Goal: Transaction & Acquisition: Purchase product/service

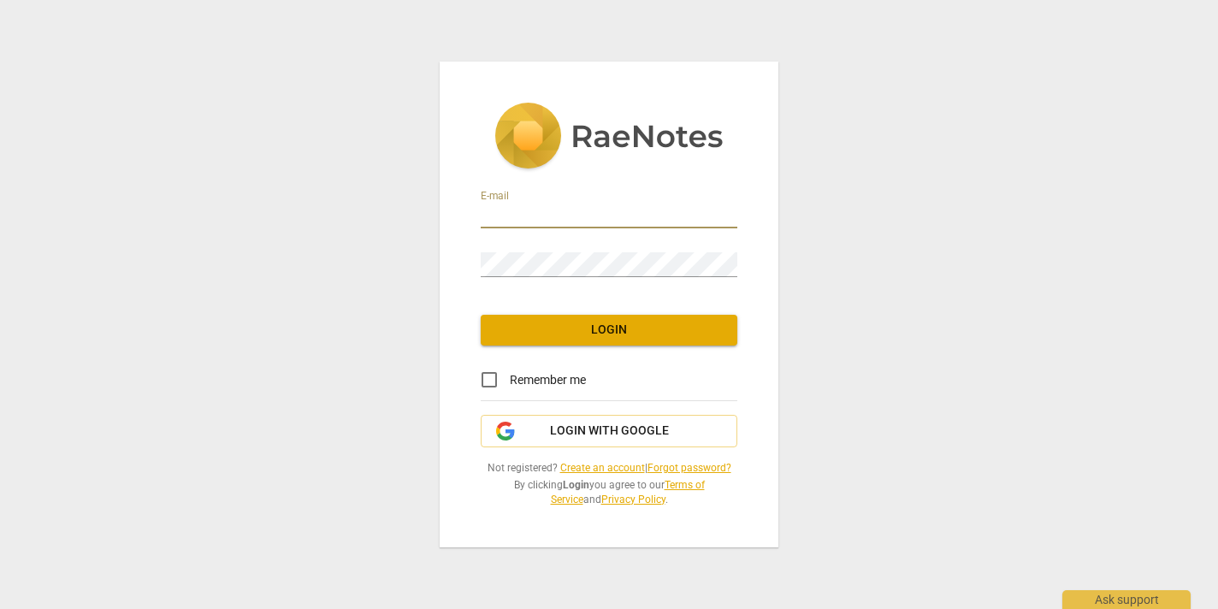
click at [528, 214] on input "email" at bounding box center [609, 216] width 257 height 25
type input "[PERSON_NAME][EMAIL_ADDRESS][DOMAIN_NAME]"
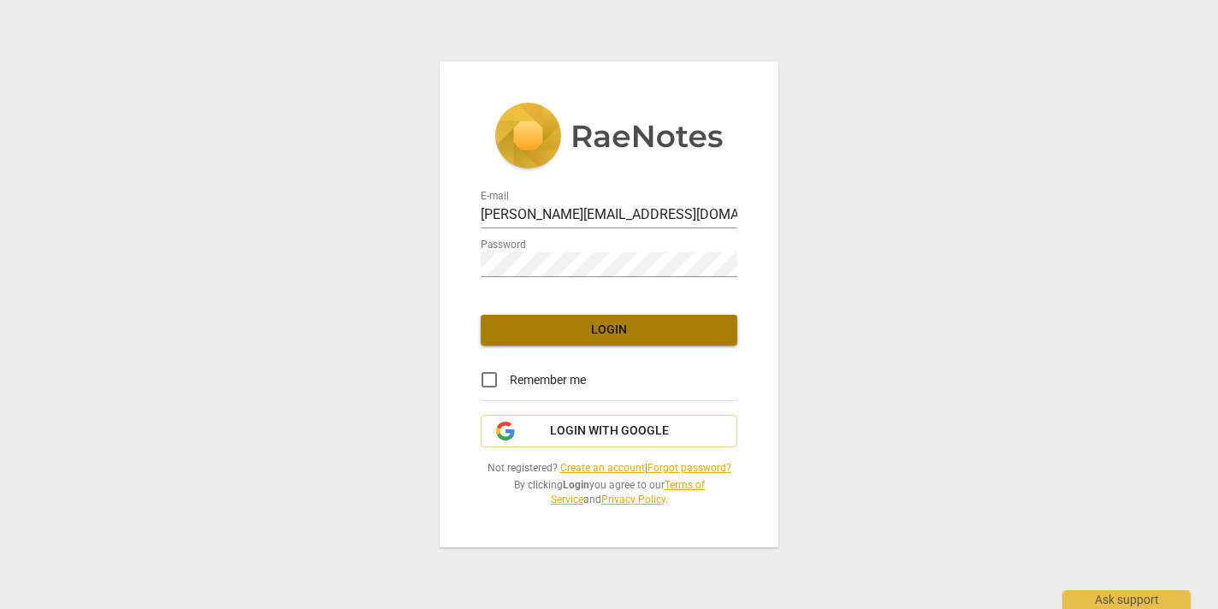
click at [618, 325] on span "Login" at bounding box center [608, 330] width 229 height 17
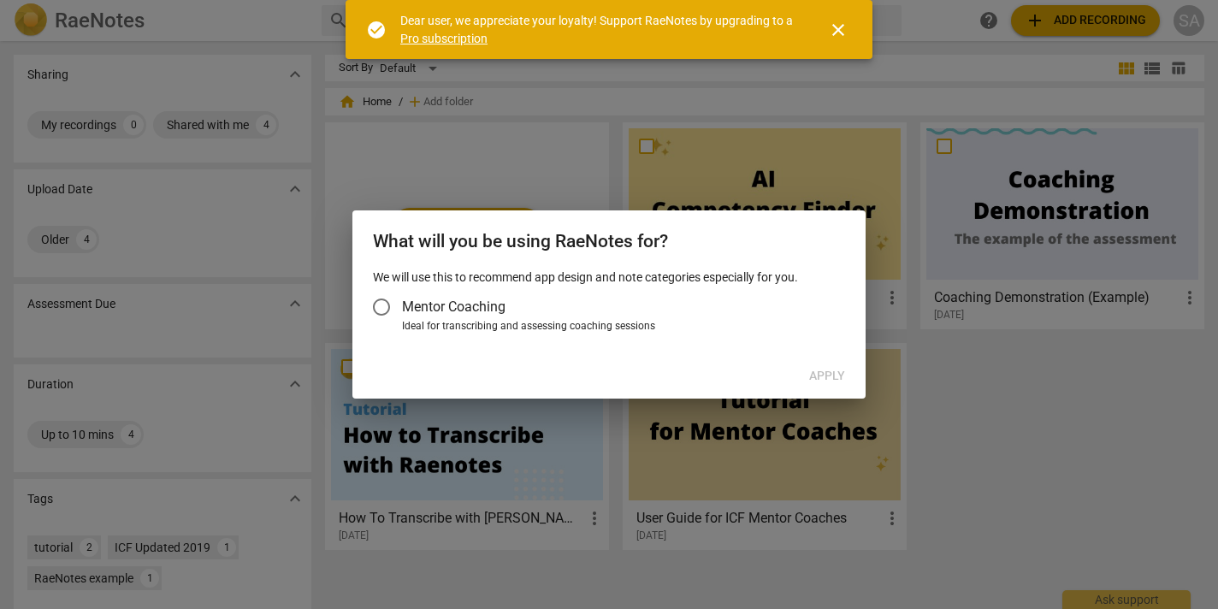
click at [382, 304] on input "Mentor Coaching" at bounding box center [381, 307] width 41 height 41
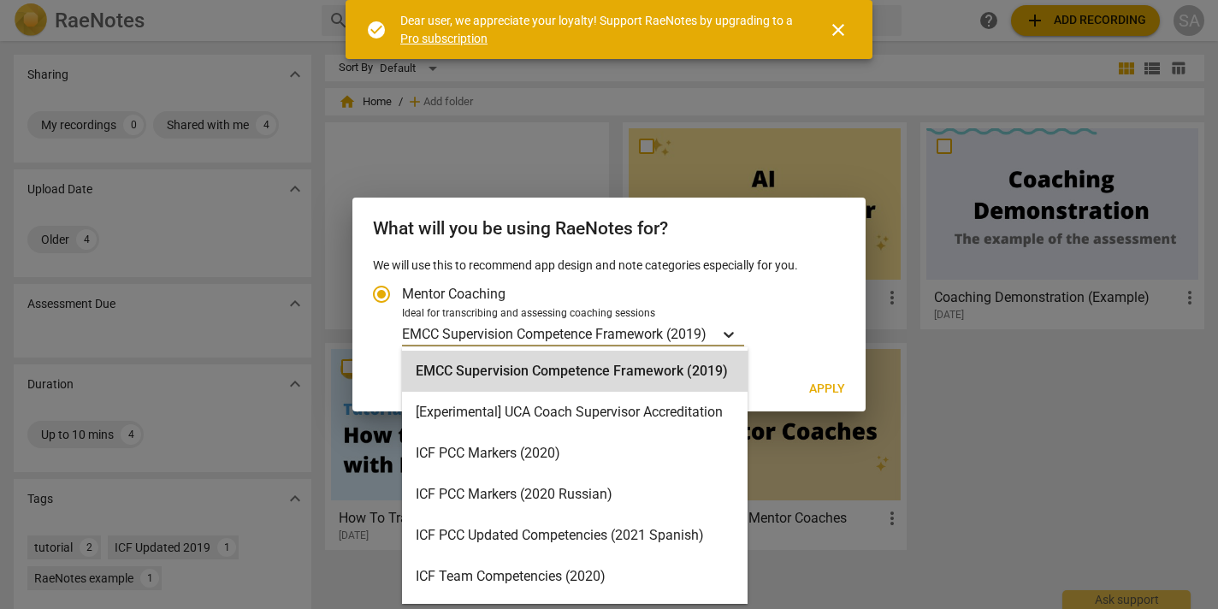
click at [734, 334] on icon "Account type" at bounding box center [729, 335] width 10 height 6
click at [0, 0] on input "Ideal for transcribing and assessing coaching sessions EMCC Supervision Compete…" at bounding box center [0, 0] width 0 height 0
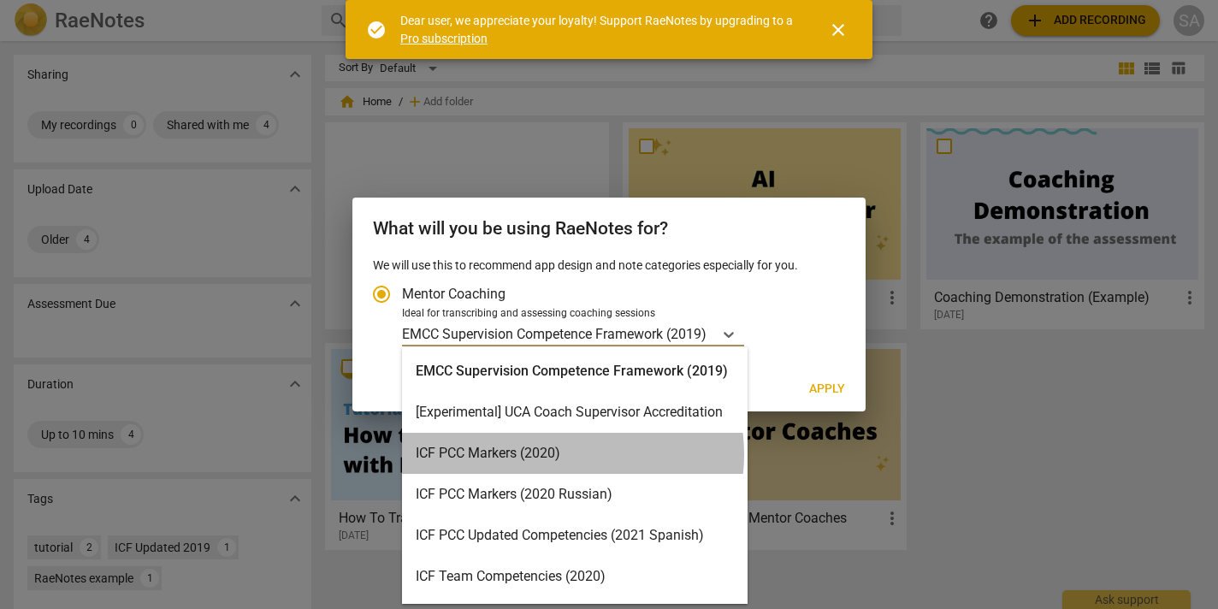
click at [563, 454] on div "ICF PCC Markers (2020)" at bounding box center [575, 453] width 346 height 41
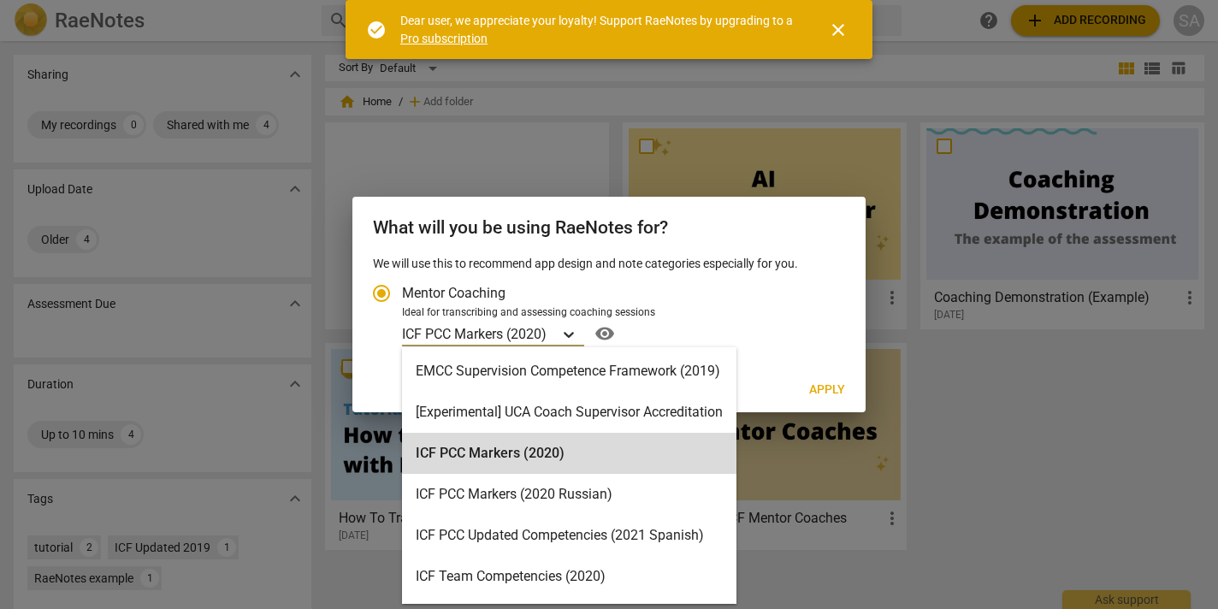
click at [576, 330] on icon "Account type" at bounding box center [568, 334] width 17 height 17
click at [0, 0] on input "Ideal for transcribing and assessing coaching sessions option ICF PCC Markers (…" at bounding box center [0, 0] width 0 height 0
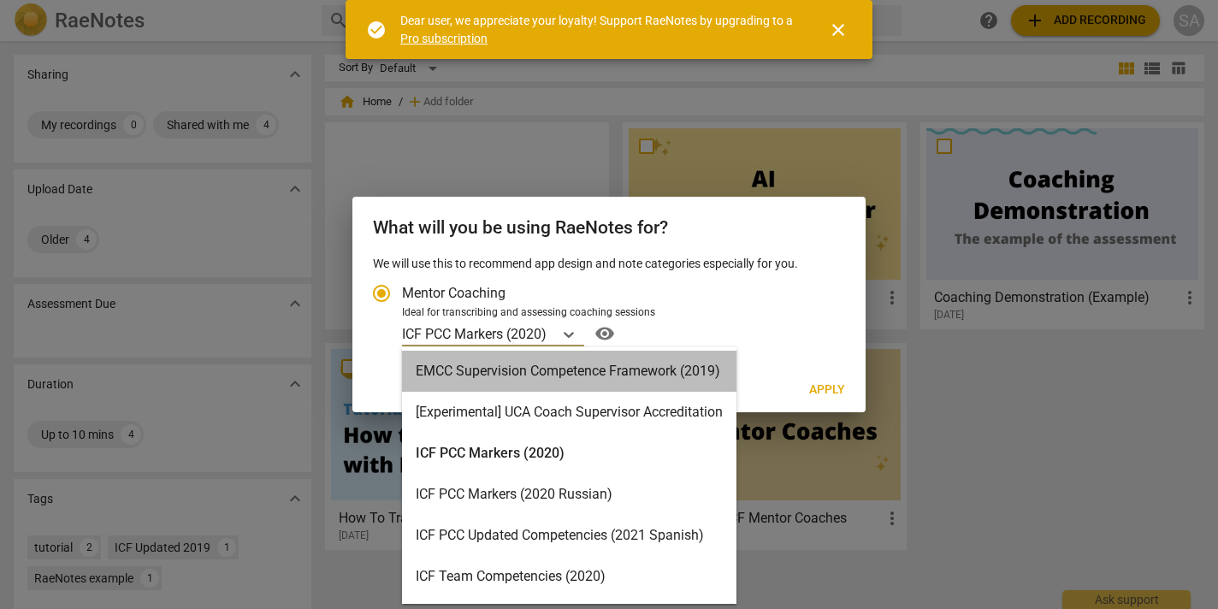
click at [525, 378] on div "EMCC Supervision Competence Framework (2019)" at bounding box center [569, 371] width 334 height 41
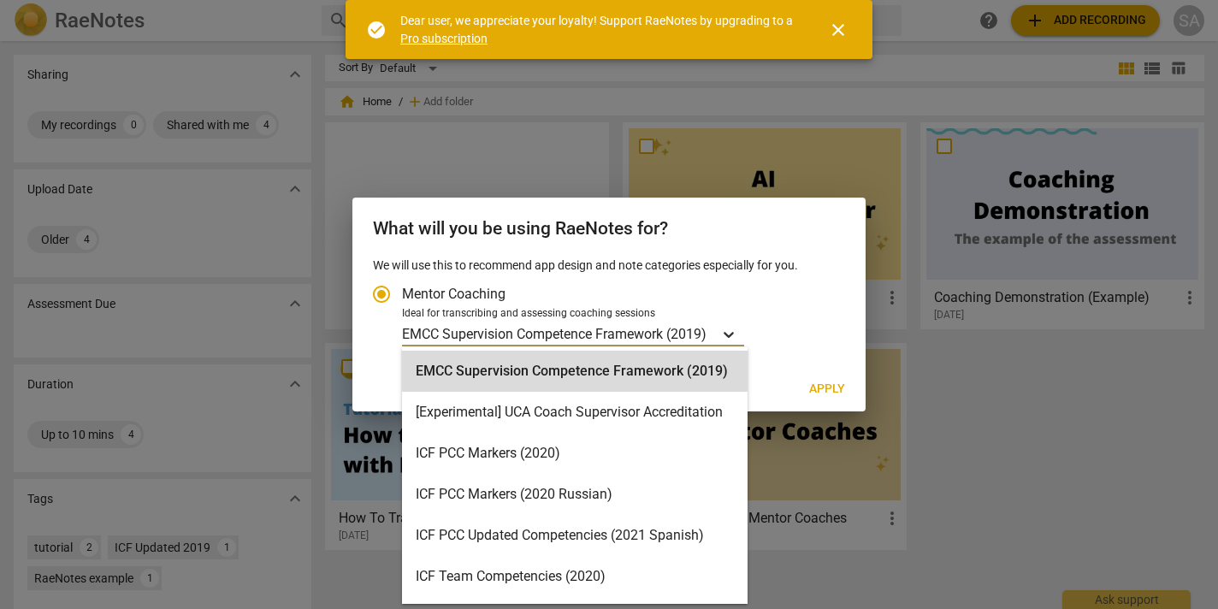
click at [733, 334] on icon "Account type" at bounding box center [729, 335] width 10 height 6
click at [0, 0] on input "Ideal for transcribing and assessing coaching sessions option EMCC Supervision …" at bounding box center [0, 0] width 0 height 0
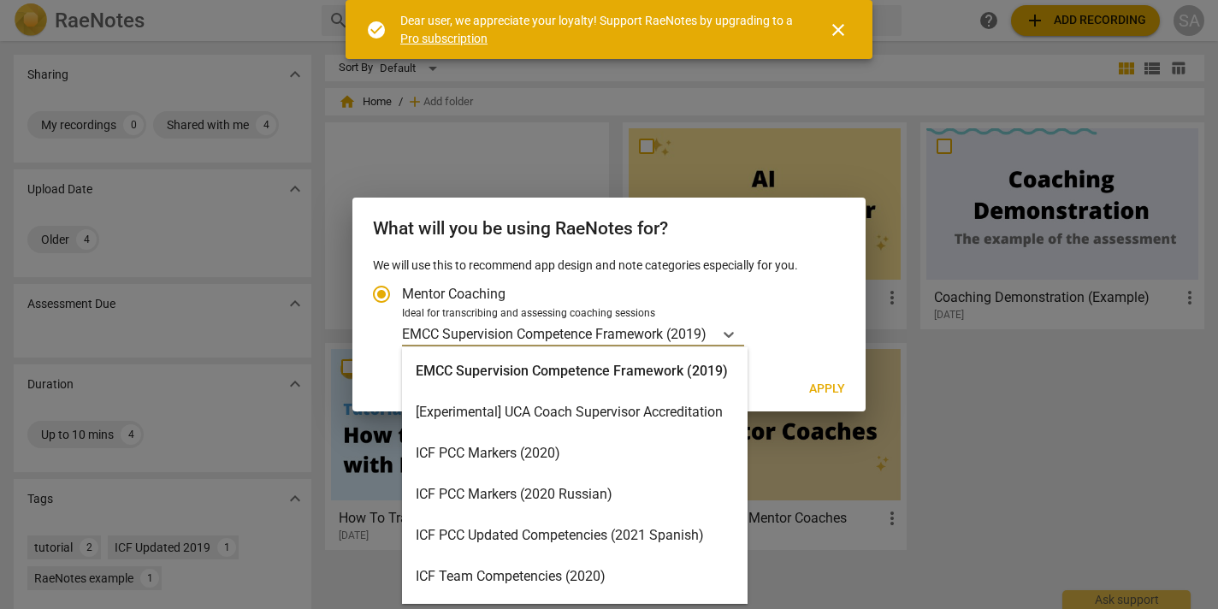
click at [519, 452] on div "ICF PCC Markers (2020)" at bounding box center [575, 453] width 346 height 41
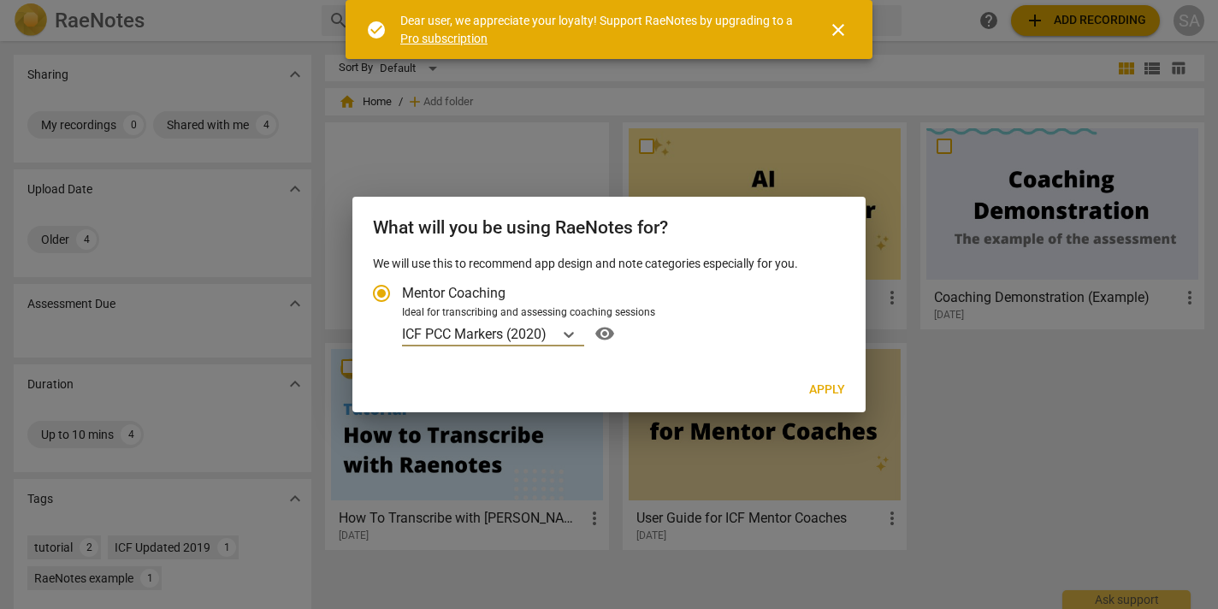
click at [824, 388] on span "Apply" at bounding box center [827, 389] width 36 height 17
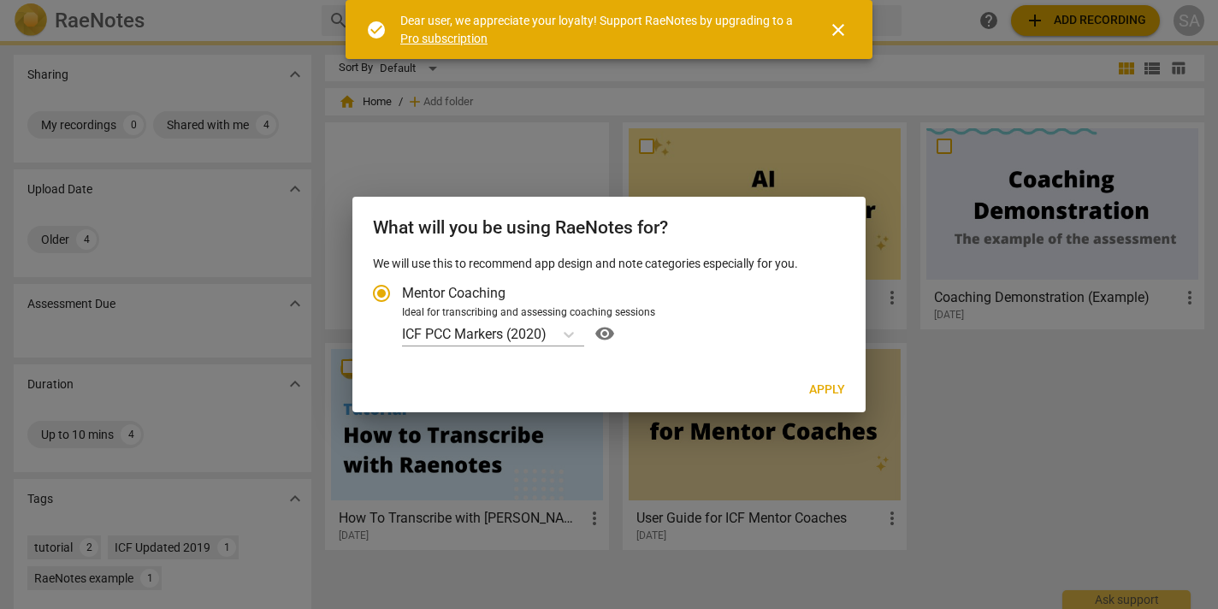
radio input "false"
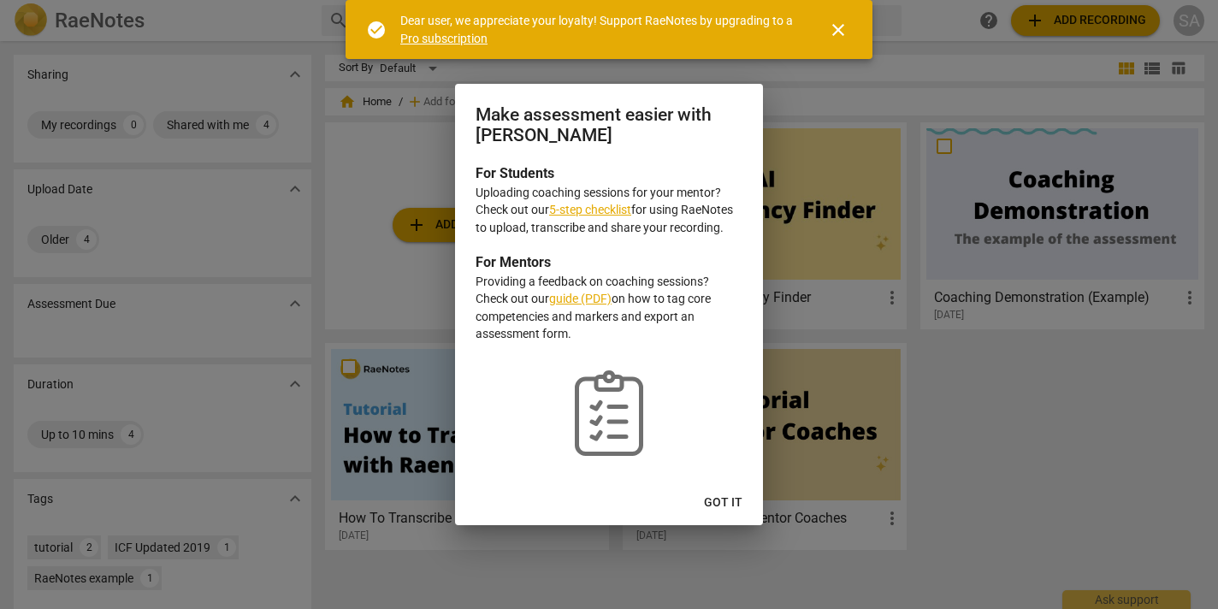
click at [206, 208] on div at bounding box center [609, 304] width 1218 height 609
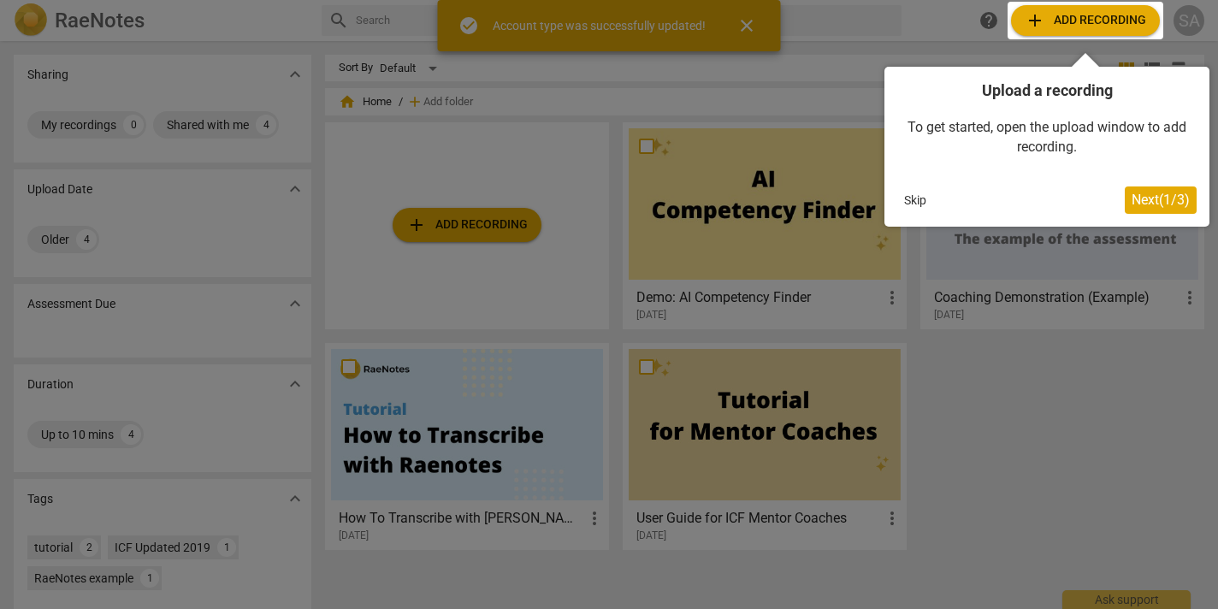
click at [454, 223] on div at bounding box center [609, 304] width 1218 height 609
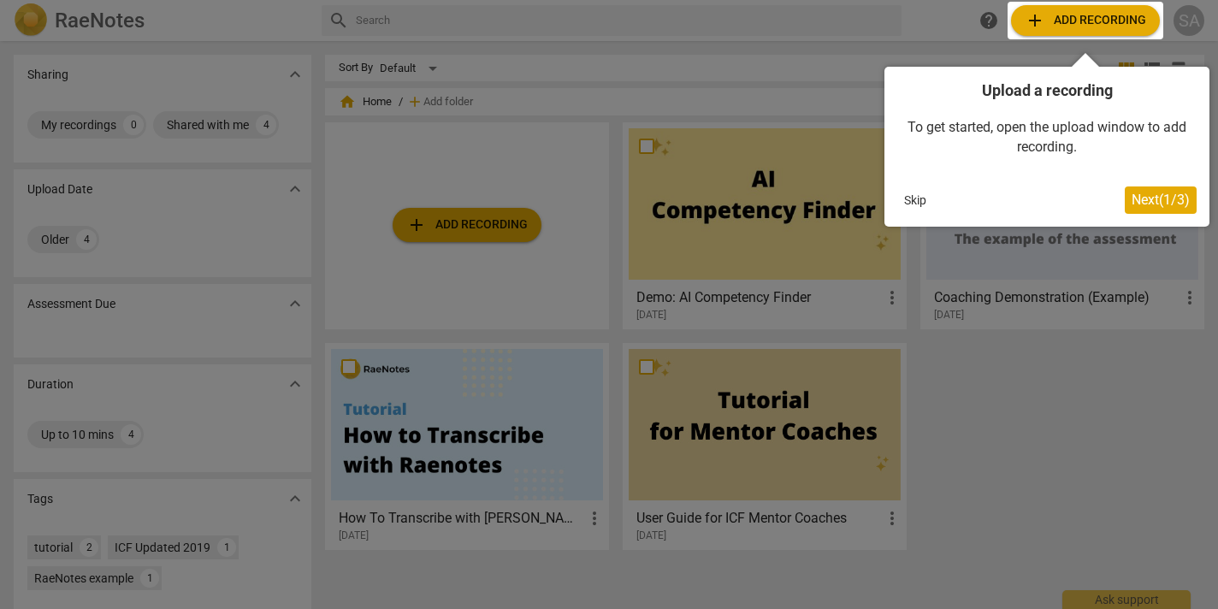
click at [1138, 192] on span "Next ( 1 / 3 )" at bounding box center [1161, 200] width 58 height 16
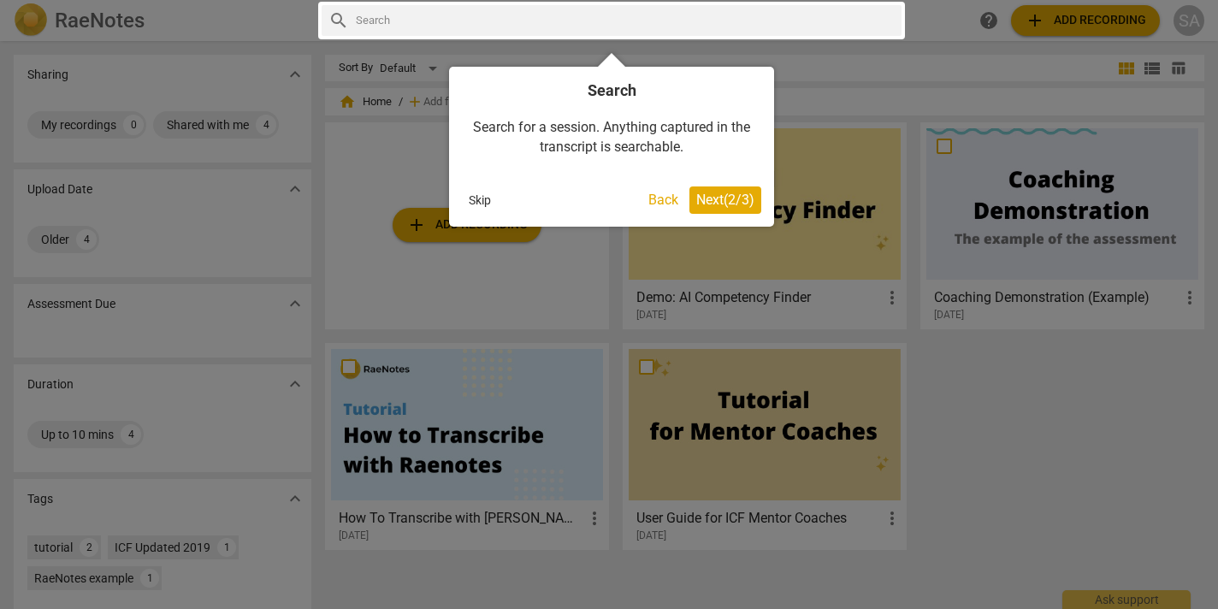
click at [728, 194] on span "Next ( 2 / 3 )" at bounding box center [725, 200] width 58 height 16
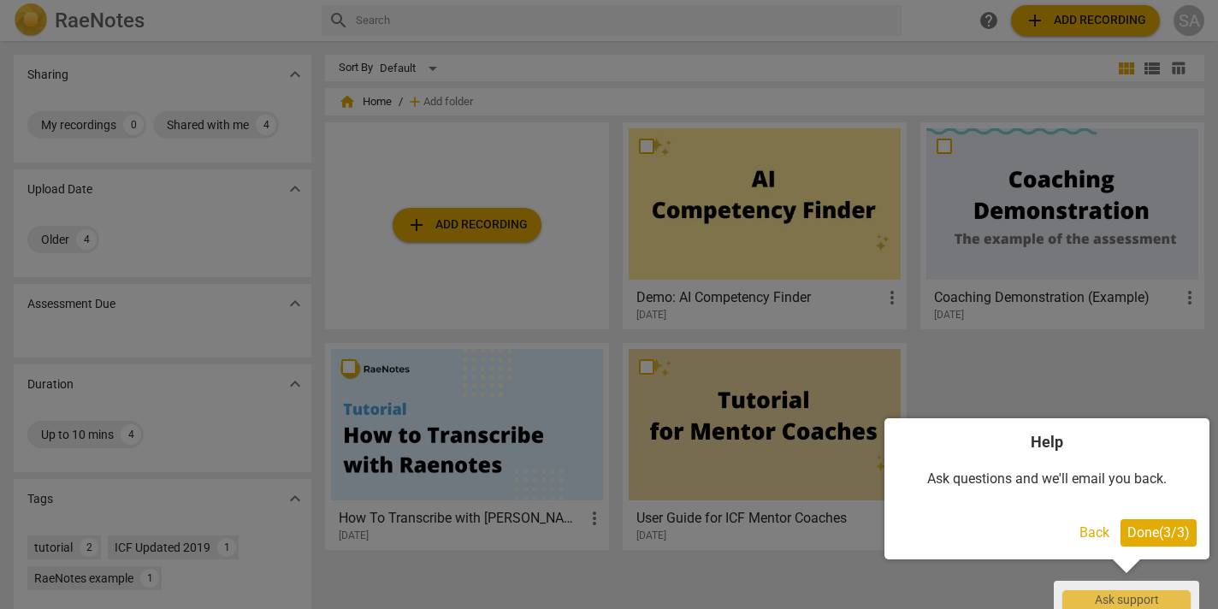
click at [1140, 528] on span "Done ( 3 / 3 )" at bounding box center [1158, 532] width 62 height 16
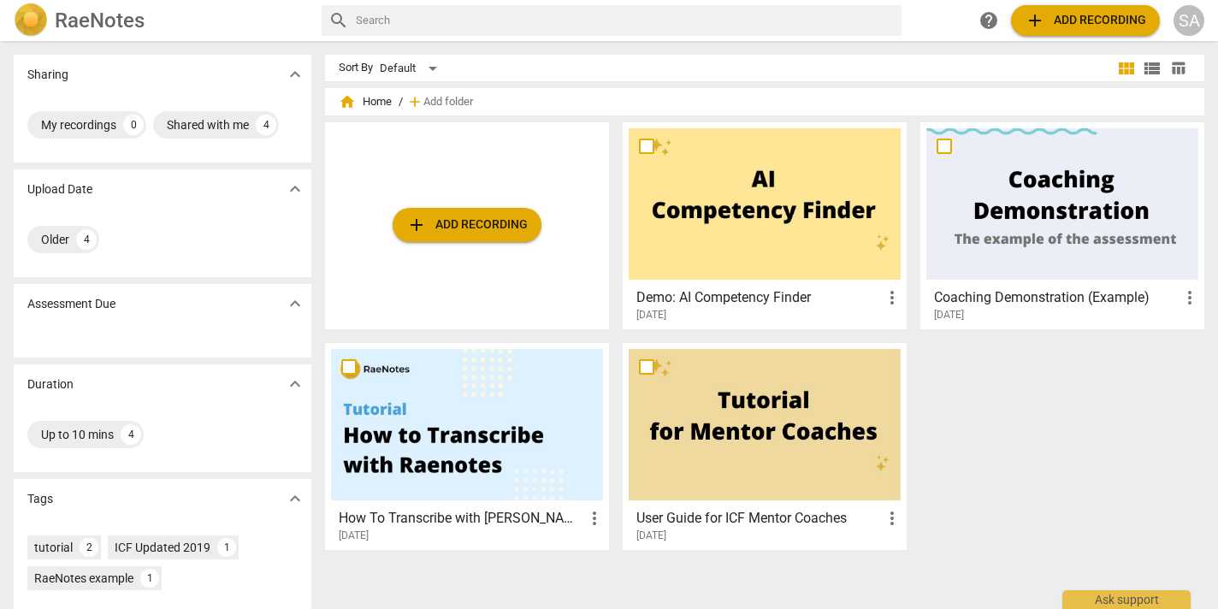
click at [1085, 24] on span "add Add recording" at bounding box center [1085, 20] width 121 height 21
click at [1035, 17] on span "add" at bounding box center [1035, 20] width 21 height 21
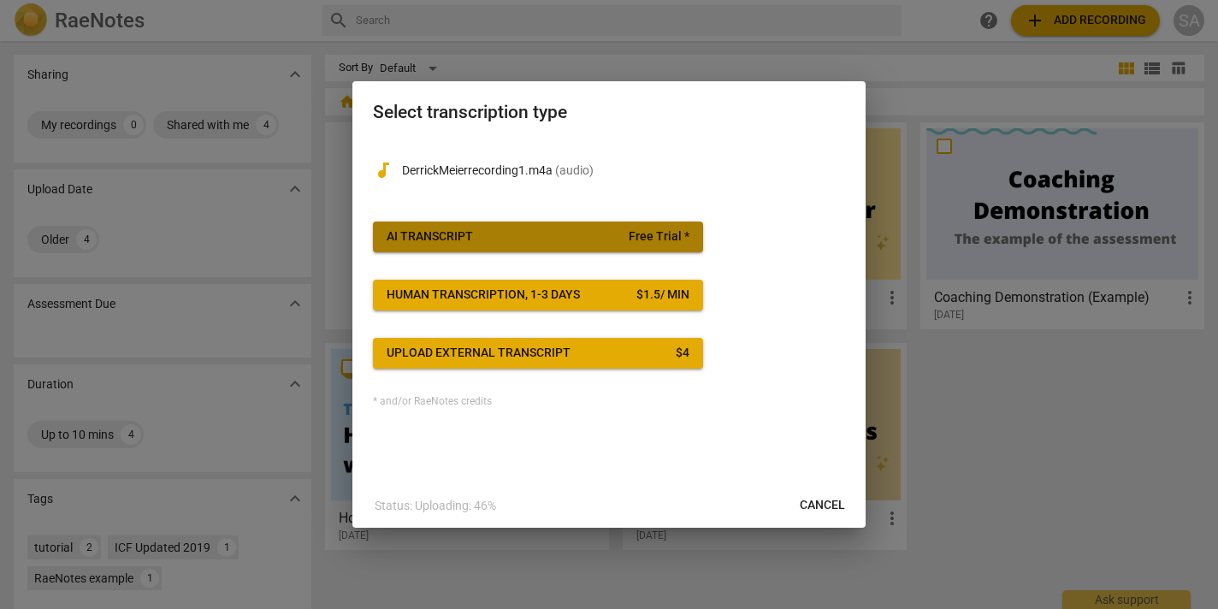
click at [532, 238] on span "AI Transcript Free Trial *" at bounding box center [538, 236] width 303 height 17
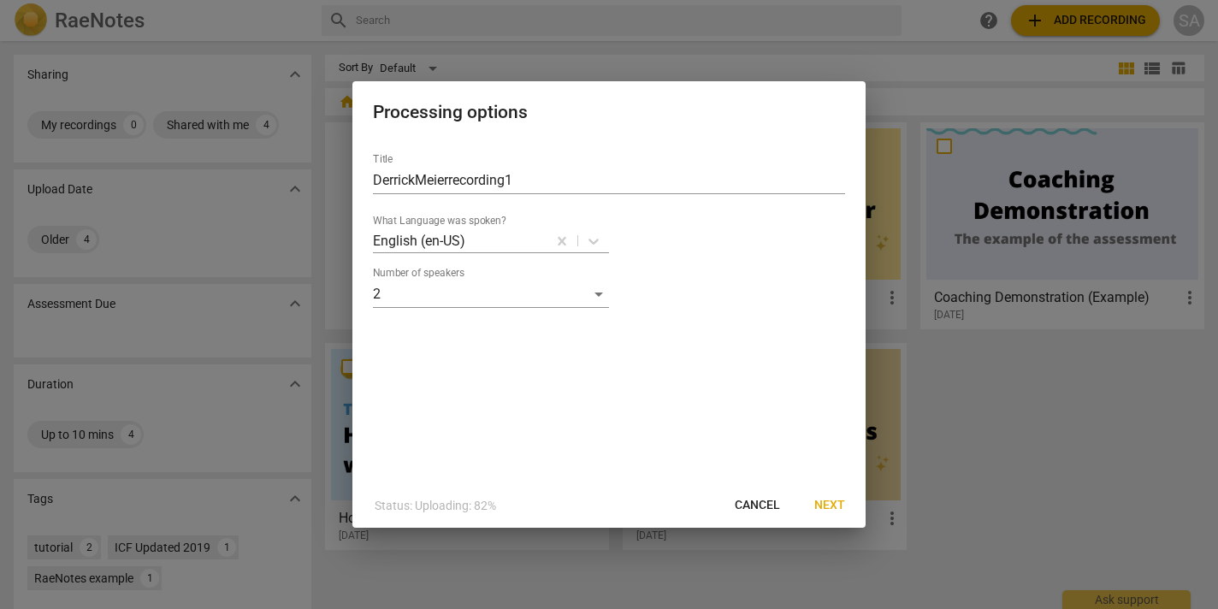
click at [768, 507] on span "Cancel" at bounding box center [757, 505] width 45 height 17
click at [831, 506] on span "Next" at bounding box center [829, 505] width 31 height 17
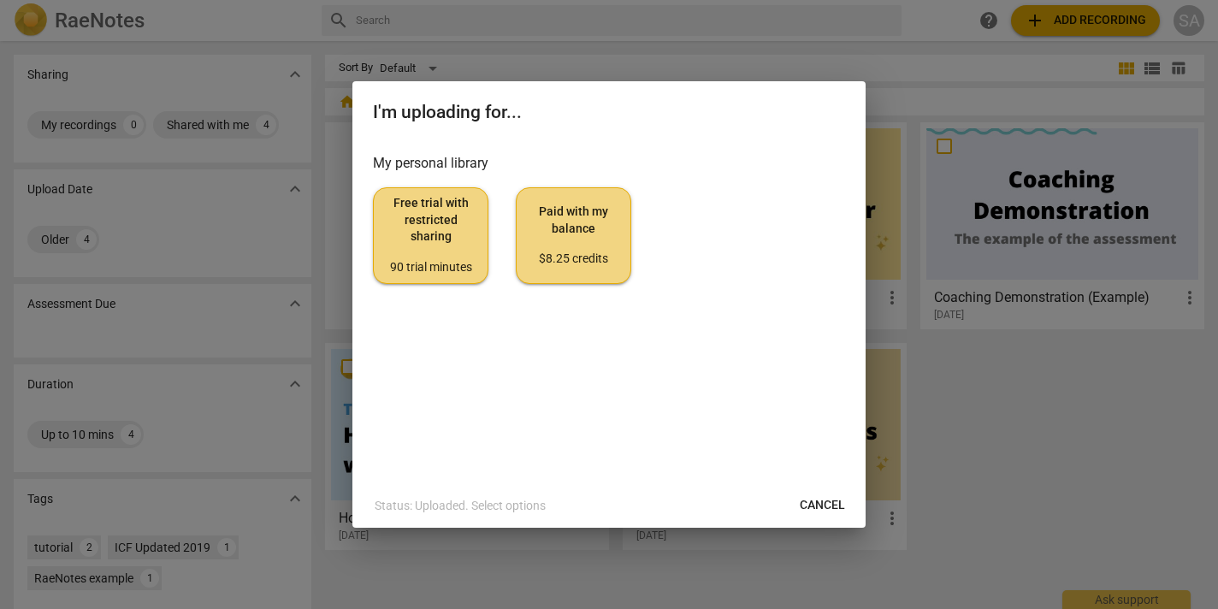
click at [437, 267] on div "90 trial minutes" at bounding box center [430, 267] width 86 height 17
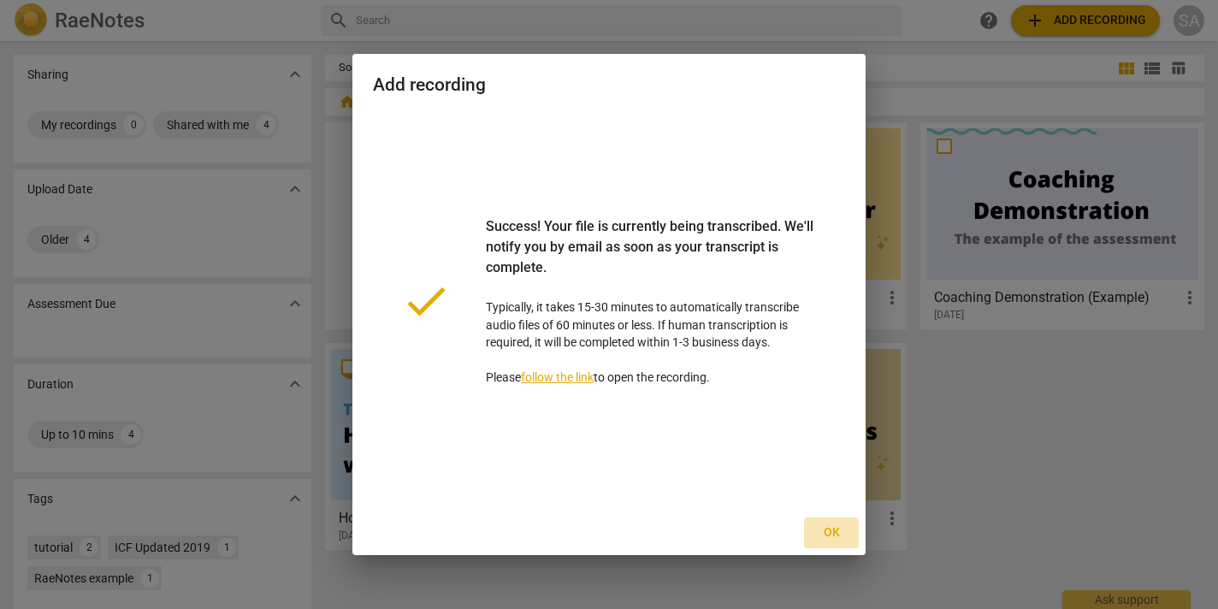
click at [836, 535] on span "Ok" at bounding box center [831, 532] width 27 height 17
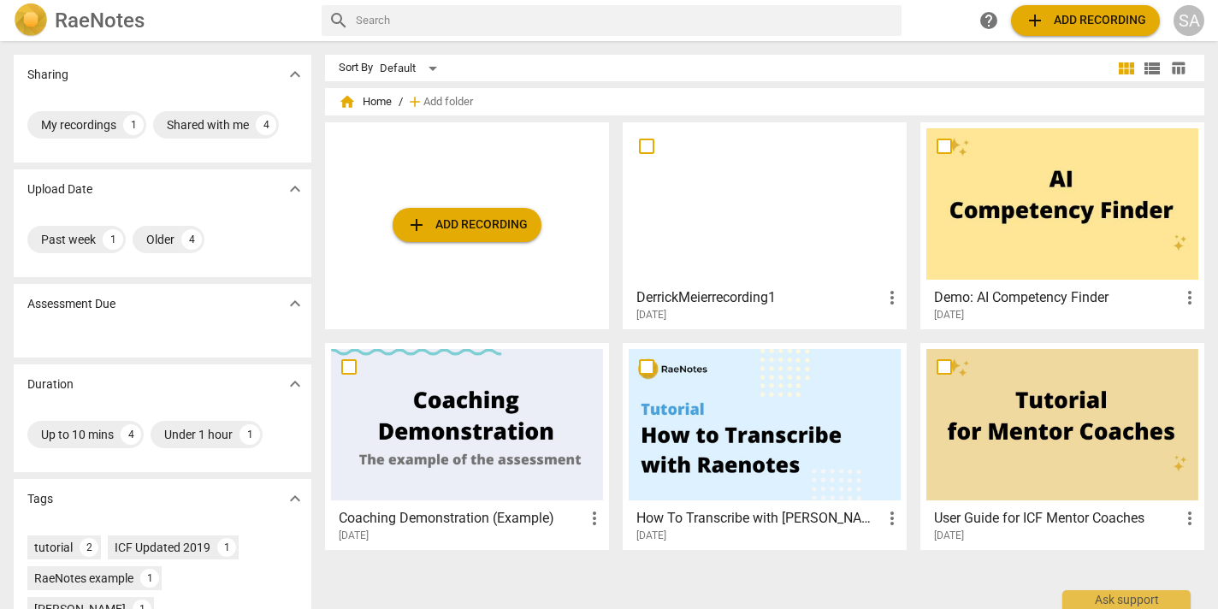
click at [467, 226] on span "add Add recording" at bounding box center [466, 225] width 121 height 21
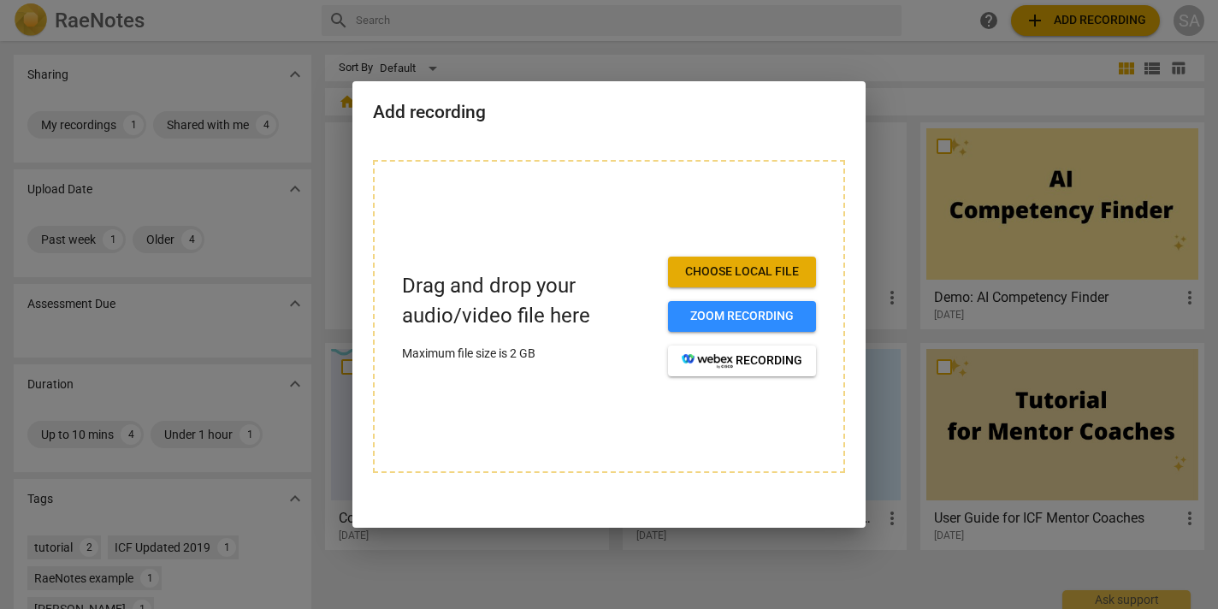
click at [640, 115] on h2 "Add recording" at bounding box center [609, 112] width 472 height 21
click at [642, 54] on div at bounding box center [609, 304] width 1218 height 609
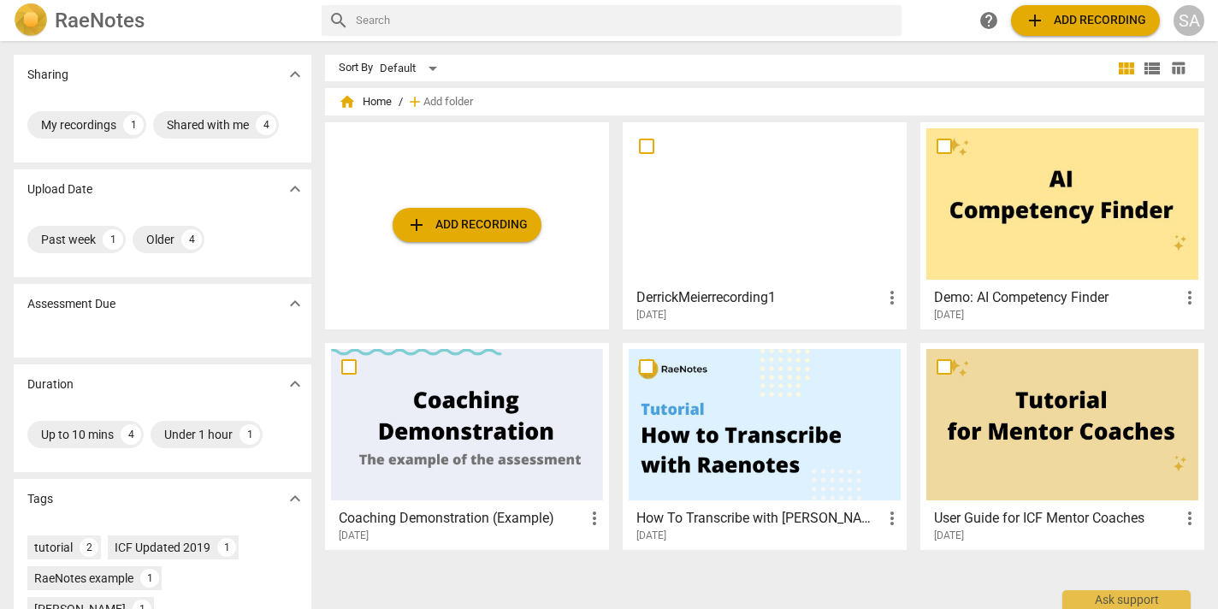
click at [240, 325] on div at bounding box center [163, 340] width 298 height 34
click at [88, 119] on div "My recordings" at bounding box center [78, 124] width 75 height 17
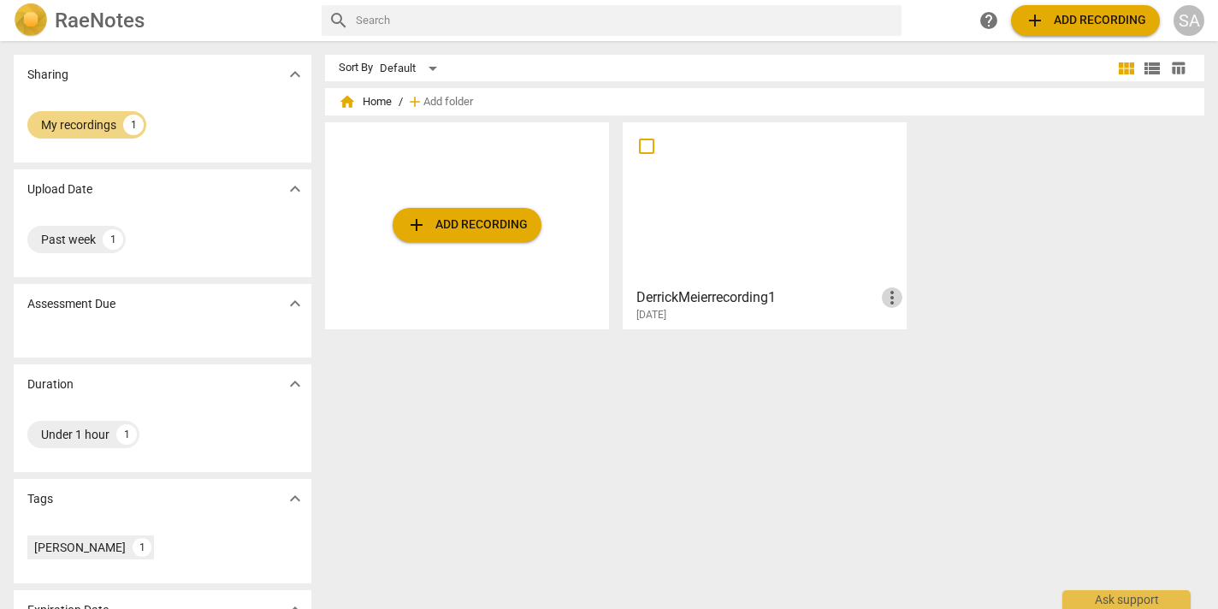
click at [885, 302] on span "more_vert" at bounding box center [892, 297] width 21 height 21
click at [850, 377] on div at bounding box center [609, 304] width 1218 height 609
click at [29, 12] on img at bounding box center [31, 20] width 34 height 34
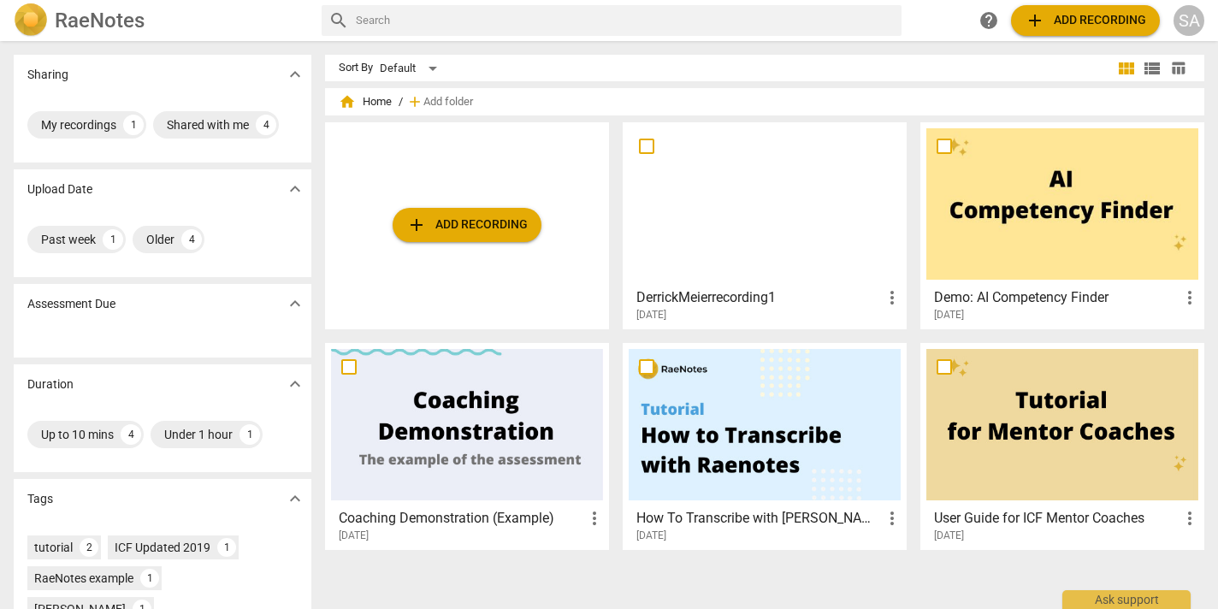
click at [1046, 502] on div "User Guide for ICF Mentor Coaches more_vert 2020-06-23" at bounding box center [1063, 521] width 274 height 43
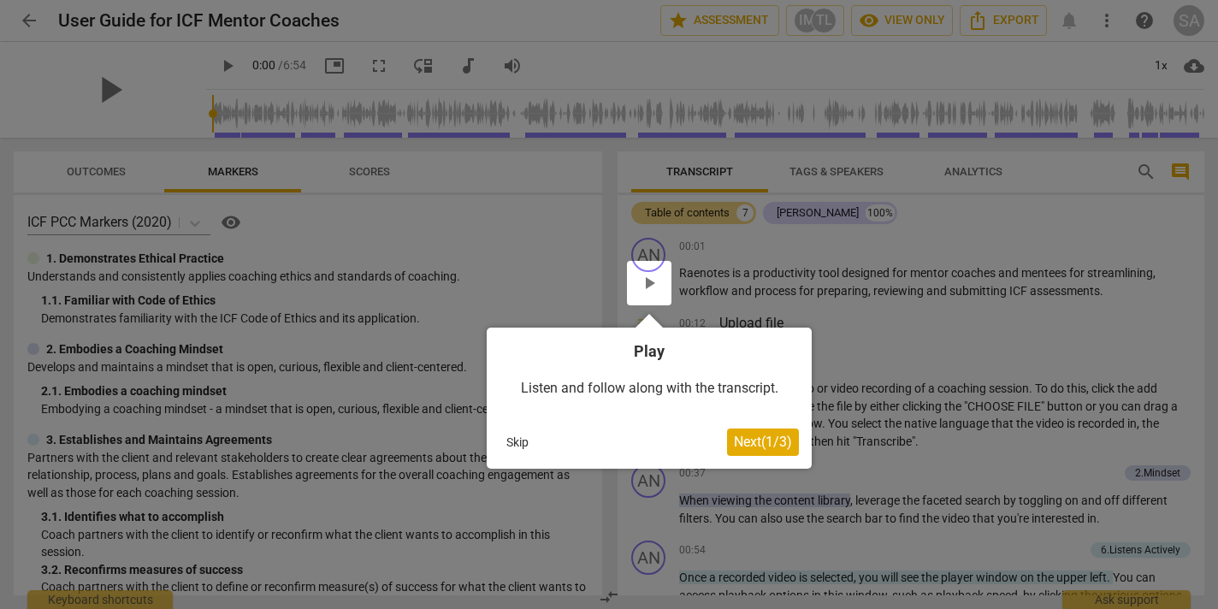
click at [780, 447] on span "Next ( 1 / 3 )" at bounding box center [763, 442] width 58 height 16
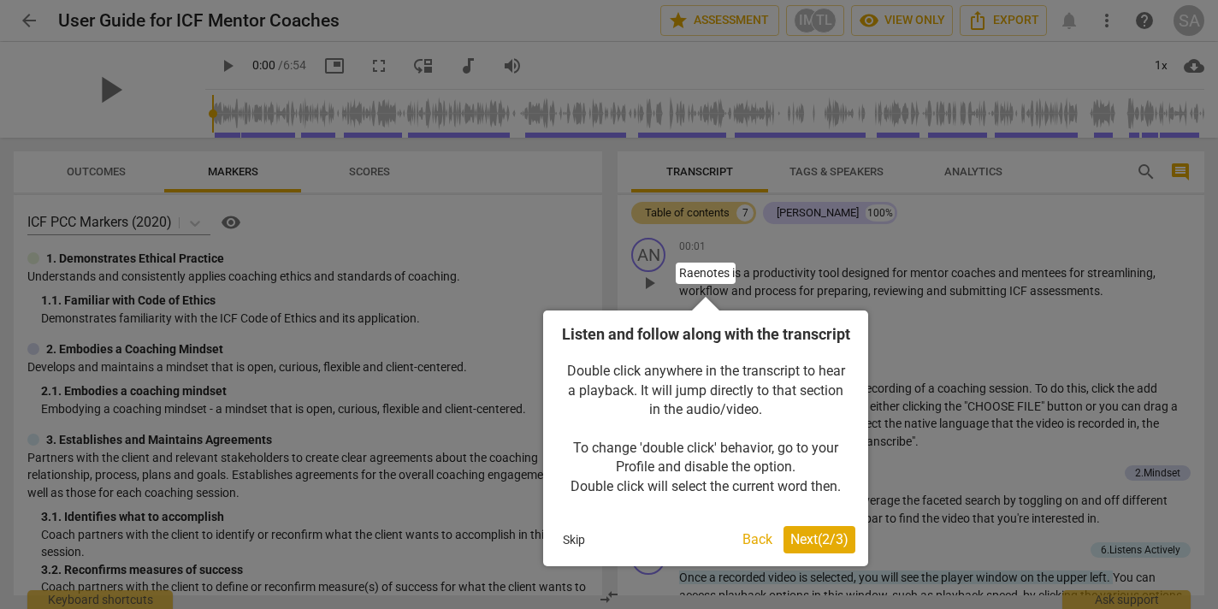
click at [823, 547] on span "Next ( 2 / 3 )" at bounding box center [819, 539] width 58 height 16
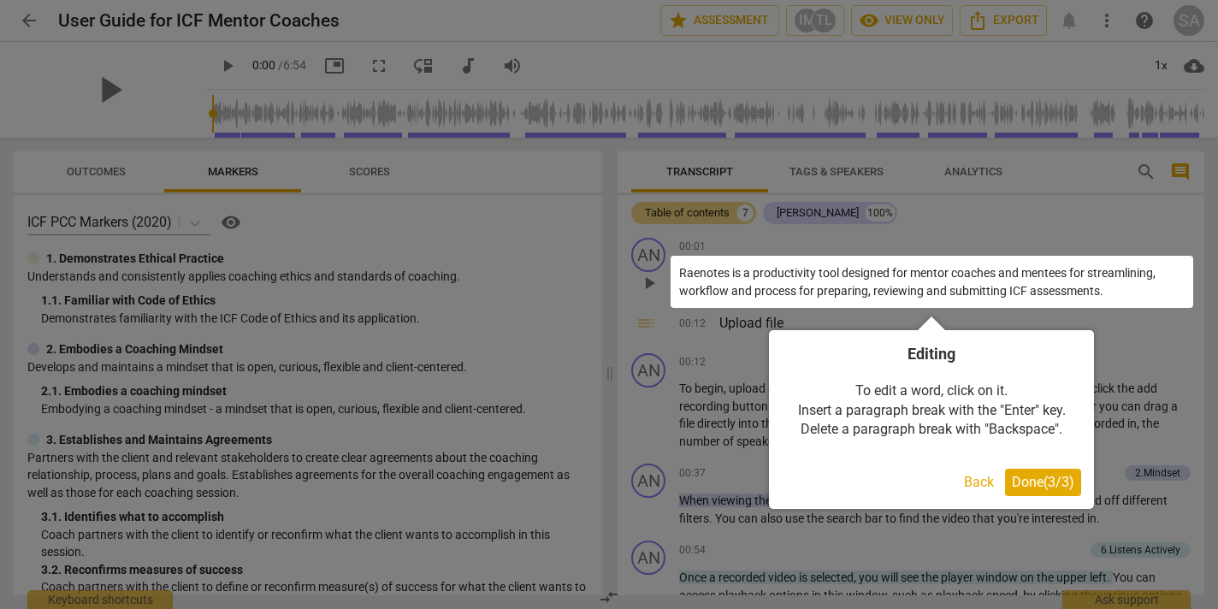
click at [1045, 485] on span "Done ( 3 / 3 )" at bounding box center [1043, 482] width 62 height 16
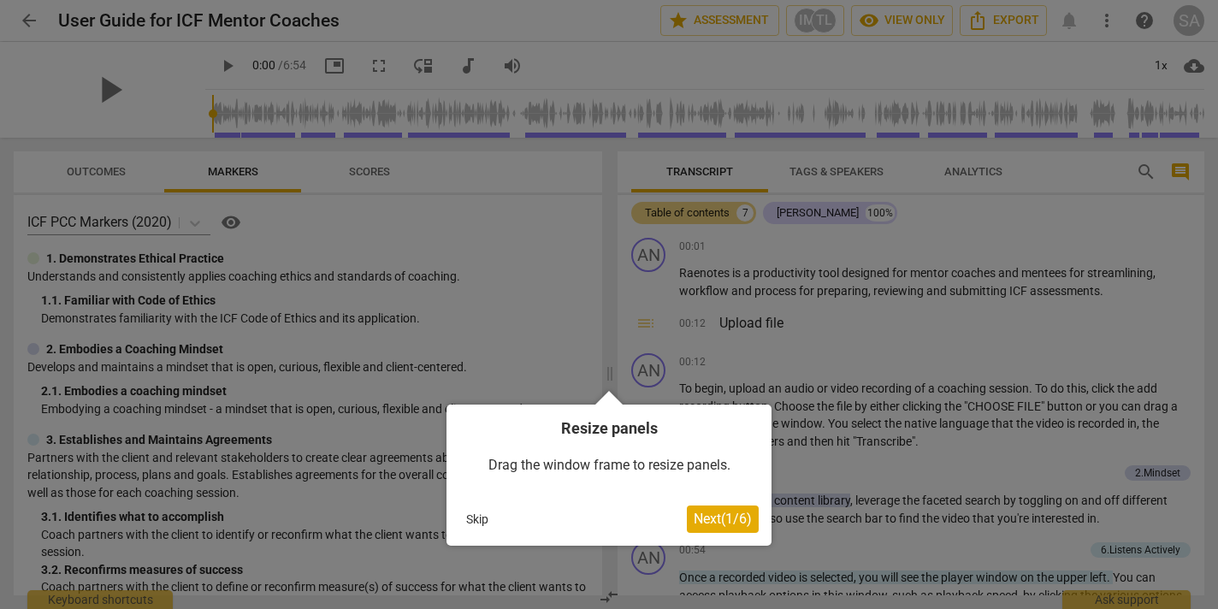
click at [717, 513] on span "Next ( 1 / 6 )" at bounding box center [723, 519] width 58 height 16
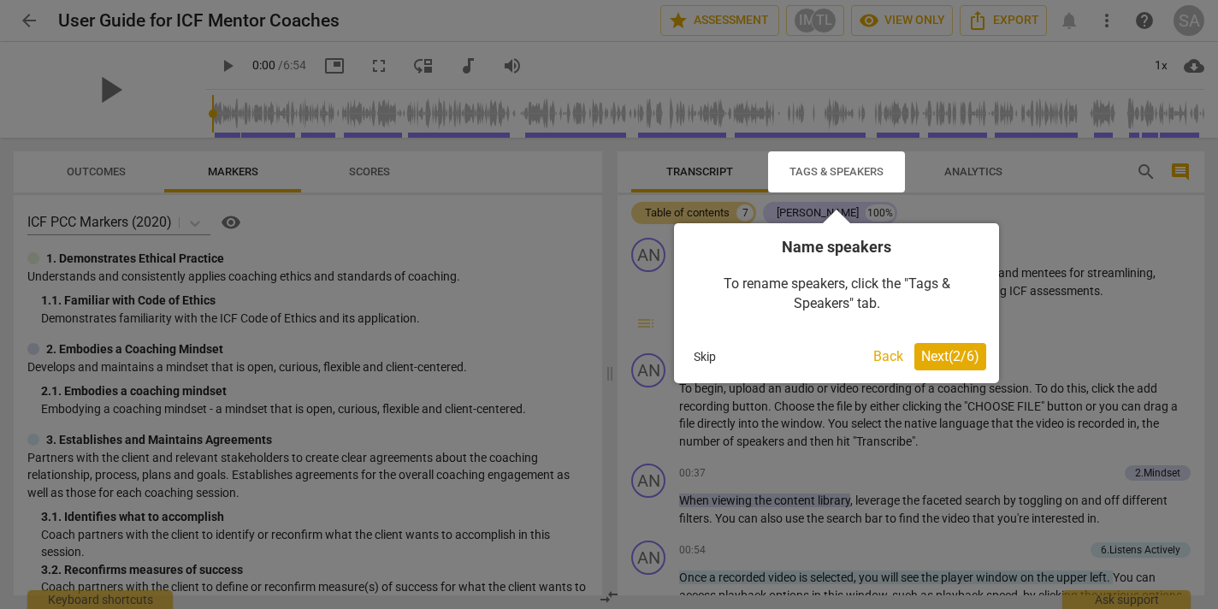
click at [958, 352] on span "Next ( 2 / 6 )" at bounding box center [950, 356] width 58 height 16
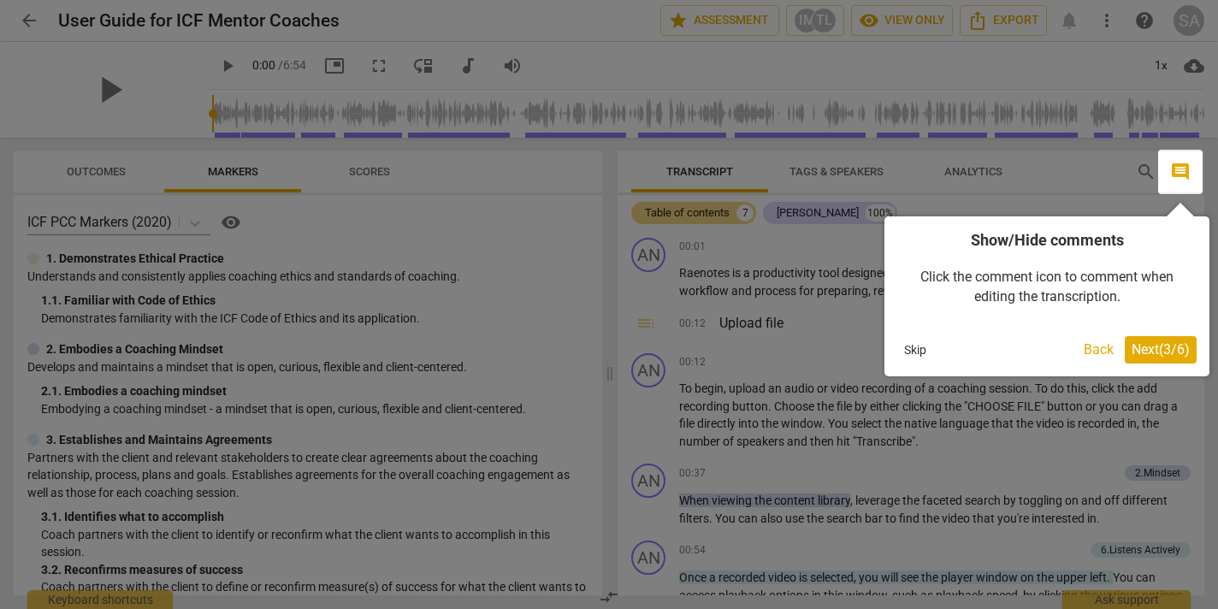
click at [1145, 346] on span "Next ( 3 / 6 )" at bounding box center [1161, 349] width 58 height 16
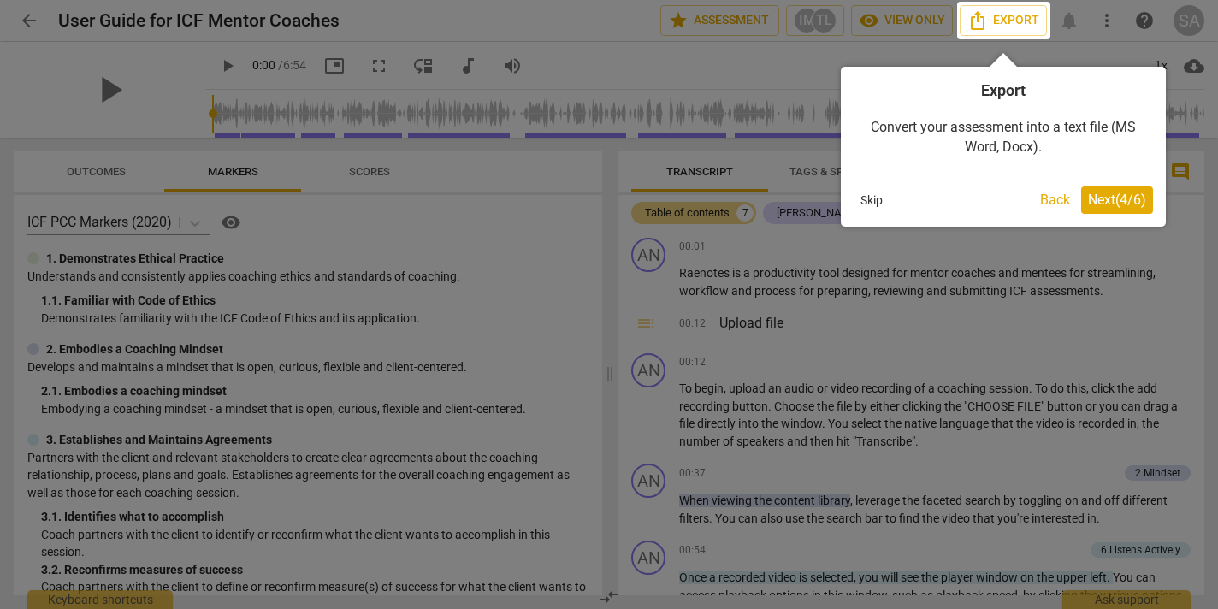
click at [1119, 204] on span "Next ( 4 / 6 )" at bounding box center [1117, 200] width 58 height 16
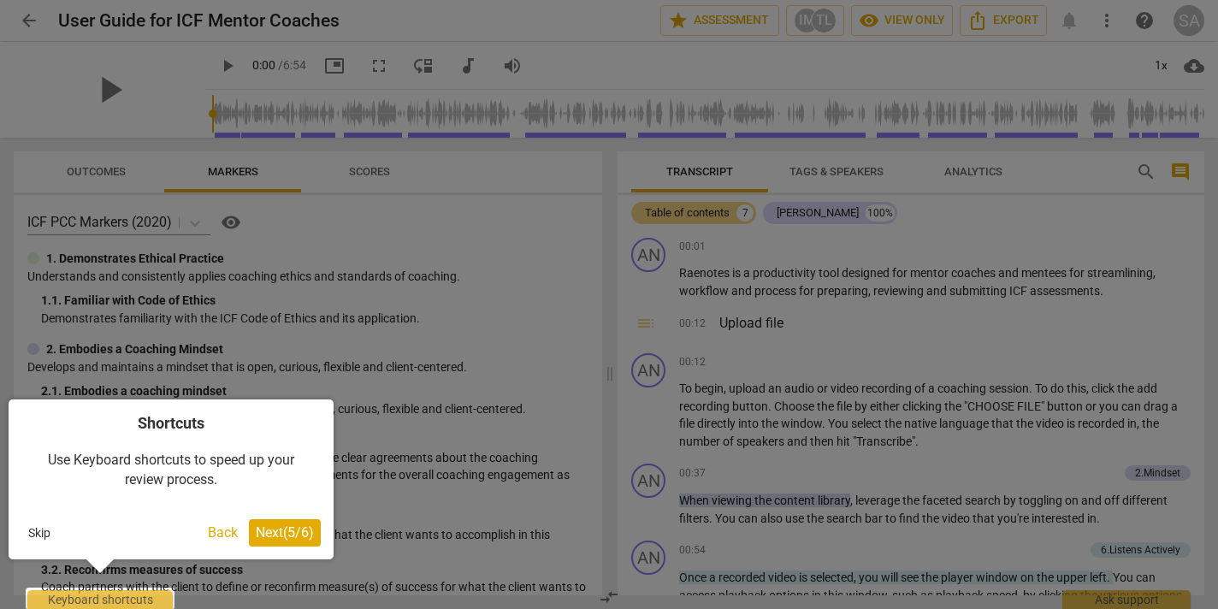
click at [293, 533] on span "Next ( 5 / 6 )" at bounding box center [285, 532] width 58 height 16
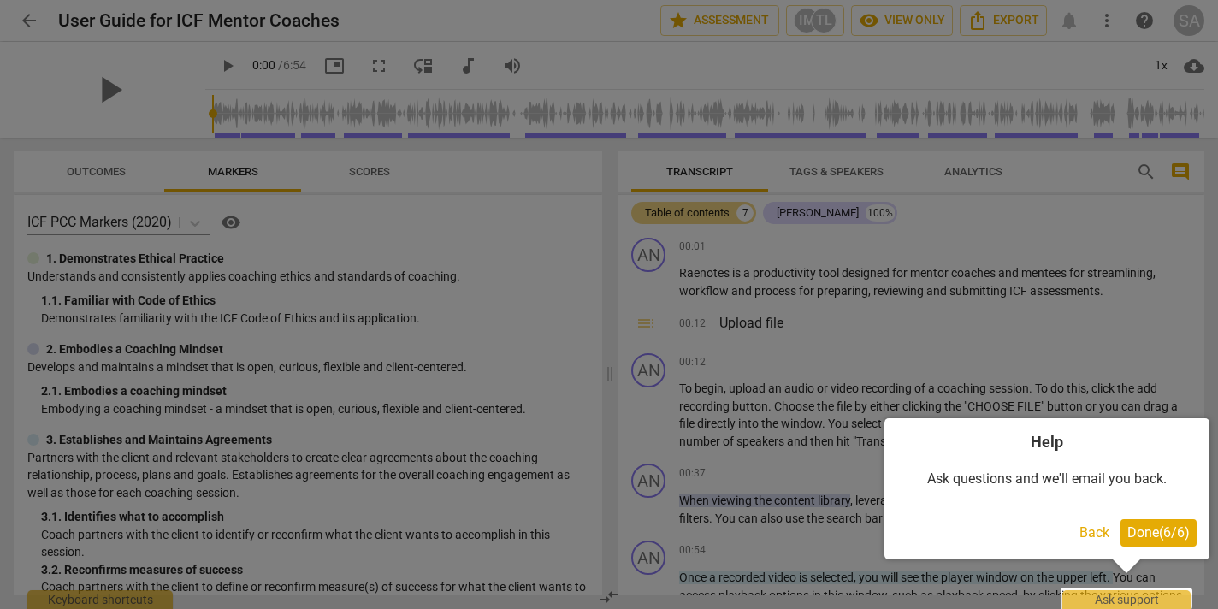
click at [1176, 544] on button "Done ( 6 / 6 )" at bounding box center [1159, 532] width 76 height 27
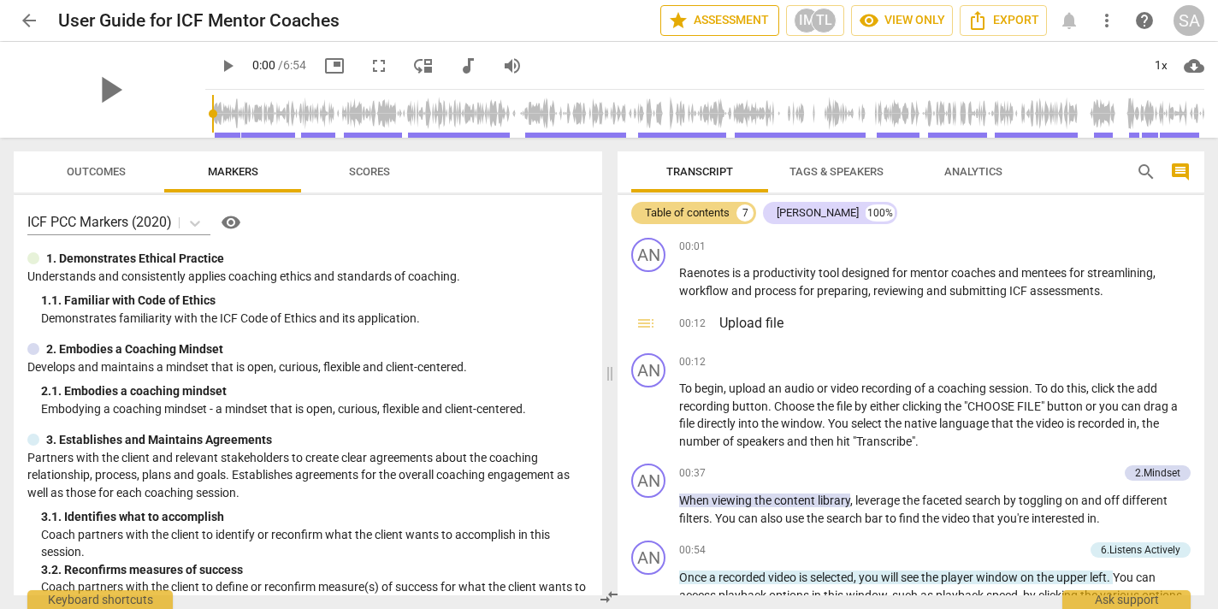
click at [716, 15] on span "star Assessment" at bounding box center [719, 20] width 103 height 21
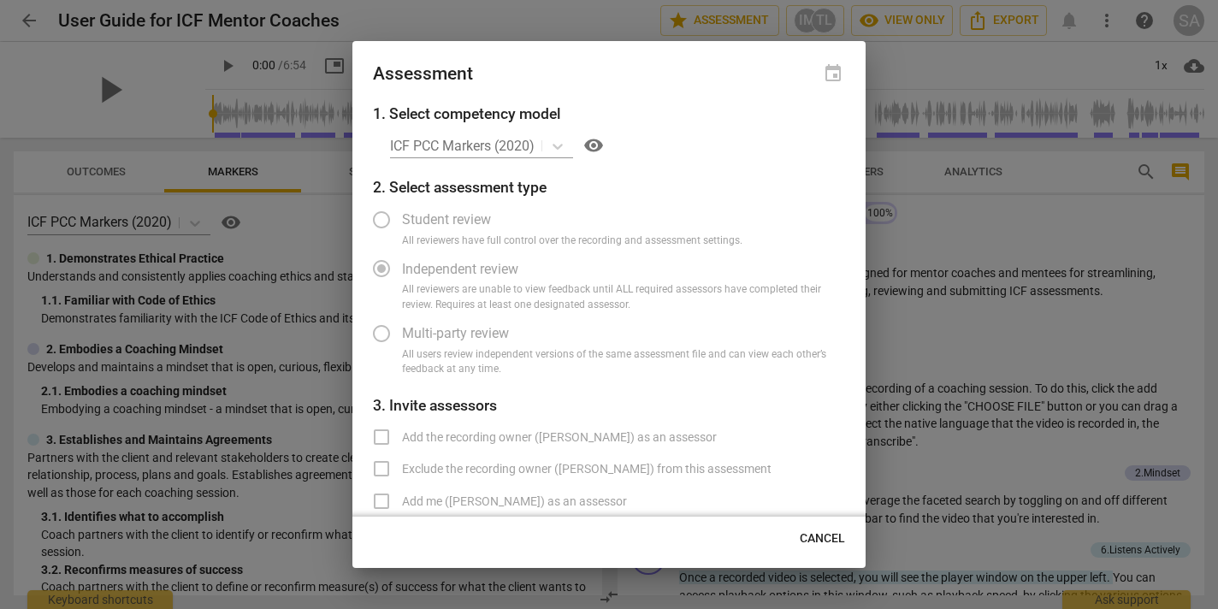
click at [425, 237] on span "All reviewers have full control over the recording and assessment settings." at bounding box center [572, 241] width 340 height 15
click at [559, 144] on div "ICF PCC Markers (2020) visibility" at bounding box center [617, 145] width 455 height 27
click at [551, 143] on div "ICF PCC Markers (2020) visibility" at bounding box center [617, 145] width 455 height 27
click at [469, 144] on div "ICF PCC Markers (2020) visibility" at bounding box center [617, 145] width 455 height 27
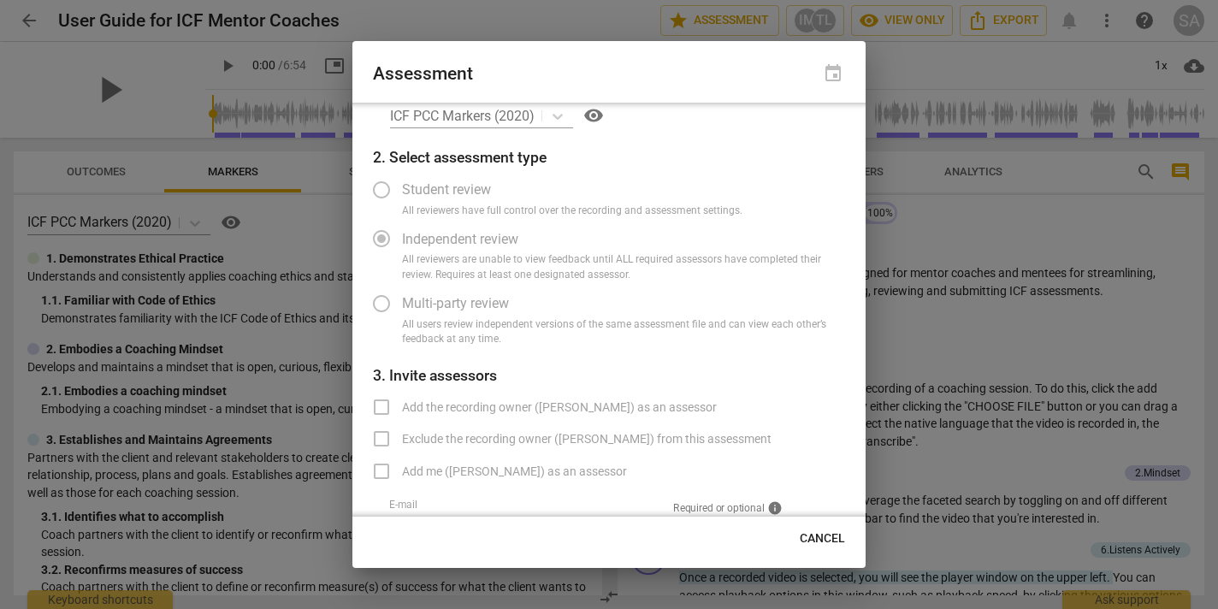
scroll to position [73, 0]
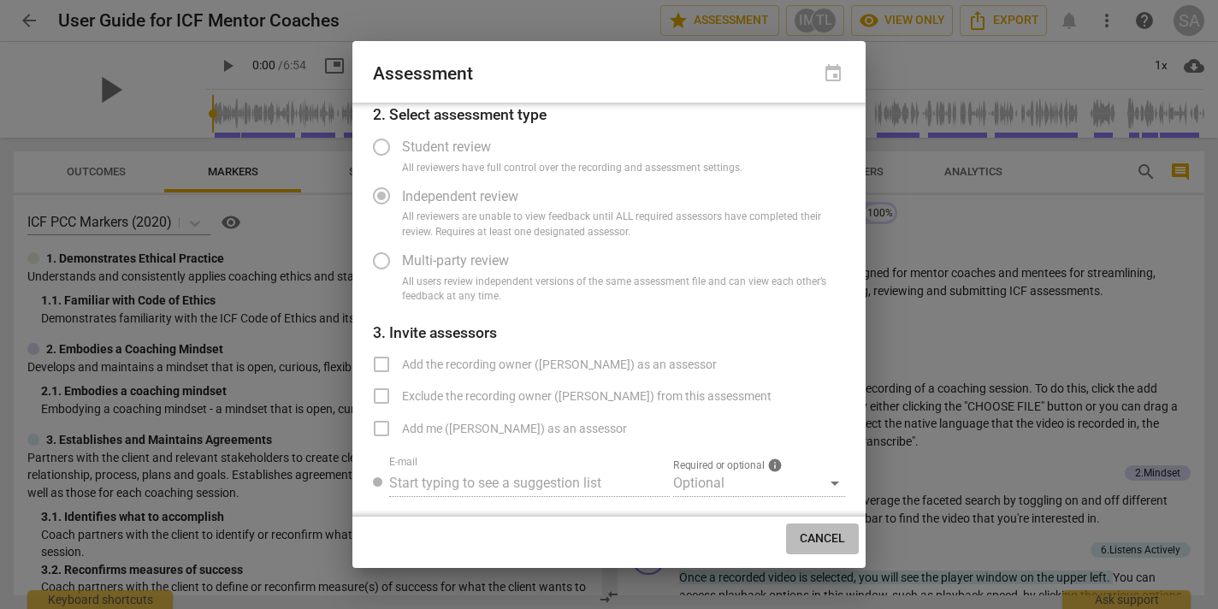
click at [818, 543] on span "Cancel" at bounding box center [822, 538] width 45 height 17
radio input "false"
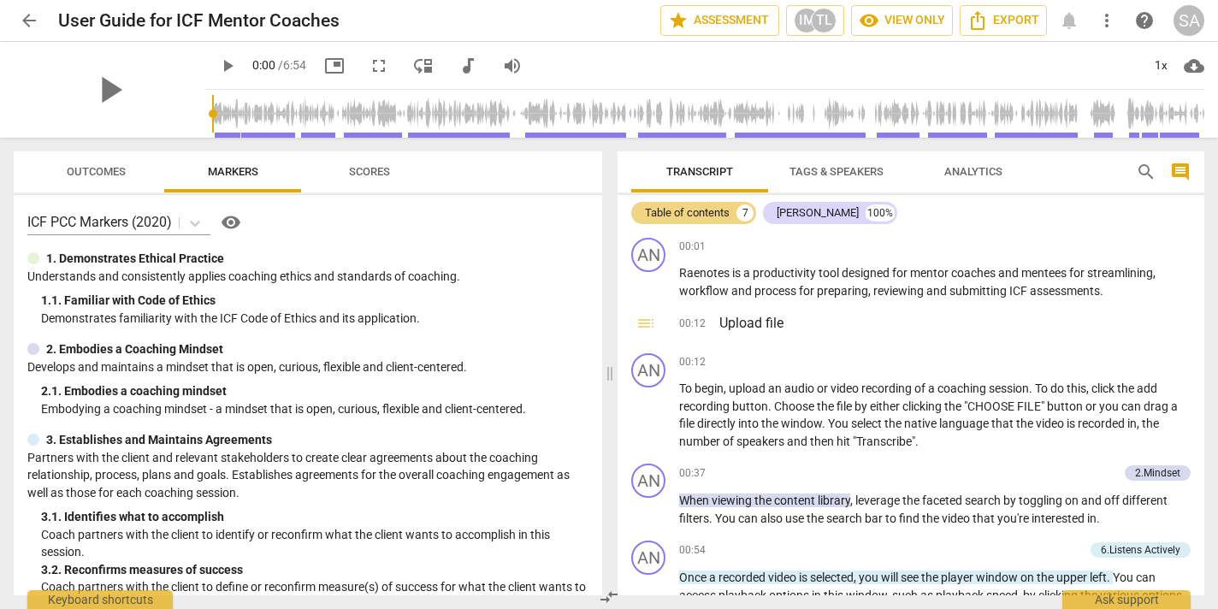
click at [1149, 15] on span "help" at bounding box center [1144, 20] width 21 height 21
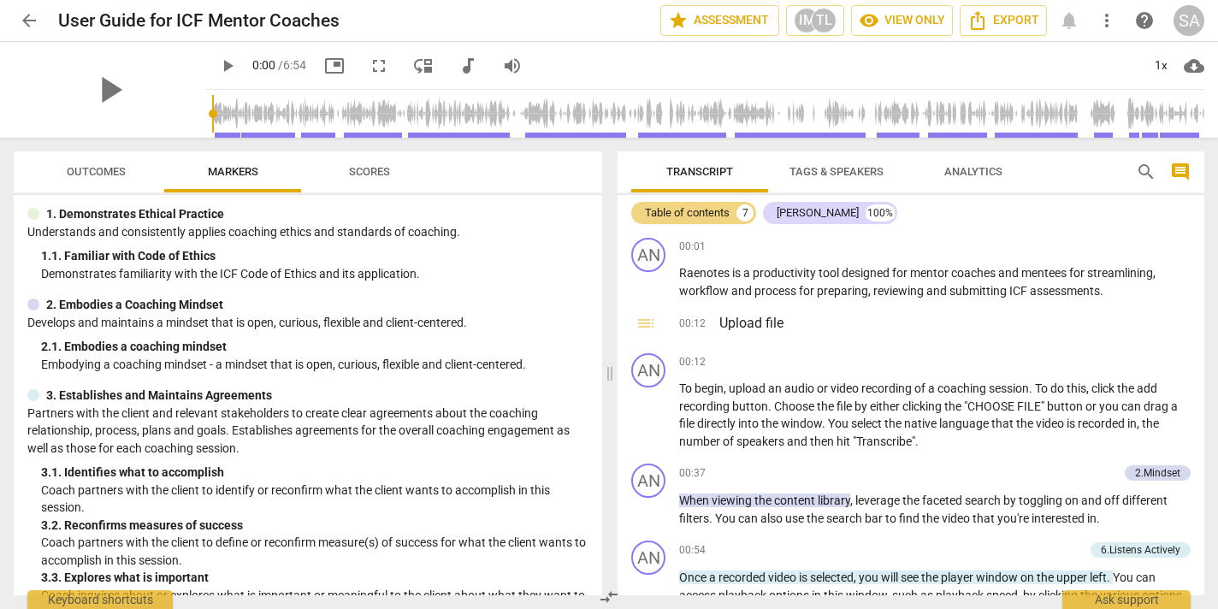
scroll to position [0, 0]
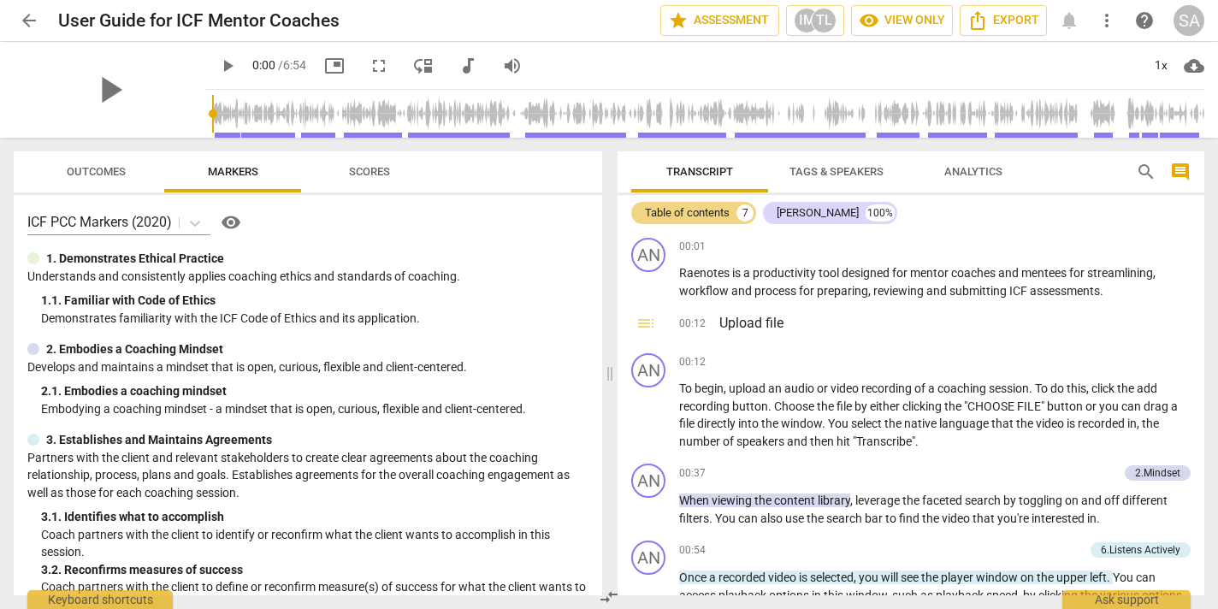
click at [87, 172] on span "Outcomes" at bounding box center [96, 171] width 59 height 13
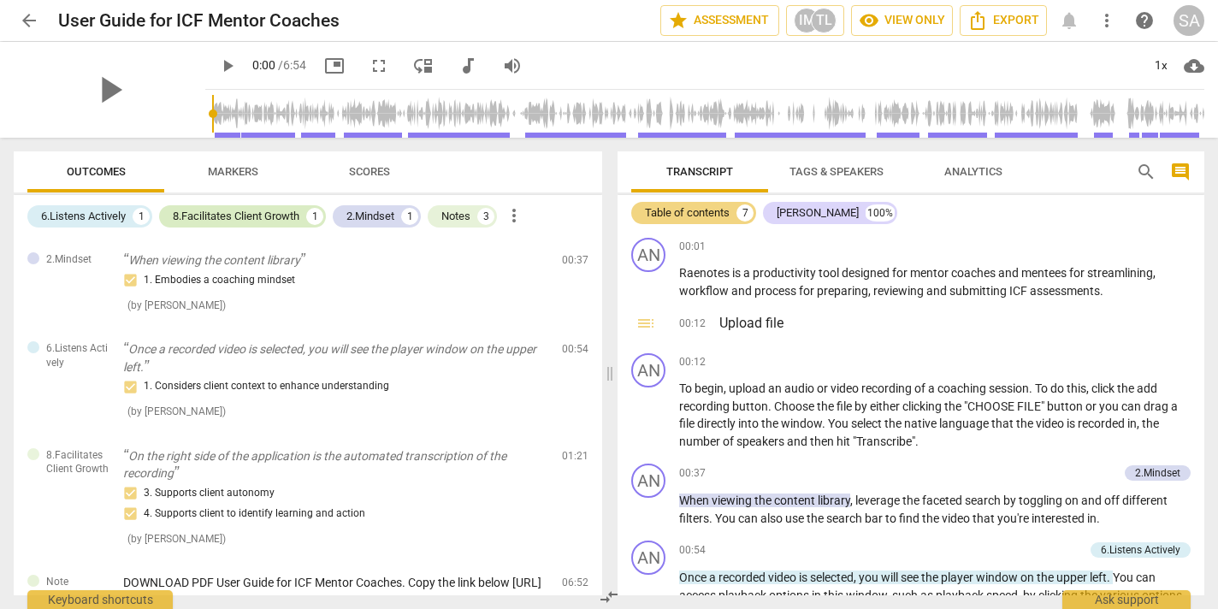
click at [273, 223] on div "8.Facilitates Client Growth" at bounding box center [236, 216] width 127 height 17
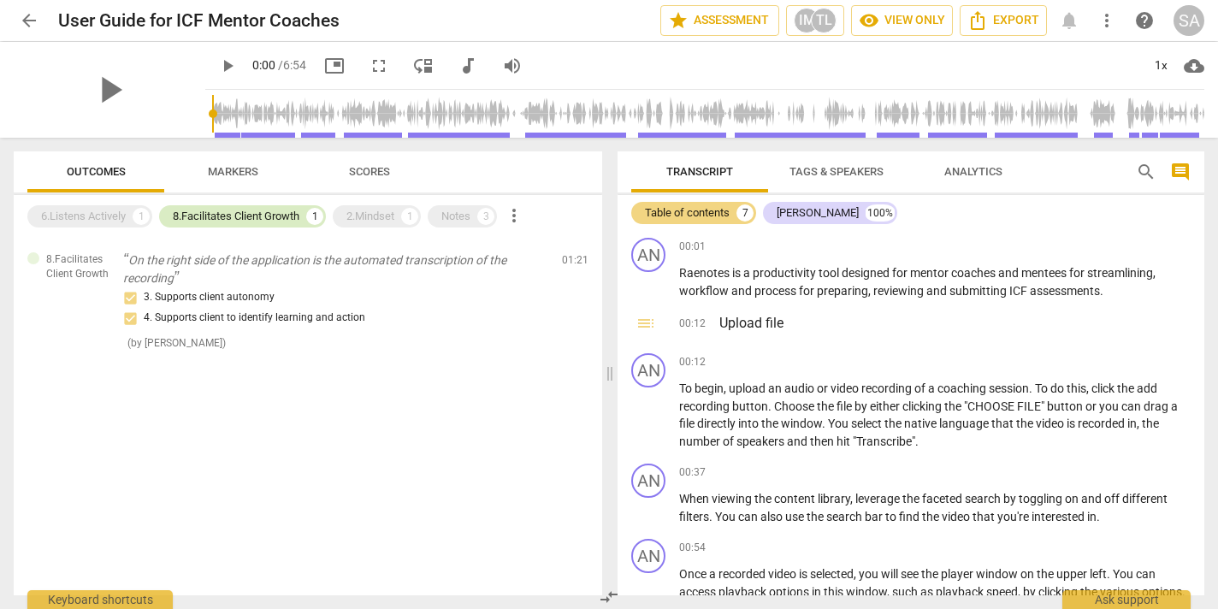
click at [273, 222] on div "8.Facilitates Client Growth" at bounding box center [236, 216] width 127 height 17
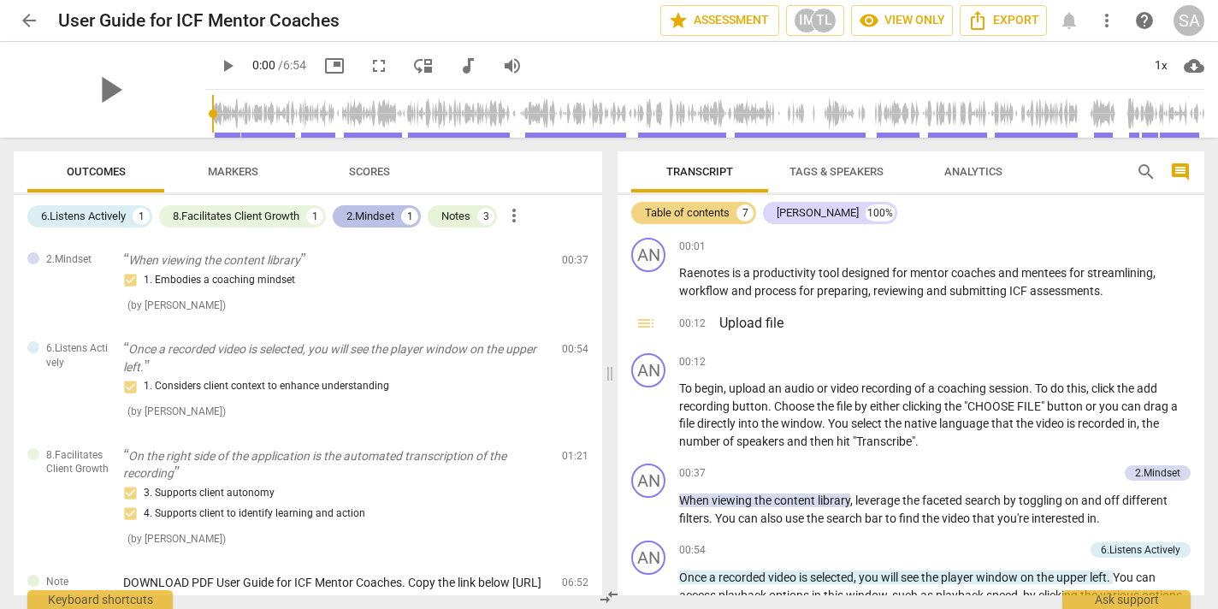
click at [368, 212] on div "2.Mindset" at bounding box center [370, 216] width 48 height 17
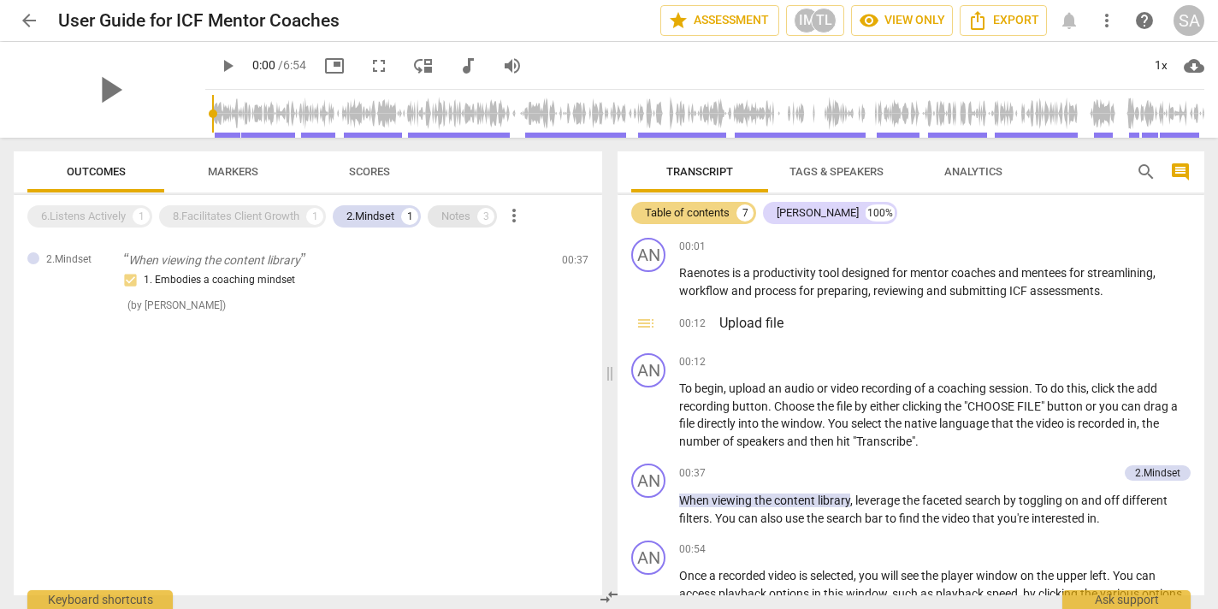
click at [462, 209] on div "Notes" at bounding box center [455, 216] width 29 height 17
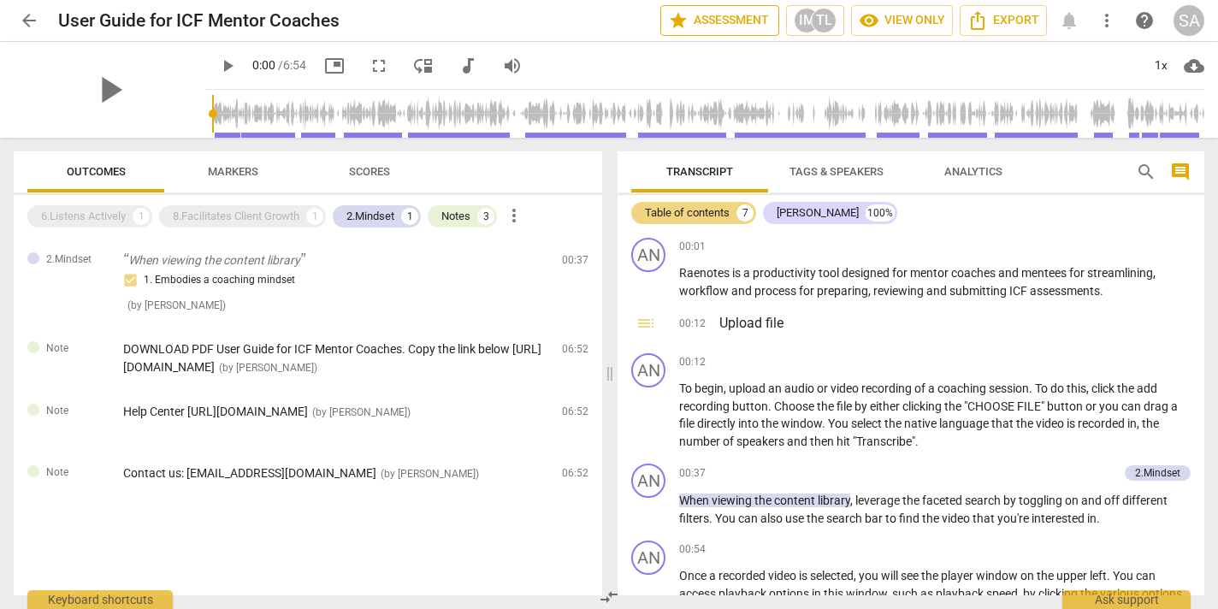
click at [715, 11] on span "star Assessment" at bounding box center [719, 20] width 103 height 21
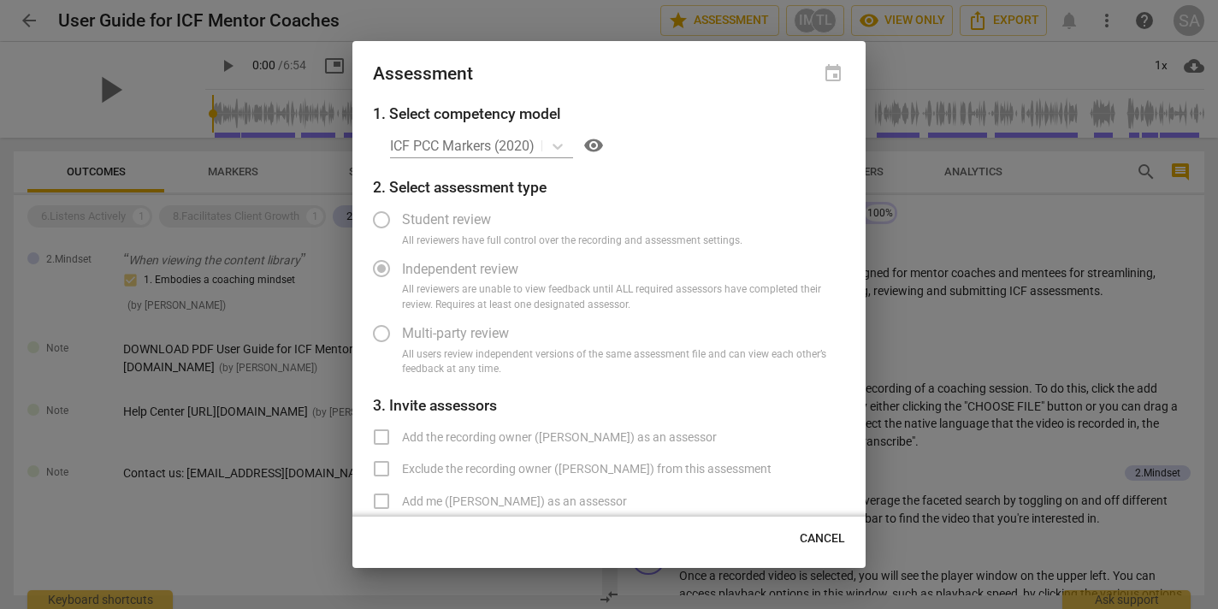
click at [564, 145] on div "ICF PCC Markers (2020) visibility" at bounding box center [617, 145] width 455 height 27
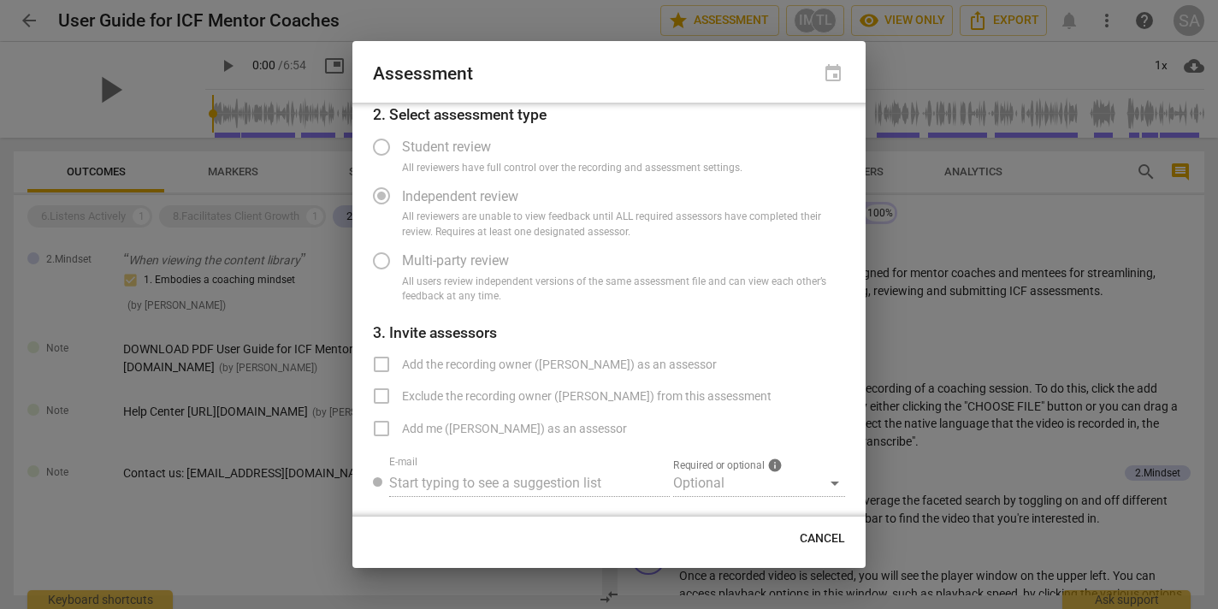
click at [380, 370] on label "Add the recording owner (Tatiana L) as an assessor" at bounding box center [539, 364] width 356 height 41
click at [384, 419] on label "Add me (Sarah Anthony) as an assessor" at bounding box center [494, 428] width 266 height 41
click at [822, 535] on span "Cancel" at bounding box center [822, 538] width 45 height 17
radio input "false"
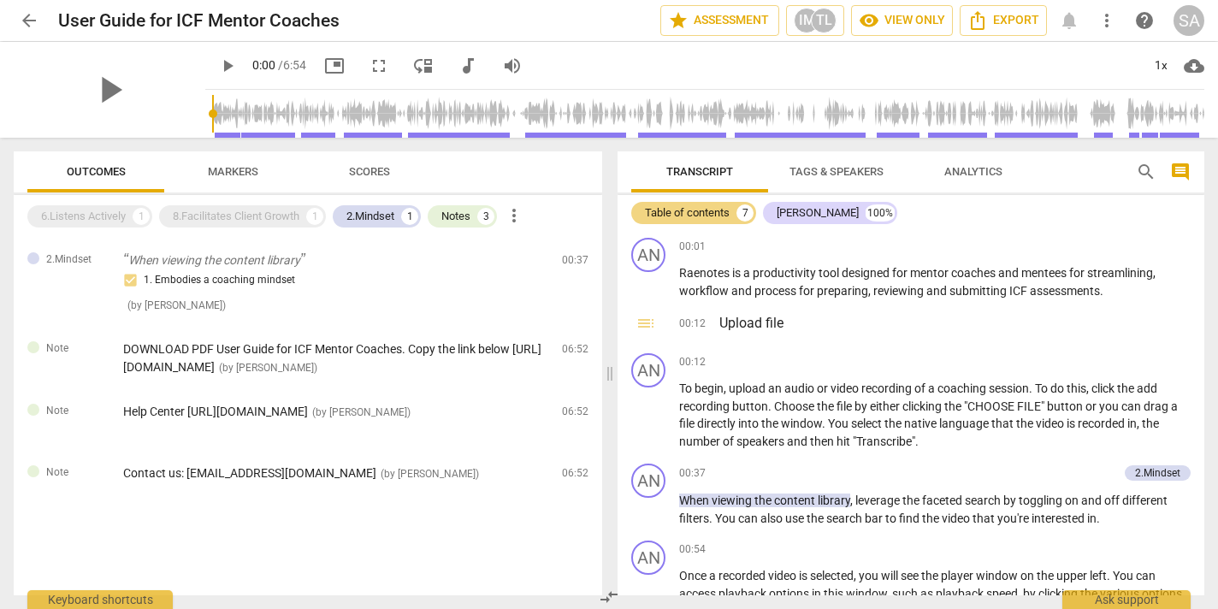
click at [27, 17] on span "arrow_back" at bounding box center [29, 20] width 21 height 21
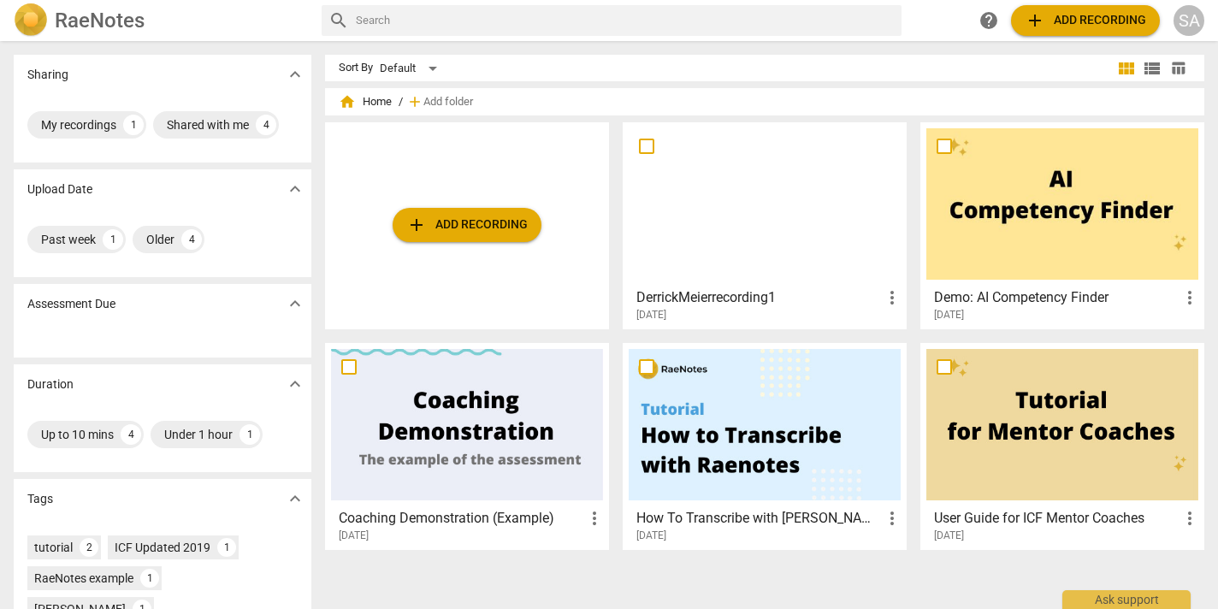
click at [722, 287] on h3 "DerrickMeierrecording1" at bounding box center [758, 297] width 245 height 21
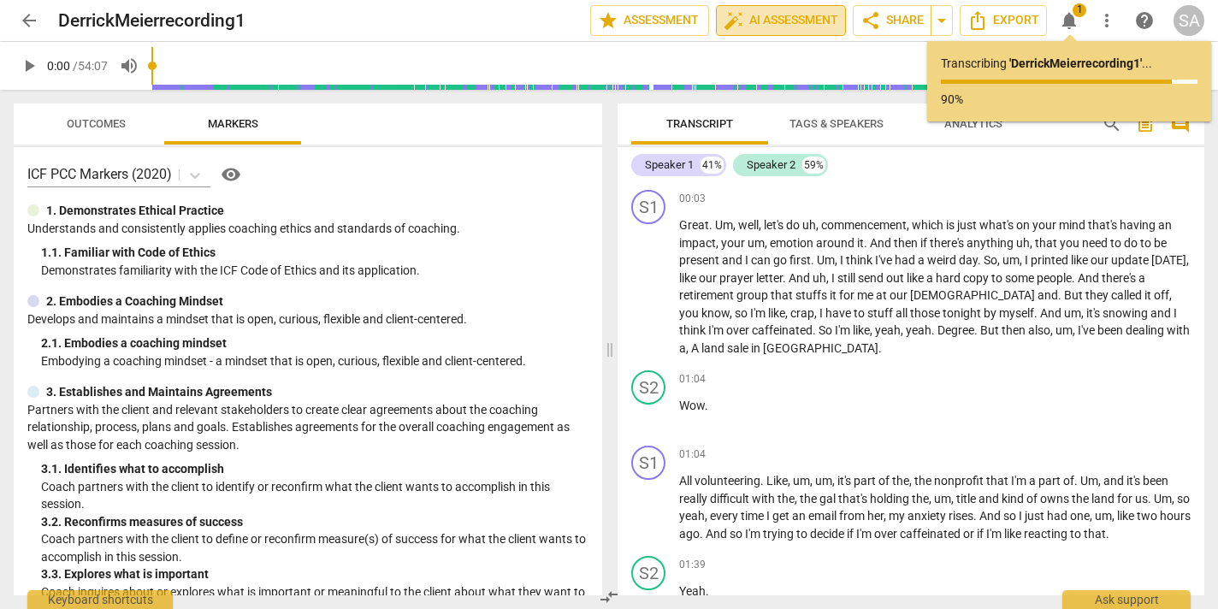
click at [766, 27] on span "auto_fix_high AI Assessment" at bounding box center [781, 20] width 115 height 21
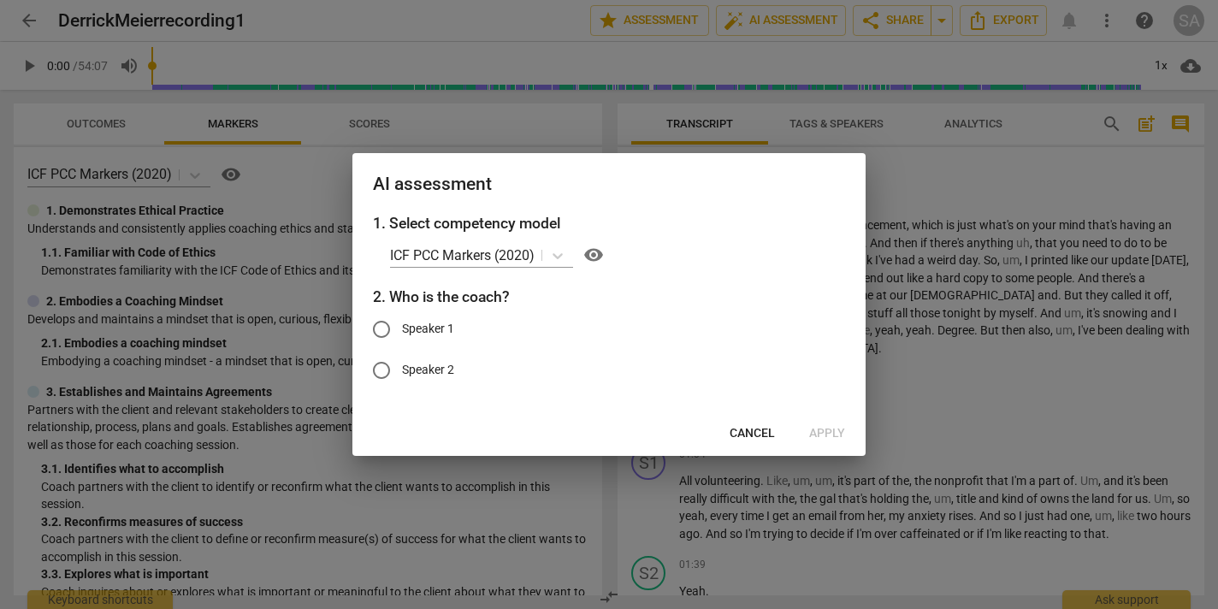
click at [744, 437] on span "Cancel" at bounding box center [752, 433] width 45 height 17
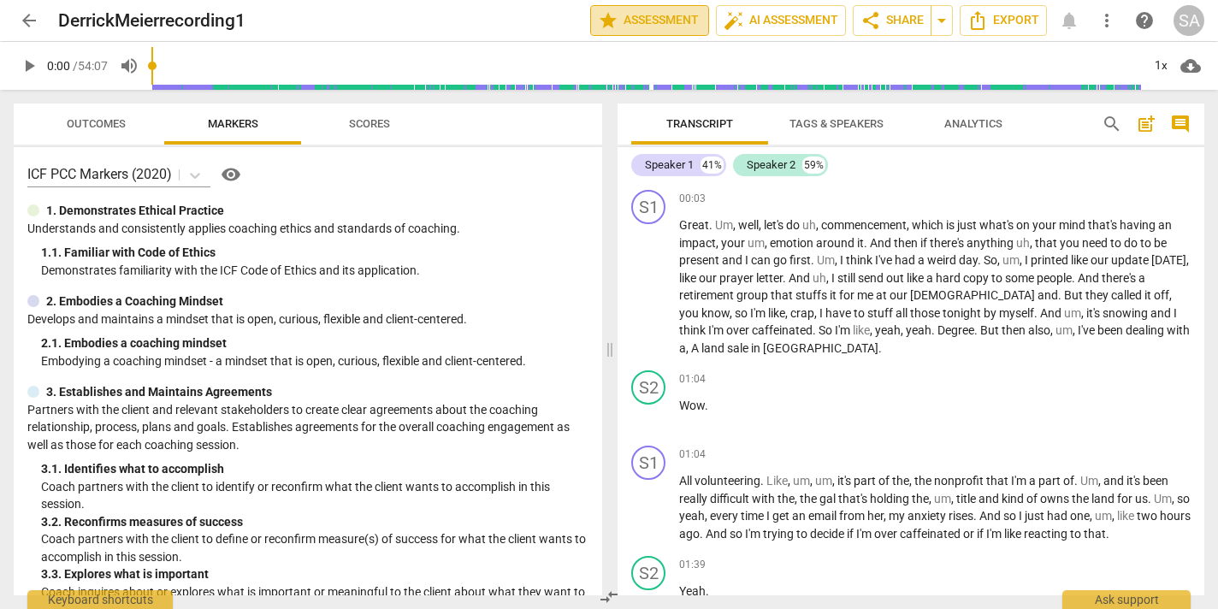
click at [653, 10] on span "star Assessment" at bounding box center [649, 20] width 103 height 21
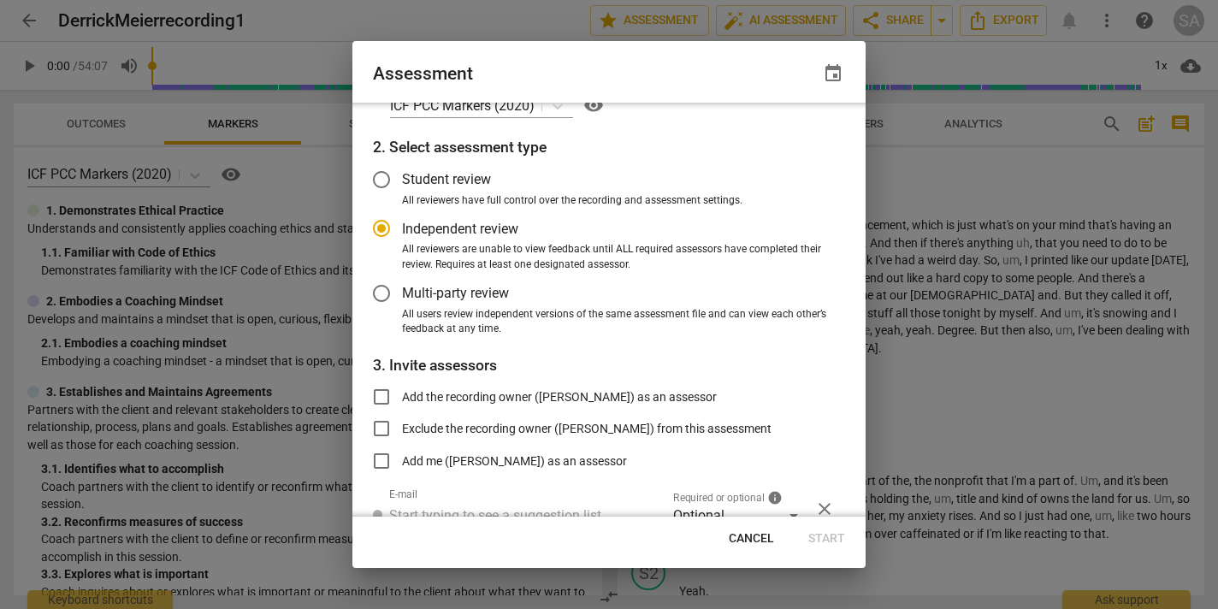
scroll to position [117, 0]
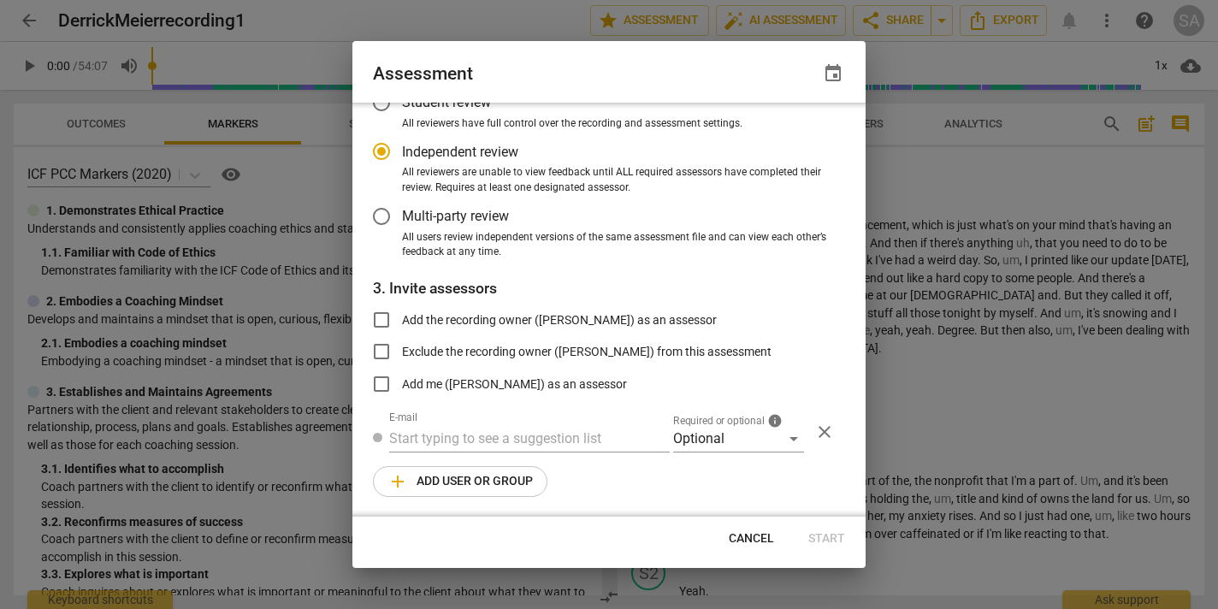
radio input "false"
click at [380, 380] on input "Add me (Sarah Anthony) as an assessor" at bounding box center [381, 384] width 41 height 41
checkbox input "true"
click at [784, 435] on div "Optional" at bounding box center [738, 438] width 131 height 27
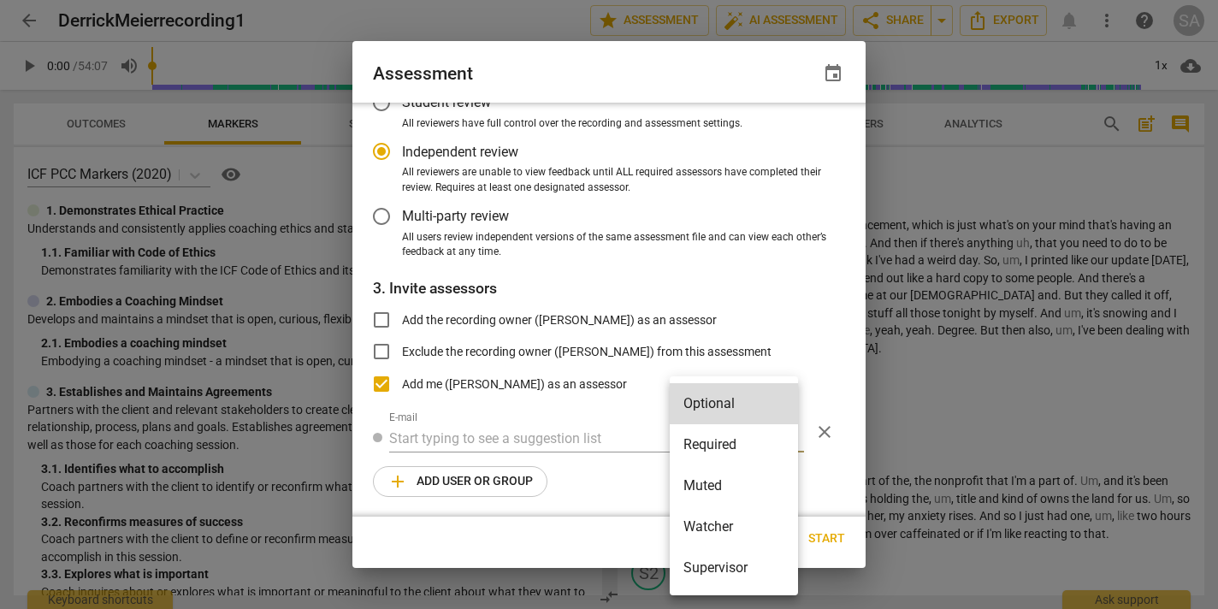
click at [972, 255] on div at bounding box center [609, 304] width 1218 height 609
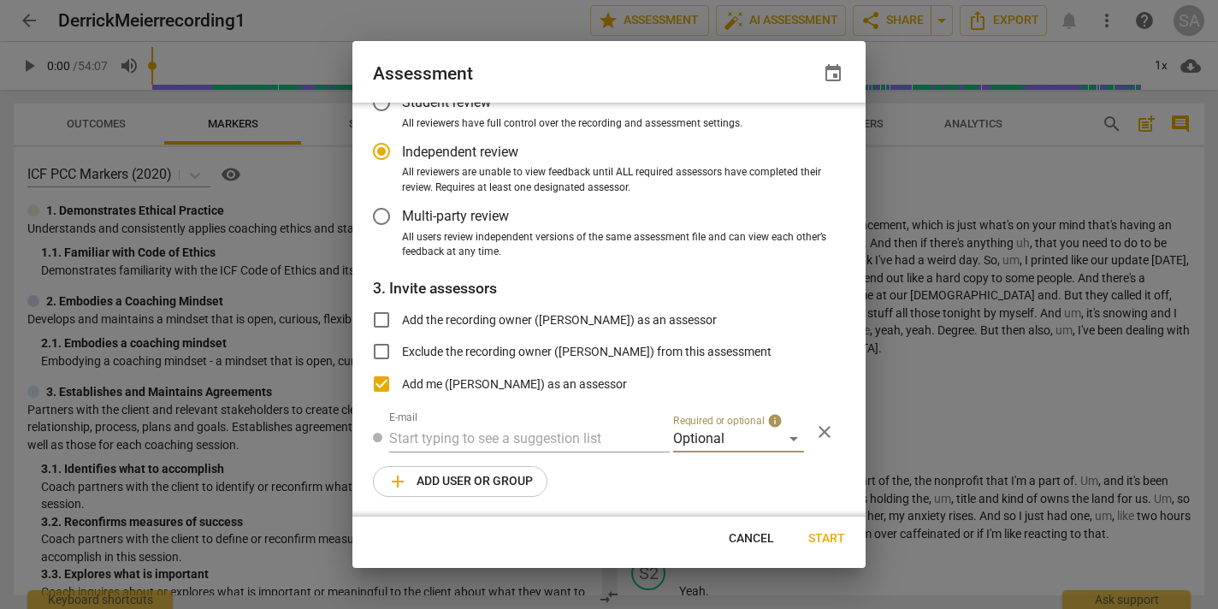
click at [742, 541] on span "Cancel" at bounding box center [751, 538] width 45 height 17
radio input "false"
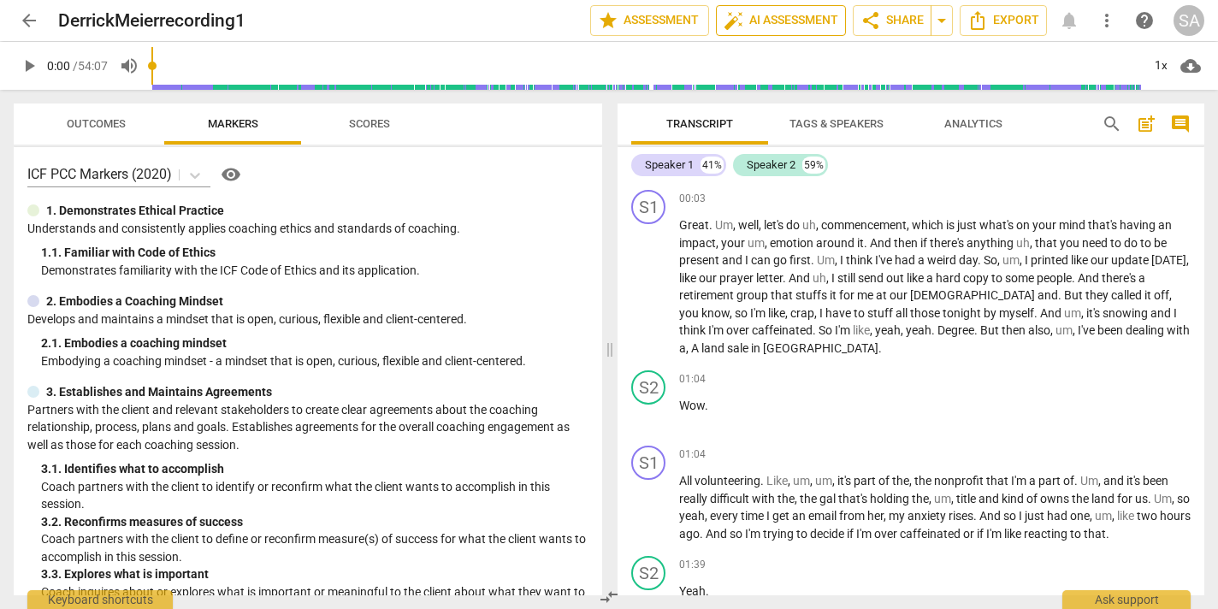
click at [766, 25] on span "auto_fix_high AI Assessment" at bounding box center [781, 20] width 115 height 21
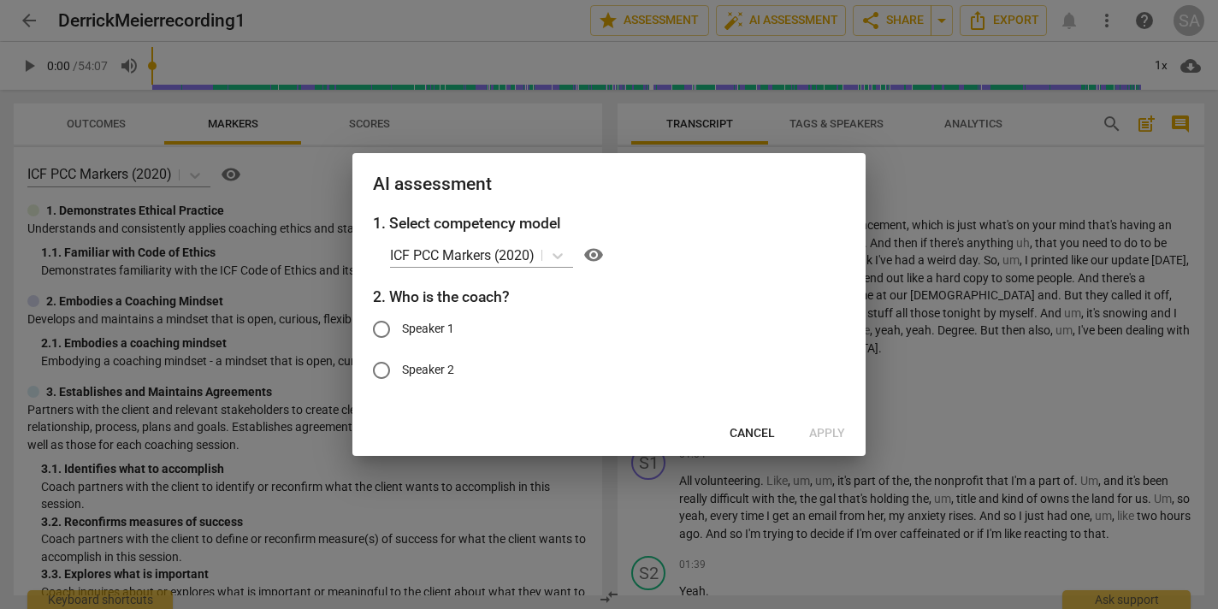
click at [381, 331] on input "Speaker 1" at bounding box center [381, 329] width 41 height 41
radio input "true"
click at [818, 435] on span "Apply" at bounding box center [827, 433] width 36 height 17
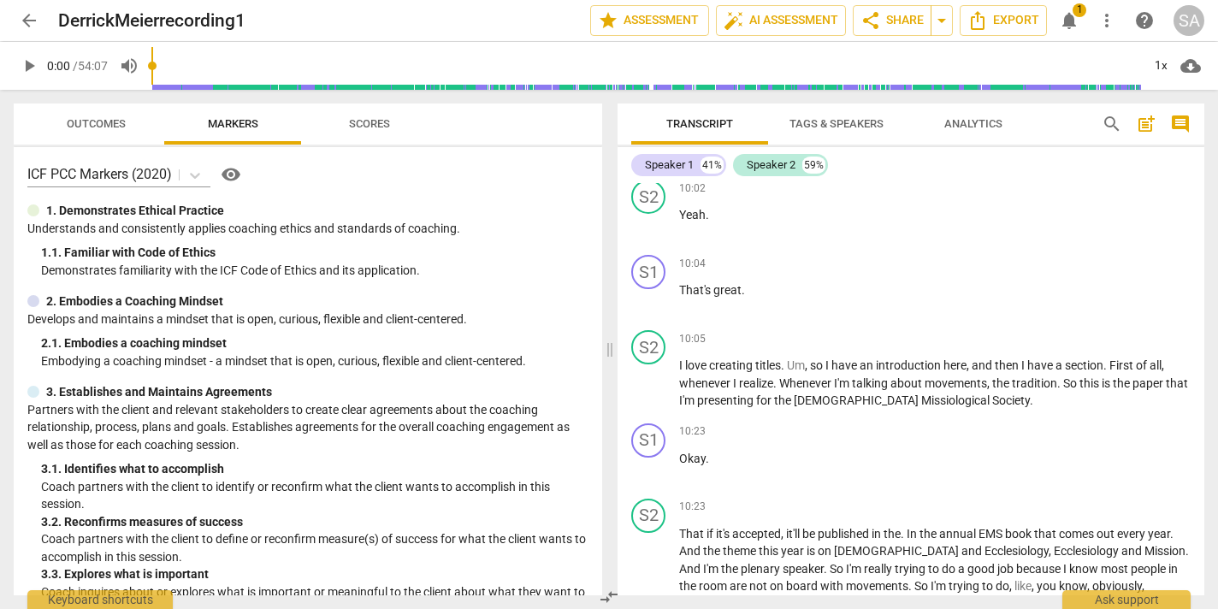
scroll to position [3829, 0]
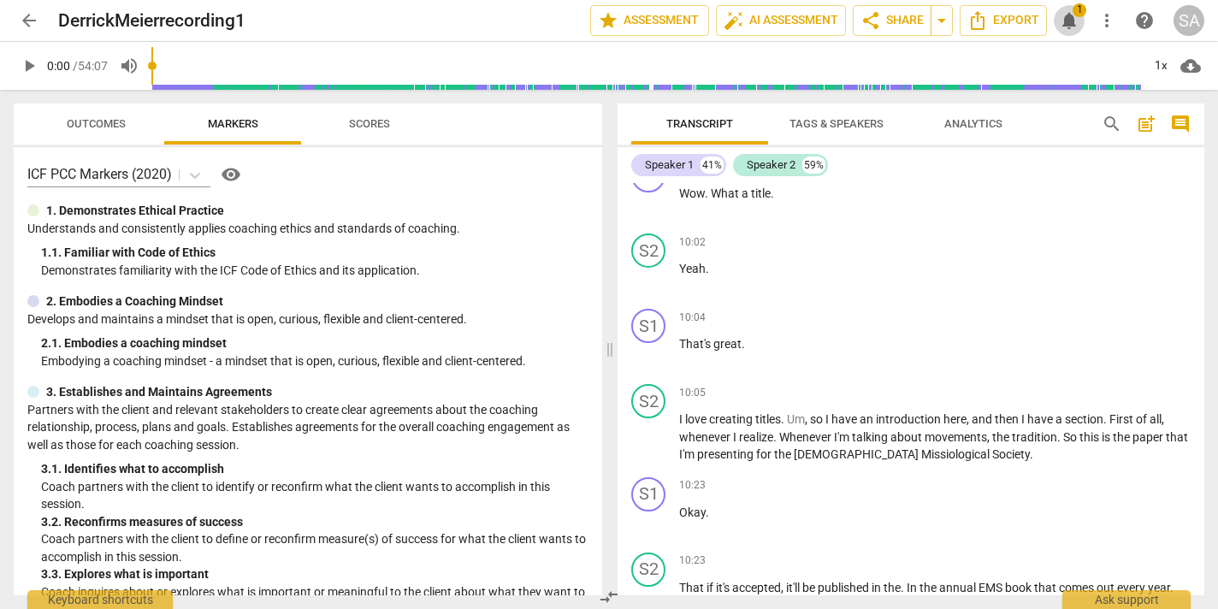
click at [1073, 12] on span "1" at bounding box center [1080, 10] width 14 height 14
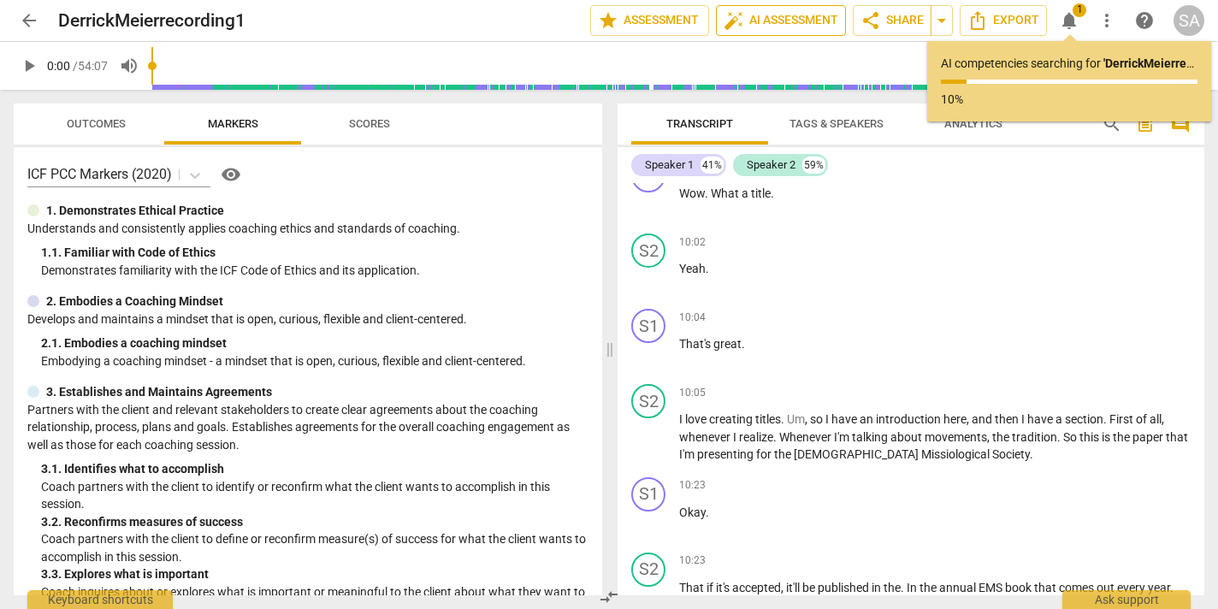
click at [783, 17] on span "auto_fix_high AI Assessment" at bounding box center [781, 20] width 115 height 21
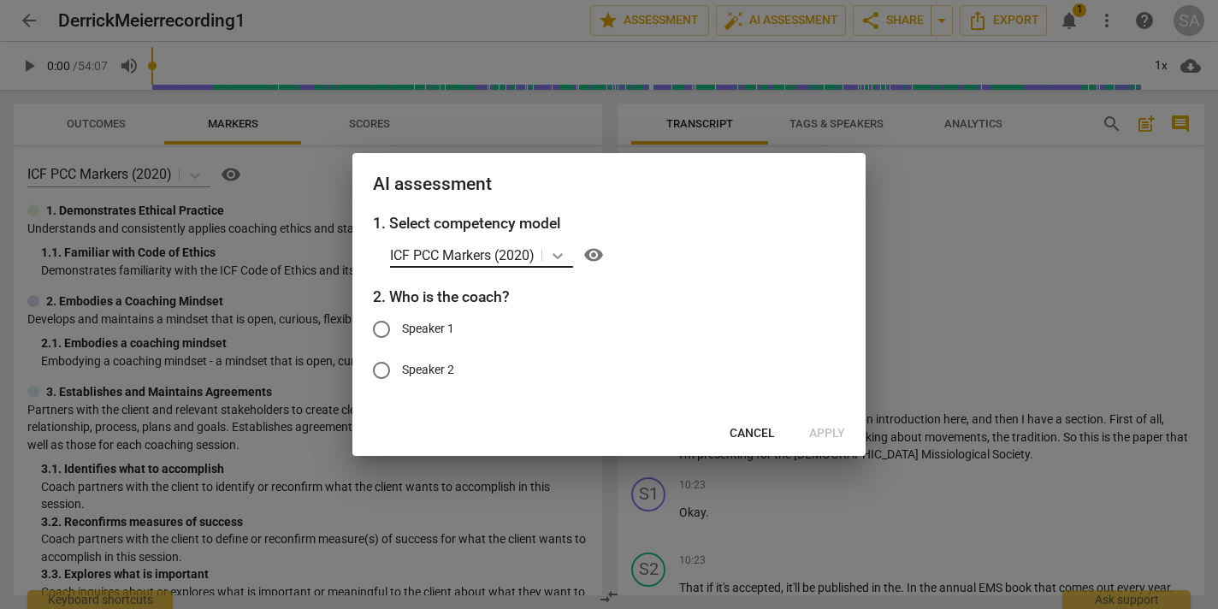
click at [557, 243] on div at bounding box center [557, 255] width 31 height 25
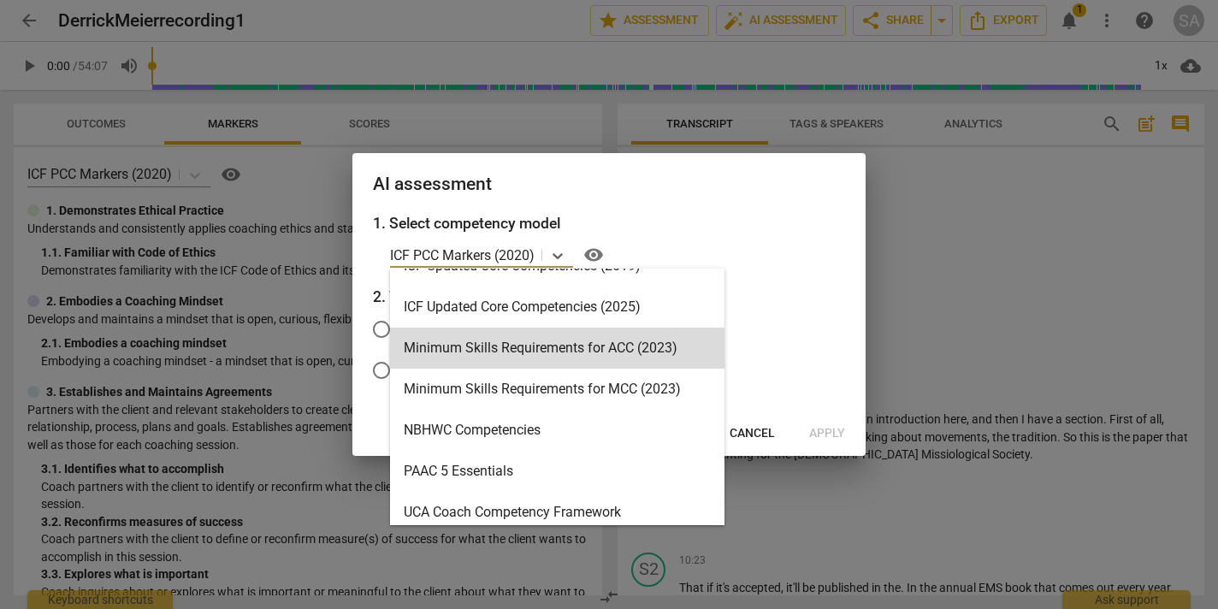
scroll to position [354, 0]
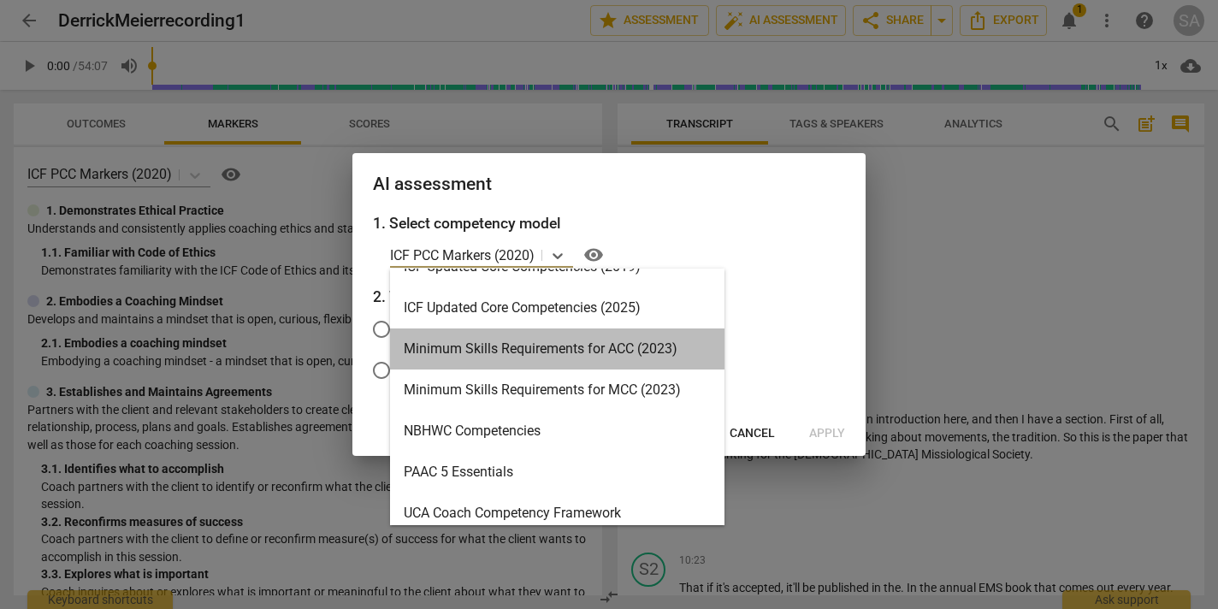
click at [576, 362] on div "Minimum Skills Requirements for ACC (2023)" at bounding box center [557, 348] width 334 height 41
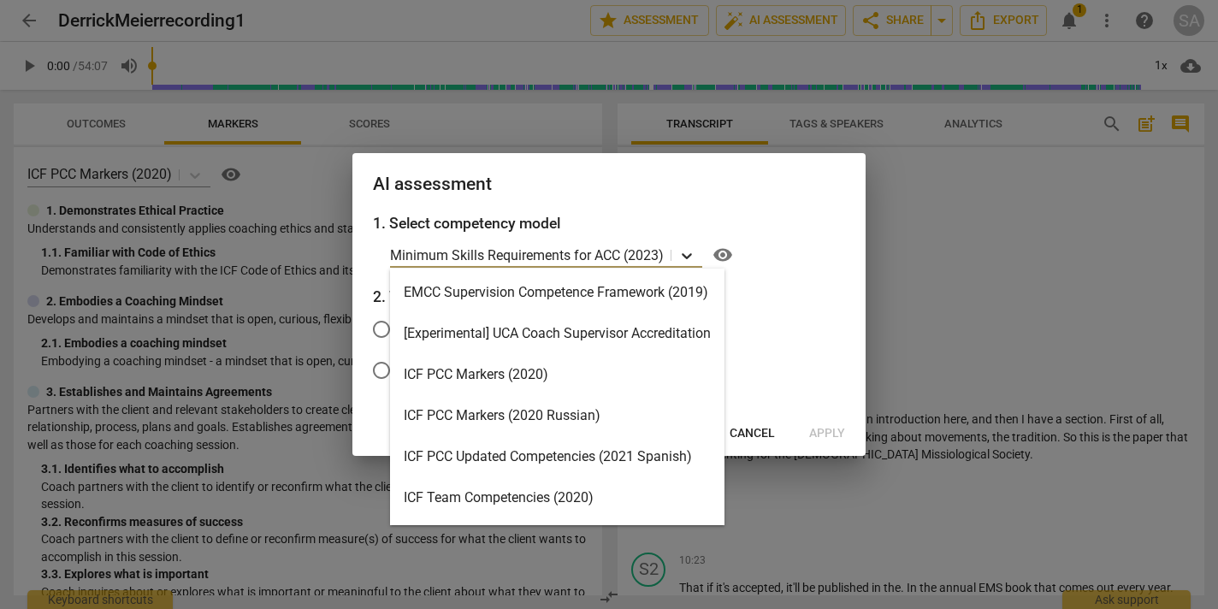
click at [684, 261] on icon at bounding box center [686, 255] width 17 height 17
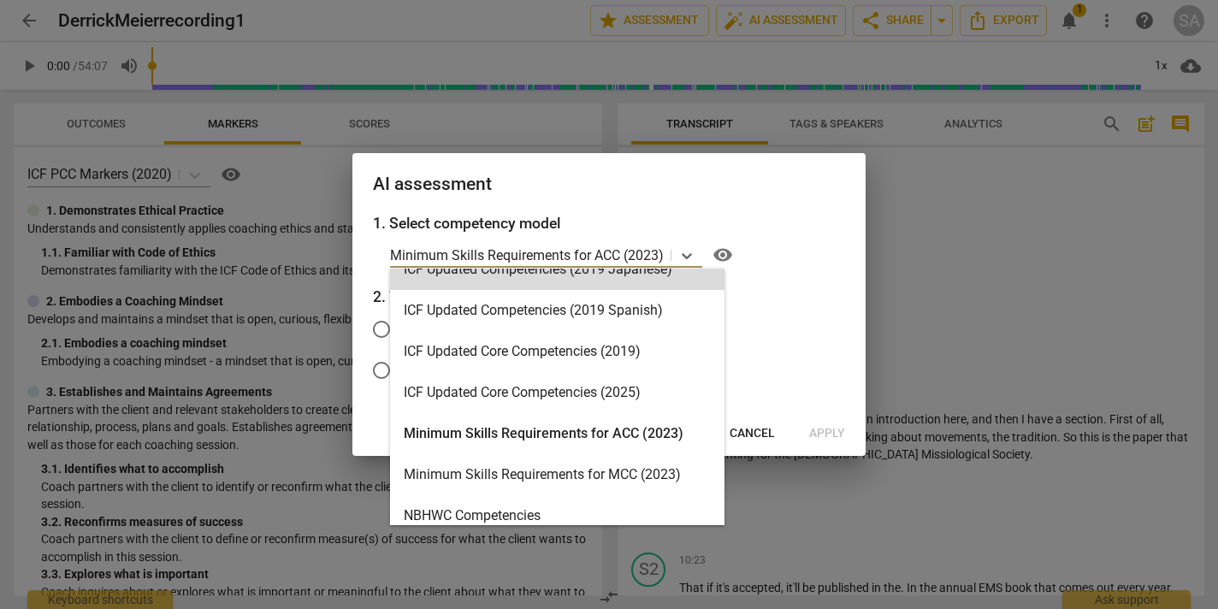
scroll to position [310, 0]
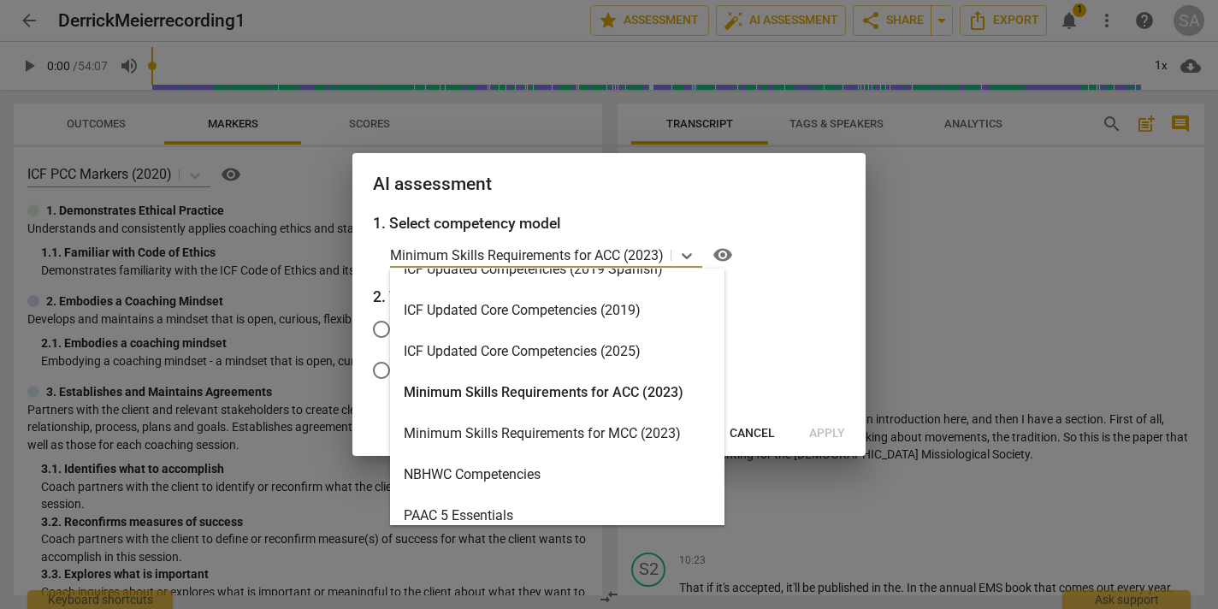
click at [523, 353] on div "ICF Updated Core Competencies (2025)" at bounding box center [557, 351] width 334 height 41
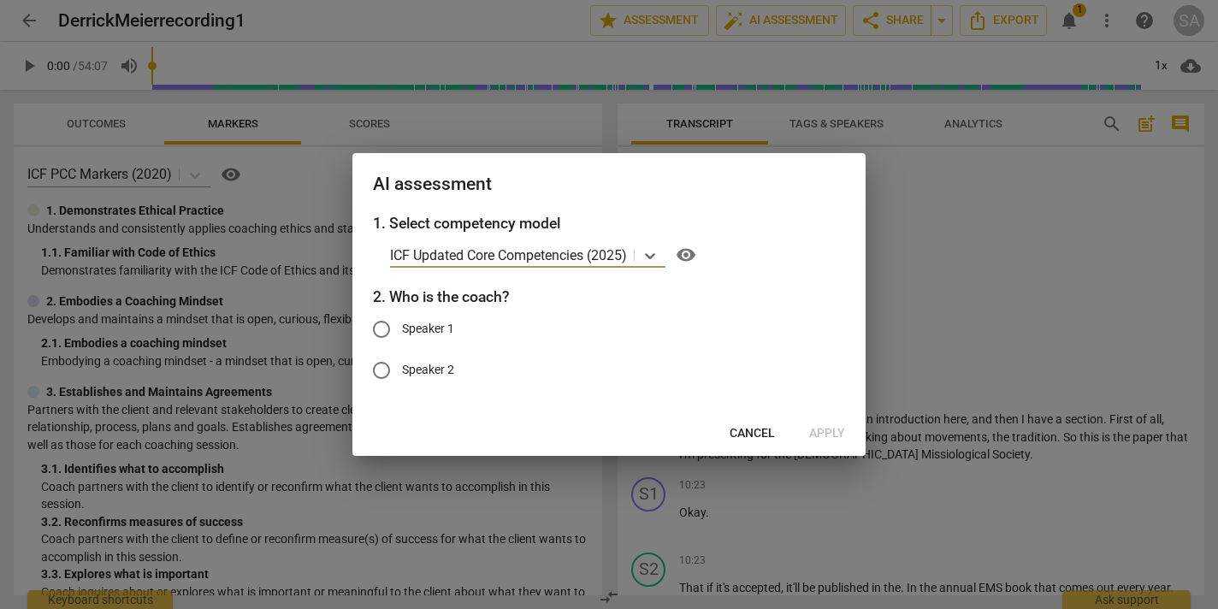
click at [383, 331] on input "Speaker 1" at bounding box center [381, 329] width 41 height 41
radio input "true"
click at [819, 429] on span "Apply" at bounding box center [827, 433] width 36 height 17
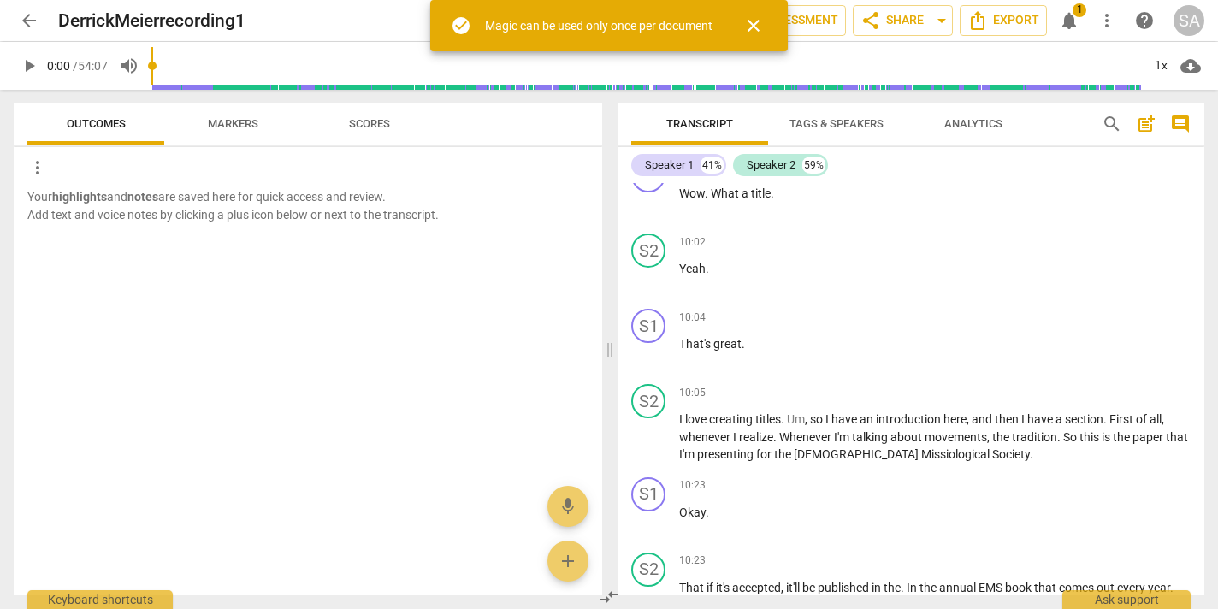
click at [759, 20] on span "close" at bounding box center [753, 25] width 21 height 21
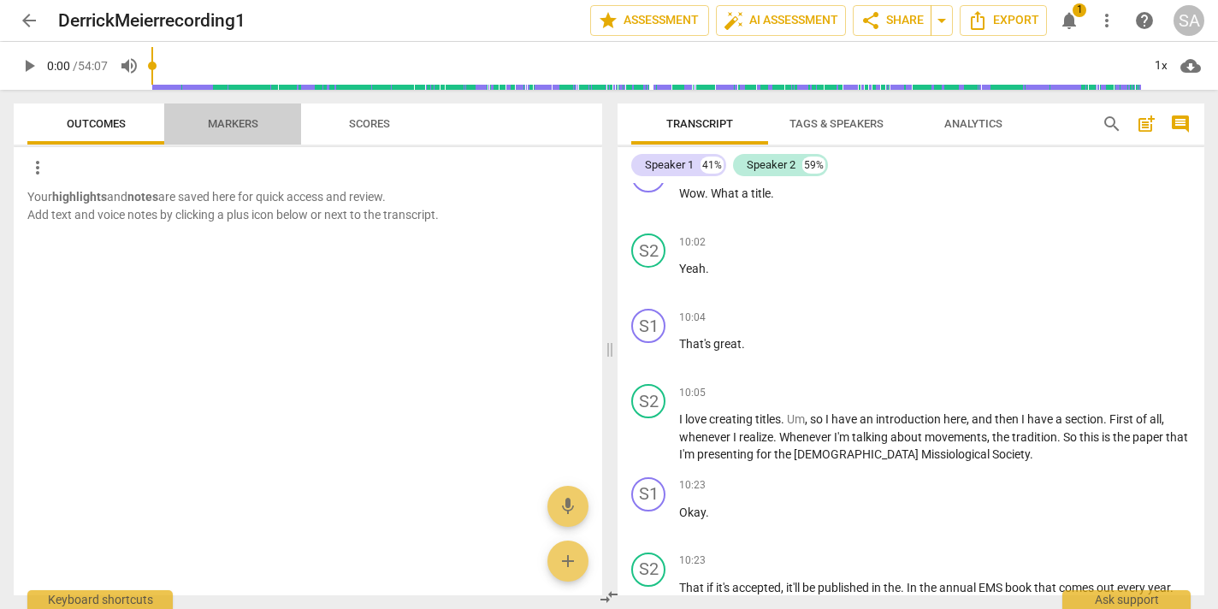
click at [221, 122] on span "Markers" at bounding box center [233, 123] width 50 height 13
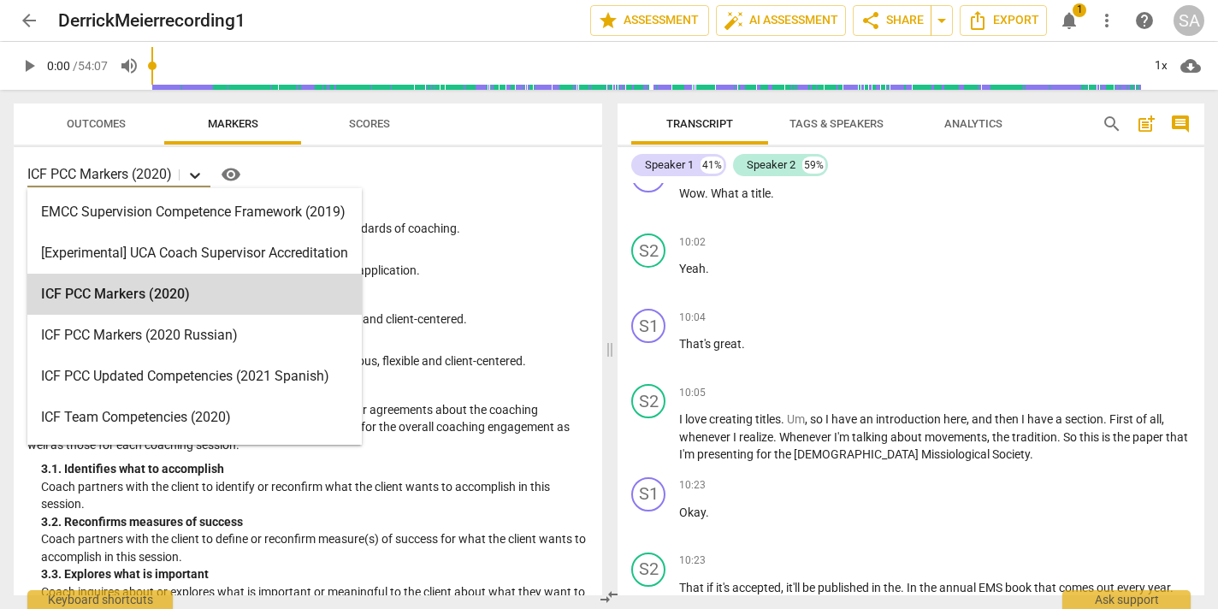
click at [193, 170] on icon at bounding box center [194, 175] width 17 height 17
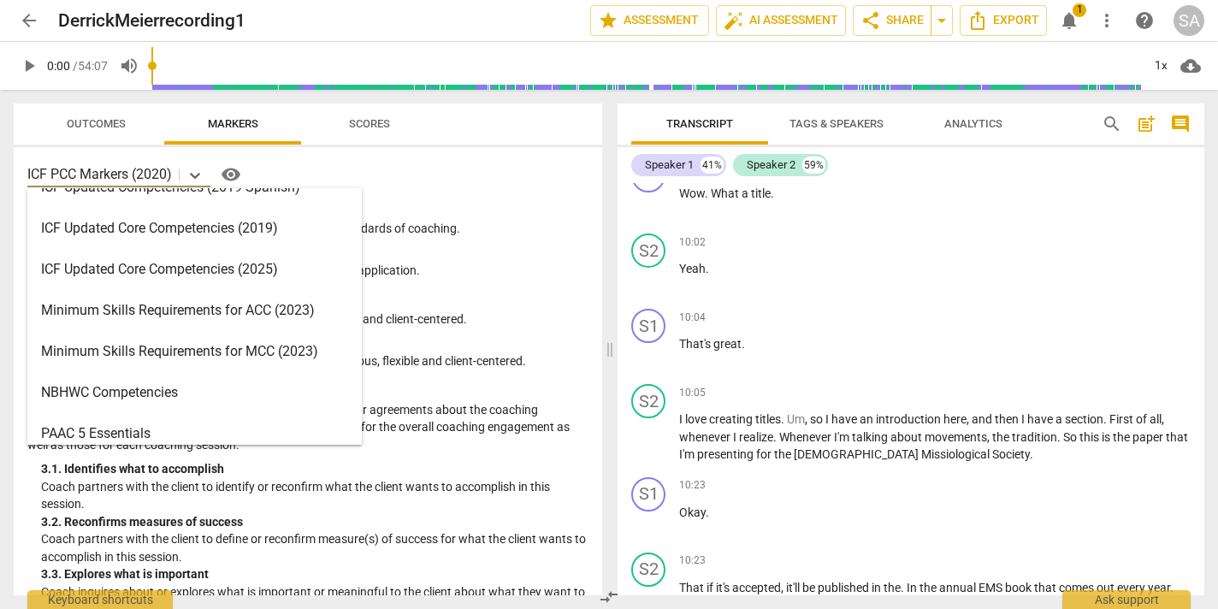
scroll to position [315, 0]
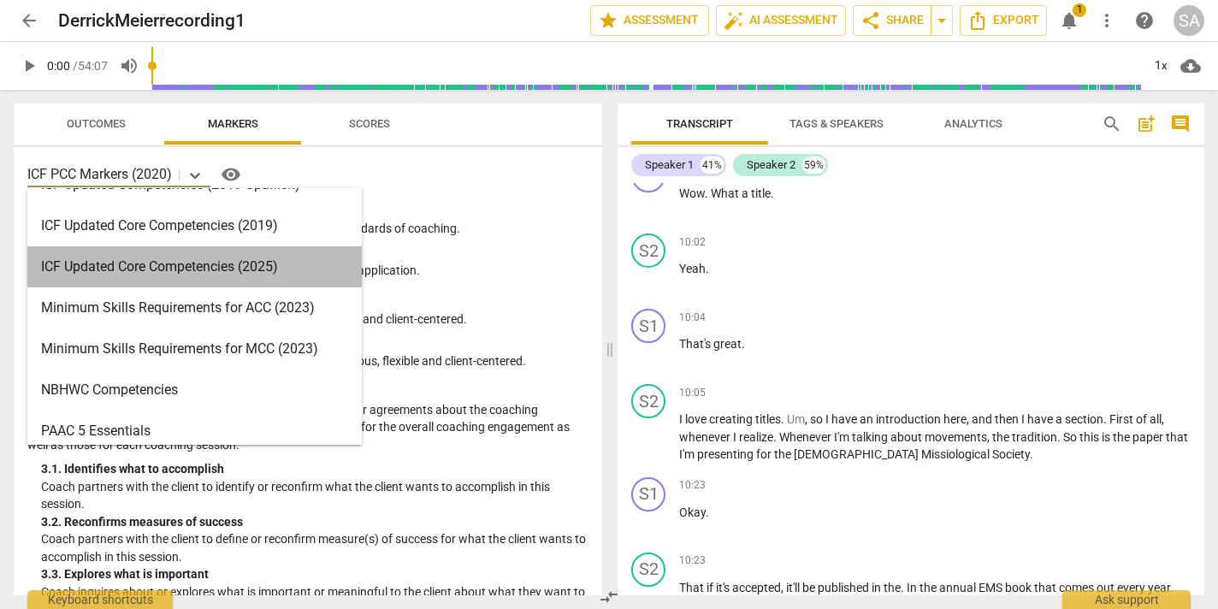
click at [181, 266] on div "ICF Updated Core Competencies (2025)" at bounding box center [194, 266] width 334 height 41
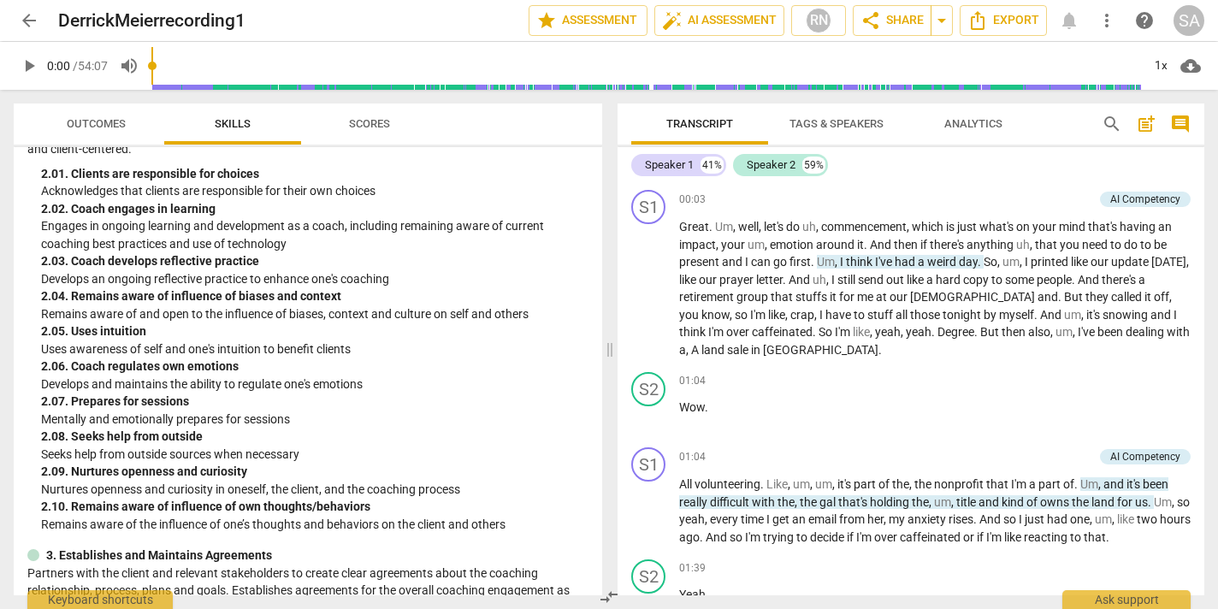
scroll to position [0, 0]
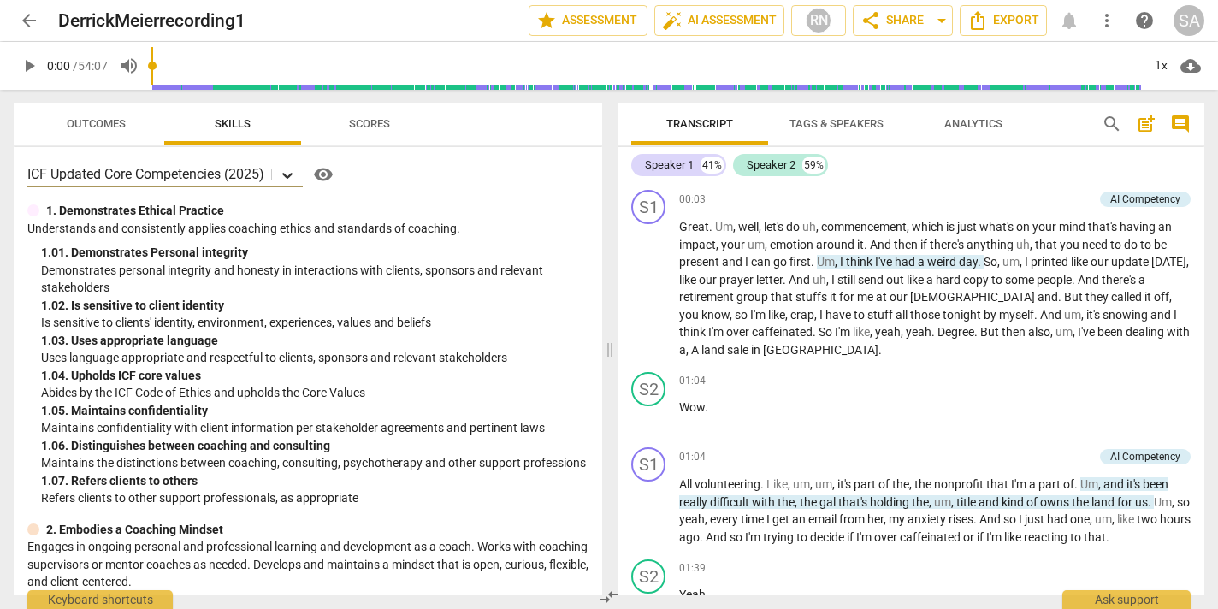
click at [293, 174] on icon at bounding box center [287, 176] width 10 height 6
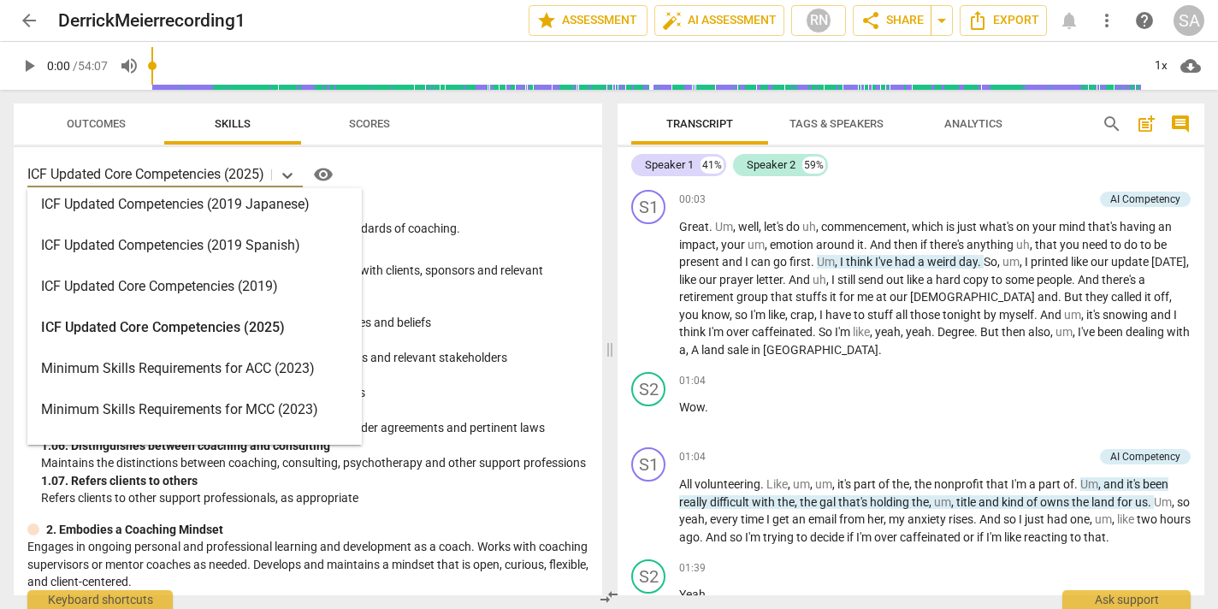
scroll to position [287, 0]
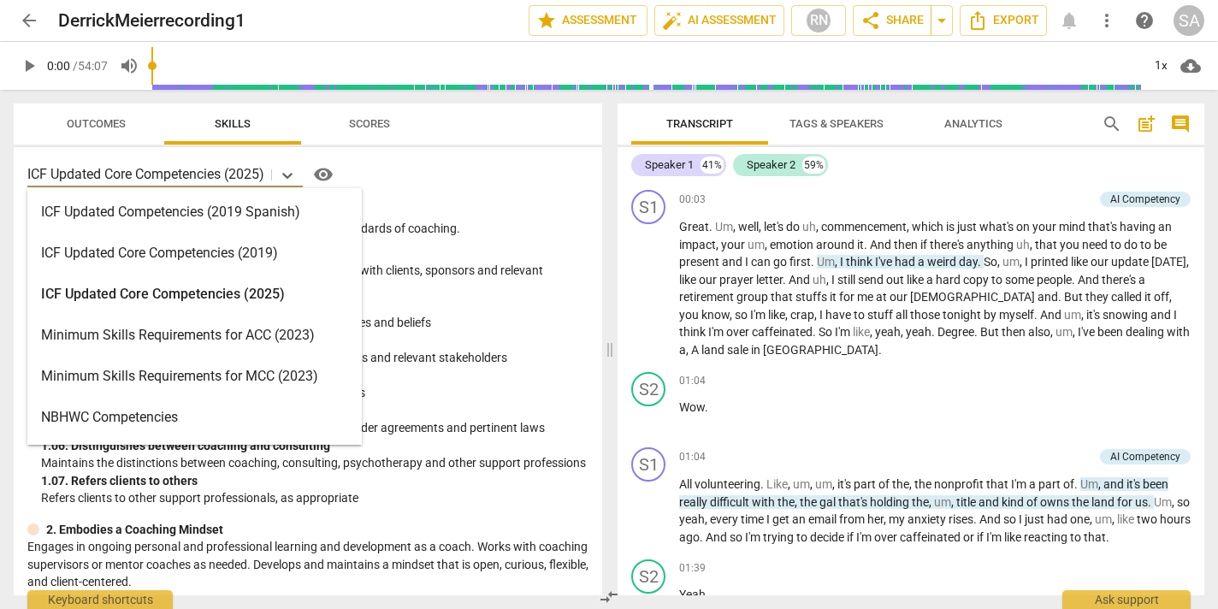
click at [251, 334] on div "Minimum Skills Requirements for ACC (2023)" at bounding box center [194, 335] width 334 height 41
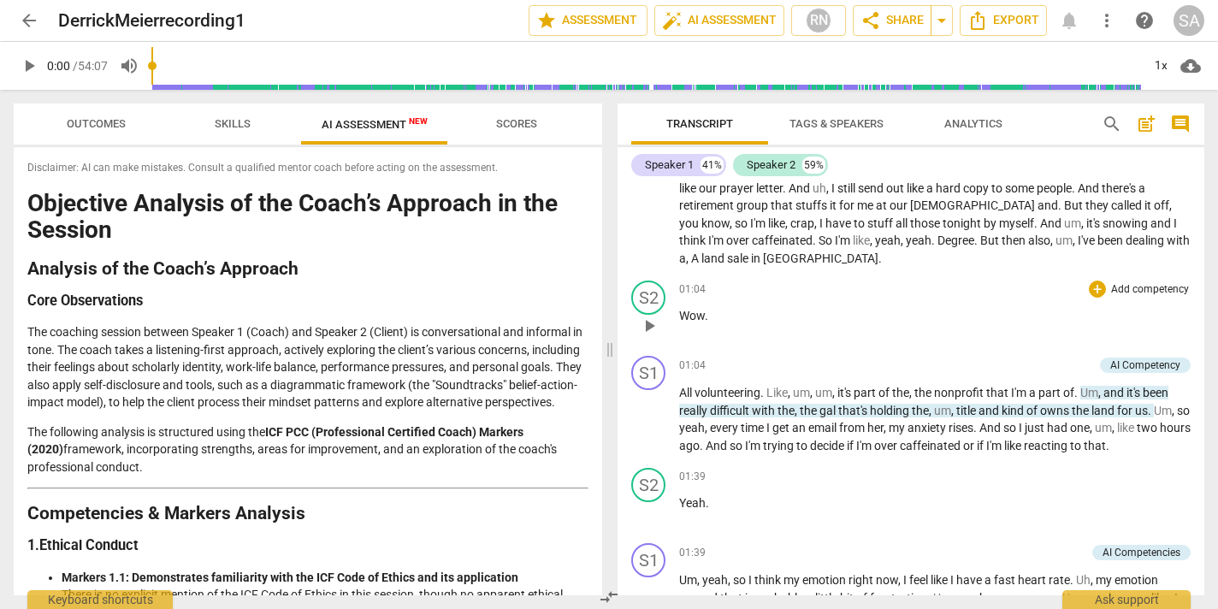
scroll to position [0, 0]
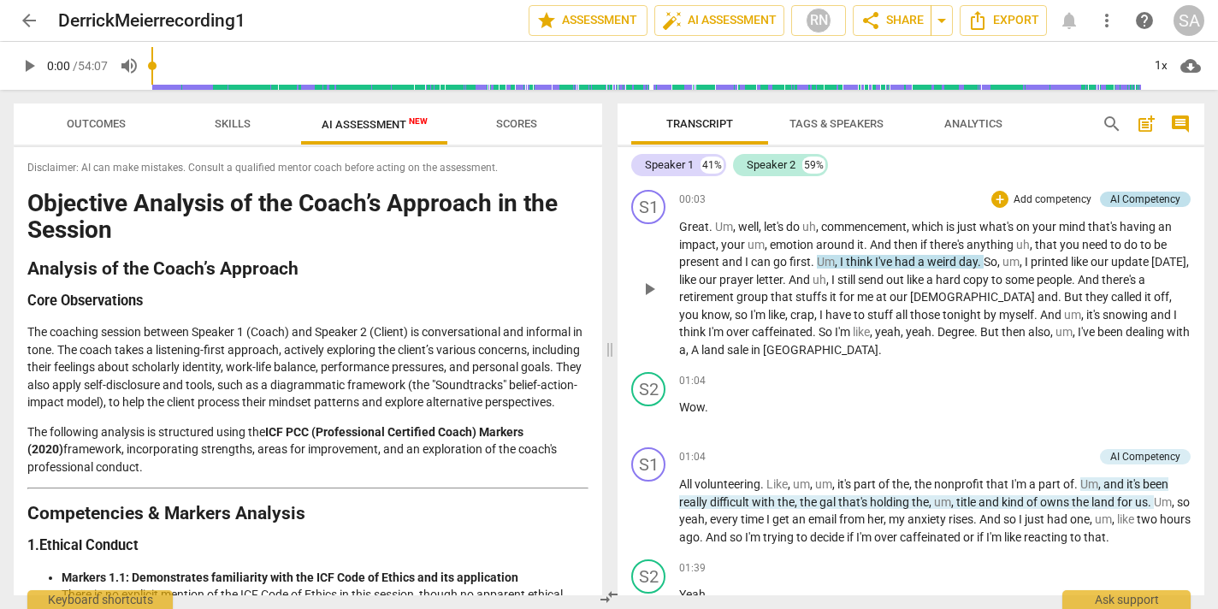
click at [1140, 199] on div "AI Competency" at bounding box center [1145, 199] width 70 height 15
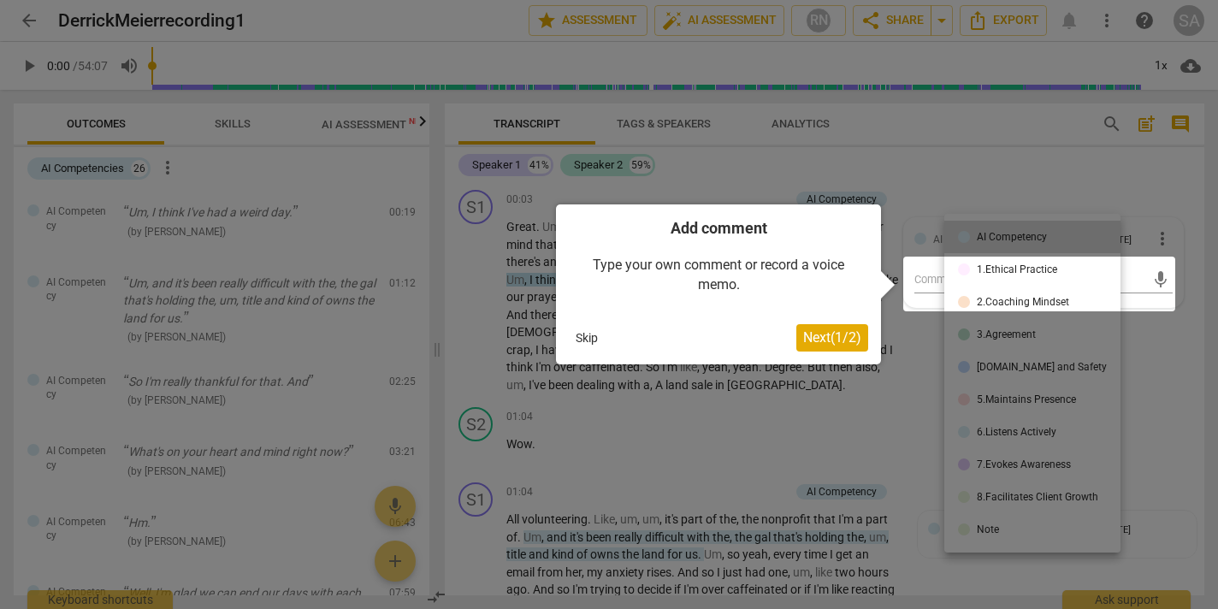
click at [1167, 355] on div at bounding box center [609, 304] width 1218 height 609
click at [1155, 162] on div at bounding box center [609, 304] width 1218 height 609
click at [905, 176] on div at bounding box center [609, 304] width 1218 height 609
click at [1032, 240] on div at bounding box center [609, 304] width 1218 height 609
click at [843, 441] on div at bounding box center [609, 304] width 1218 height 609
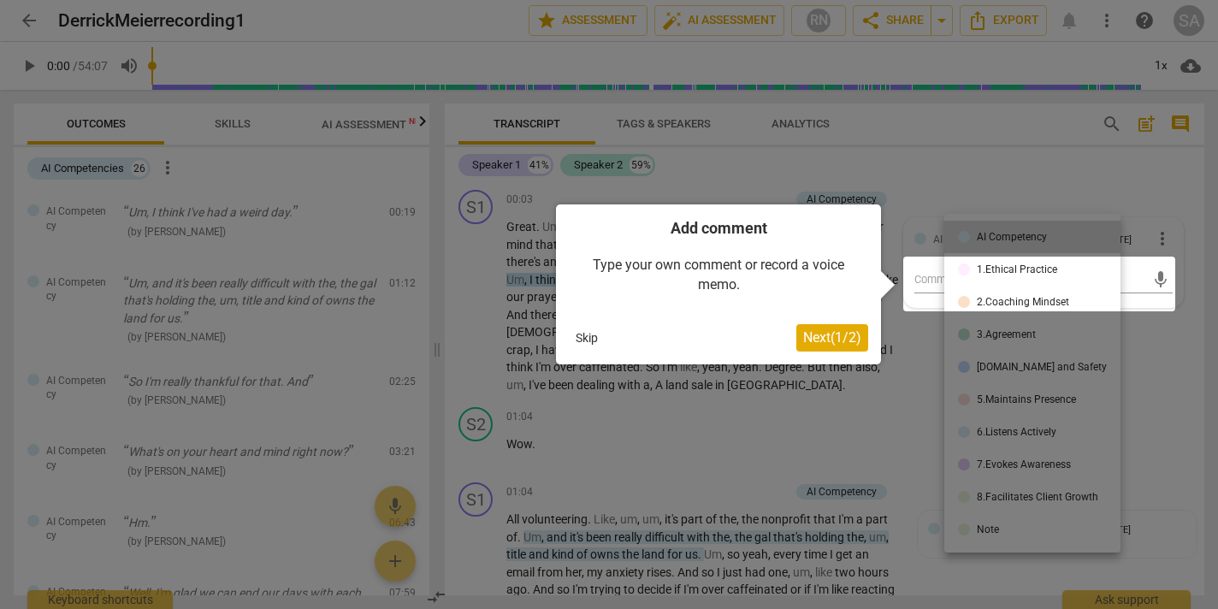
click at [828, 343] on span "Next ( 1 / 2 )" at bounding box center [832, 337] width 58 height 16
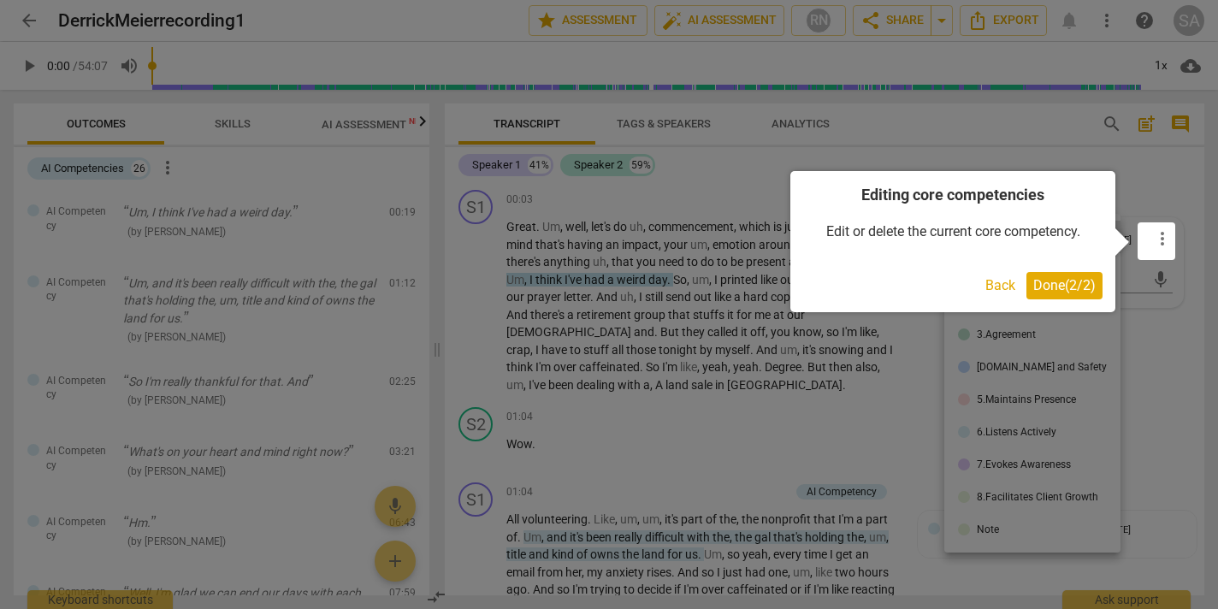
click at [989, 287] on button "Back" at bounding box center [1001, 285] width 44 height 27
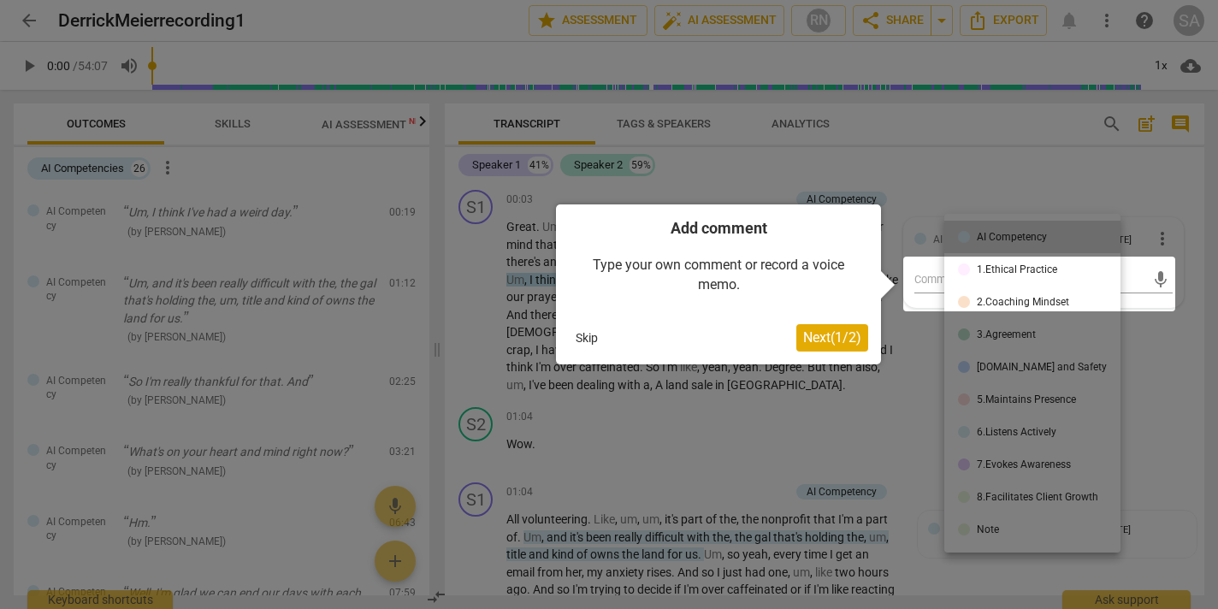
click at [613, 462] on div at bounding box center [609, 304] width 1218 height 609
click at [525, 297] on div at bounding box center [609, 304] width 1218 height 609
click at [1008, 176] on div at bounding box center [609, 304] width 1218 height 609
click at [1123, 171] on div at bounding box center [609, 304] width 1218 height 609
click at [1007, 73] on div at bounding box center [609, 304] width 1218 height 609
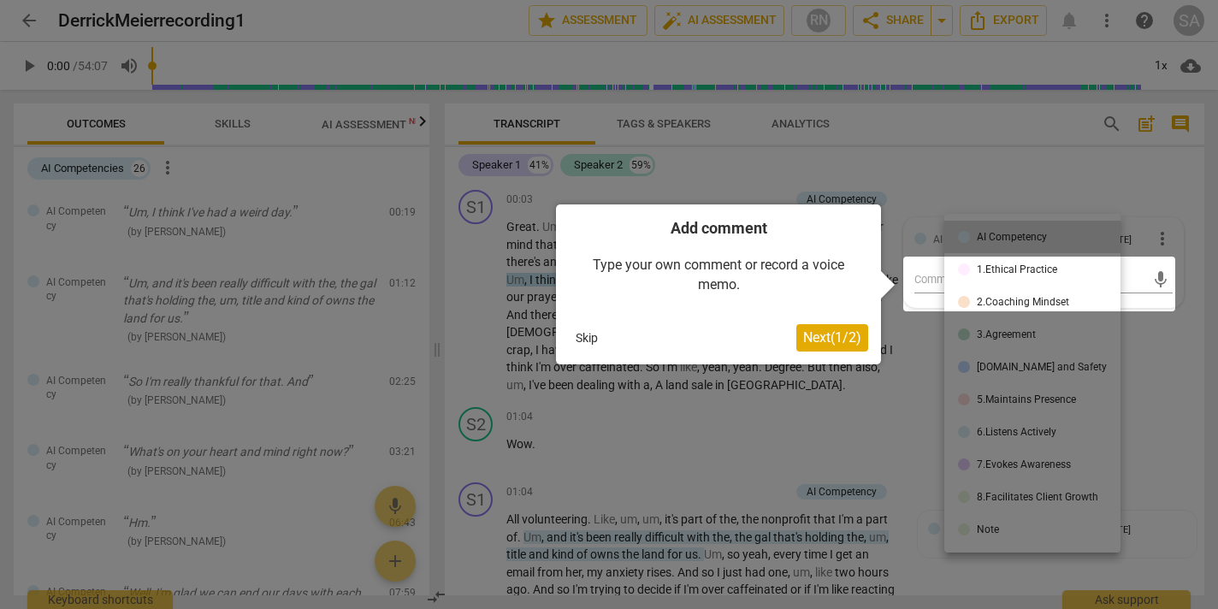
click at [212, 247] on div at bounding box center [609, 304] width 1218 height 609
click at [10, 17] on div at bounding box center [609, 304] width 1218 height 609
click at [15, 17] on div at bounding box center [609, 304] width 1218 height 609
click at [1054, 208] on div at bounding box center [609, 304] width 1218 height 609
click at [1156, 280] on div at bounding box center [1039, 284] width 272 height 55
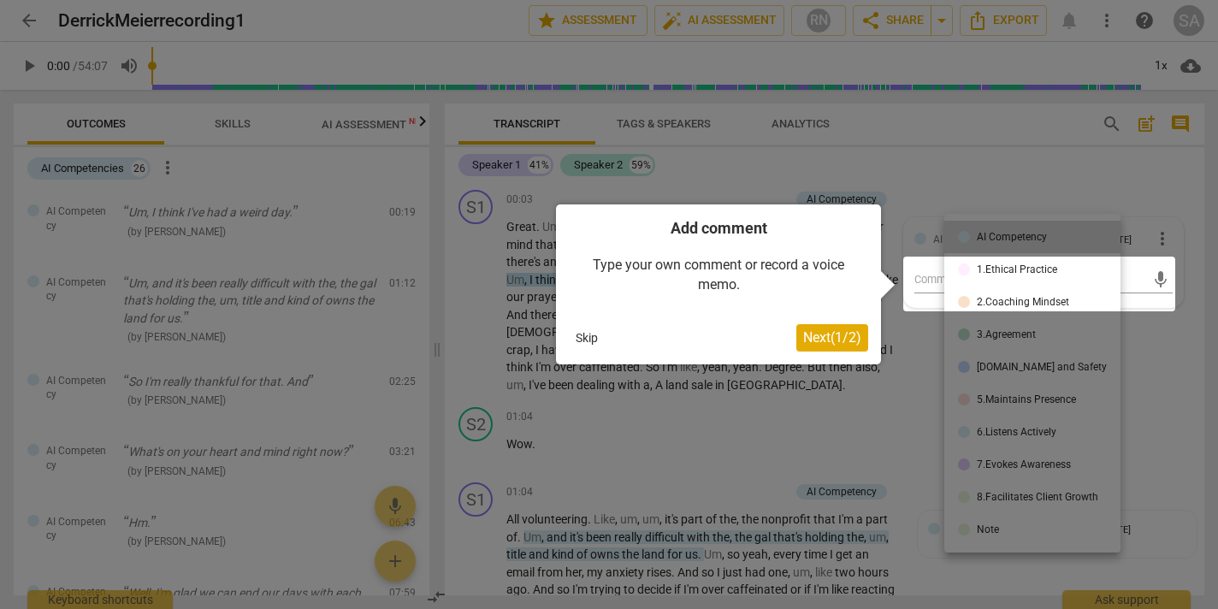
click at [888, 186] on div at bounding box center [609, 304] width 1218 height 609
click at [27, 66] on div at bounding box center [609, 304] width 1218 height 609
click at [577, 334] on button "Skip" at bounding box center [587, 338] width 36 height 26
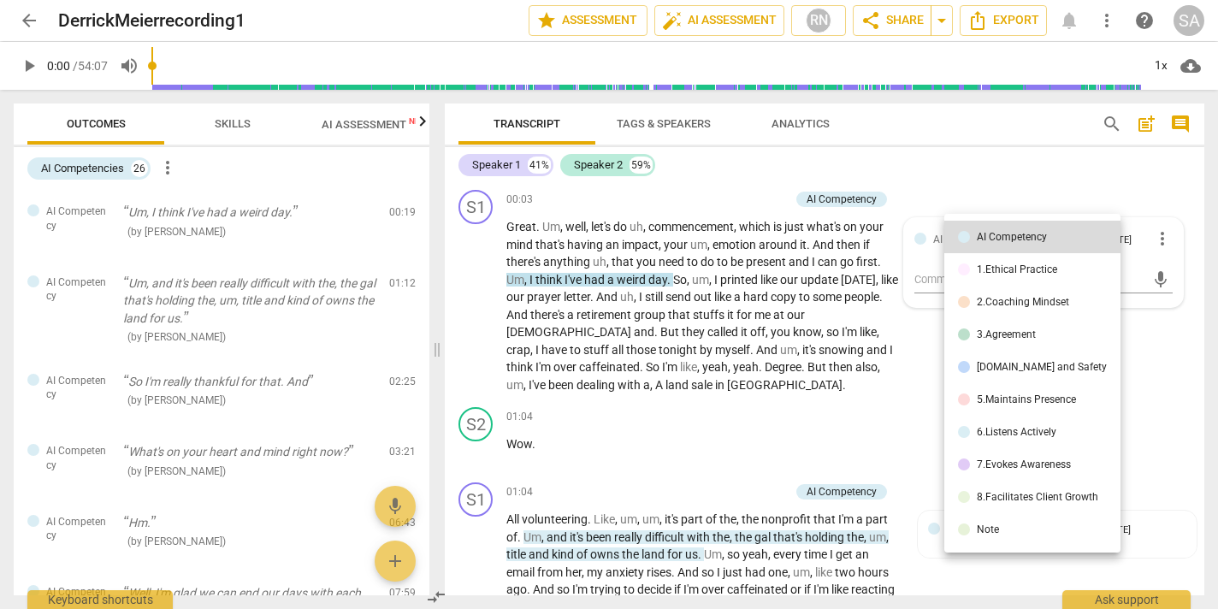
click at [781, 443] on div at bounding box center [609, 304] width 1218 height 609
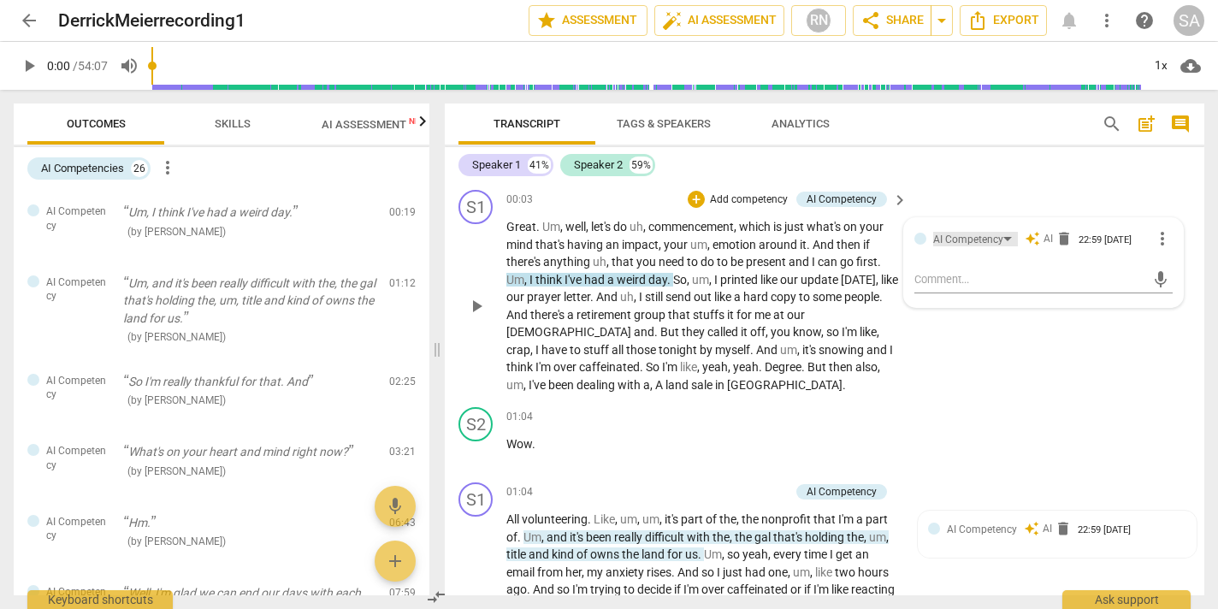
click at [1009, 239] on div "AI Competency" at bounding box center [975, 239] width 85 height 15
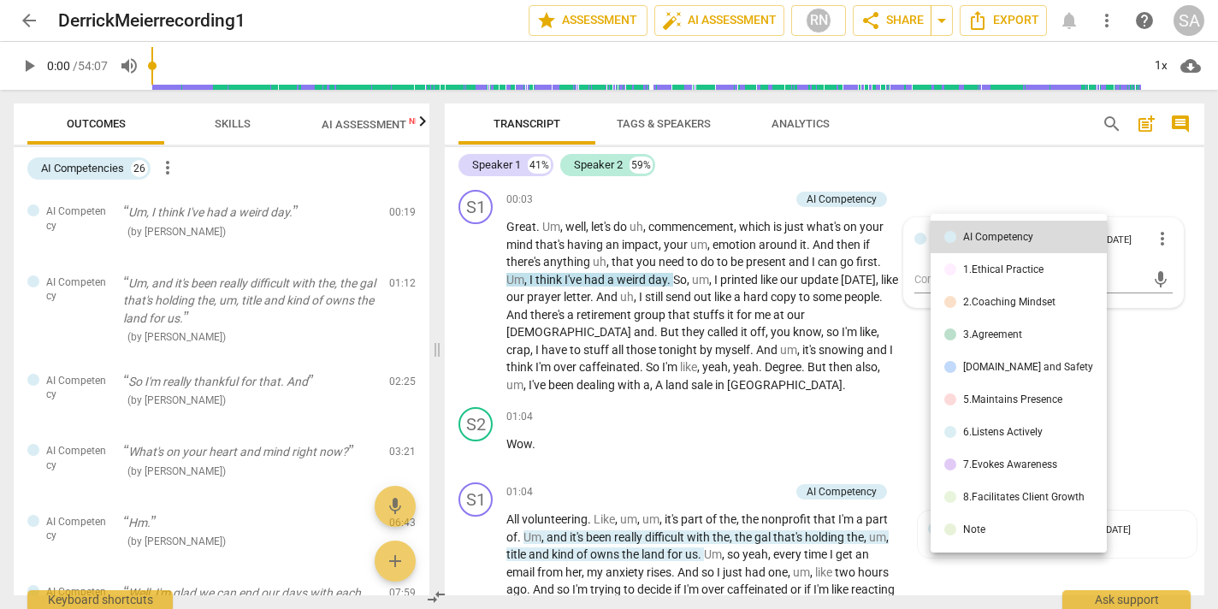
click at [981, 180] on div at bounding box center [609, 304] width 1218 height 609
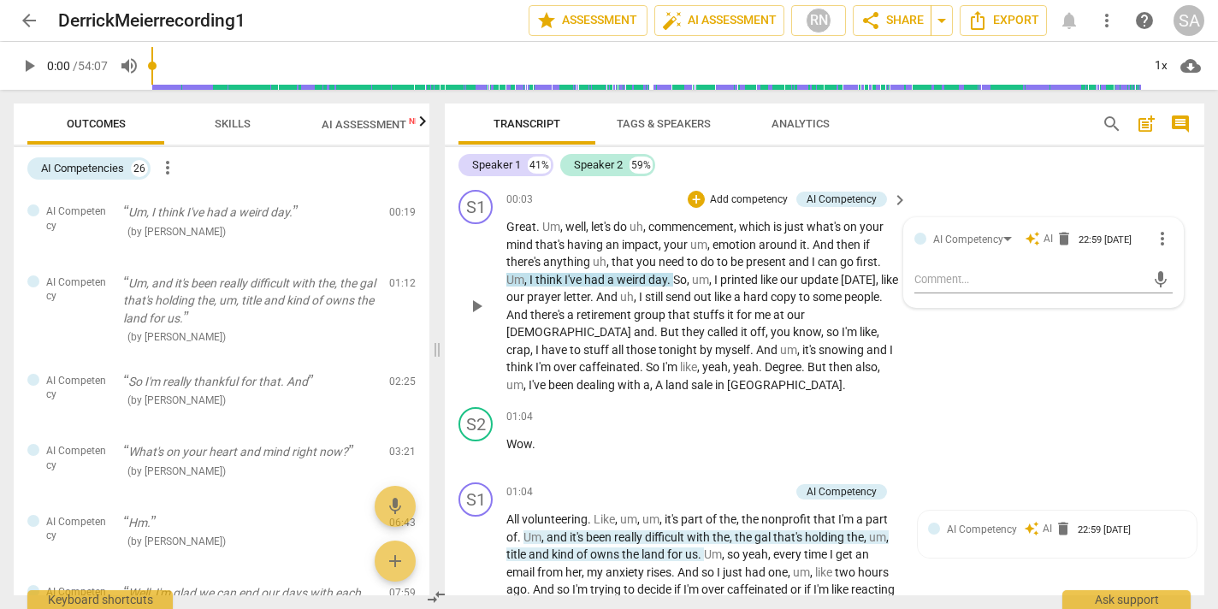
click at [1026, 234] on span "auto_awesome" at bounding box center [1032, 238] width 15 height 15
click at [1001, 236] on div "AI Competency" at bounding box center [975, 239] width 85 height 15
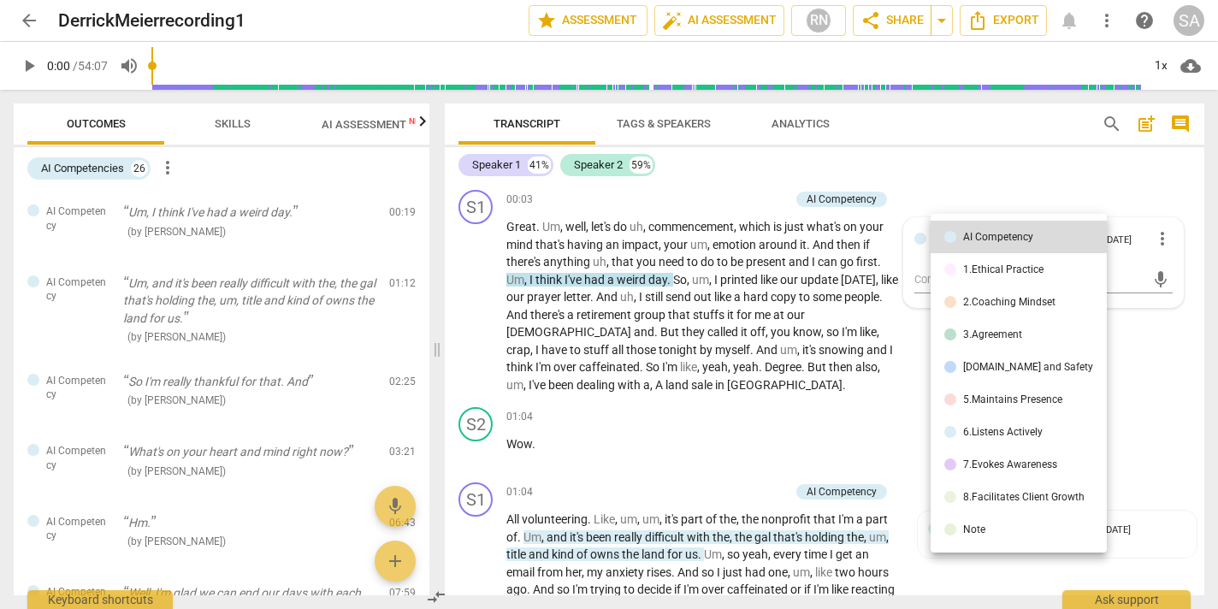
click at [836, 436] on div at bounding box center [609, 304] width 1218 height 609
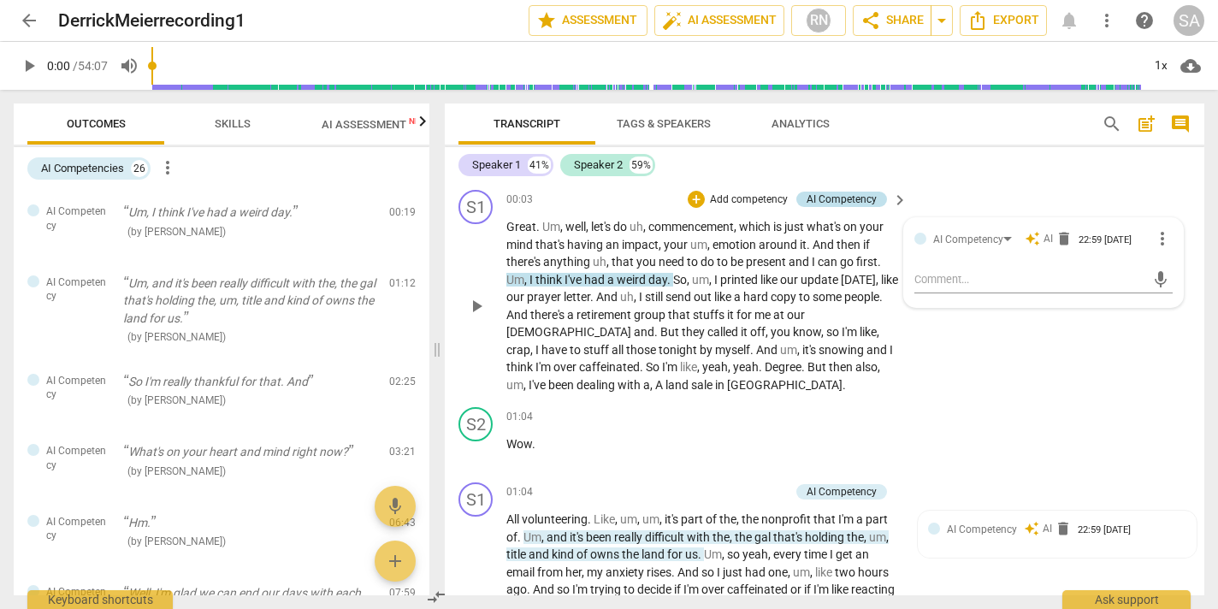
click at [836, 196] on div "AI Competency" at bounding box center [842, 199] width 70 height 15
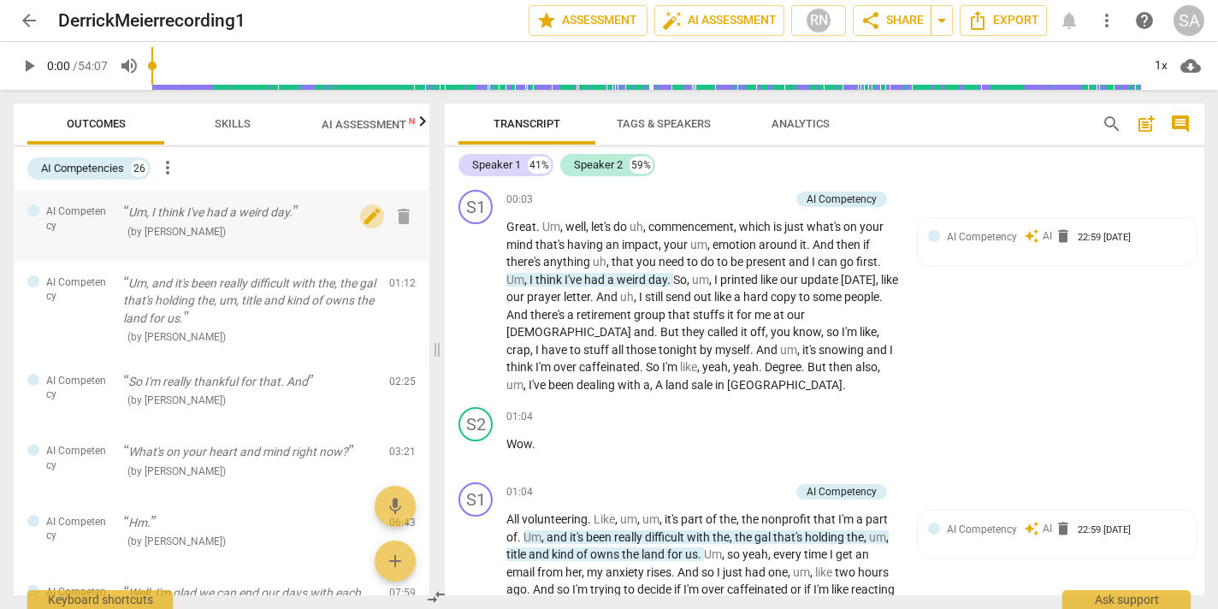
click at [362, 222] on span "edit" at bounding box center [372, 216] width 21 height 21
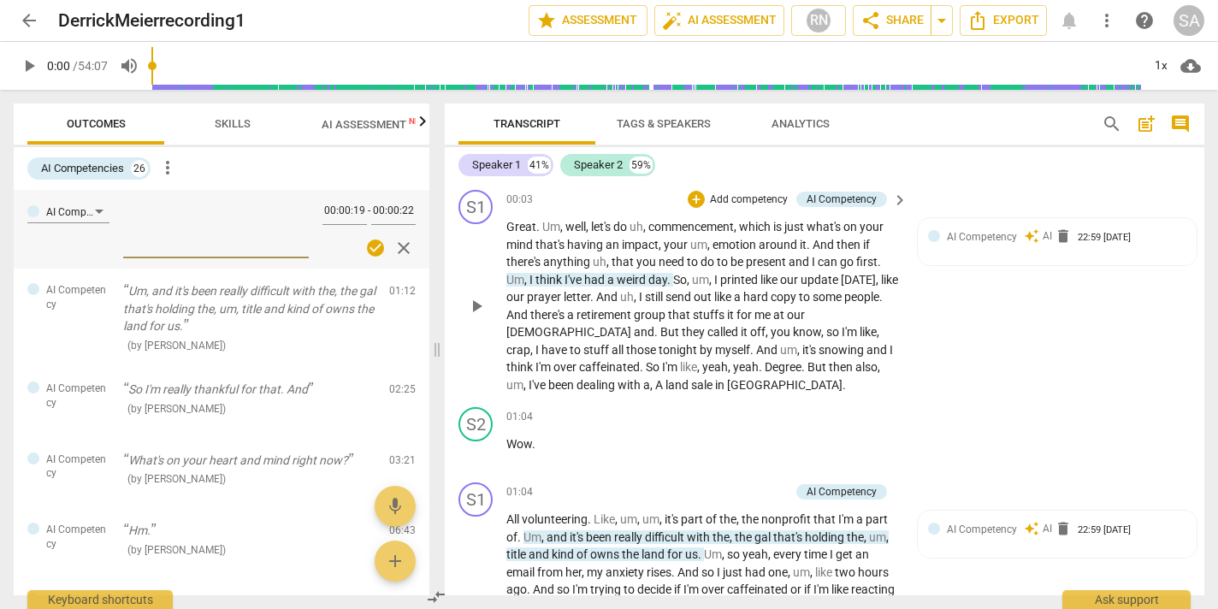
click at [567, 318] on span "there's" at bounding box center [548, 315] width 37 height 14
click at [403, 247] on span "close" at bounding box center [403, 248] width 21 height 21
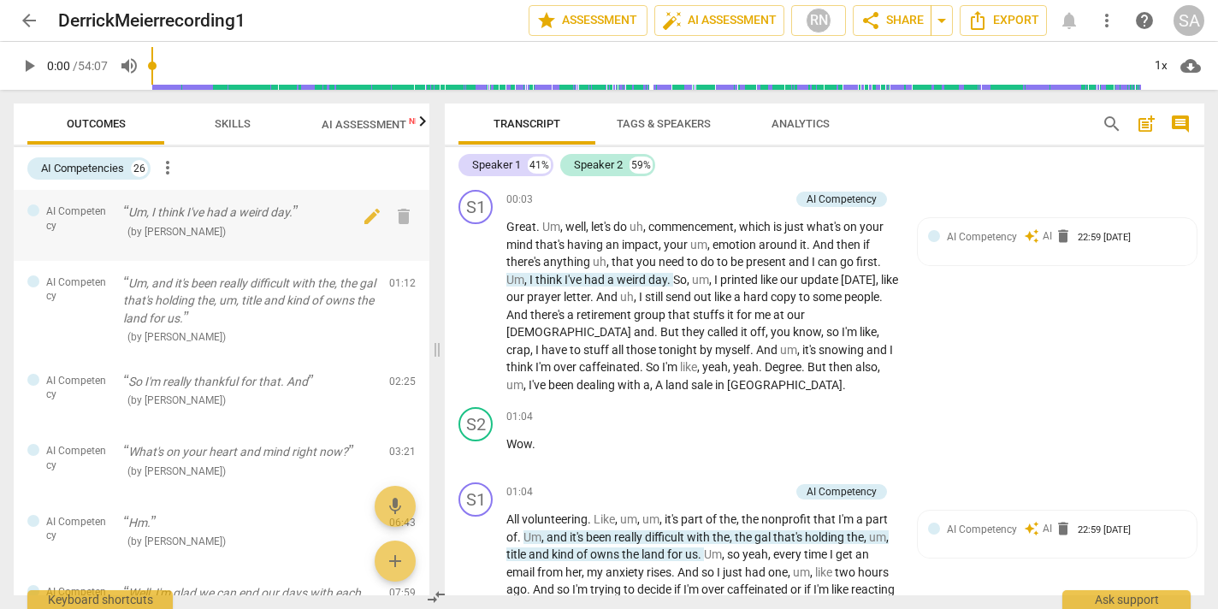
click at [68, 221] on span "AI Competency" at bounding box center [77, 218] width 63 height 28
click at [142, 167] on div "26" at bounding box center [139, 168] width 17 height 17
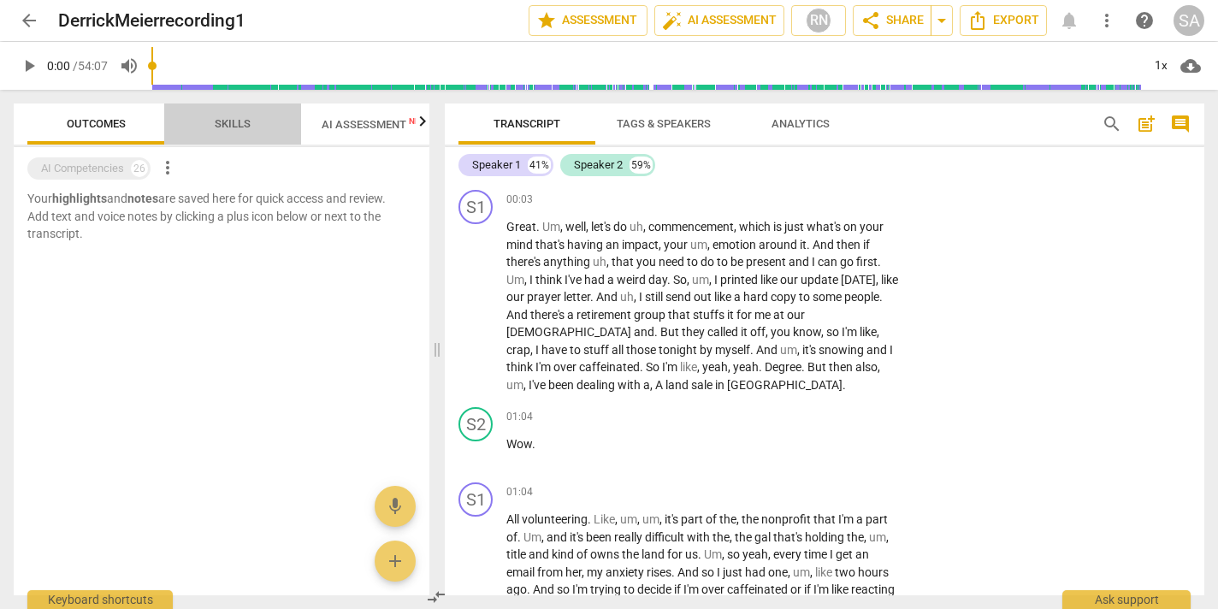
click at [239, 119] on span "Skills" at bounding box center [233, 123] width 36 height 13
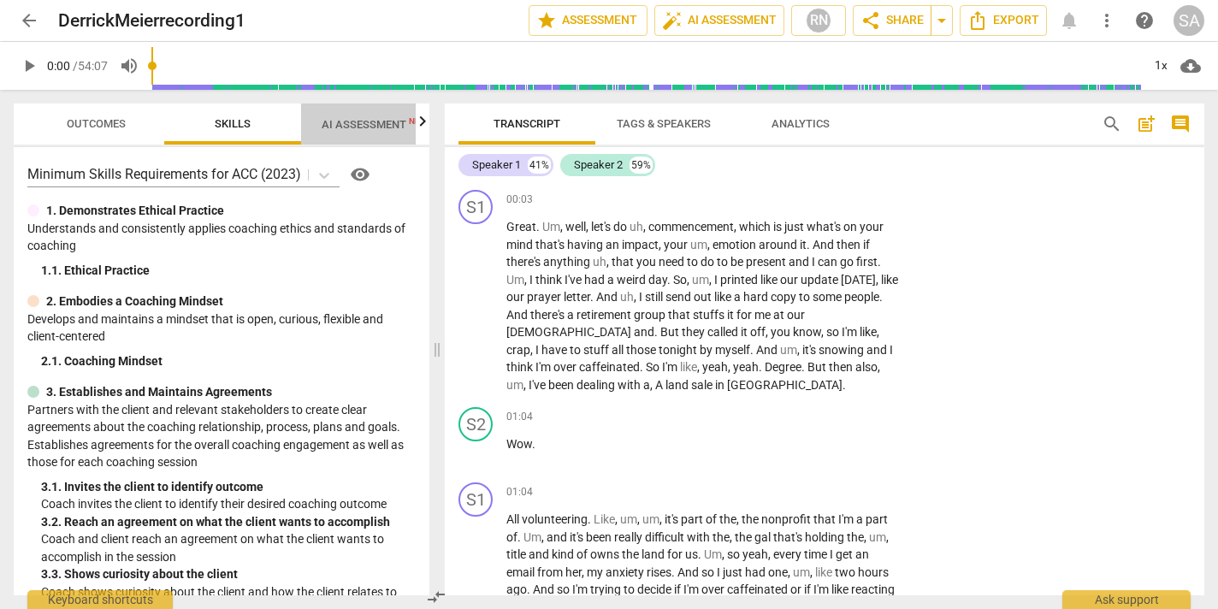
click at [373, 121] on span "AI Assessment New" at bounding box center [375, 124] width 106 height 13
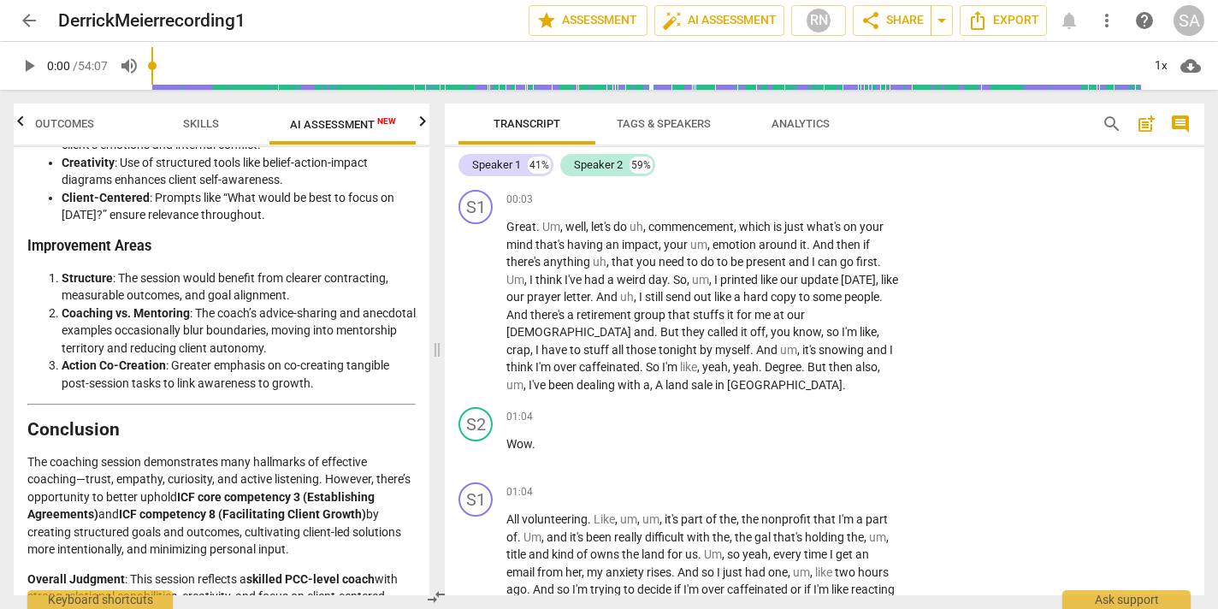
scroll to position [3524, 0]
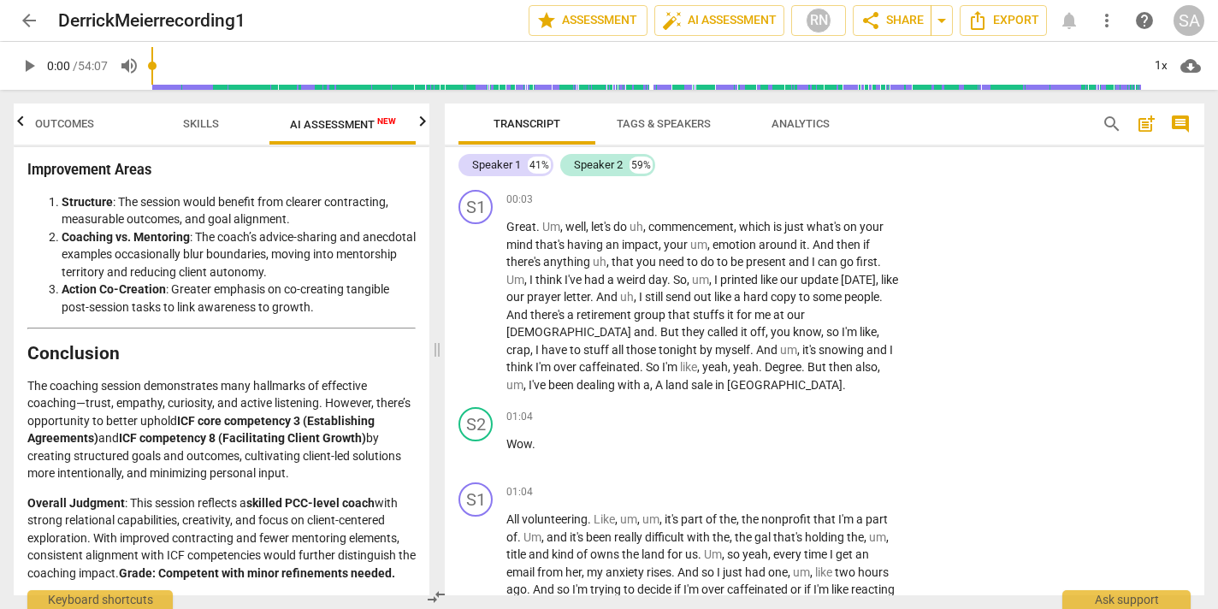
click at [29, 21] on span "arrow_back" at bounding box center [29, 20] width 21 height 21
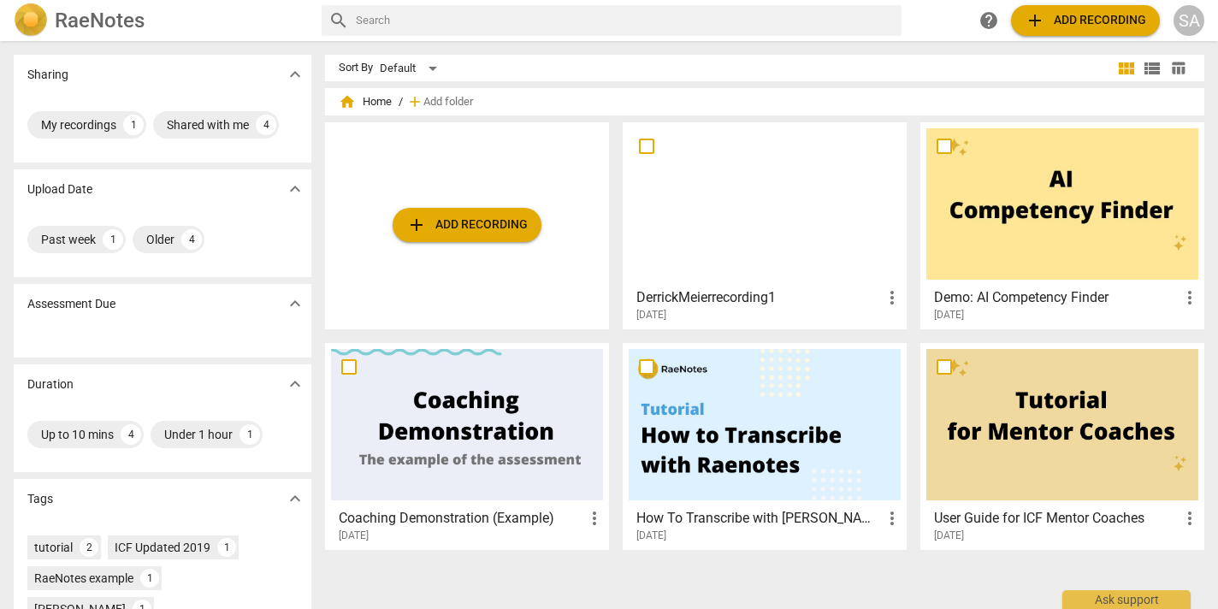
click at [464, 226] on span "add Add recording" at bounding box center [466, 225] width 121 height 21
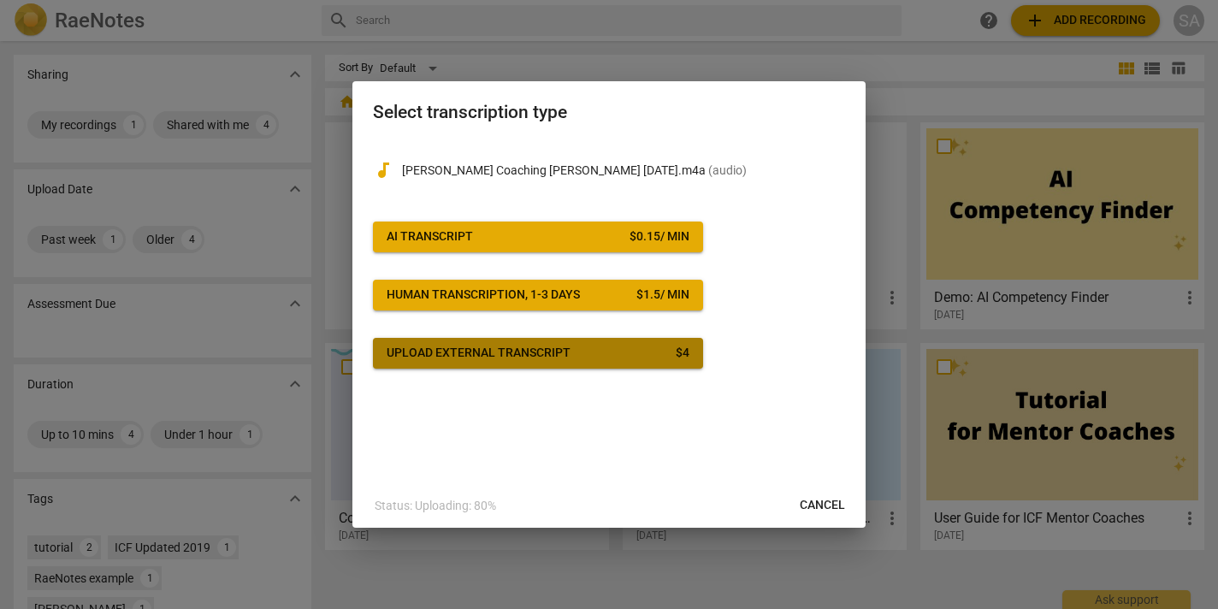
click at [499, 357] on div "Upload external transcript" at bounding box center [479, 353] width 184 height 17
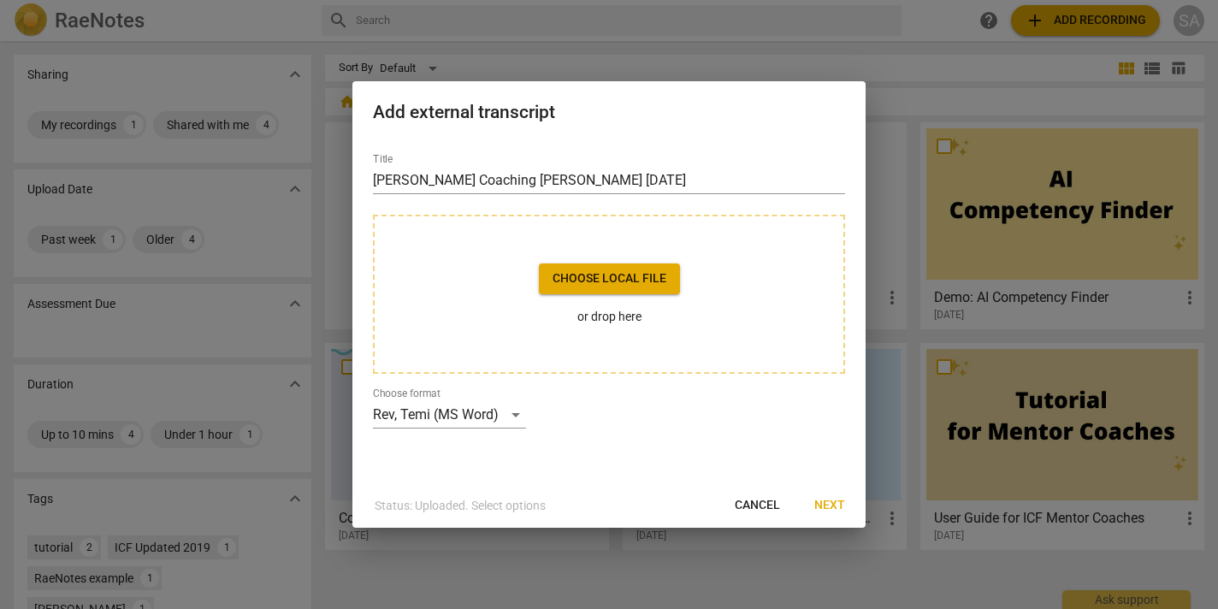
click at [754, 503] on span "Cancel" at bounding box center [757, 505] width 45 height 17
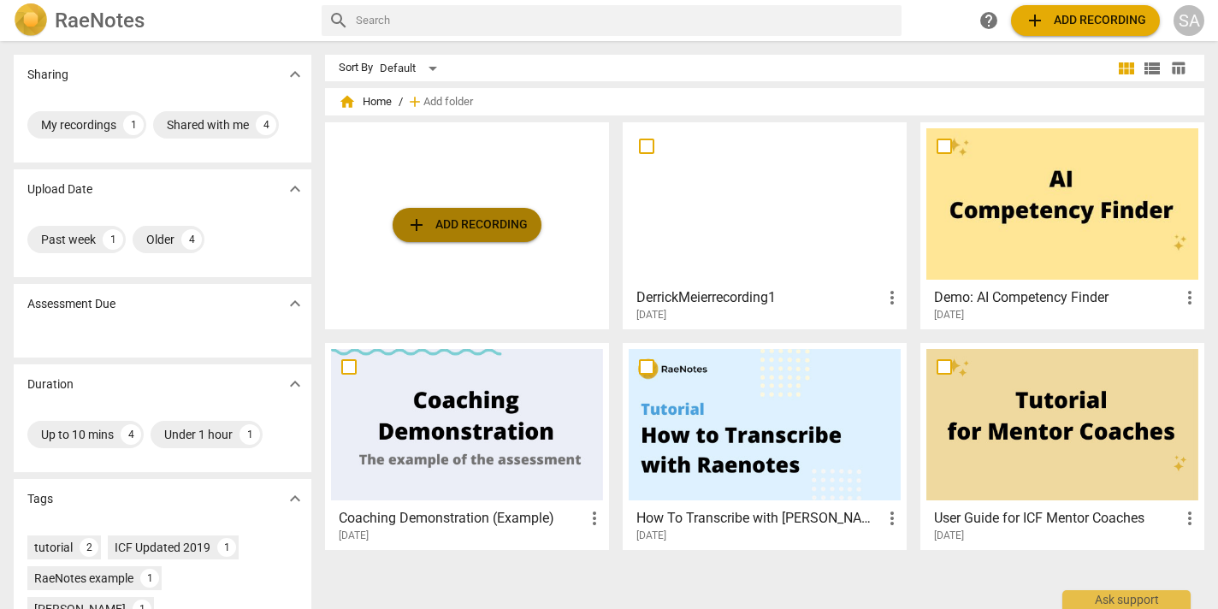
click at [478, 228] on span "add Add recording" at bounding box center [466, 225] width 121 height 21
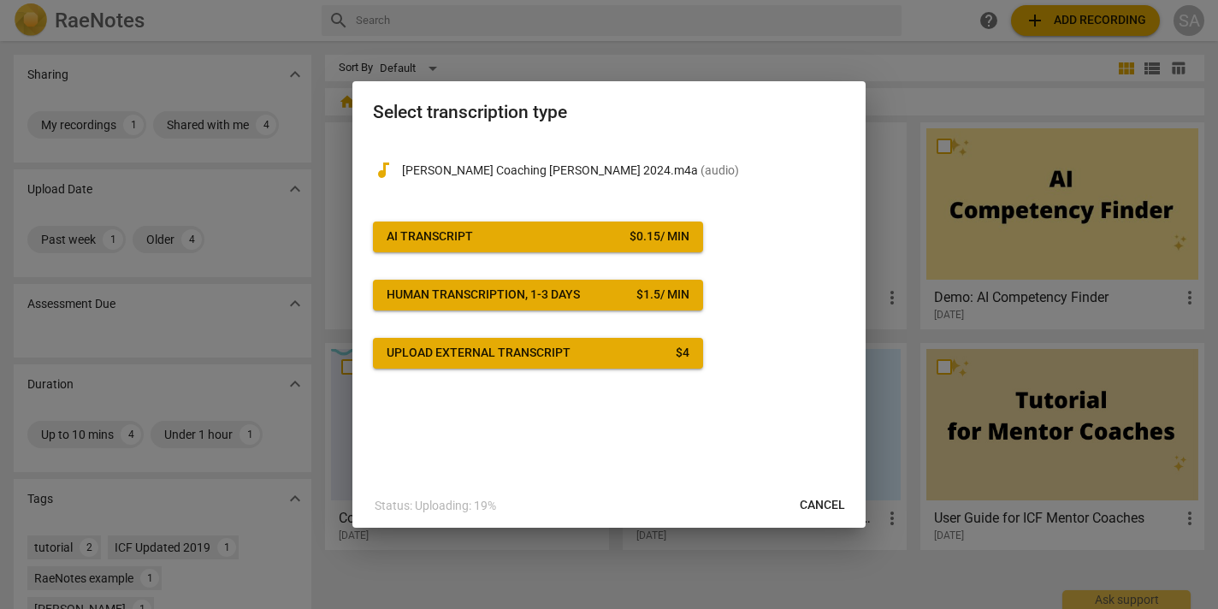
click at [599, 244] on span "AI Transcript $ 0.15 / min" at bounding box center [538, 236] width 303 height 17
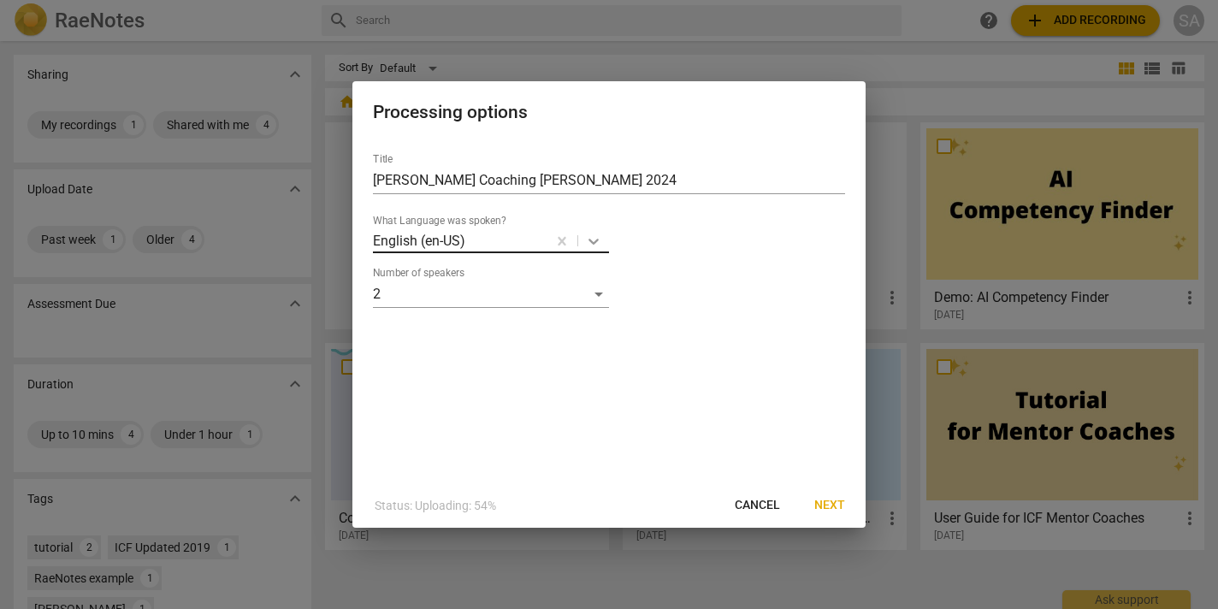
click at [594, 242] on icon at bounding box center [593, 242] width 10 height 6
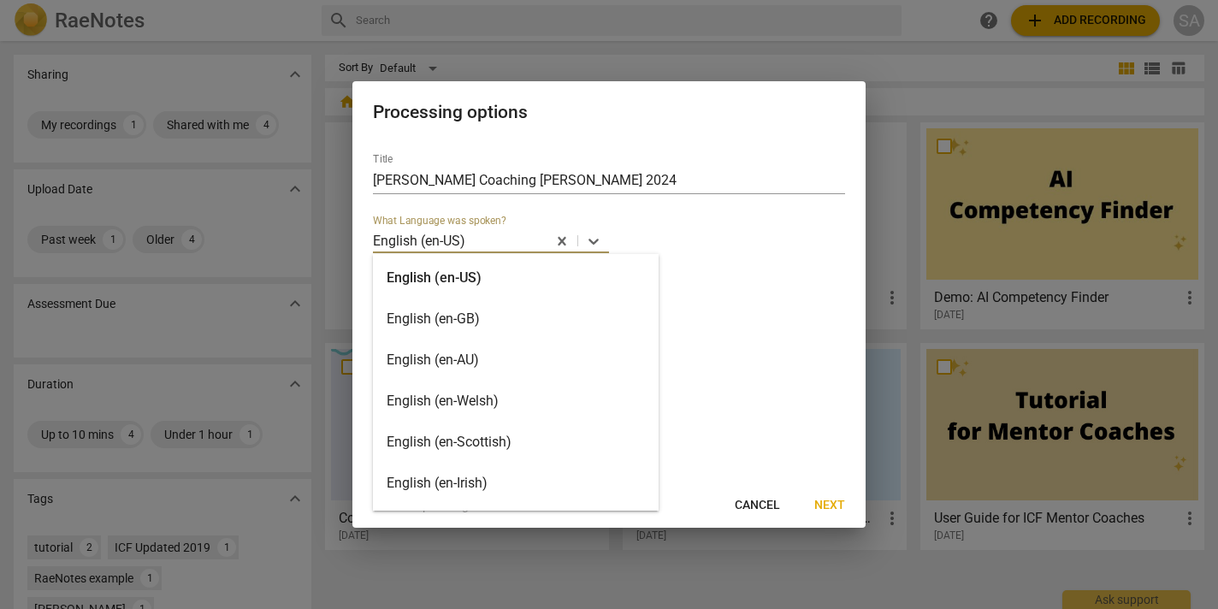
click at [528, 330] on div "English (en-GB)" at bounding box center [516, 319] width 286 height 41
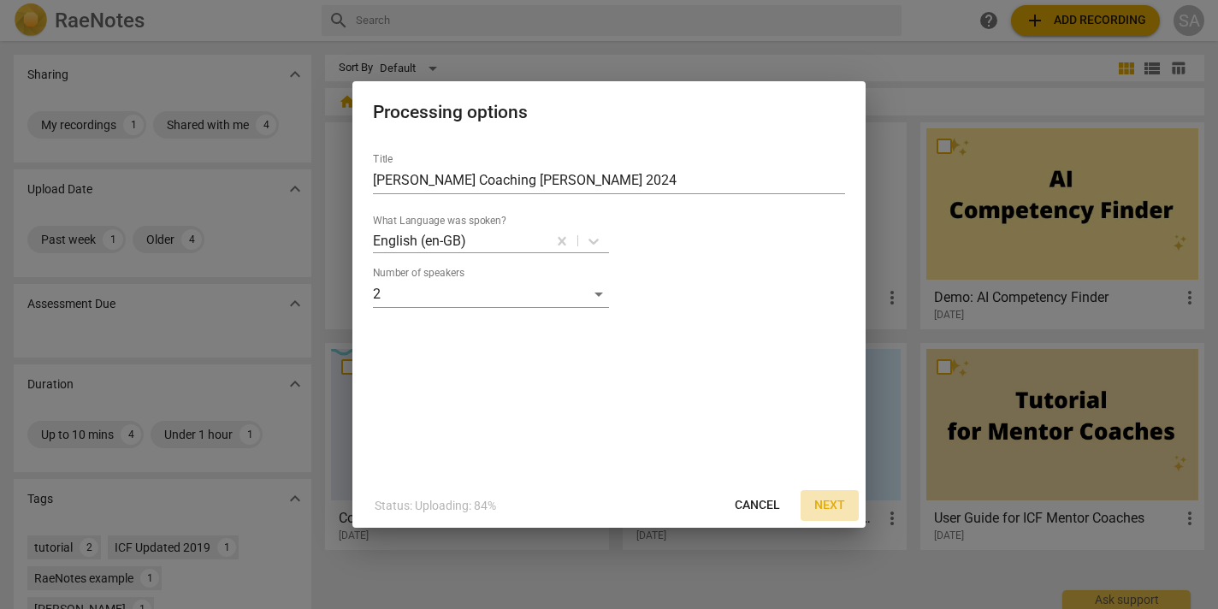
click at [832, 506] on span "Next" at bounding box center [829, 505] width 31 height 17
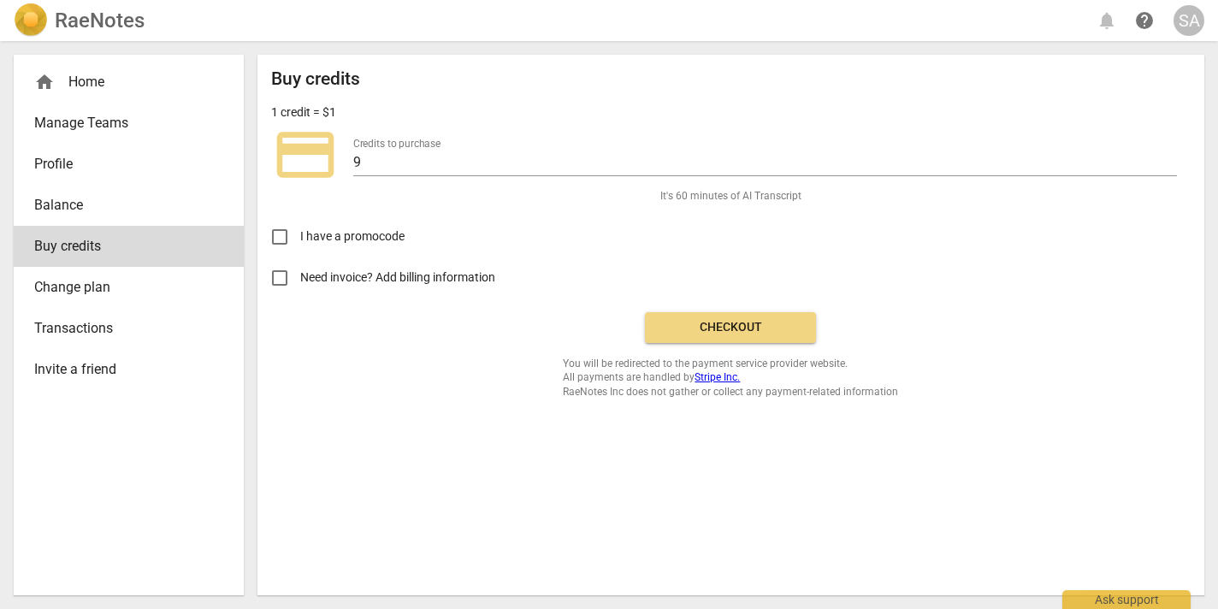
click at [274, 279] on input "Need invoice? Add billing information" at bounding box center [279, 277] width 41 height 41
checkbox input "true"
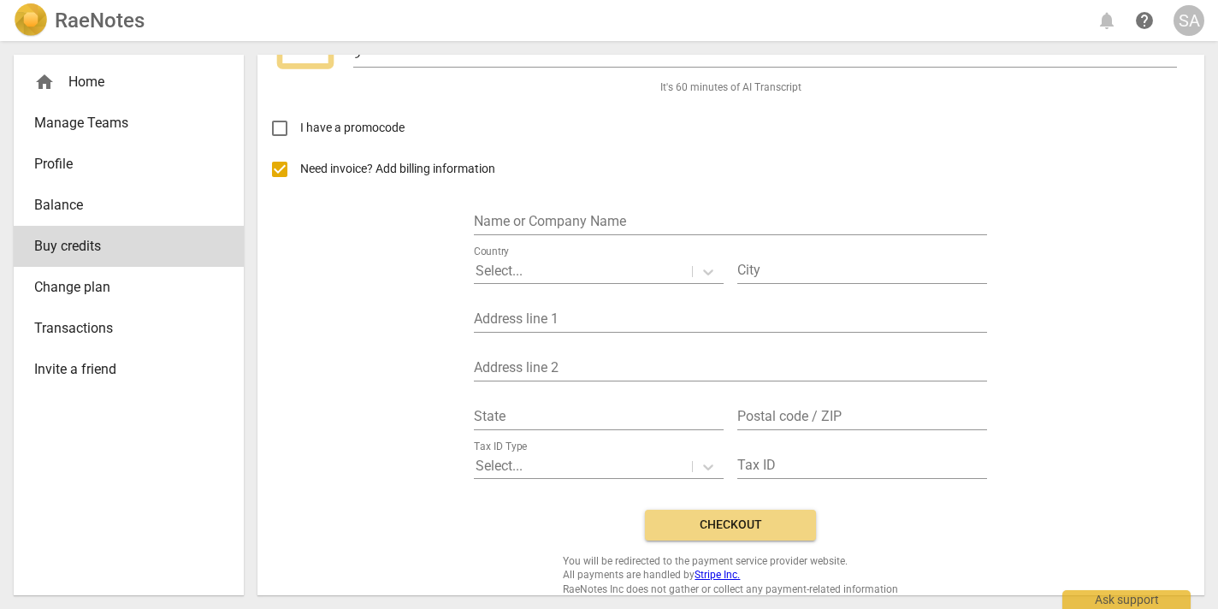
scroll to position [122, 0]
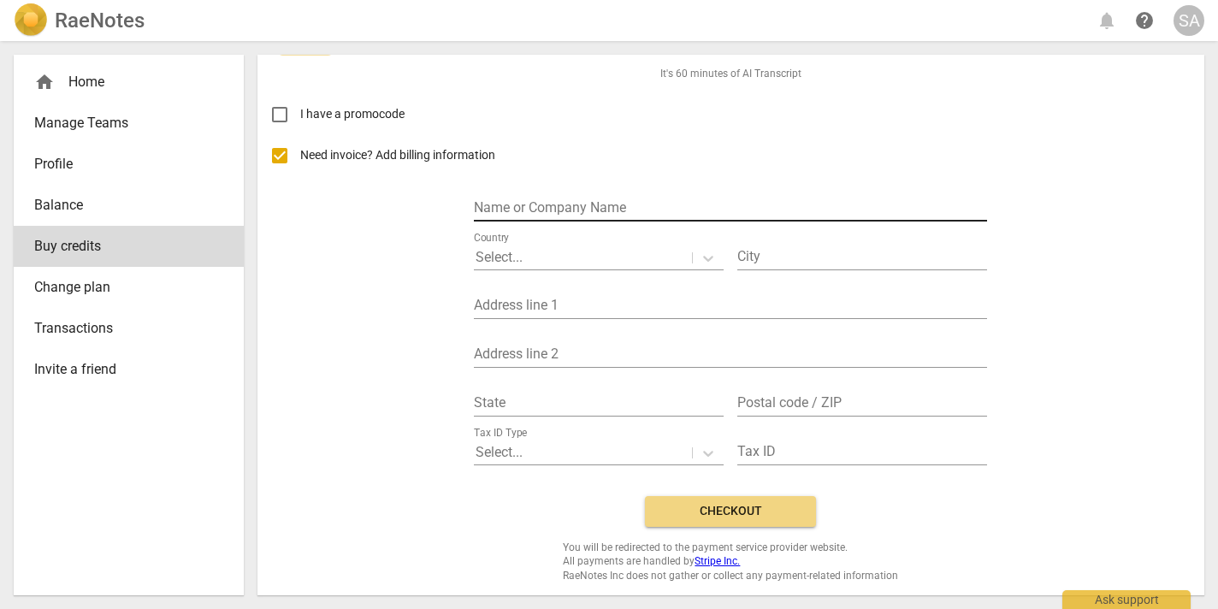
click at [547, 198] on input "text" at bounding box center [730, 209] width 513 height 25
type input "[PERSON_NAME]"
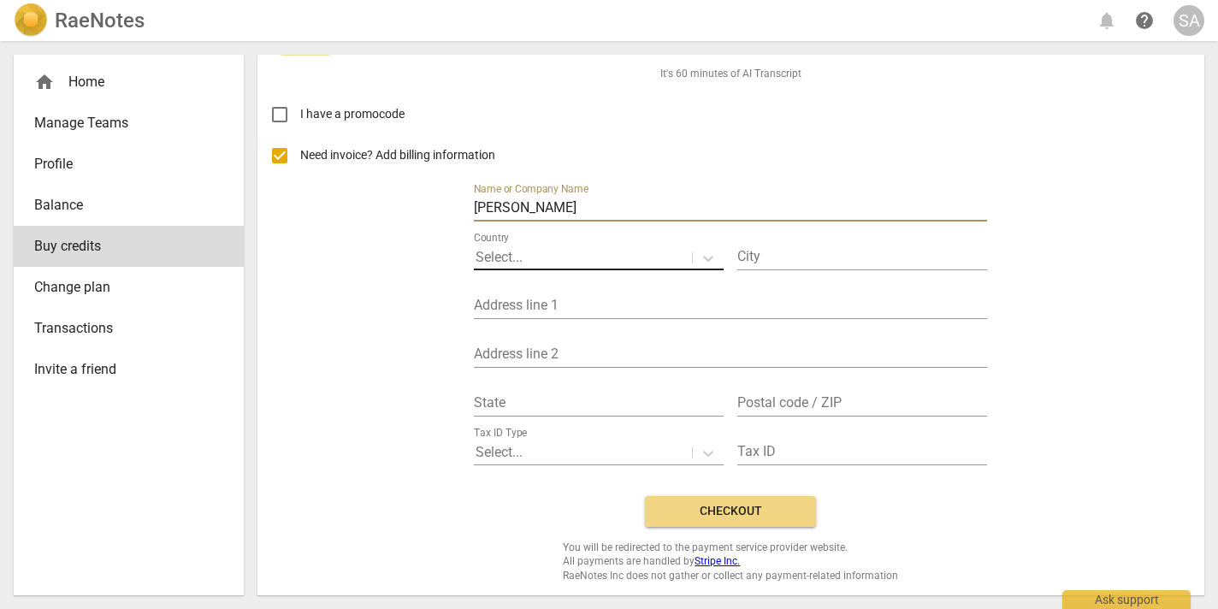
click at [571, 251] on div at bounding box center [583, 258] width 215 height 20
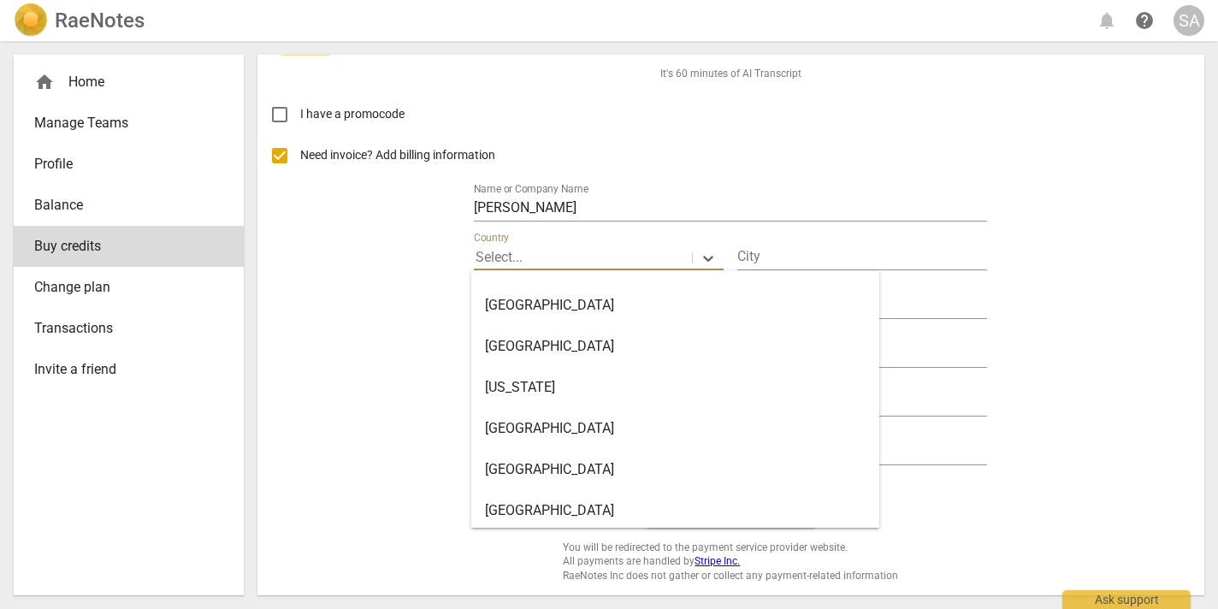
scroll to position [3584, 0]
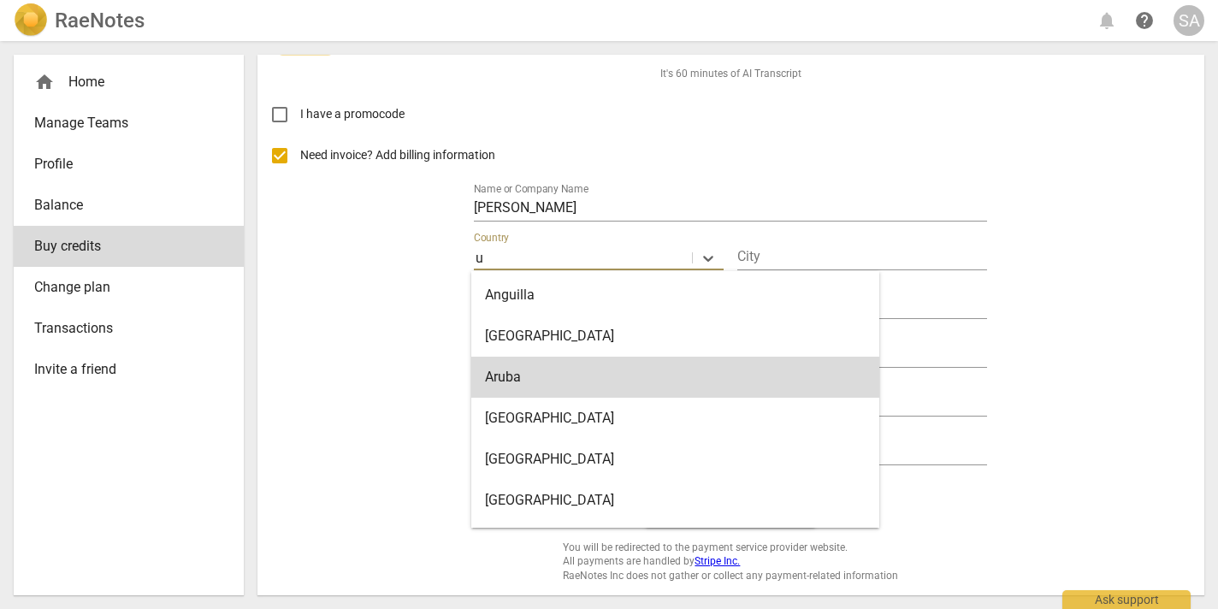
type input "United Kingdom"
type input "Huntingdon"
type input "11 Bayliss"
type input "Godmanchester"
type input "Cambridgeshire"
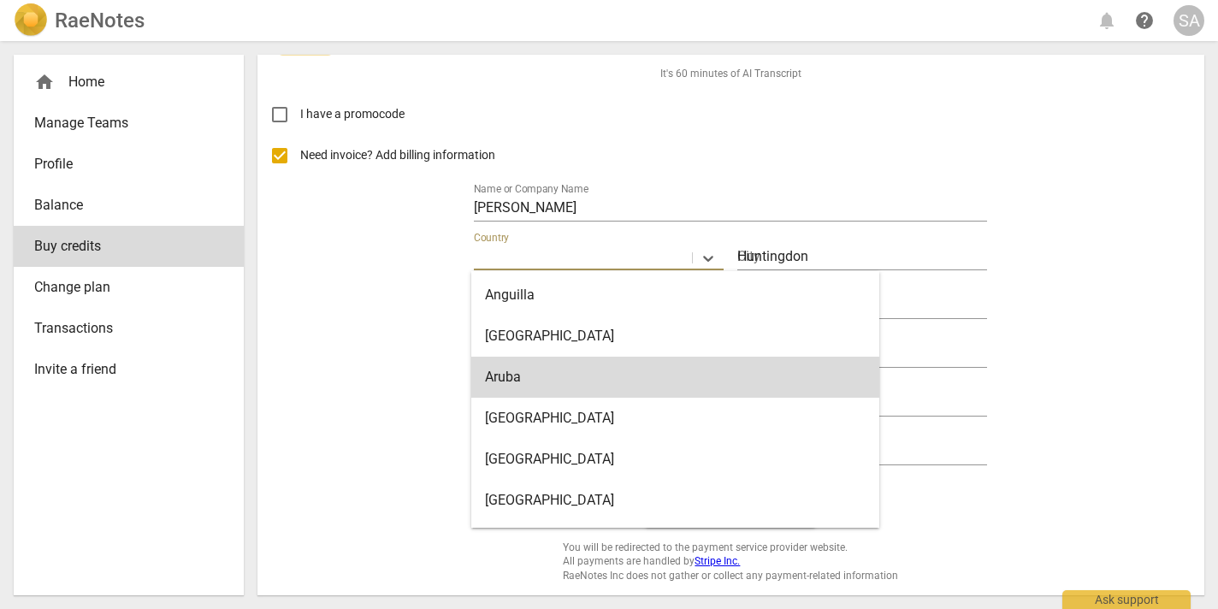
type input "PE29 2EY"
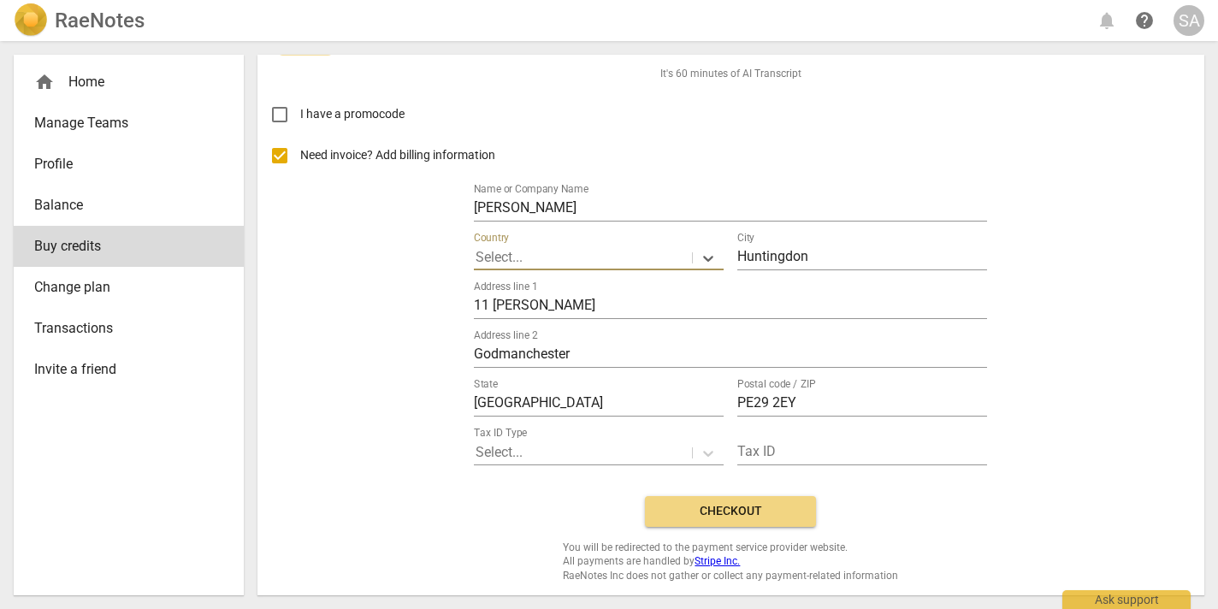
click at [561, 245] on div "Select..." at bounding box center [583, 257] width 218 height 25
click at [693, 248] on div at bounding box center [708, 257] width 31 height 25
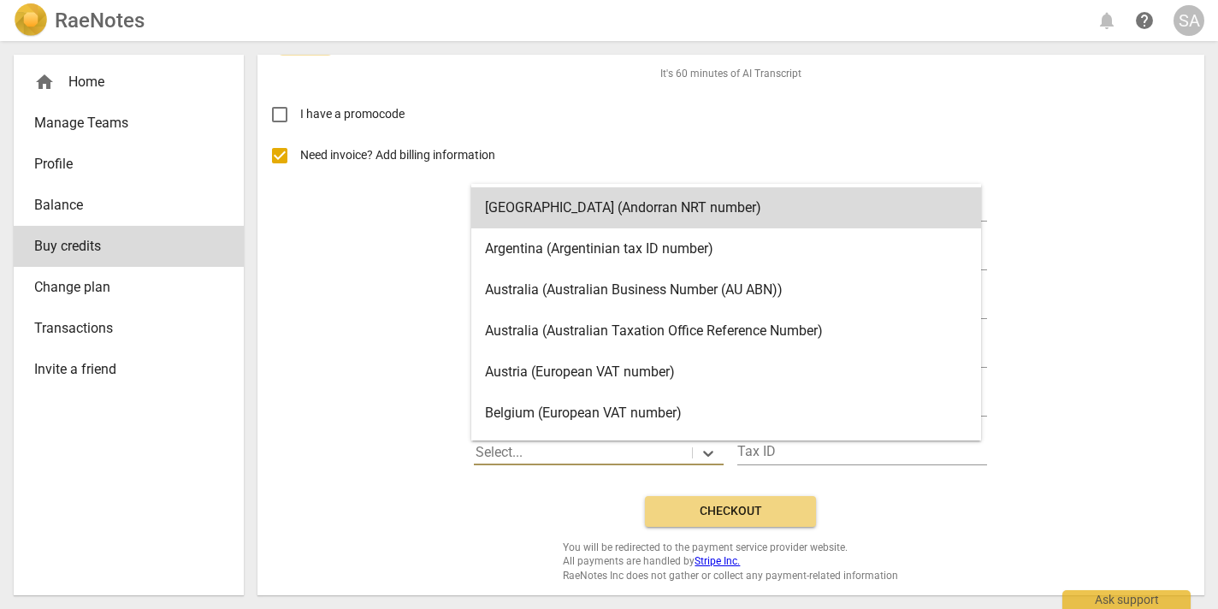
click at [573, 455] on div at bounding box center [583, 453] width 215 height 20
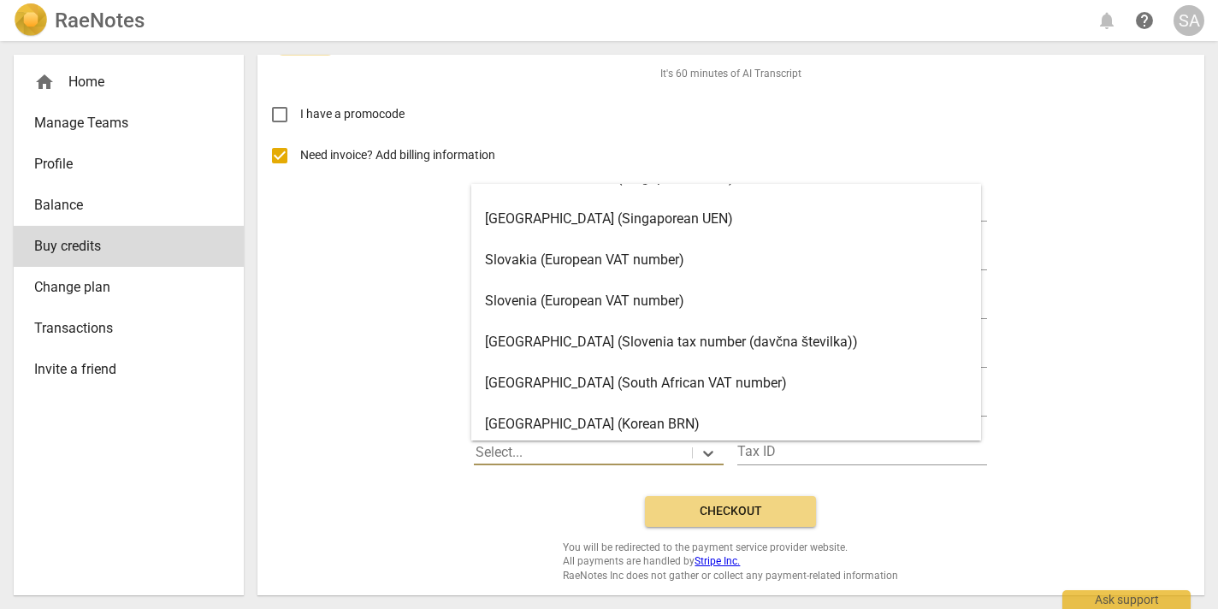
scroll to position [2750, 0]
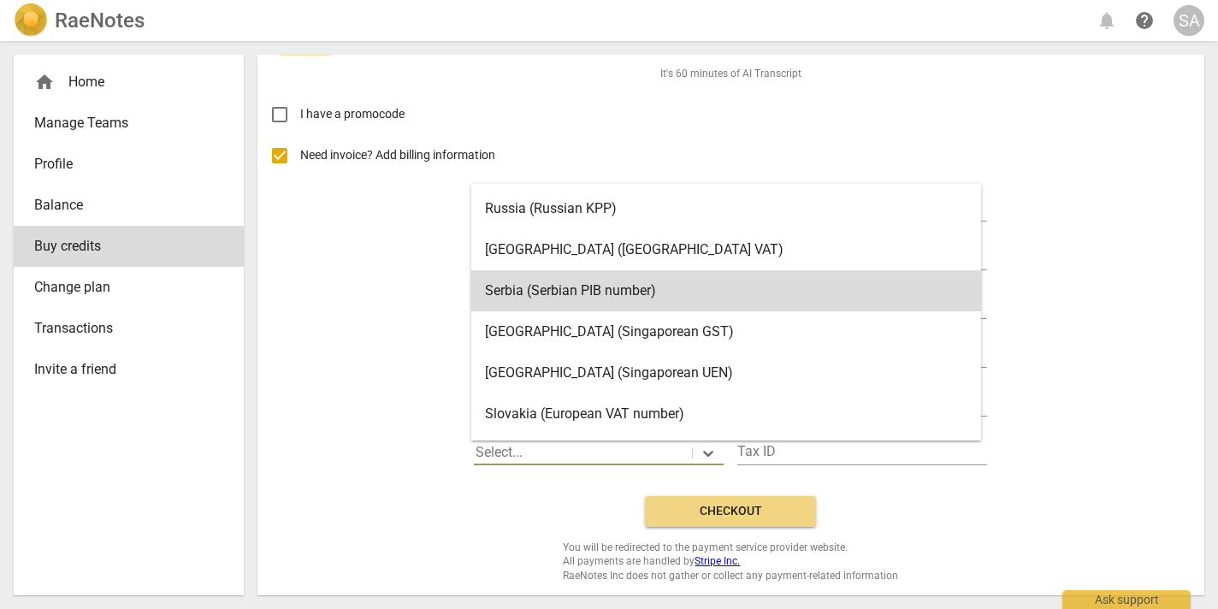
click at [354, 319] on div "Need invoice? Add billing information Name or Company Name Sarah Anthony Countr…" at bounding box center [731, 308] width 920 height 347
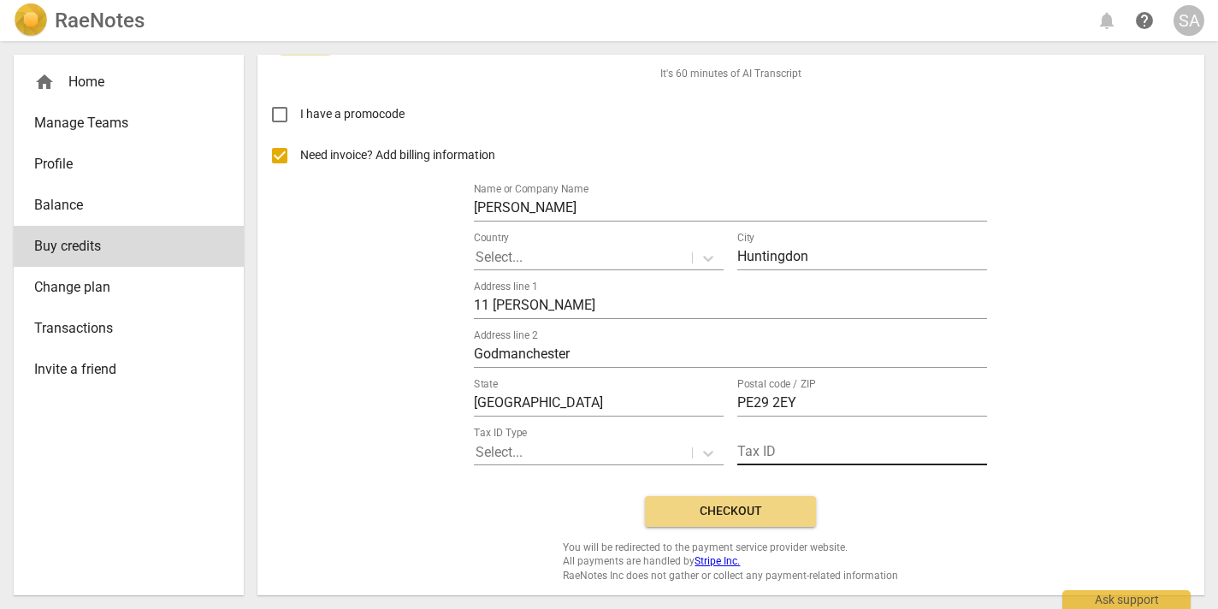
click at [777, 446] on input "text" at bounding box center [862, 453] width 250 height 25
click at [1087, 423] on div "Need invoice? Add billing information Name or Company Name Sarah Anthony Countr…" at bounding box center [731, 308] width 920 height 347
click at [556, 256] on div at bounding box center [583, 258] width 215 height 20
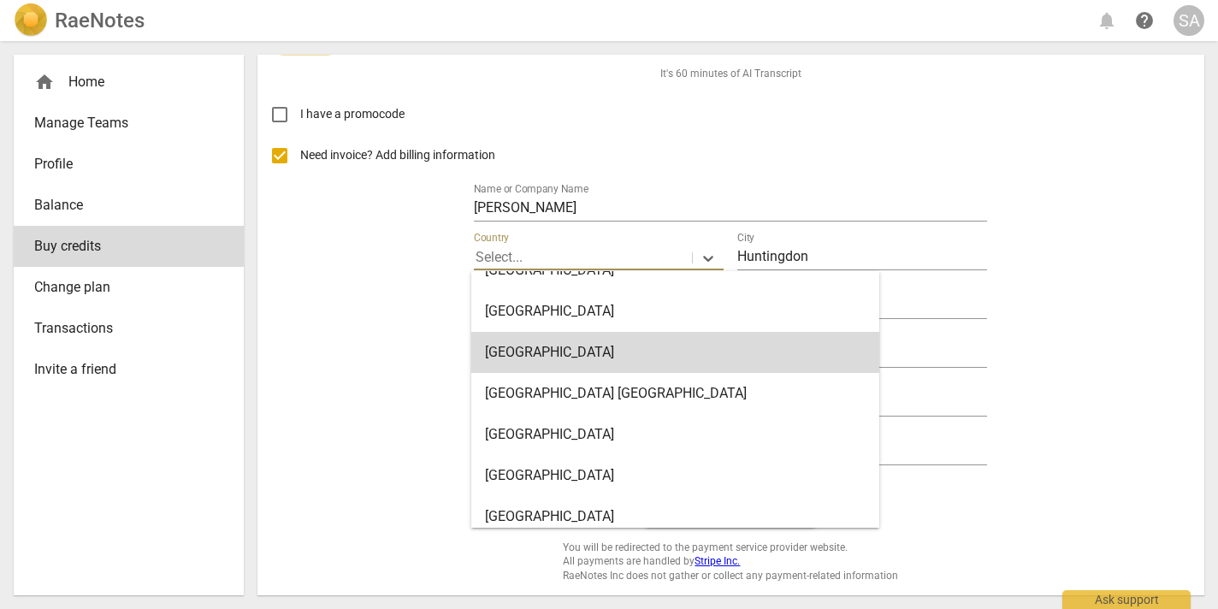
scroll to position [9661, 0]
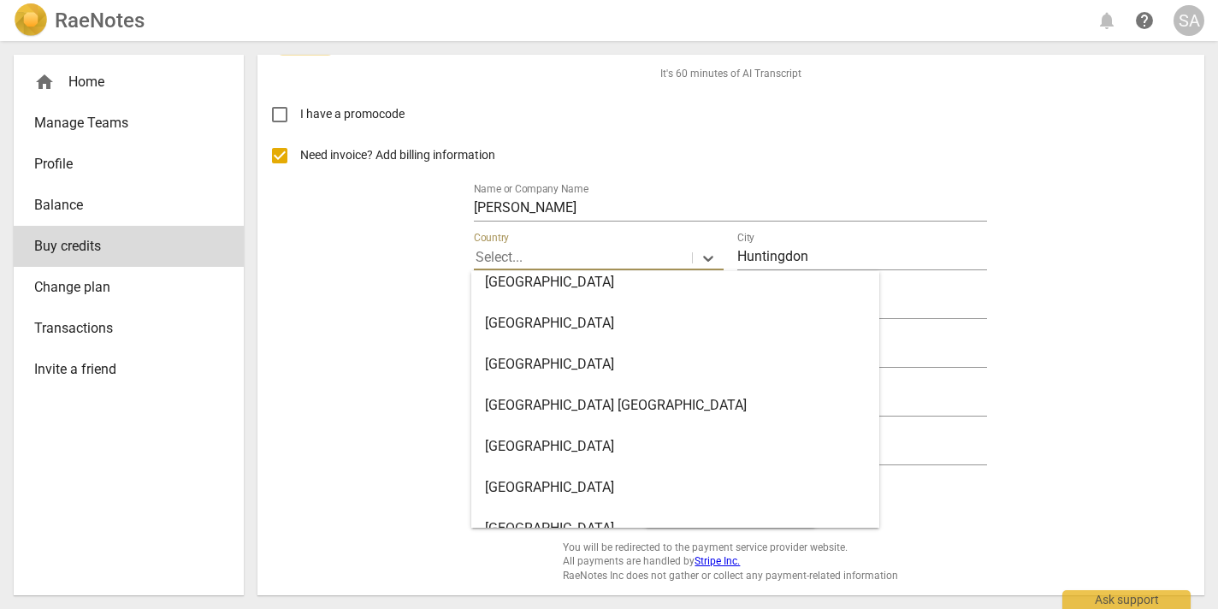
click at [566, 321] on div "United Kingdom" at bounding box center [675, 323] width 408 height 41
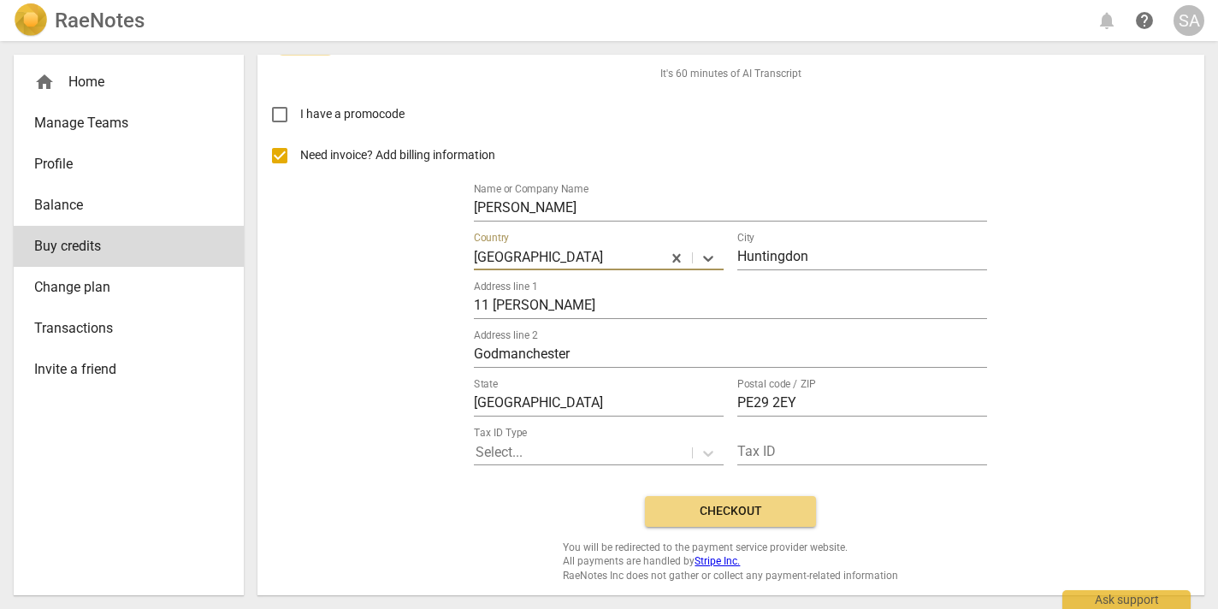
click at [756, 513] on span "Checkout" at bounding box center [731, 511] width 144 height 17
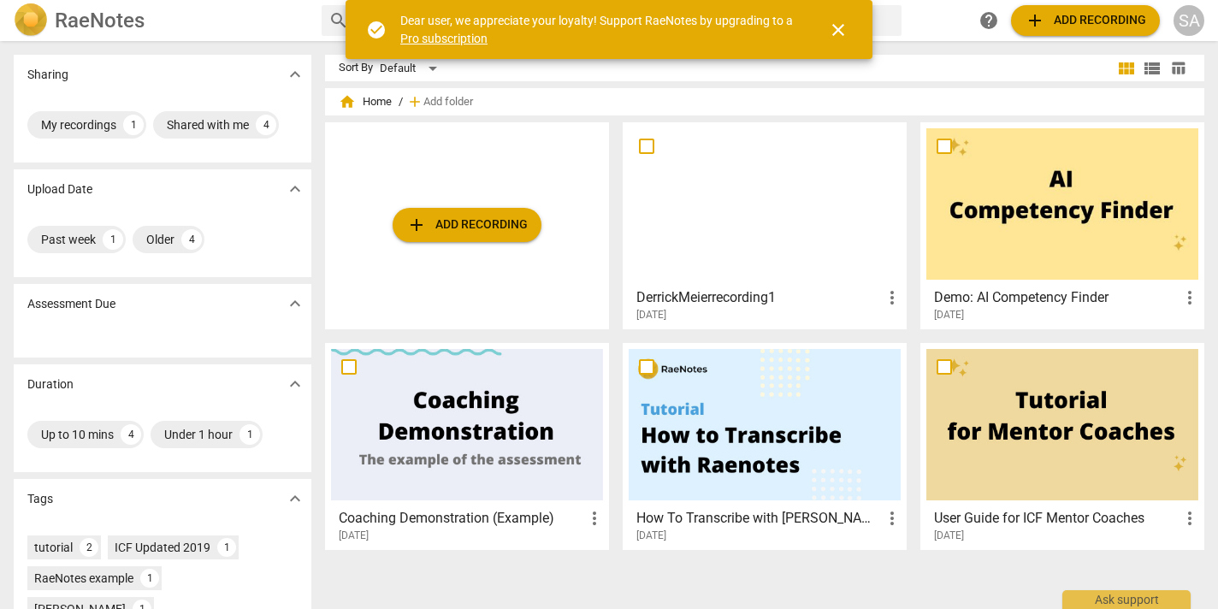
click at [838, 32] on span "close" at bounding box center [838, 30] width 21 height 21
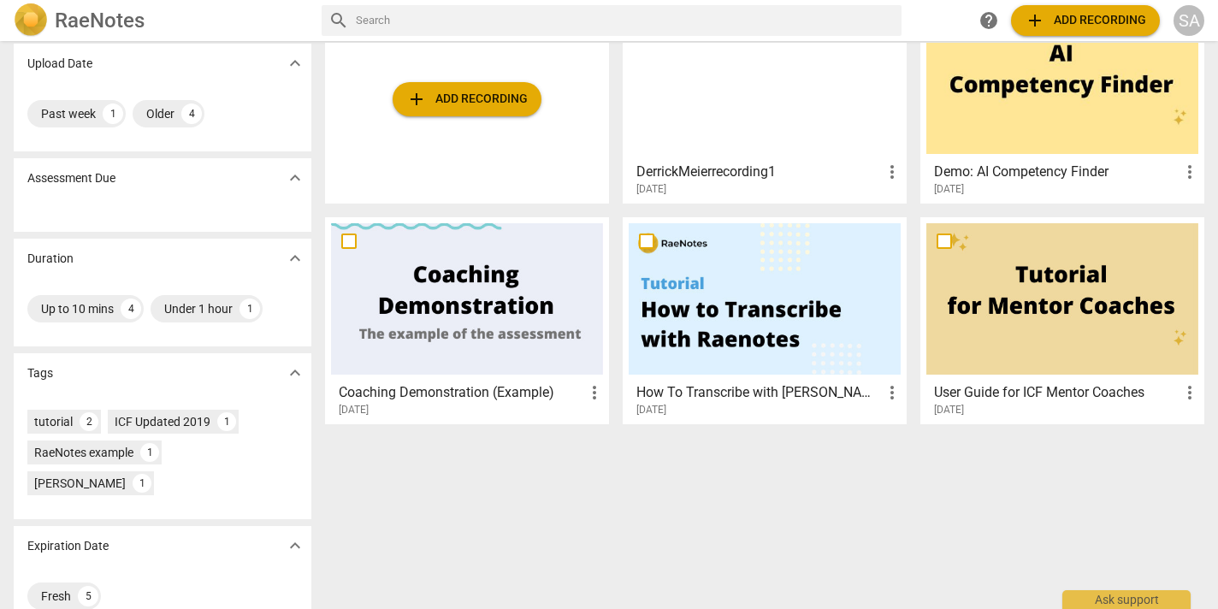
scroll to position [127, 0]
click at [294, 180] on span "expand_more" at bounding box center [295, 177] width 21 height 21
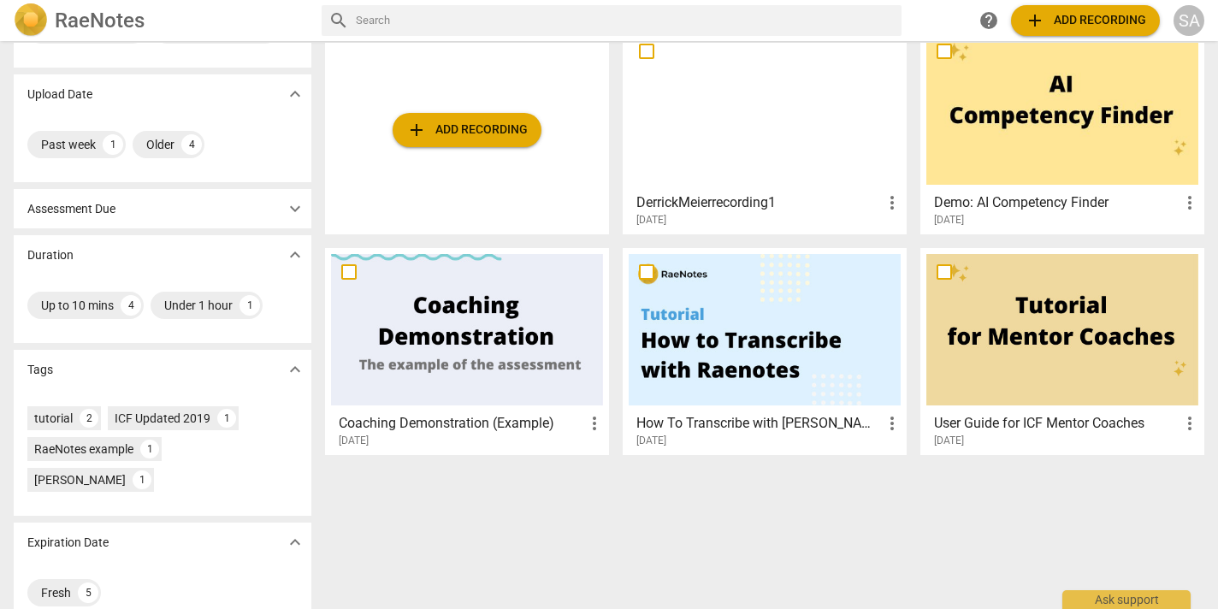
scroll to position [92, 0]
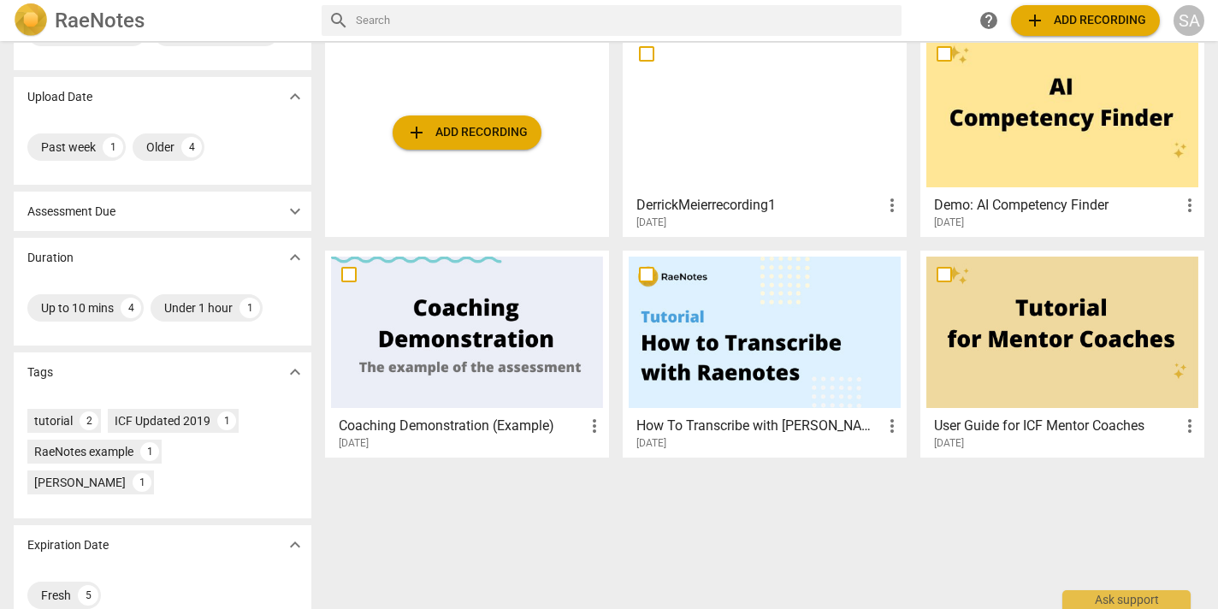
click at [294, 180] on div "Past week 1 Older 4" at bounding box center [163, 150] width 298 height 68
click at [298, 209] on span "expand_more" at bounding box center [295, 211] width 21 height 21
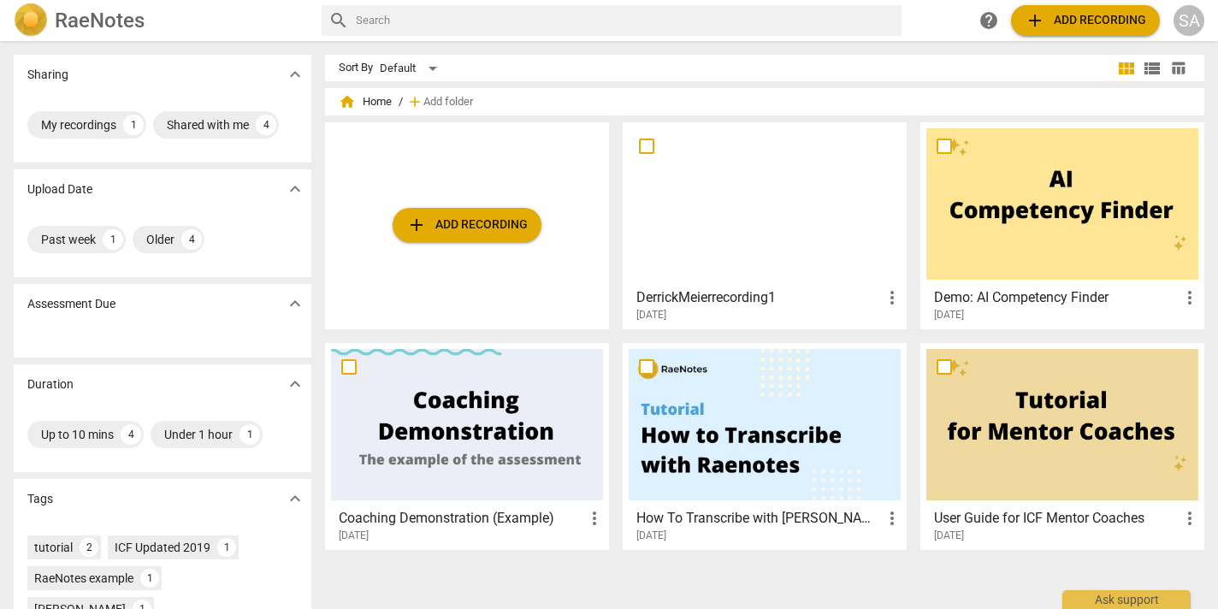
scroll to position [6, 0]
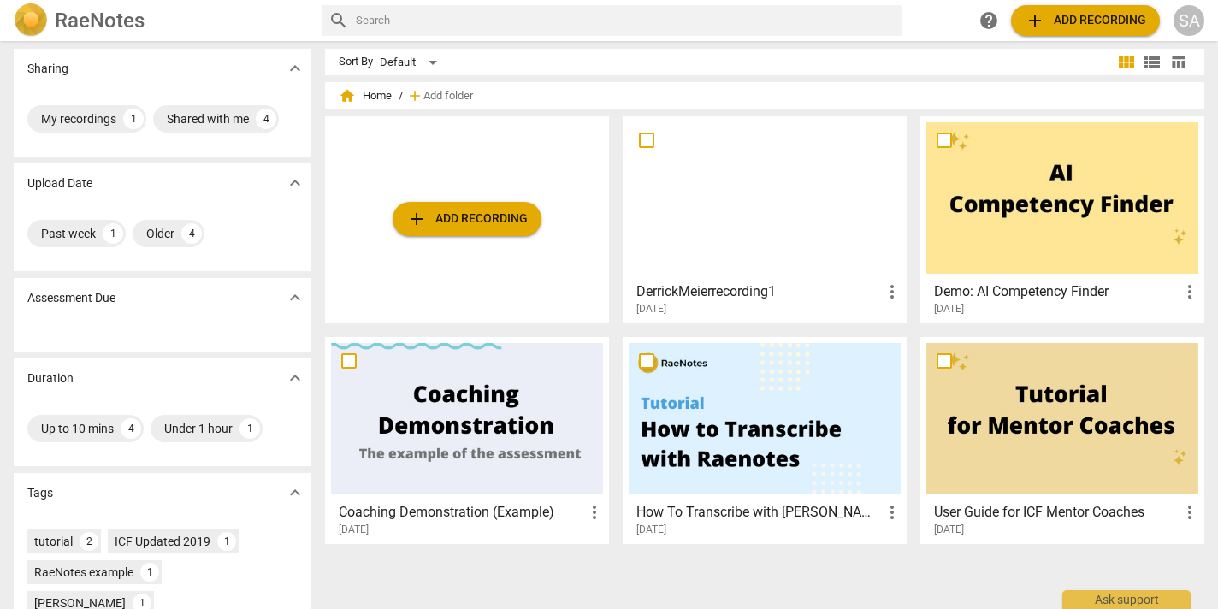
click at [511, 209] on span "add Add recording" at bounding box center [466, 219] width 121 height 21
click at [1186, 23] on div "SA" at bounding box center [1189, 20] width 31 height 31
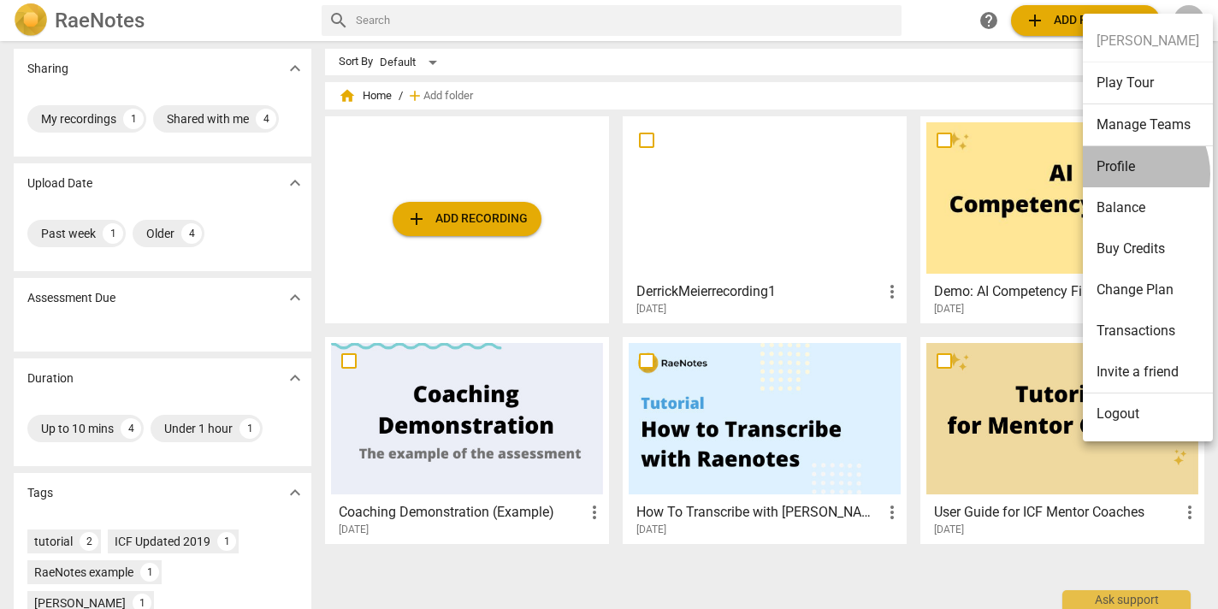
click at [1123, 174] on li "Profile" at bounding box center [1148, 166] width 130 height 41
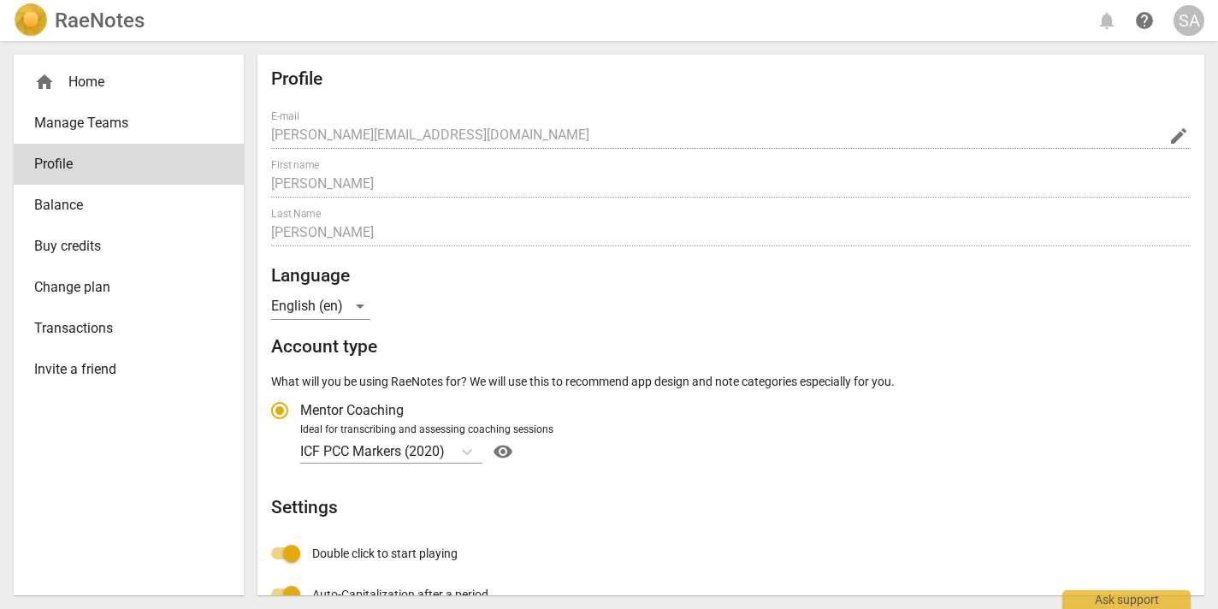
radio input "false"
click at [92, 121] on span "Manage Teams" at bounding box center [121, 123] width 175 height 21
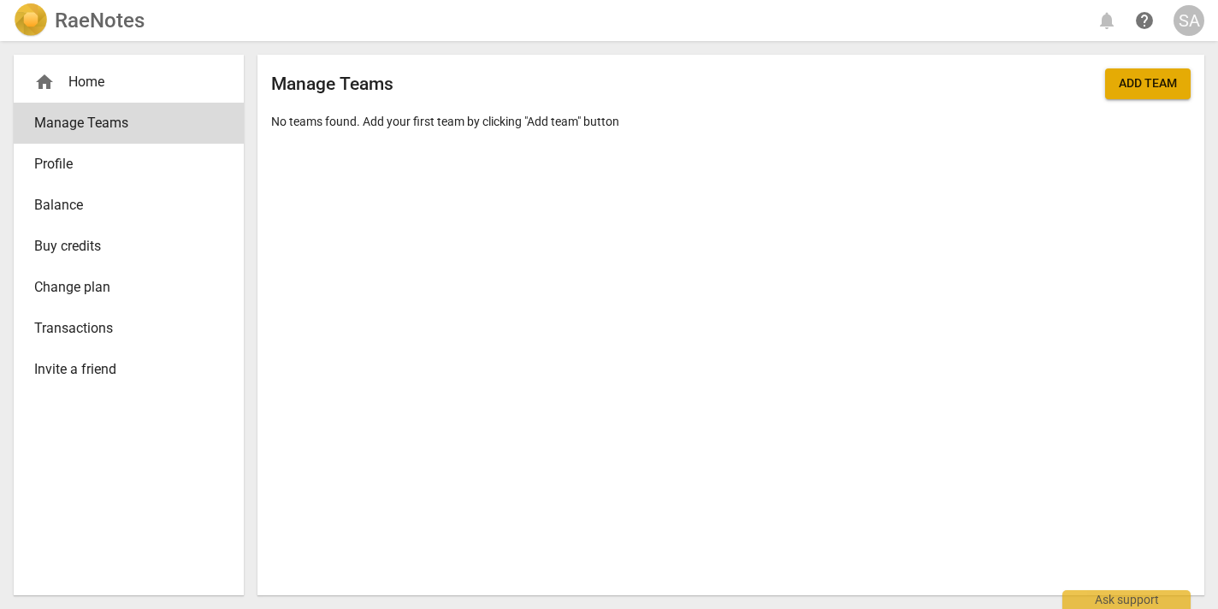
click at [41, 159] on span "Profile" at bounding box center [121, 164] width 175 height 21
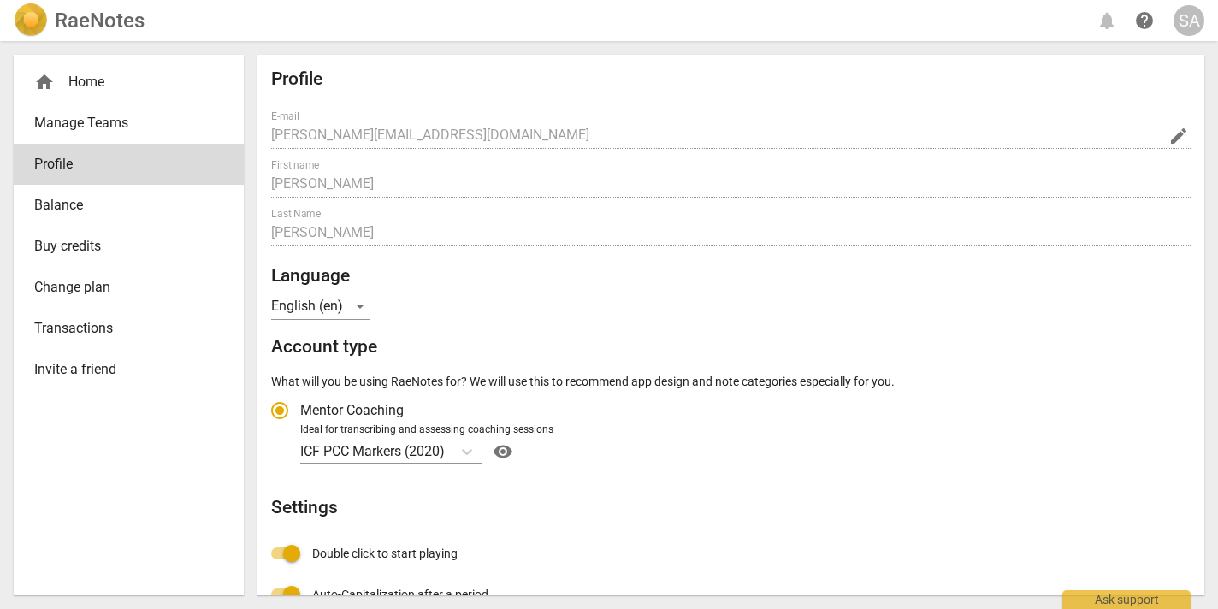
scroll to position [62, 0]
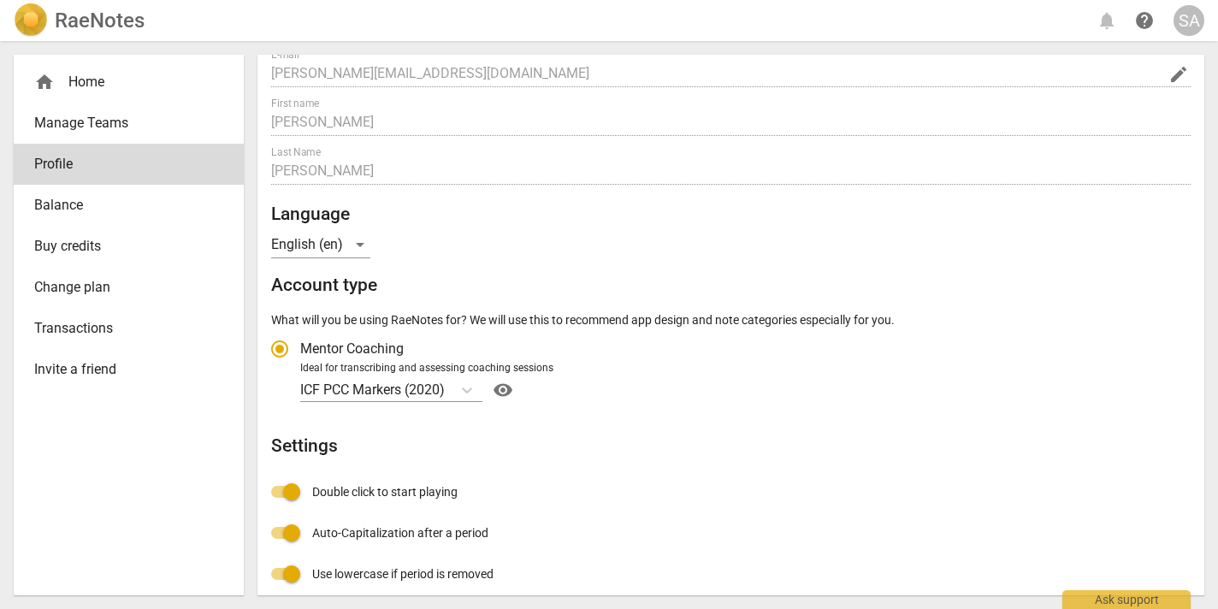
click at [395, 358] on span "Mentor Coaching" at bounding box center [351, 349] width 103 height 20
click at [300, 358] on input "Mentor Coaching" at bounding box center [279, 348] width 41 height 41
radio input "true"
click at [279, 348] on input "Mentor Coaching" at bounding box center [279, 348] width 41 height 41
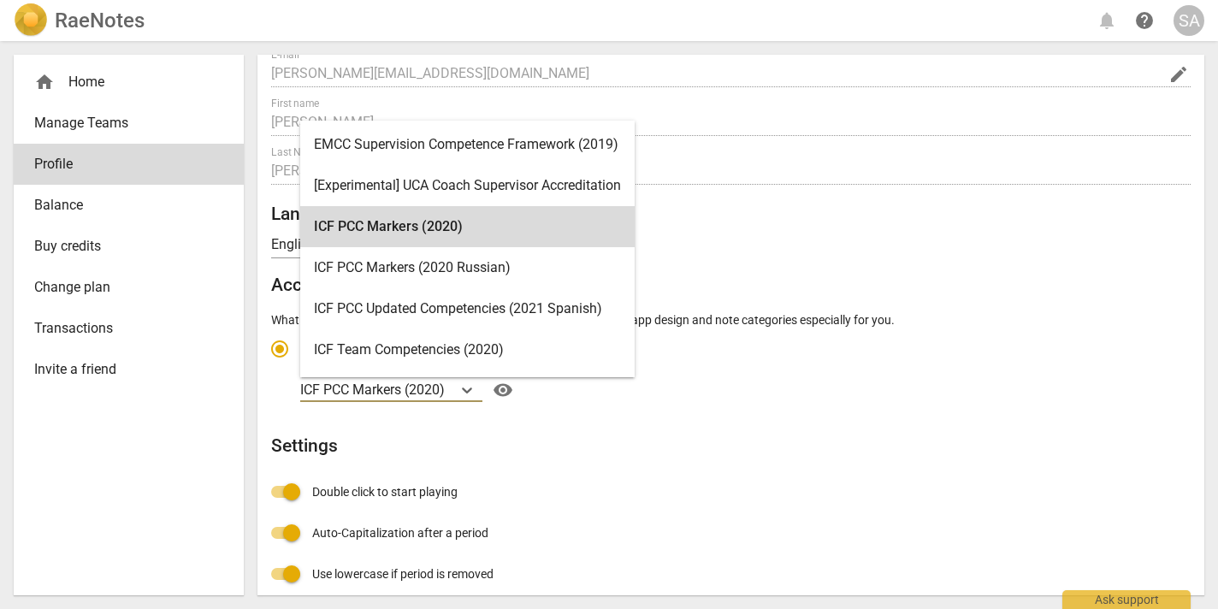
click at [441, 382] on p "ICF PCC Markers (2020)" at bounding box center [372, 390] width 145 height 20
click at [0, 0] on input "Ideal for transcribing and assessing coaching sessions ICF PCC Markers (2020) s…" at bounding box center [0, 0] width 0 height 0
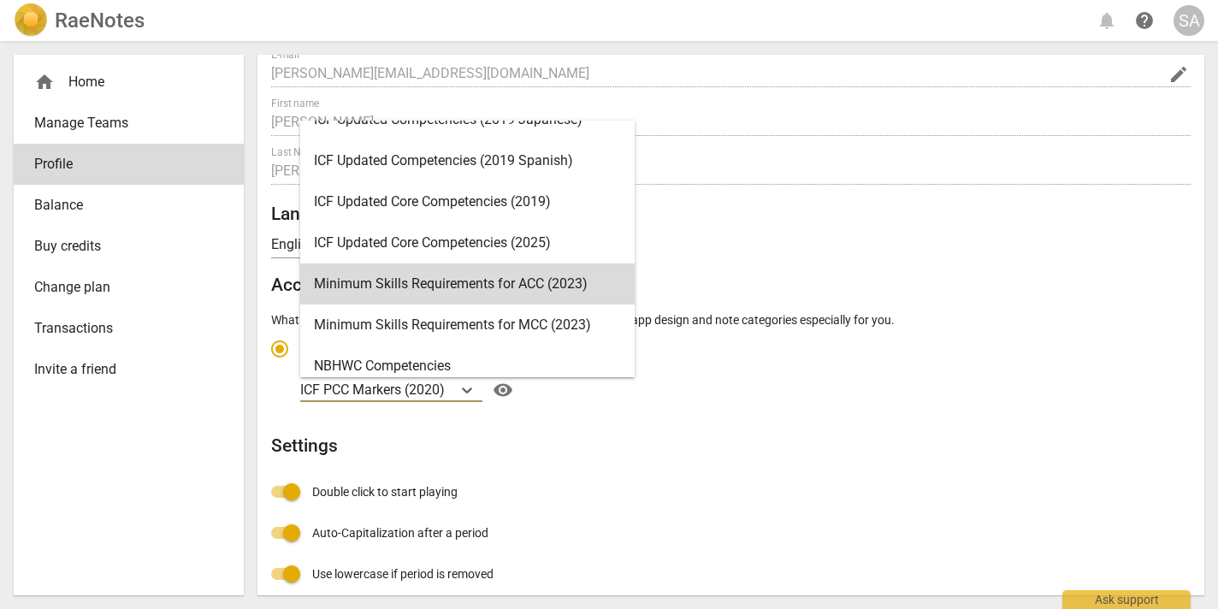
scroll to position [328, 0]
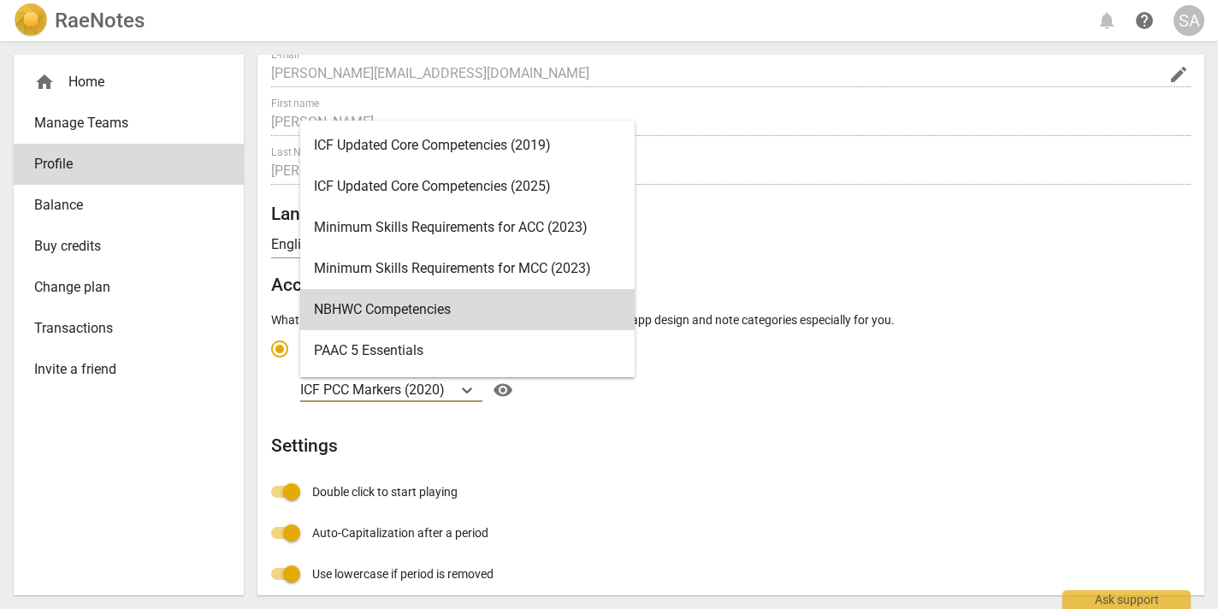
click at [739, 503] on div "Profile E-mail sarah@northpoint.ac edit First name Sarah Last Name Anthony Lang…" at bounding box center [731, 383] width 920 height 752
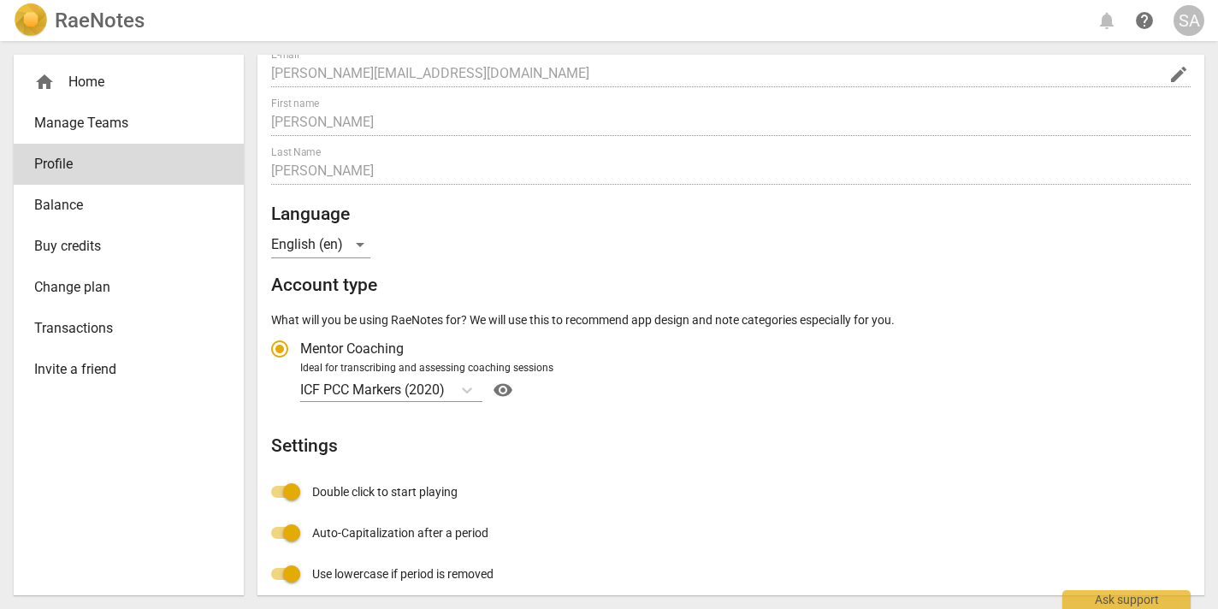
scroll to position [0, 0]
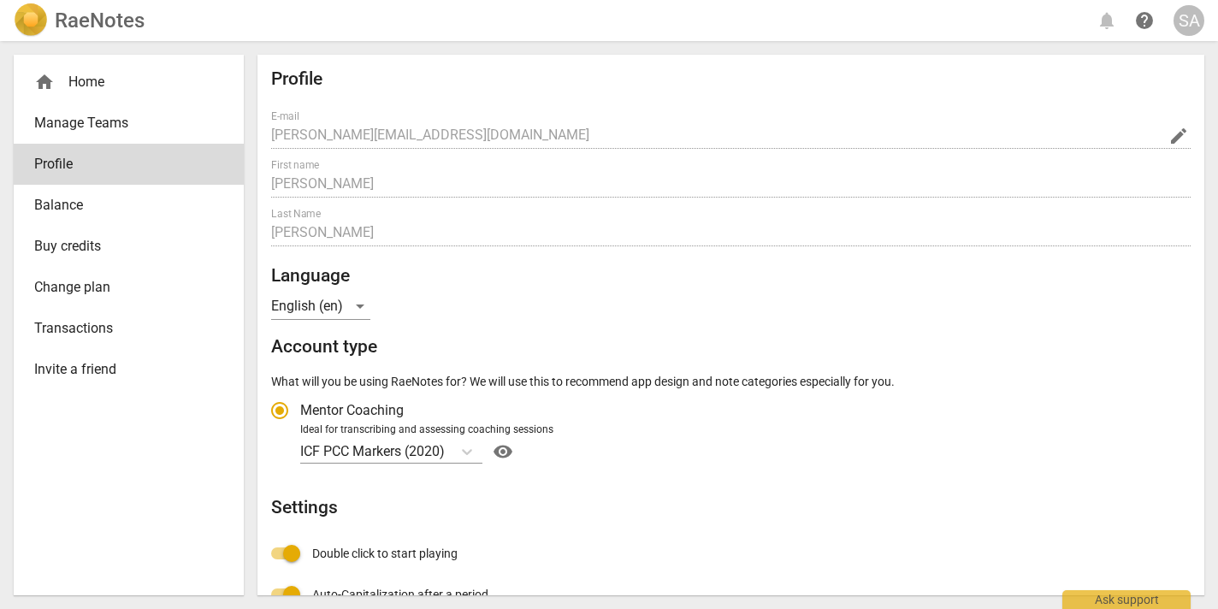
click at [186, 299] on link "Change plan" at bounding box center [129, 287] width 230 height 41
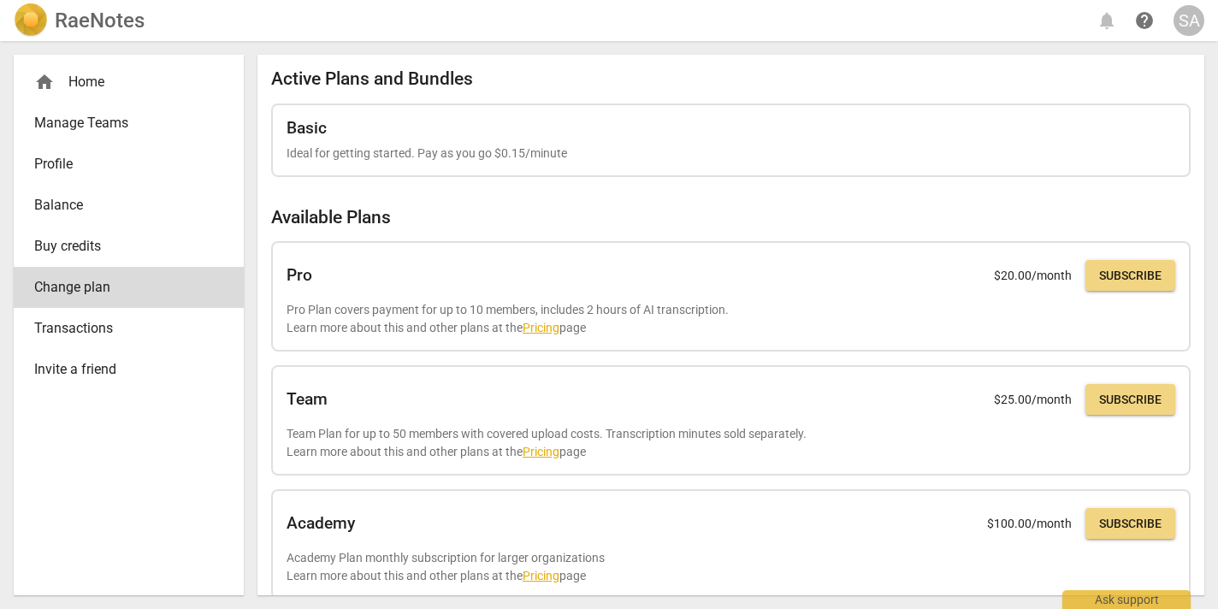
click at [186, 299] on link "Change plan" at bounding box center [129, 287] width 230 height 41
click at [1145, 21] on span "help" at bounding box center [1144, 20] width 21 height 21
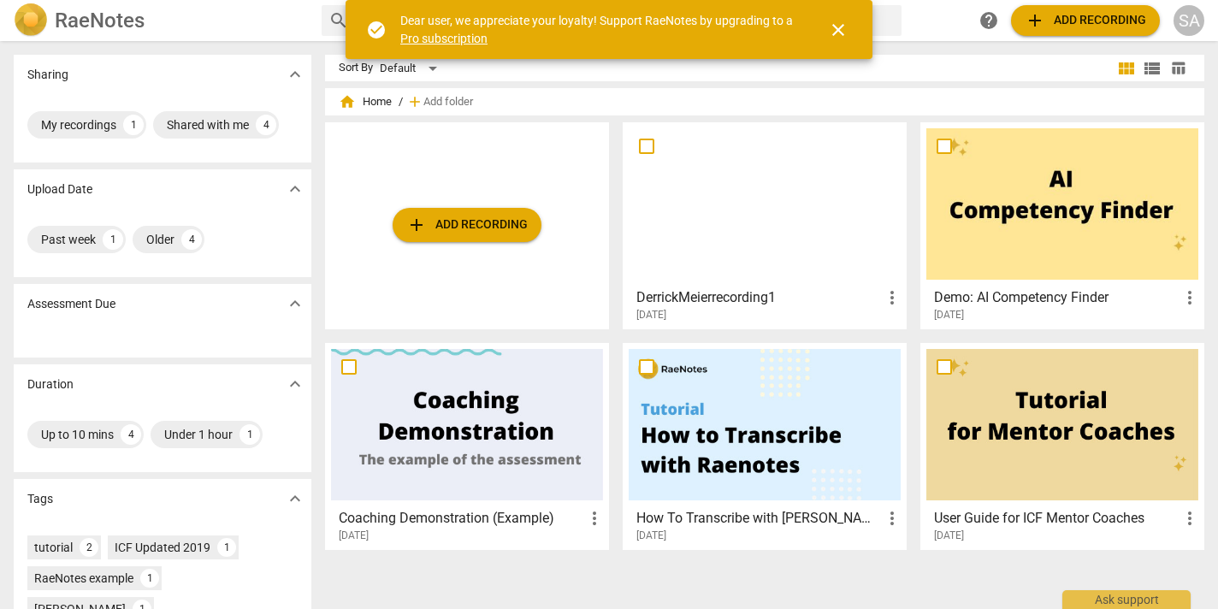
click at [732, 281] on div "DerrickMeierrecording1 more_vert [DATE]" at bounding box center [766, 301] width 274 height 43
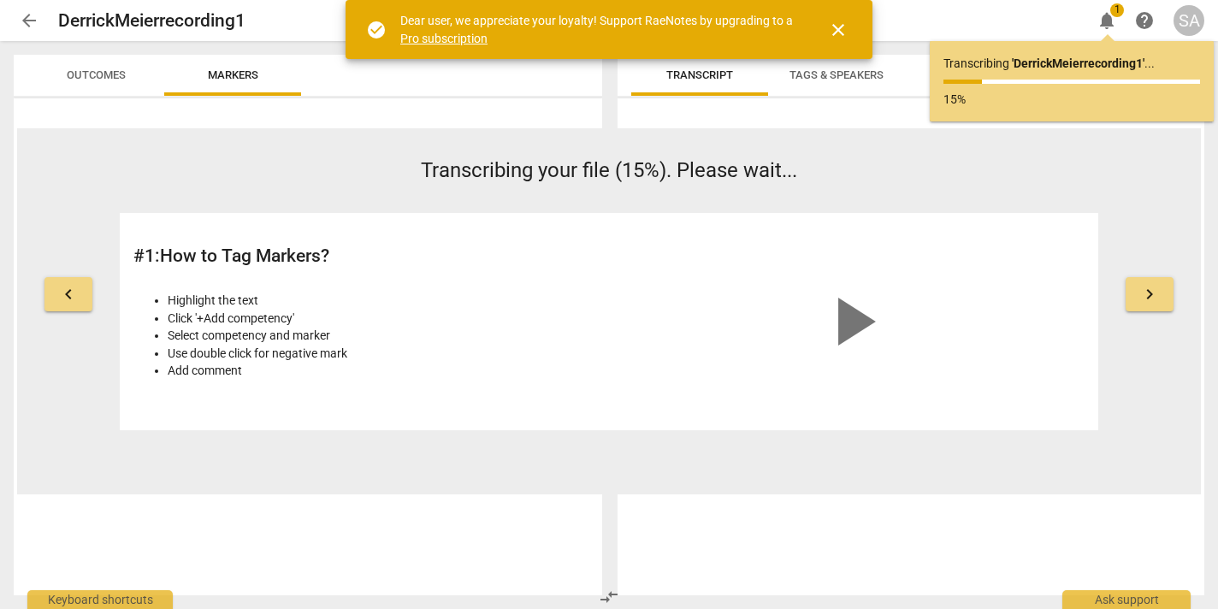
click at [845, 41] on button "close" at bounding box center [838, 29] width 41 height 41
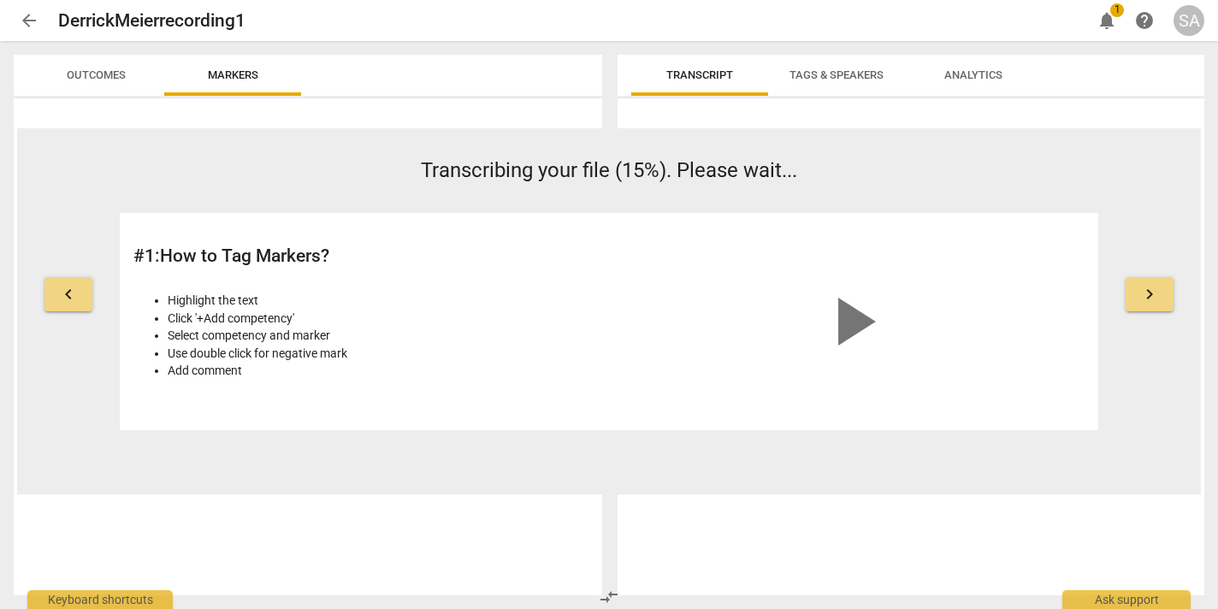
click at [966, 71] on span "Analytics" at bounding box center [973, 74] width 58 height 13
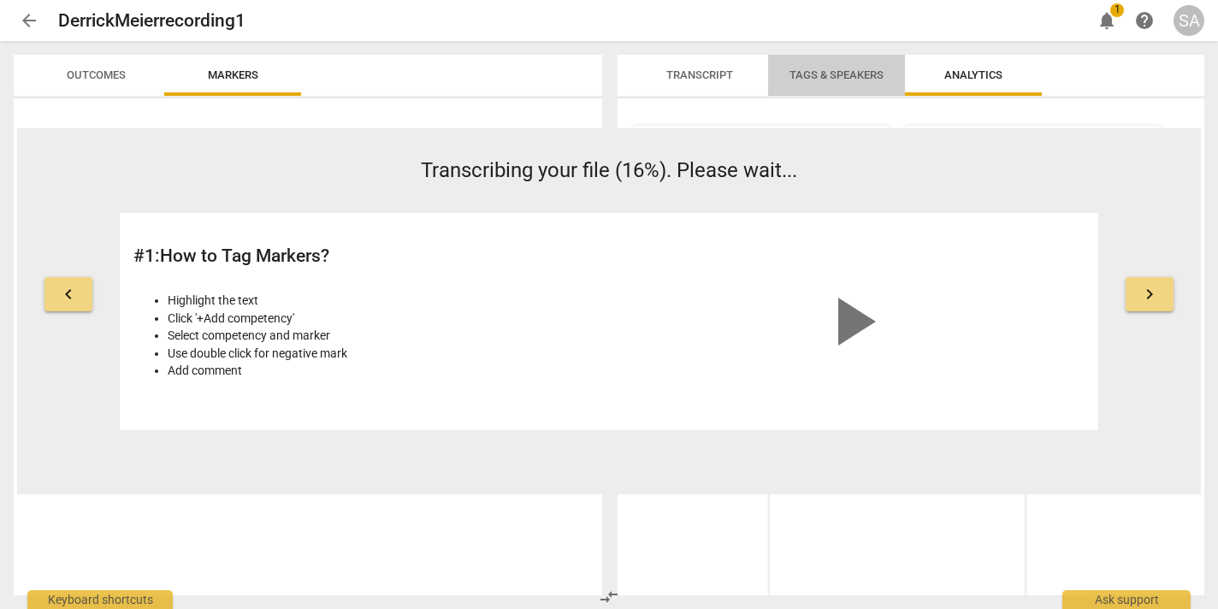
click at [813, 77] on span "Tags & Speakers" at bounding box center [837, 74] width 94 height 13
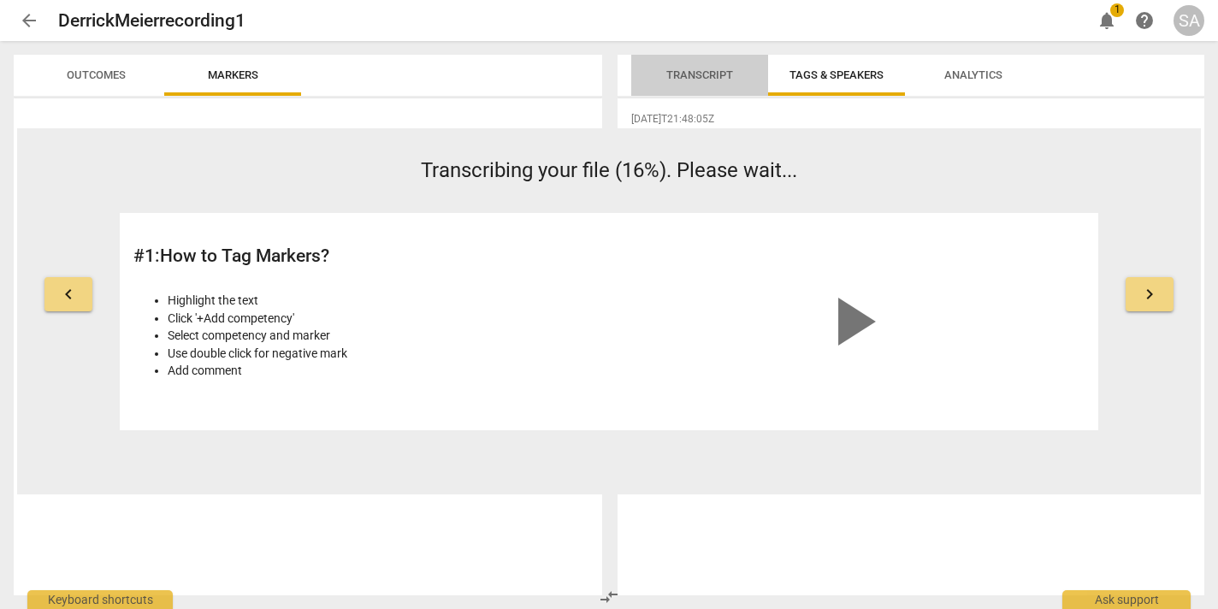
click at [684, 76] on span "Transcript" at bounding box center [699, 74] width 67 height 13
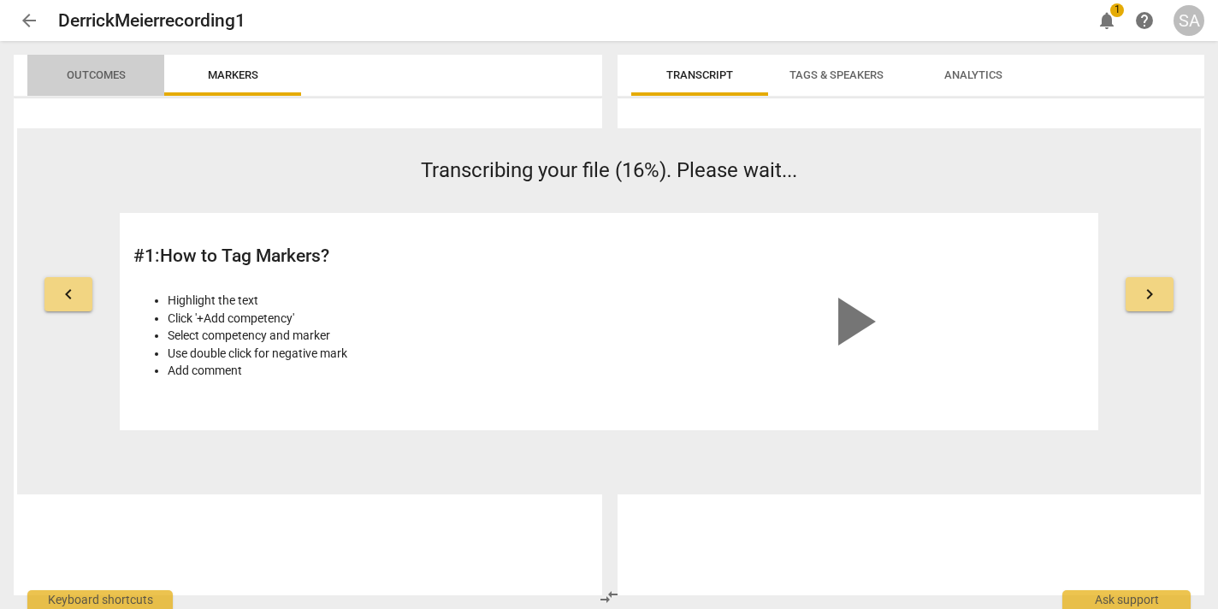
click at [93, 73] on span "Outcomes" at bounding box center [96, 74] width 59 height 13
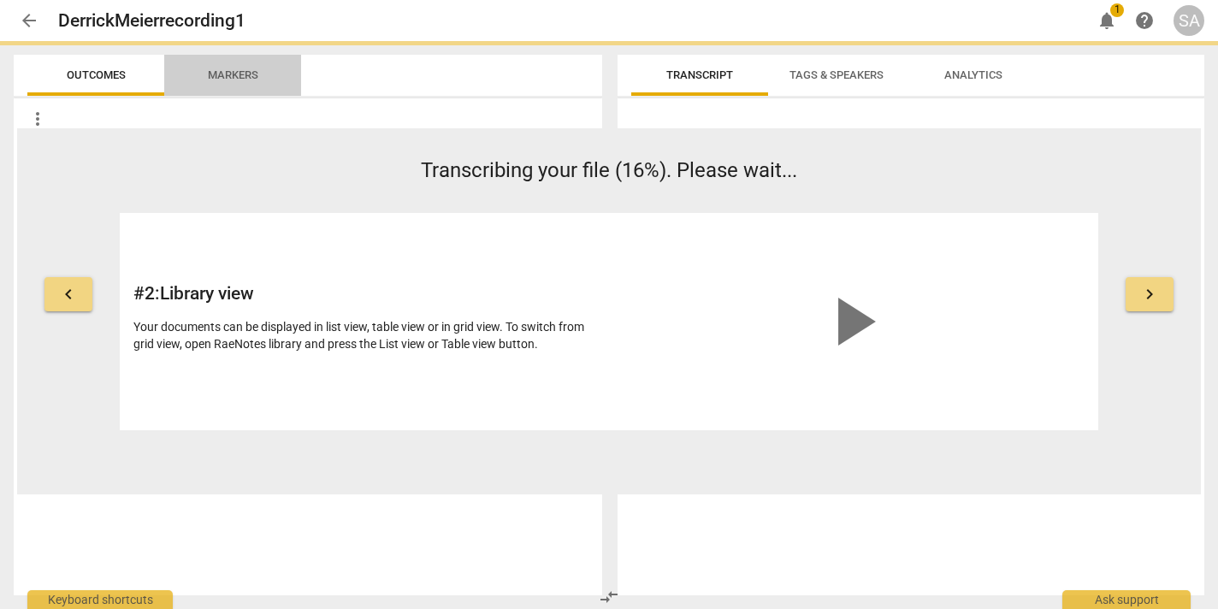
click at [239, 71] on span "Markers" at bounding box center [233, 74] width 50 height 13
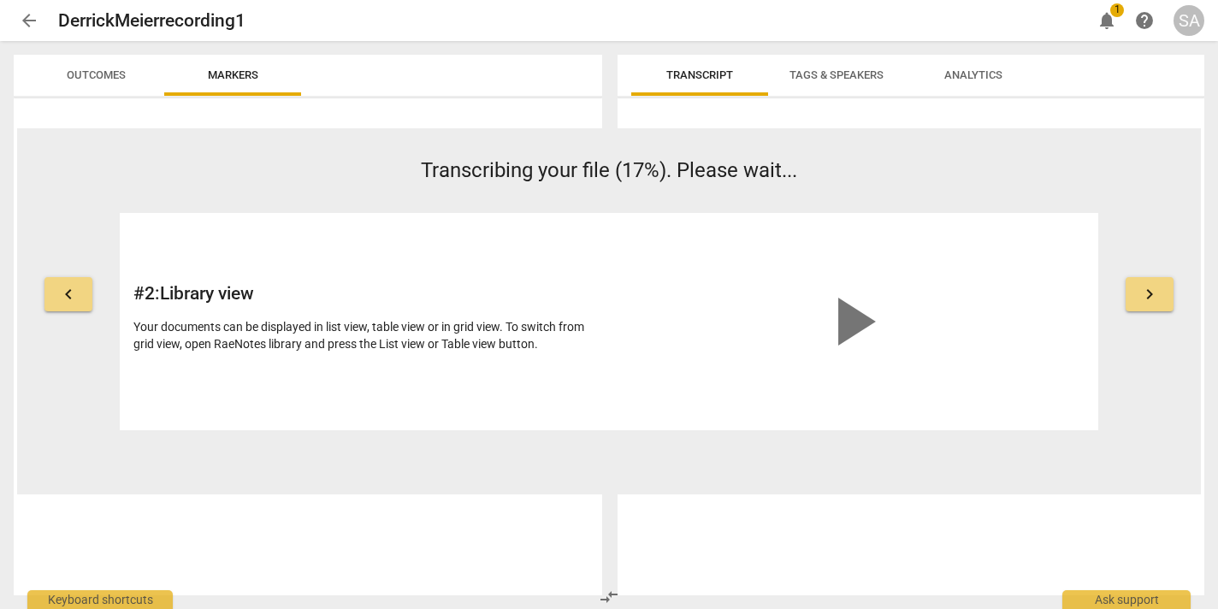
click at [1102, 14] on span "notifications" at bounding box center [1107, 20] width 21 height 21
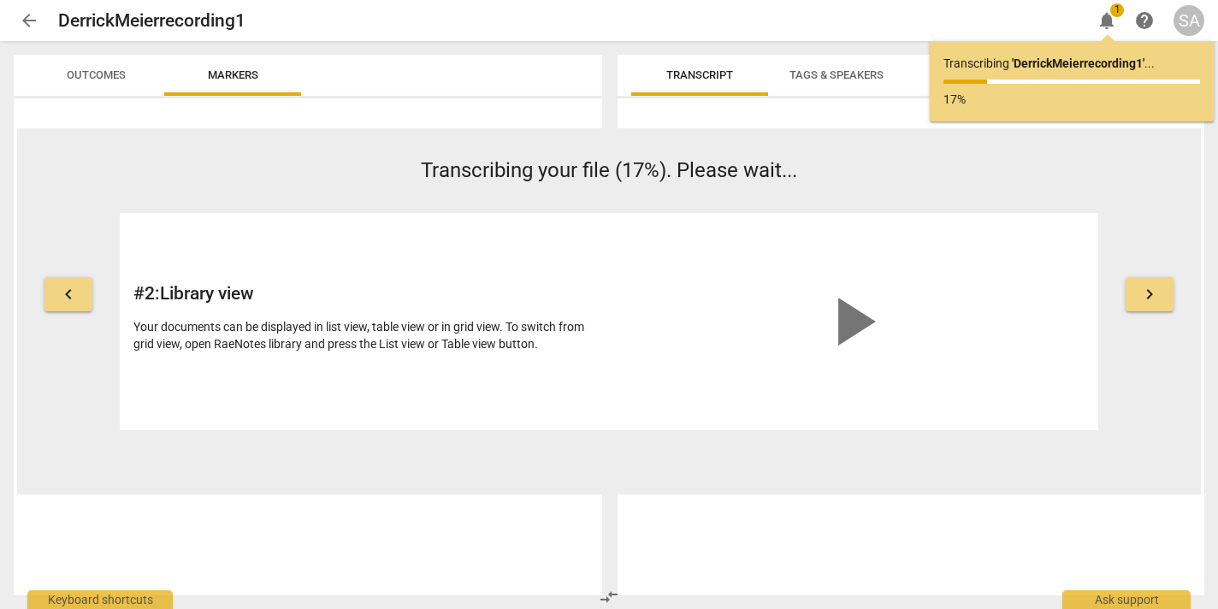
click at [1102, 14] on span "notifications" at bounding box center [1107, 20] width 21 height 21
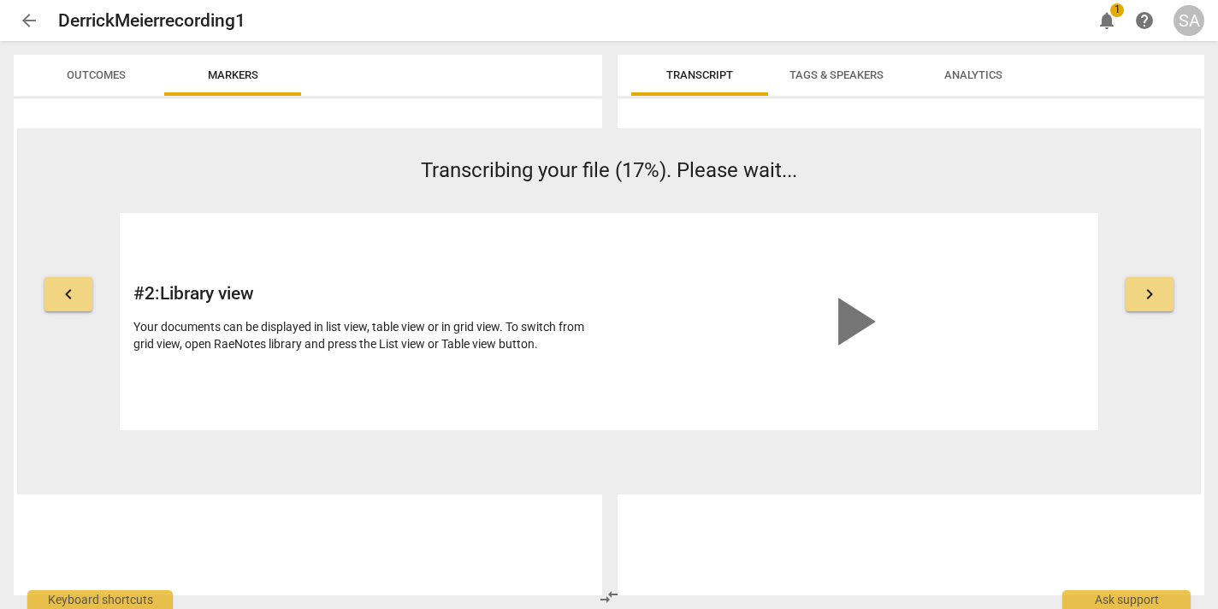
click at [1147, 21] on span "help" at bounding box center [1144, 20] width 21 height 21
click at [1180, 10] on div "SA" at bounding box center [1189, 20] width 31 height 31
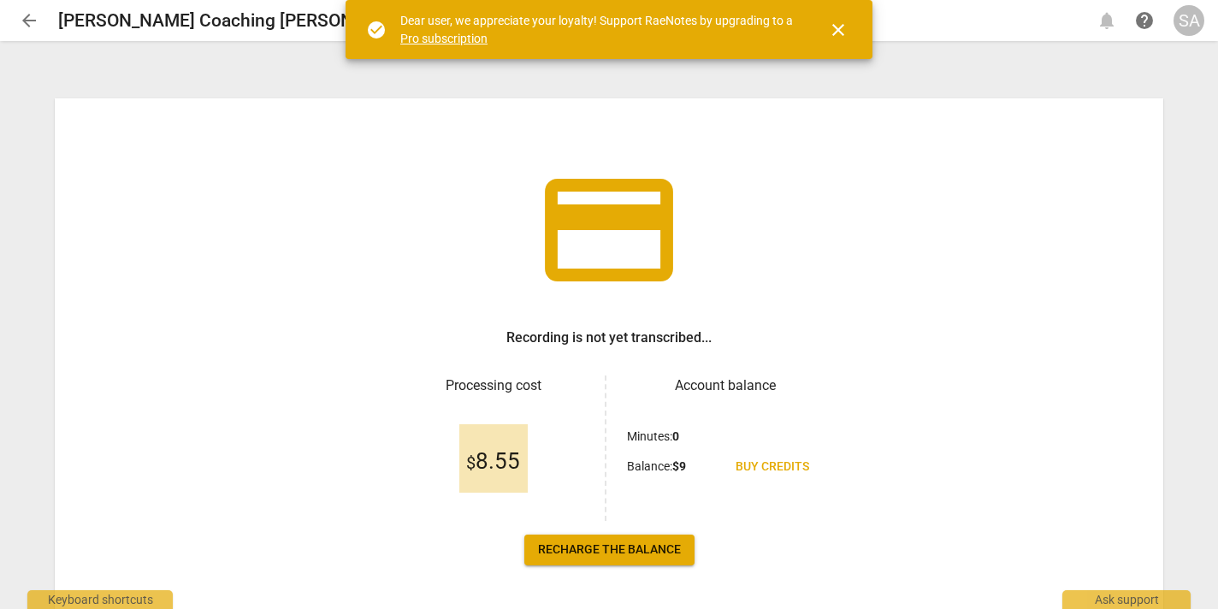
click at [845, 33] on span "close" at bounding box center [838, 30] width 21 height 21
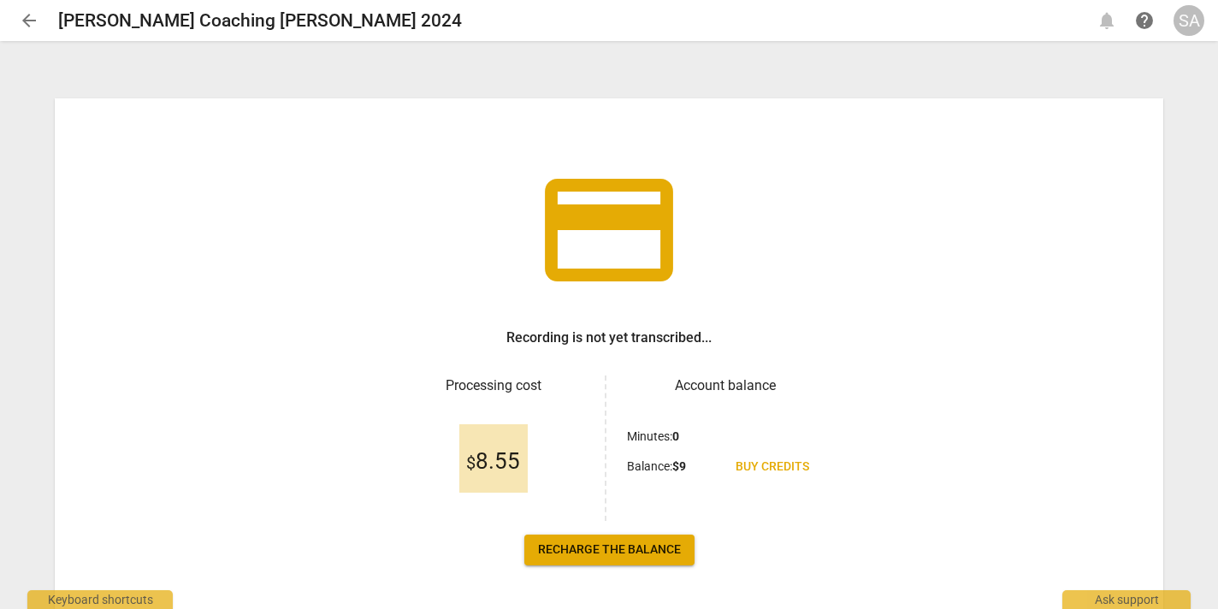
click at [24, 21] on span "arrow_back" at bounding box center [29, 20] width 21 height 21
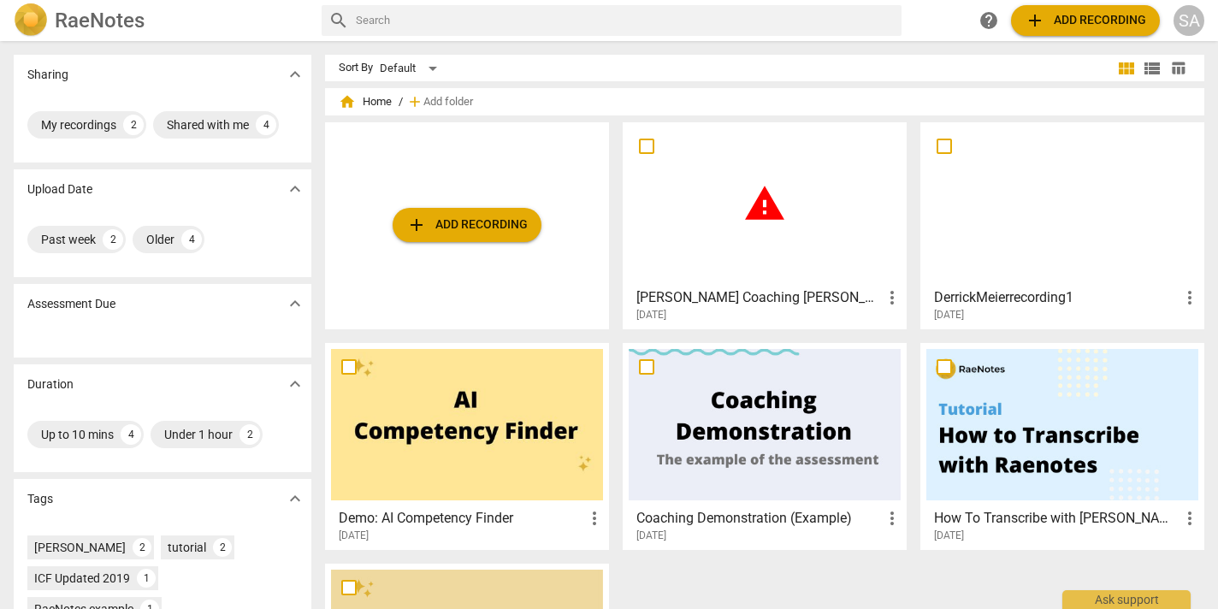
click at [760, 198] on span "warning" at bounding box center [764, 203] width 43 height 43
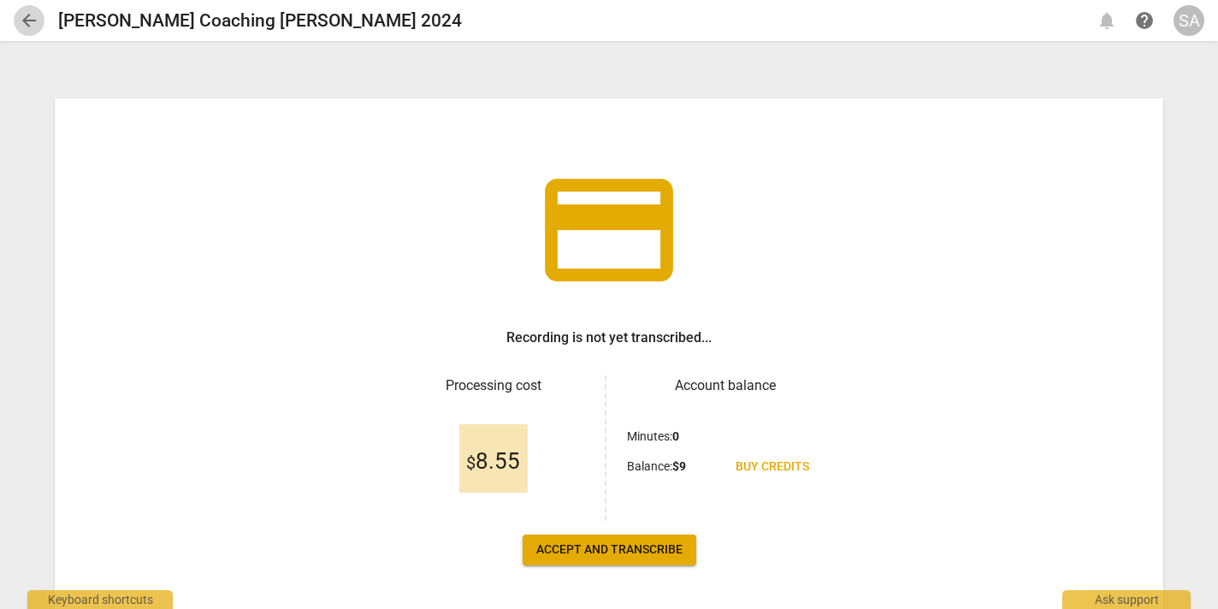
click at [26, 21] on span "arrow_back" at bounding box center [29, 20] width 21 height 21
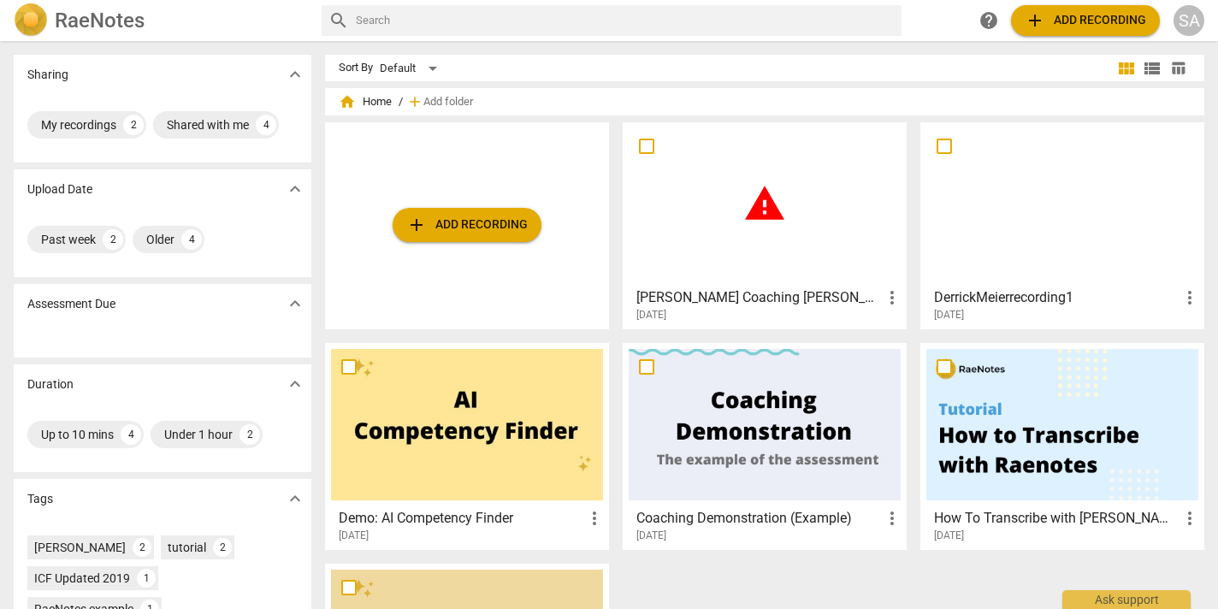
click at [883, 294] on span "more_vert" at bounding box center [892, 297] width 21 height 21
click at [852, 206] on div at bounding box center [609, 304] width 1218 height 609
click at [1029, 204] on div at bounding box center [1062, 203] width 272 height 151
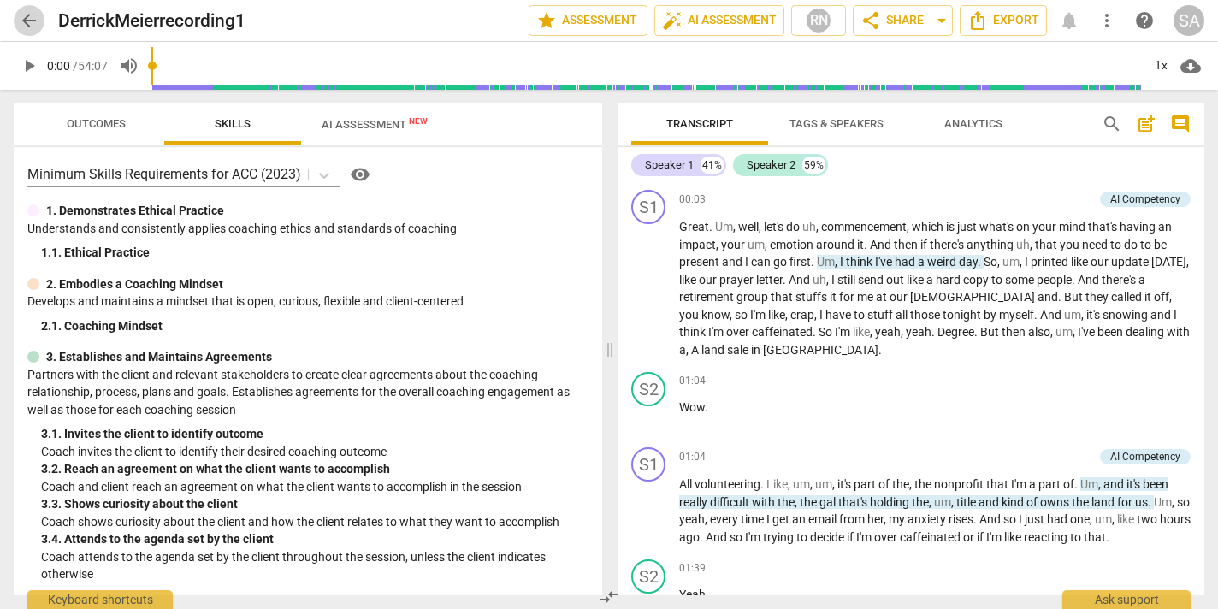
click at [25, 19] on span "arrow_back" at bounding box center [29, 20] width 21 height 21
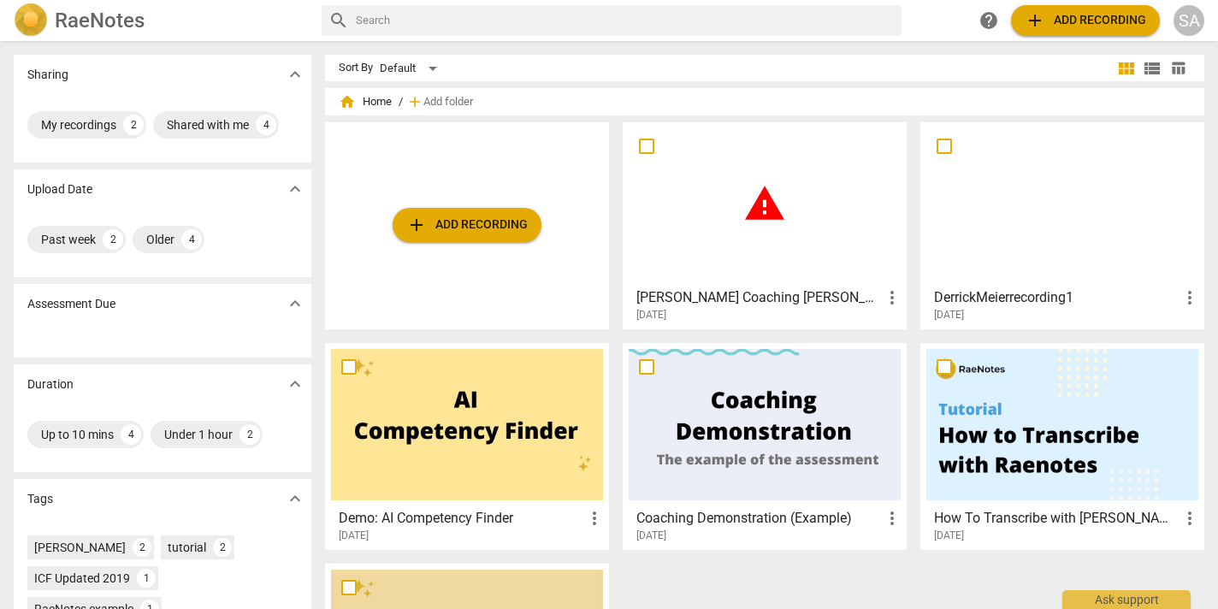
click at [647, 139] on input "checkbox" at bounding box center [647, 146] width 36 height 21
checkbox input "false"
click at [775, 237] on div "warning" at bounding box center [765, 203] width 272 height 151
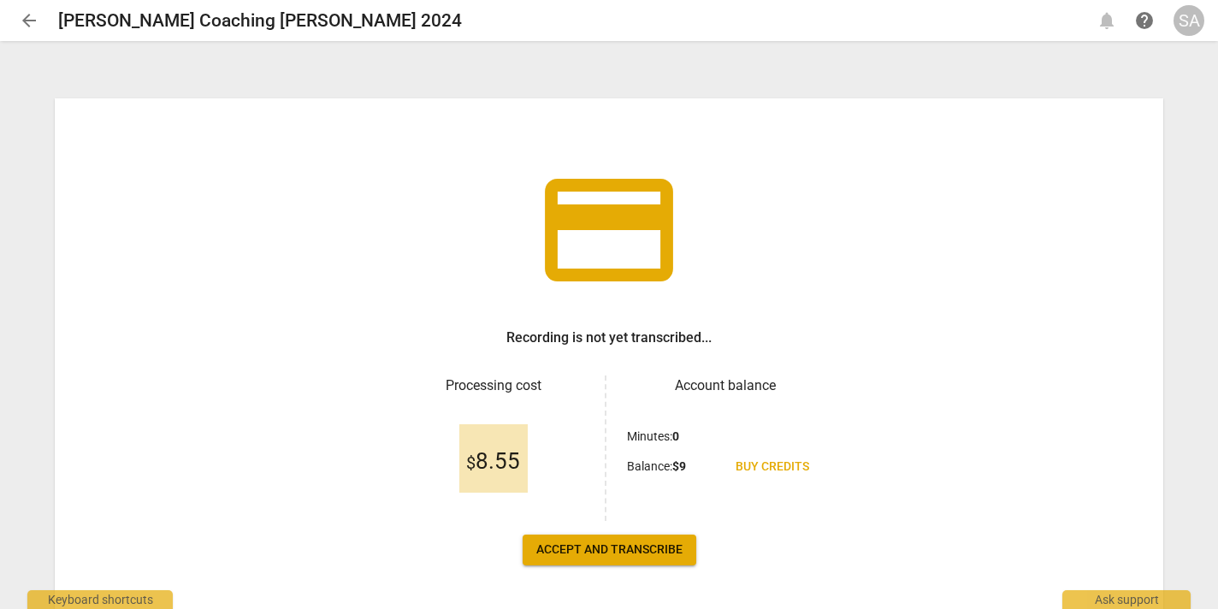
click at [618, 542] on span "Accept and transcribe" at bounding box center [609, 549] width 146 height 17
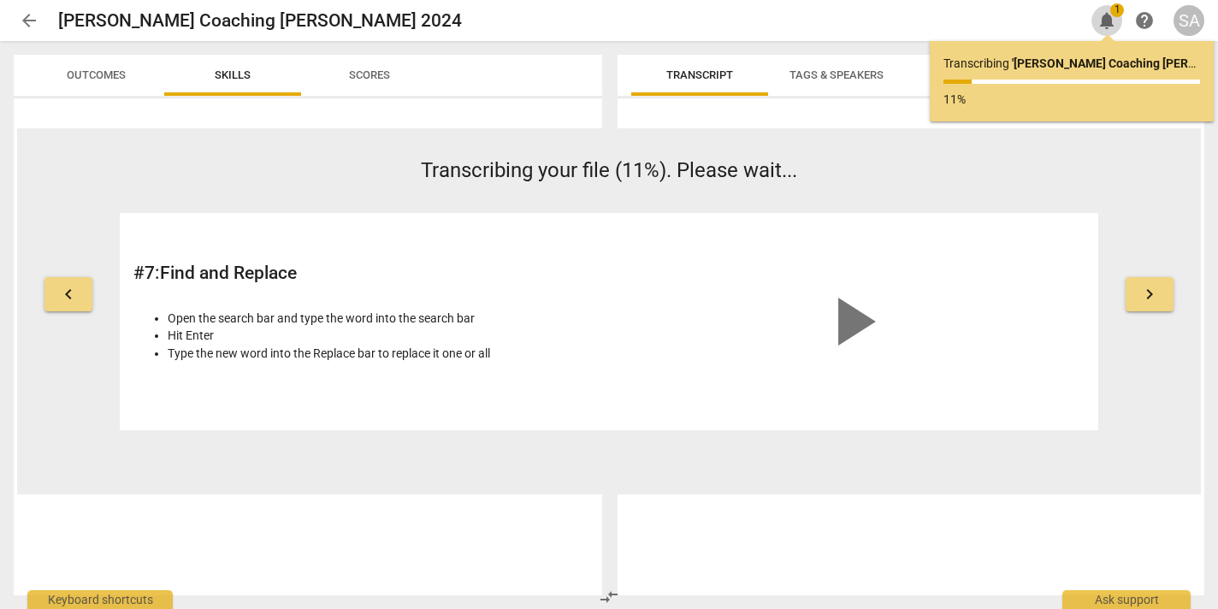
click at [1099, 20] on span "notifications" at bounding box center [1107, 20] width 21 height 21
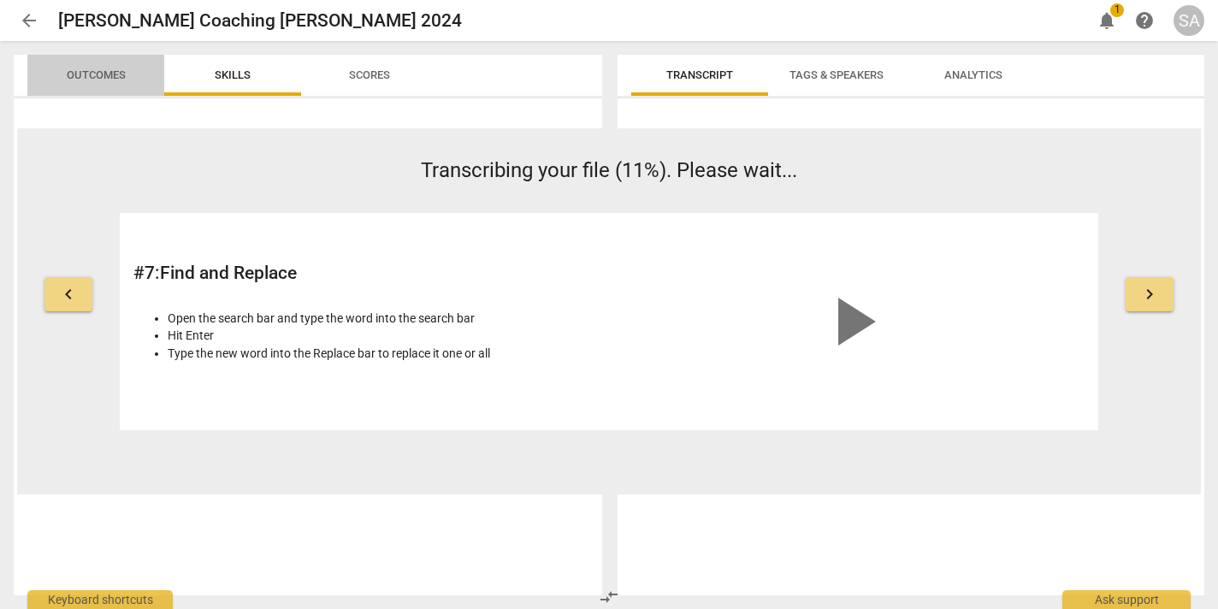
click at [104, 70] on span "Outcomes" at bounding box center [96, 74] width 59 height 13
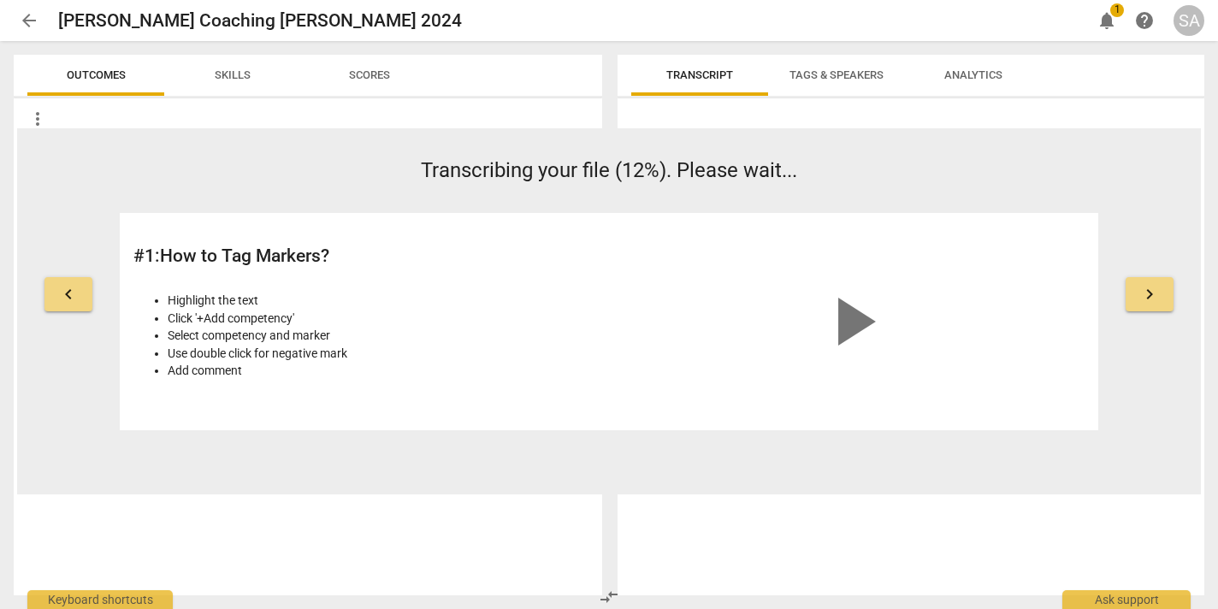
click at [22, 10] on span "arrow_back" at bounding box center [29, 20] width 21 height 21
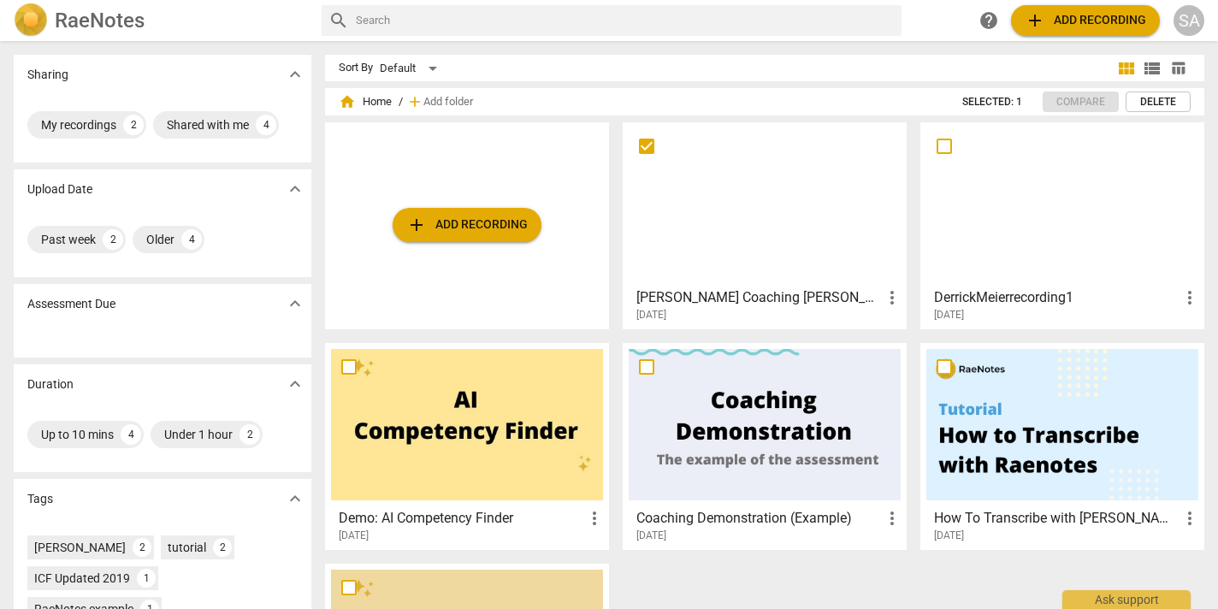
click at [489, 222] on span "add Add recording" at bounding box center [466, 225] width 121 height 21
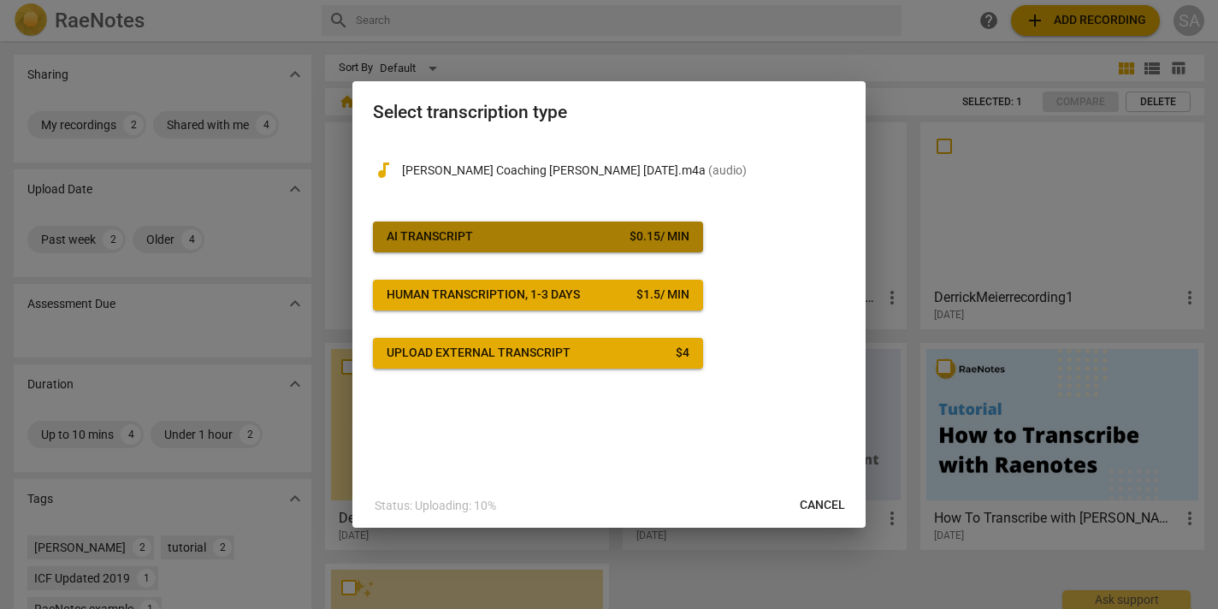
click at [496, 234] on span "AI Transcript $ 0.15 / min" at bounding box center [538, 236] width 303 height 17
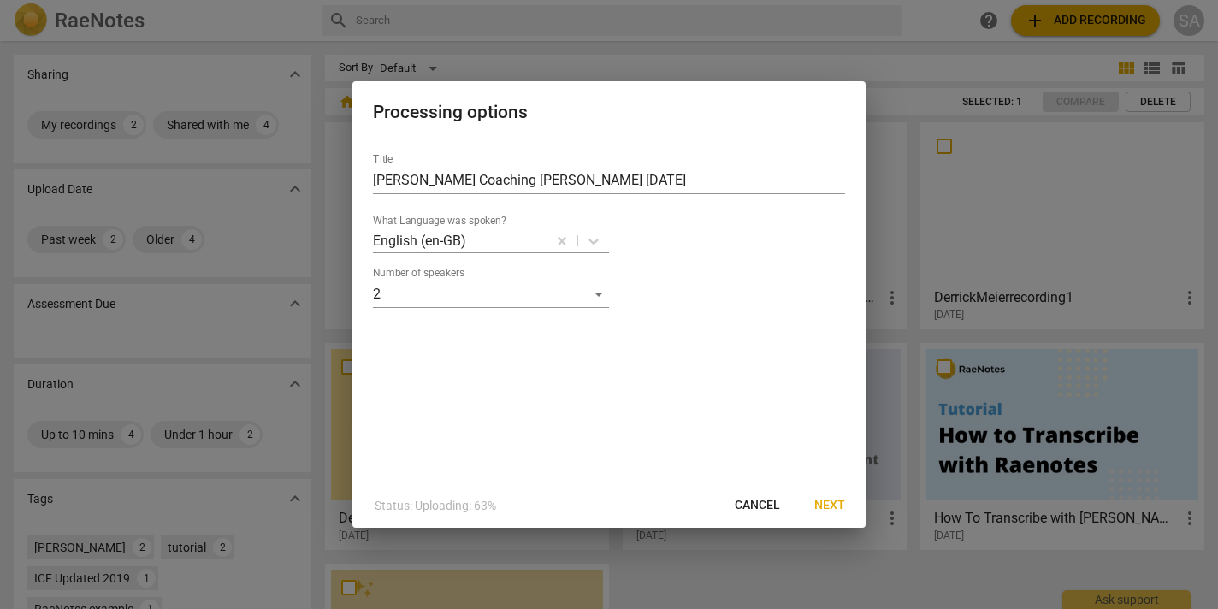
click at [837, 510] on span "Next" at bounding box center [829, 505] width 31 height 17
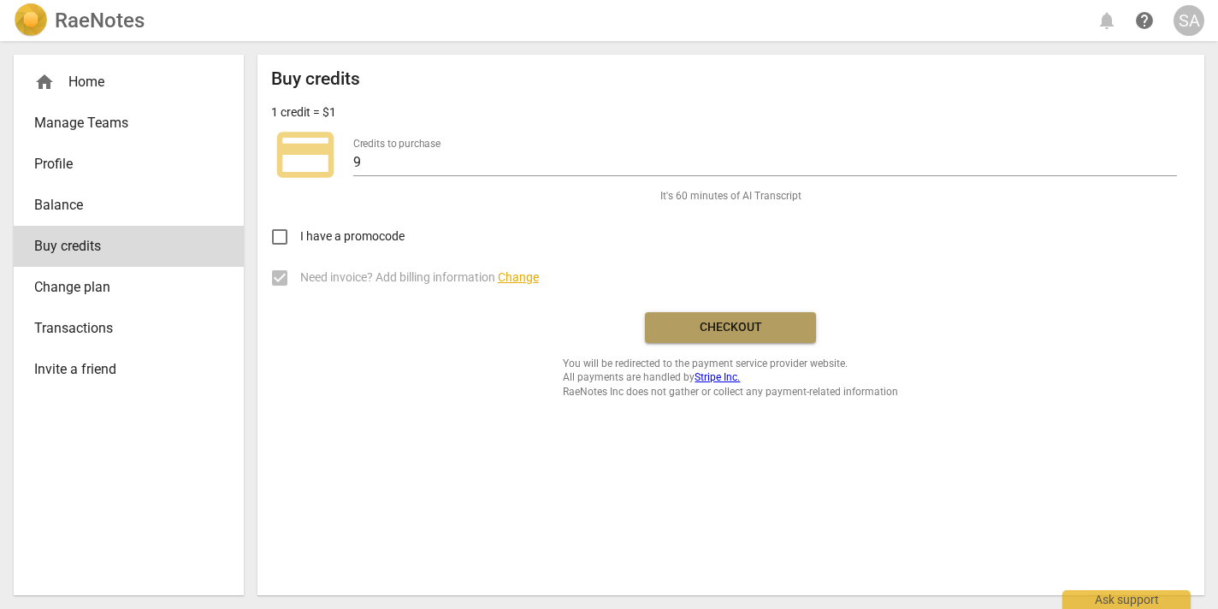
click at [742, 334] on span "Checkout" at bounding box center [731, 327] width 144 height 17
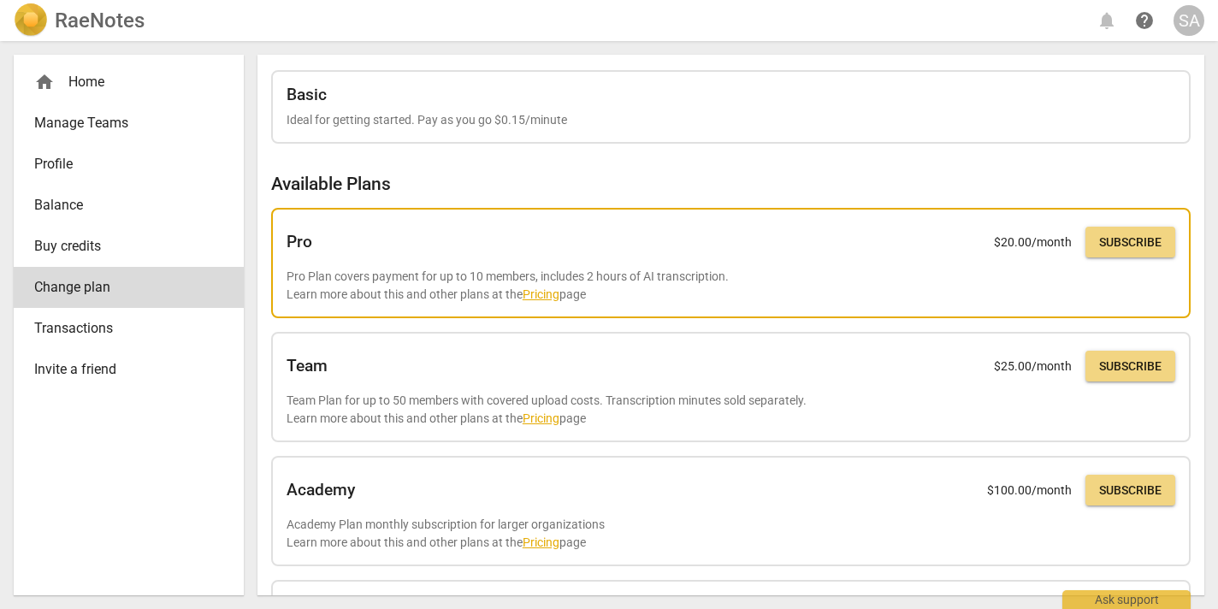
scroll to position [38, 0]
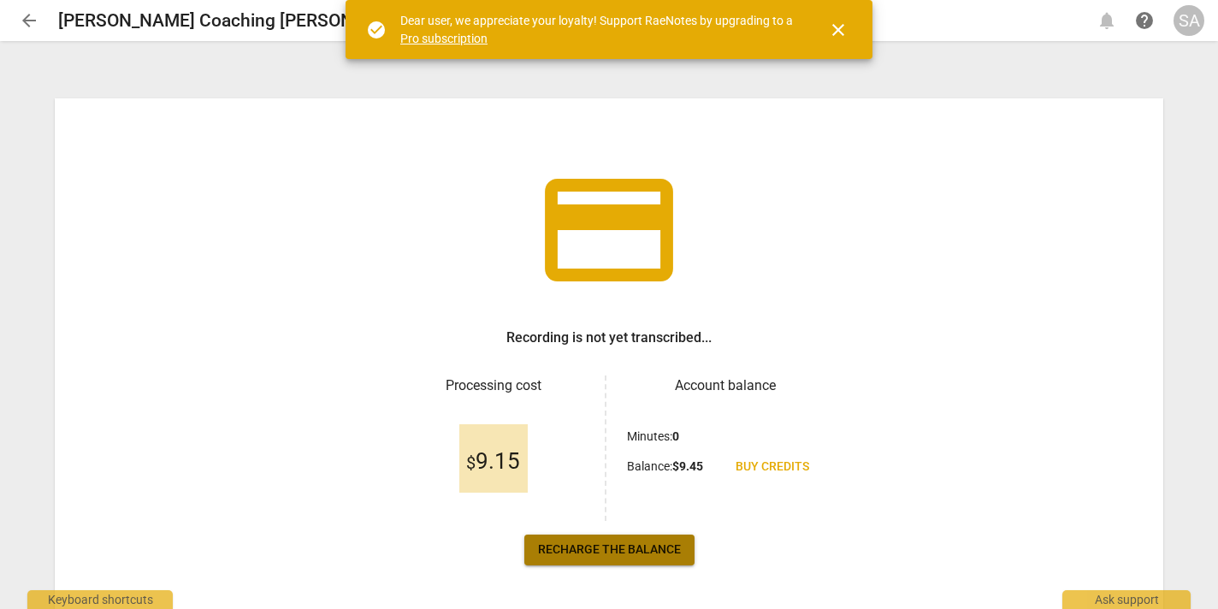
click at [635, 540] on link "Recharge the balance" at bounding box center [609, 550] width 170 height 31
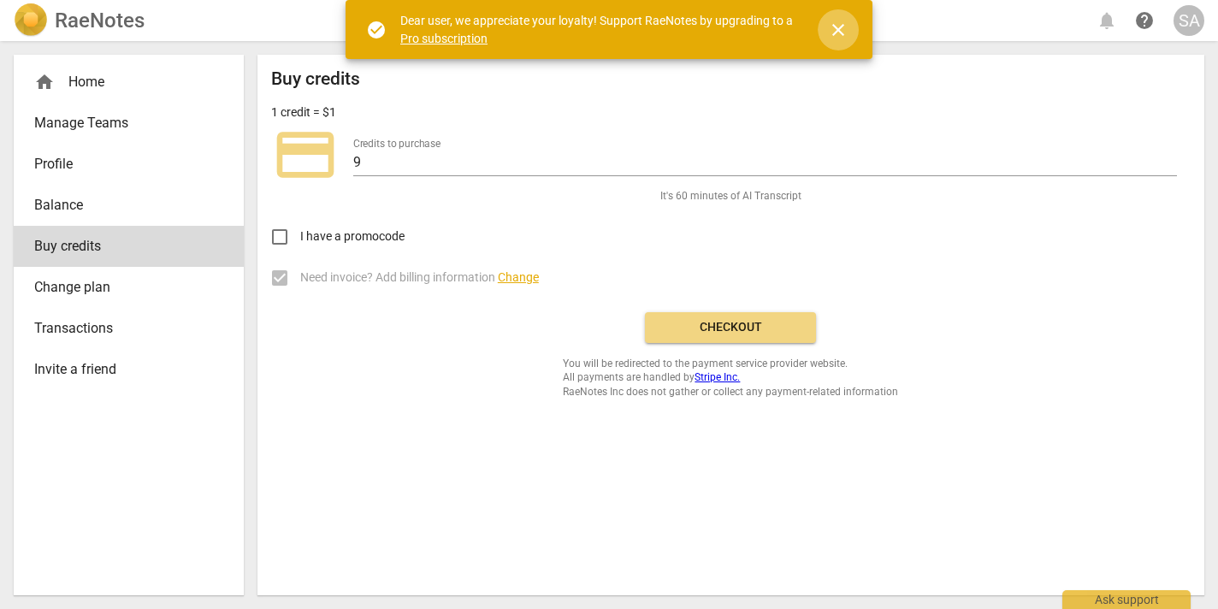
click at [840, 21] on span "close" at bounding box center [838, 30] width 21 height 21
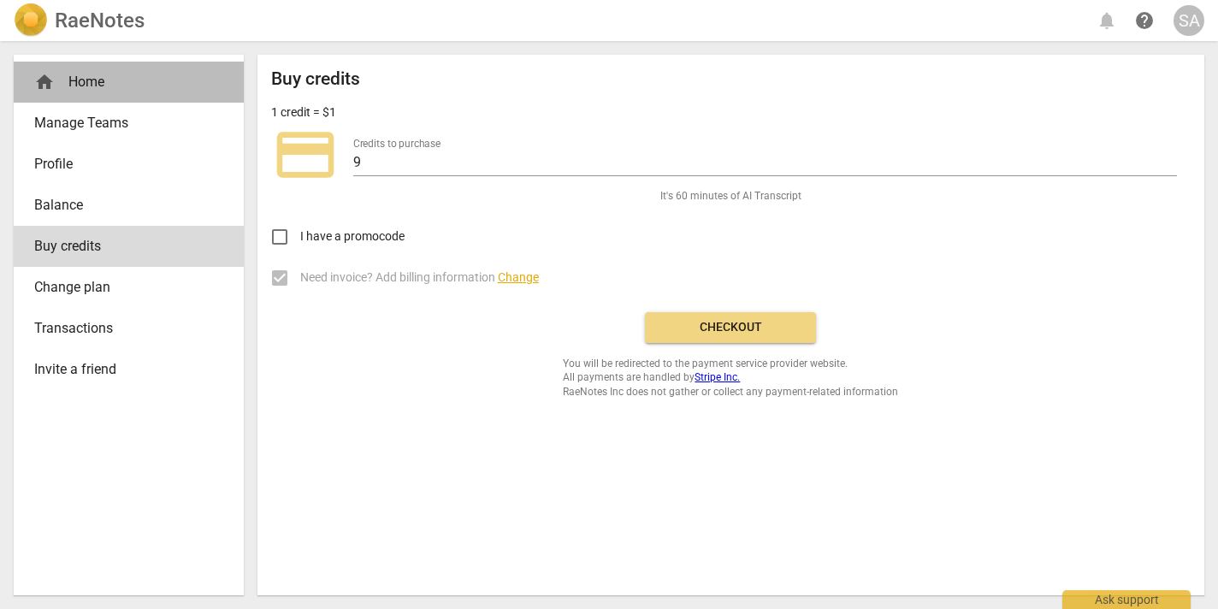
click at [97, 86] on div "home Home" at bounding box center [121, 82] width 175 height 21
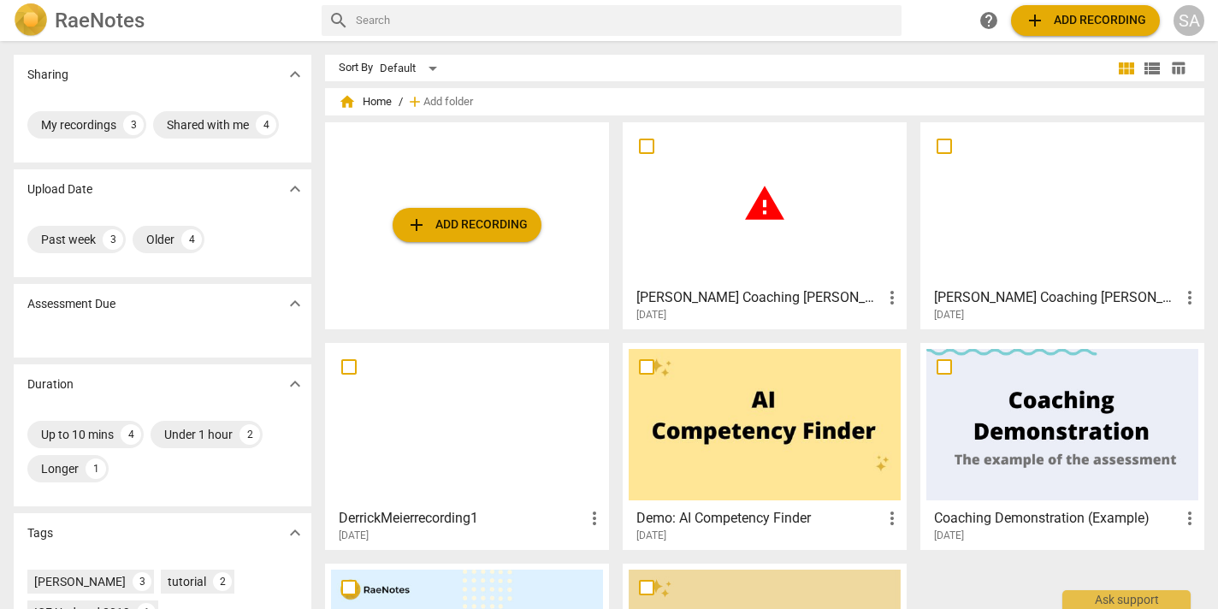
click at [882, 300] on span "more_vert" at bounding box center [892, 297] width 21 height 21
click at [902, 296] on li "Move" at bounding box center [910, 297] width 65 height 41
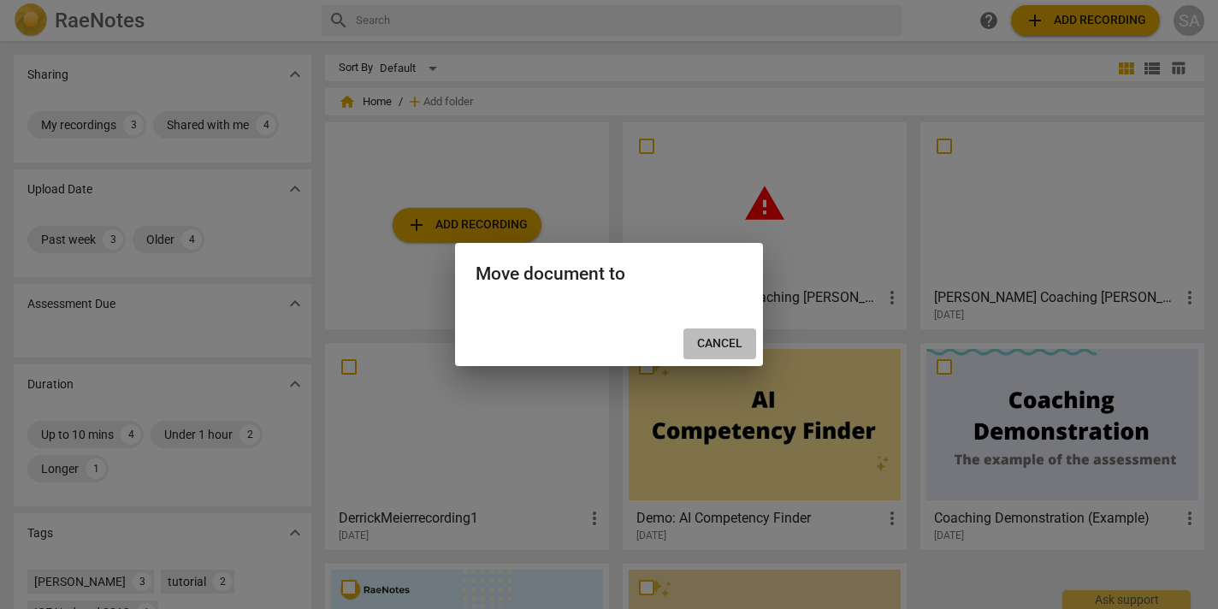
click at [728, 342] on span "Cancel" at bounding box center [719, 343] width 45 height 17
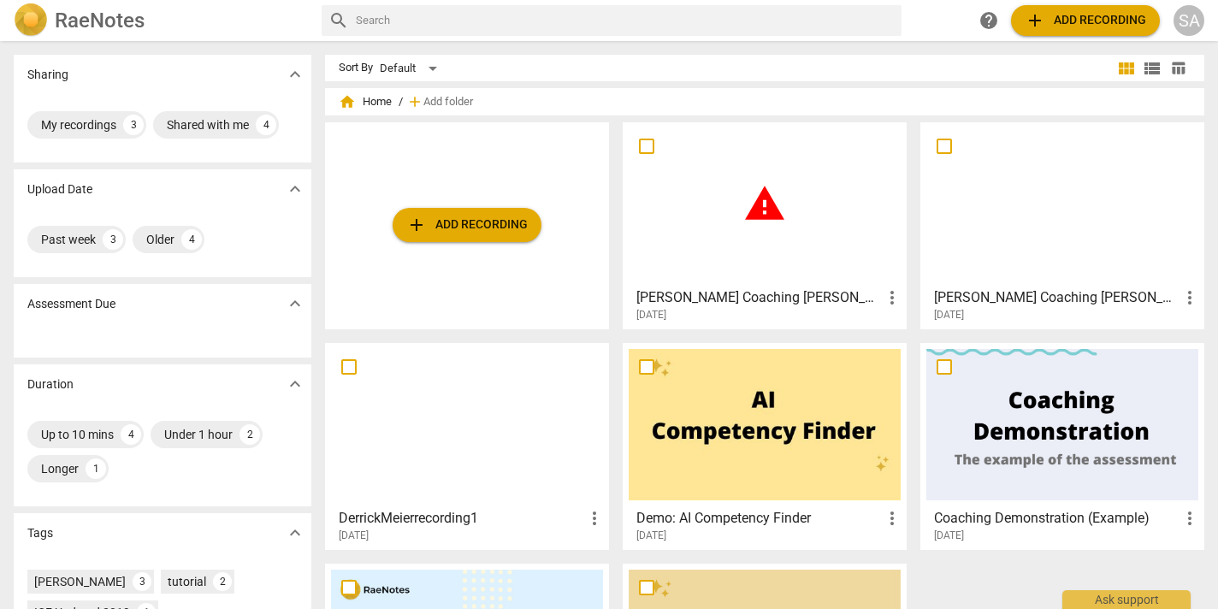
click at [732, 185] on div "warning" at bounding box center [765, 203] width 272 height 151
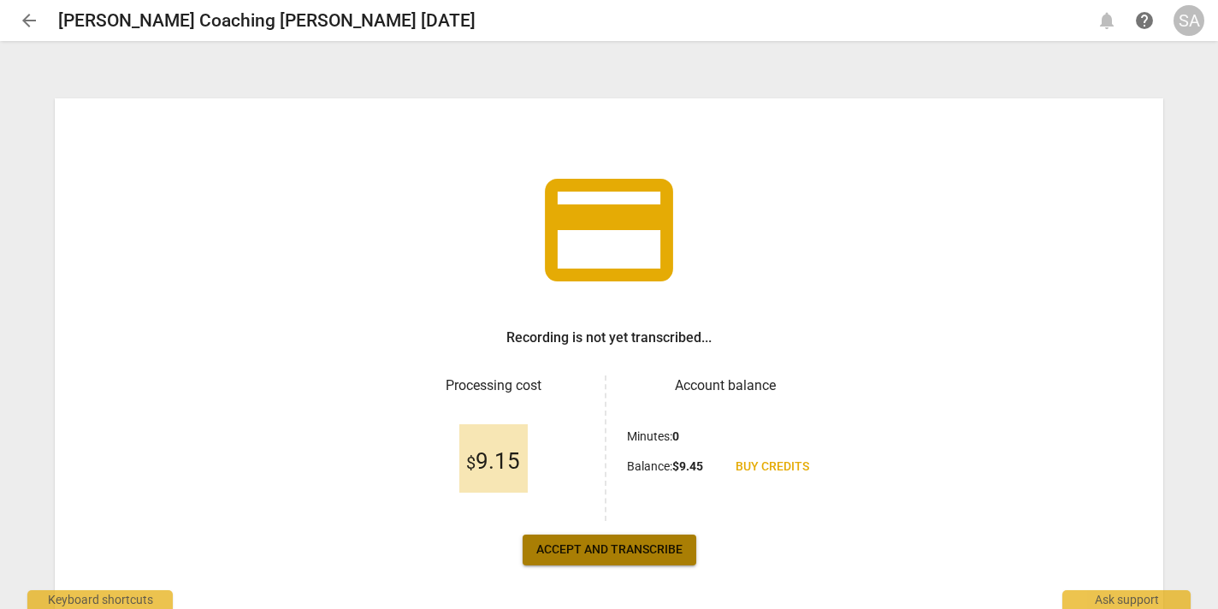
click at [597, 535] on button "Accept and transcribe" at bounding box center [610, 550] width 174 height 31
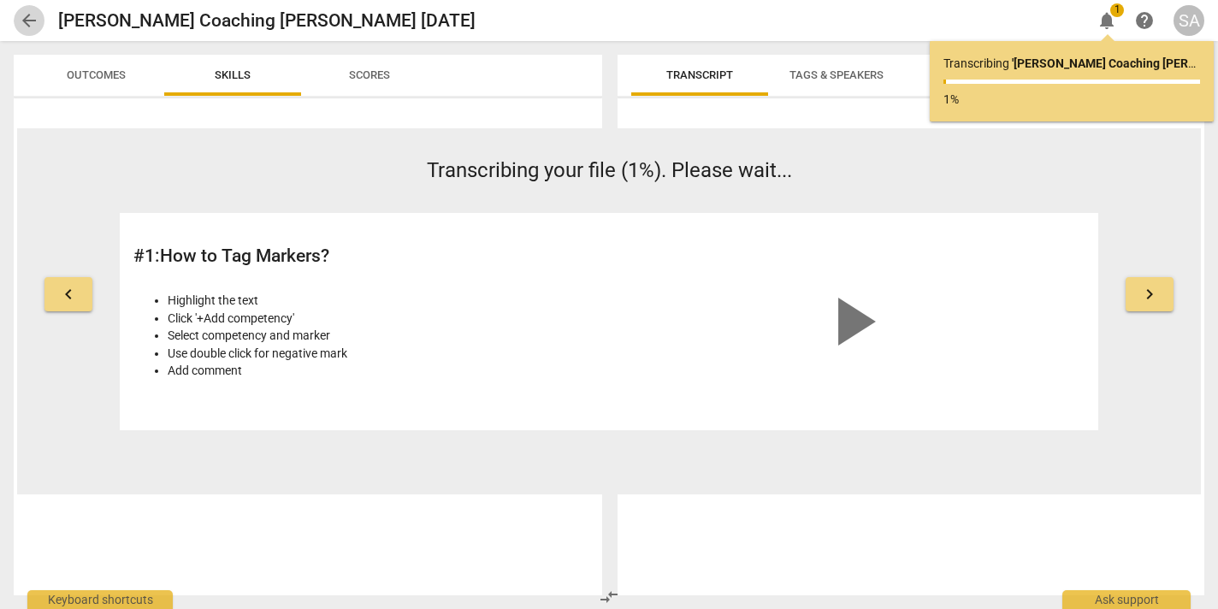
click at [29, 16] on span "arrow_back" at bounding box center [29, 20] width 21 height 21
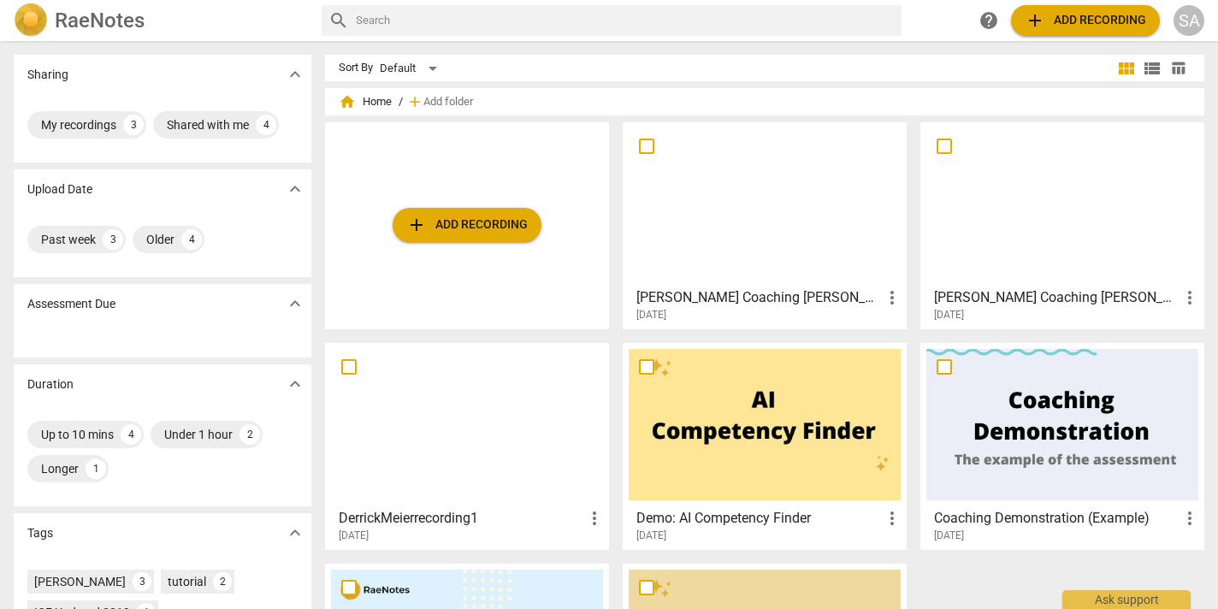
click at [482, 218] on span "add Add recording" at bounding box center [466, 225] width 121 height 21
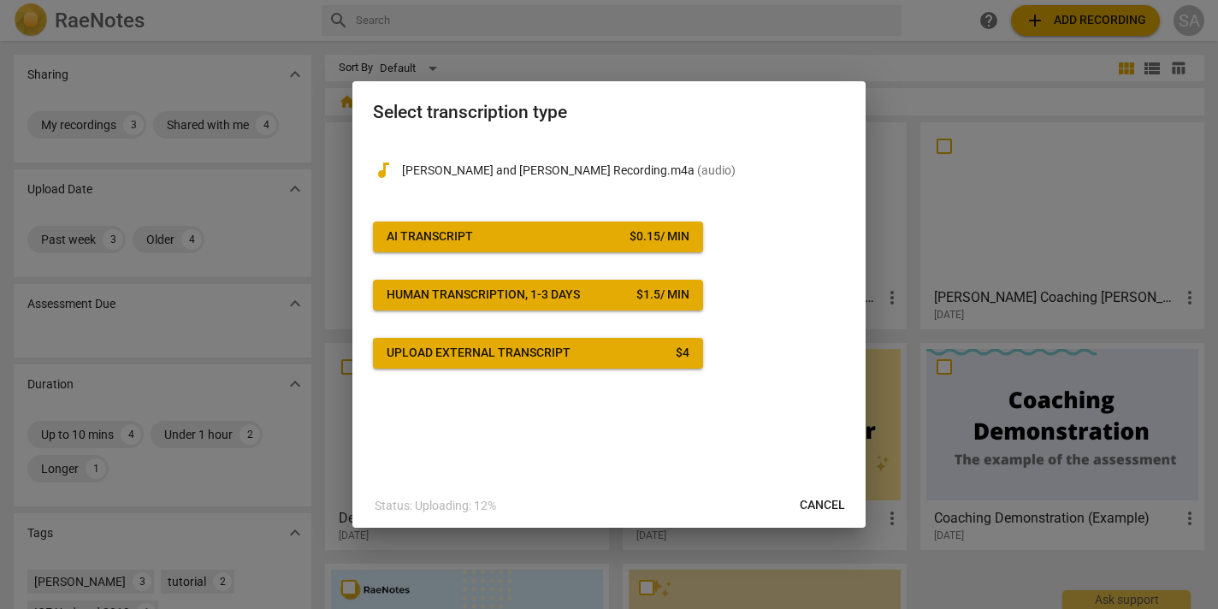
click at [569, 236] on span "AI Transcript $ 0.15 / min" at bounding box center [538, 236] width 303 height 17
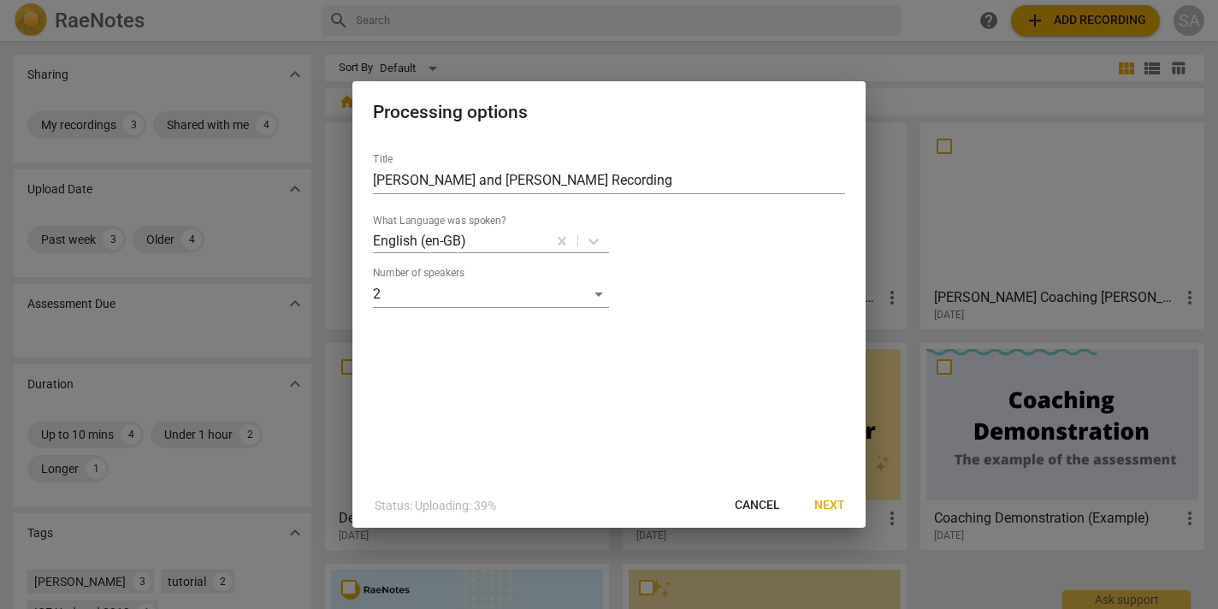
click at [839, 504] on span "Next" at bounding box center [829, 505] width 31 height 17
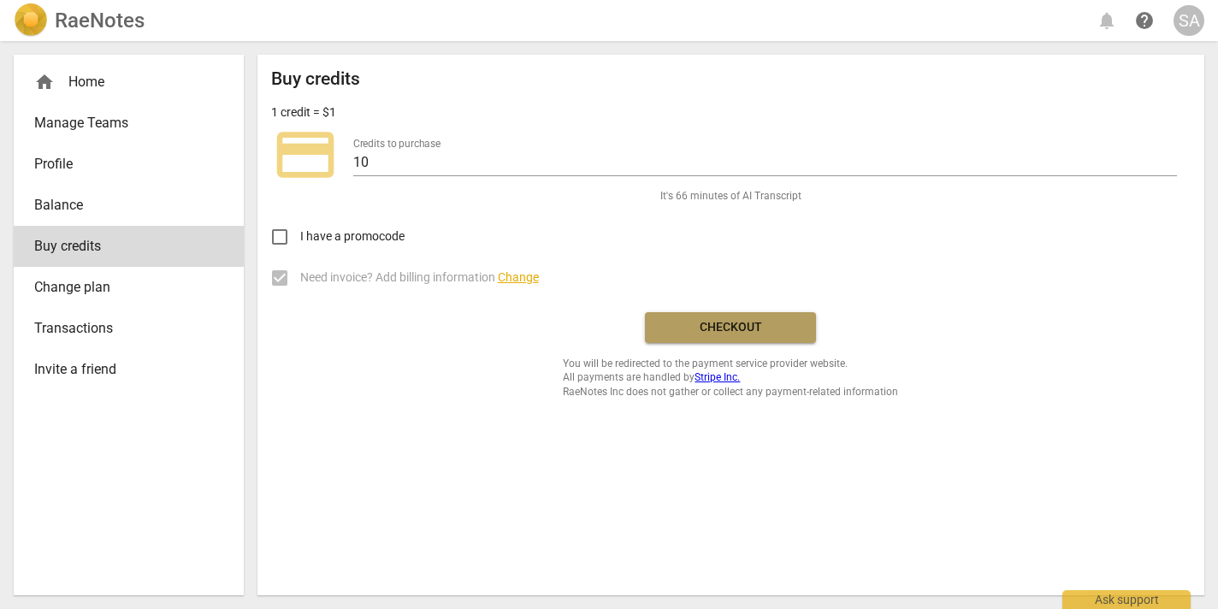
click at [732, 322] on span "Checkout" at bounding box center [731, 327] width 144 height 17
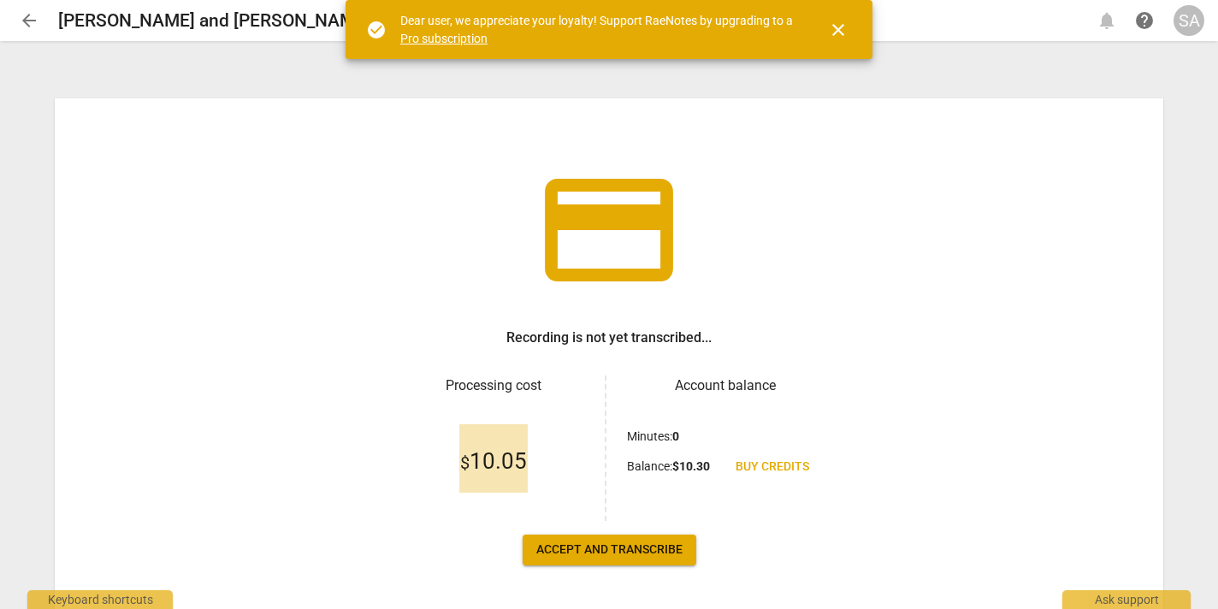
click at [651, 543] on span "Accept and transcribe" at bounding box center [609, 549] width 146 height 17
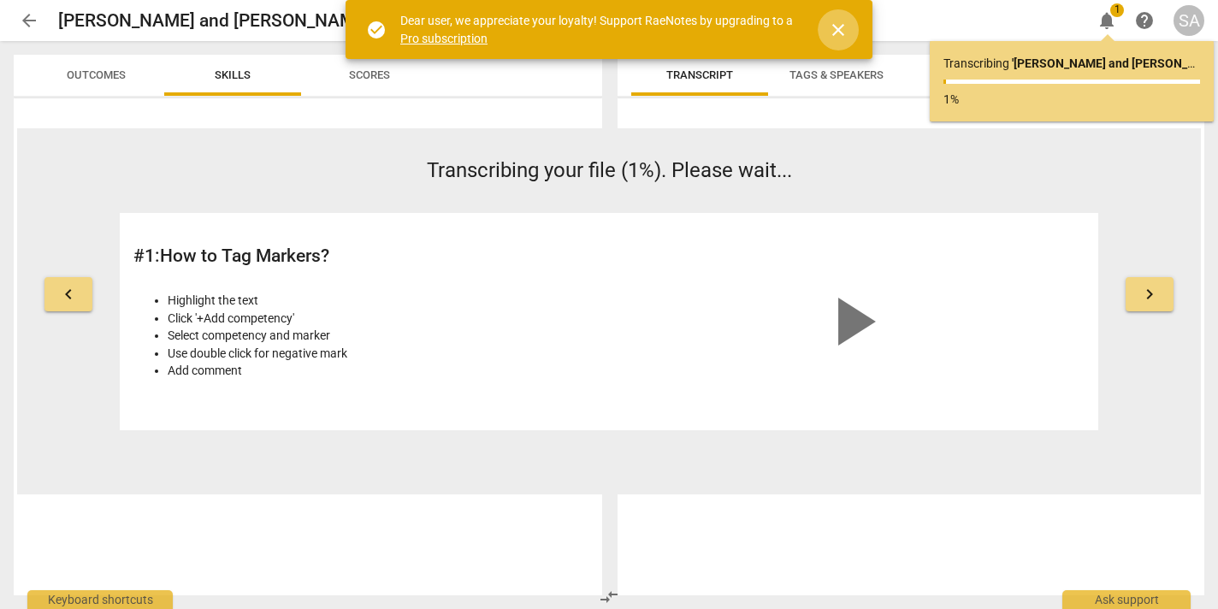
click at [837, 21] on span "close" at bounding box center [838, 30] width 21 height 21
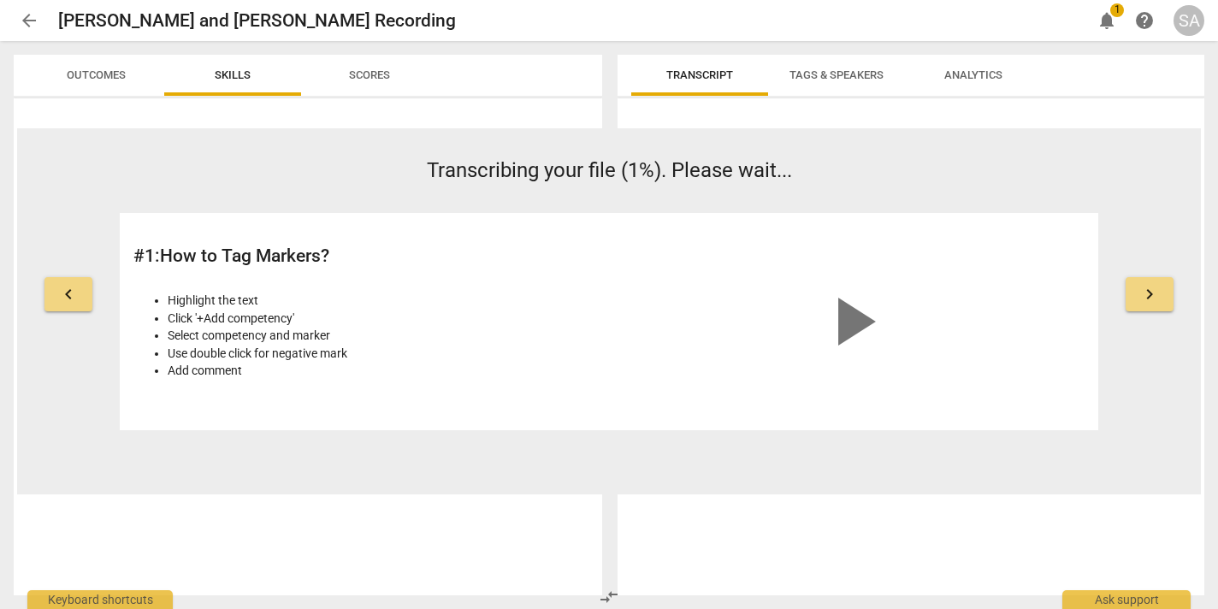
click at [1115, 21] on span "notifications" at bounding box center [1107, 20] width 21 height 21
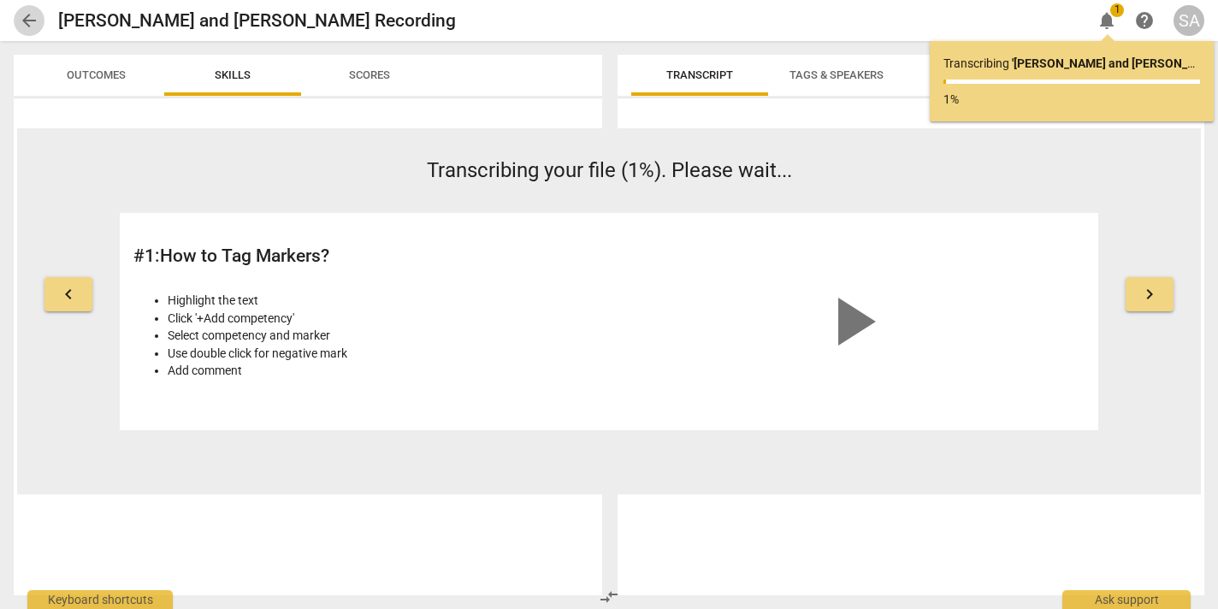
click at [30, 16] on span "arrow_back" at bounding box center [29, 20] width 21 height 21
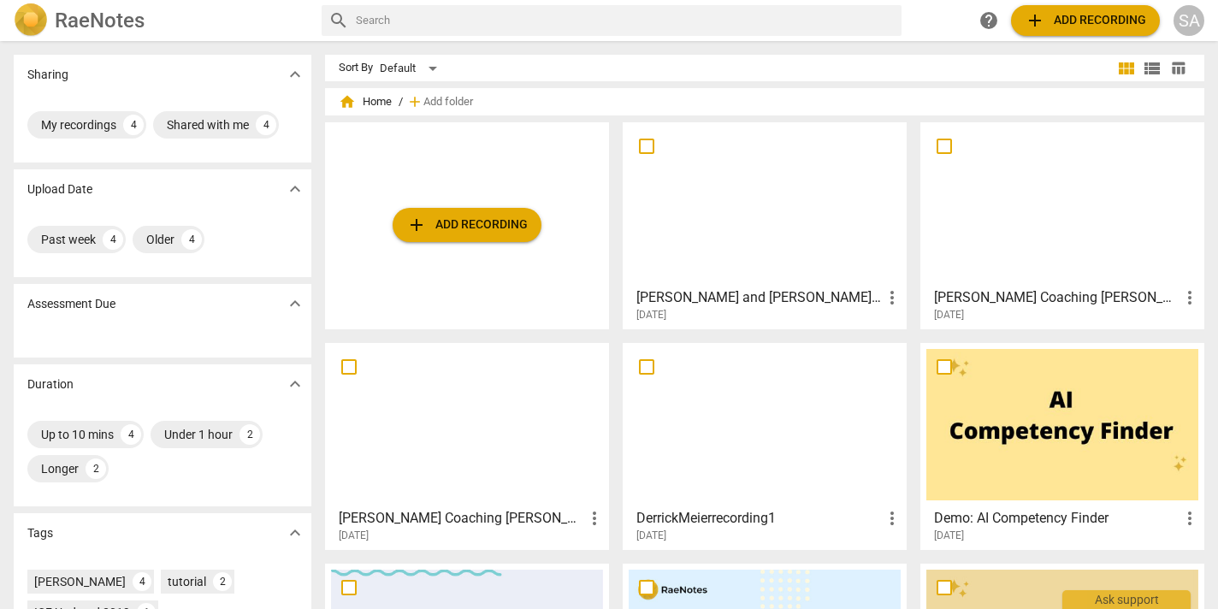
click at [508, 489] on div at bounding box center [467, 424] width 272 height 151
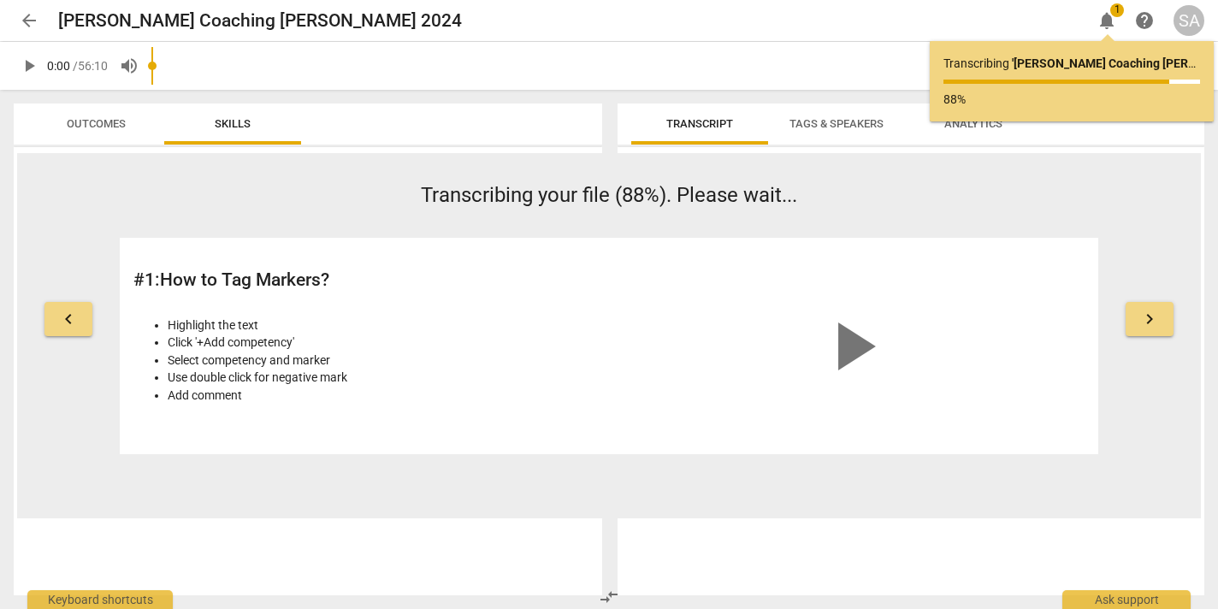
click at [971, 127] on span "Analytics" at bounding box center [973, 123] width 58 height 13
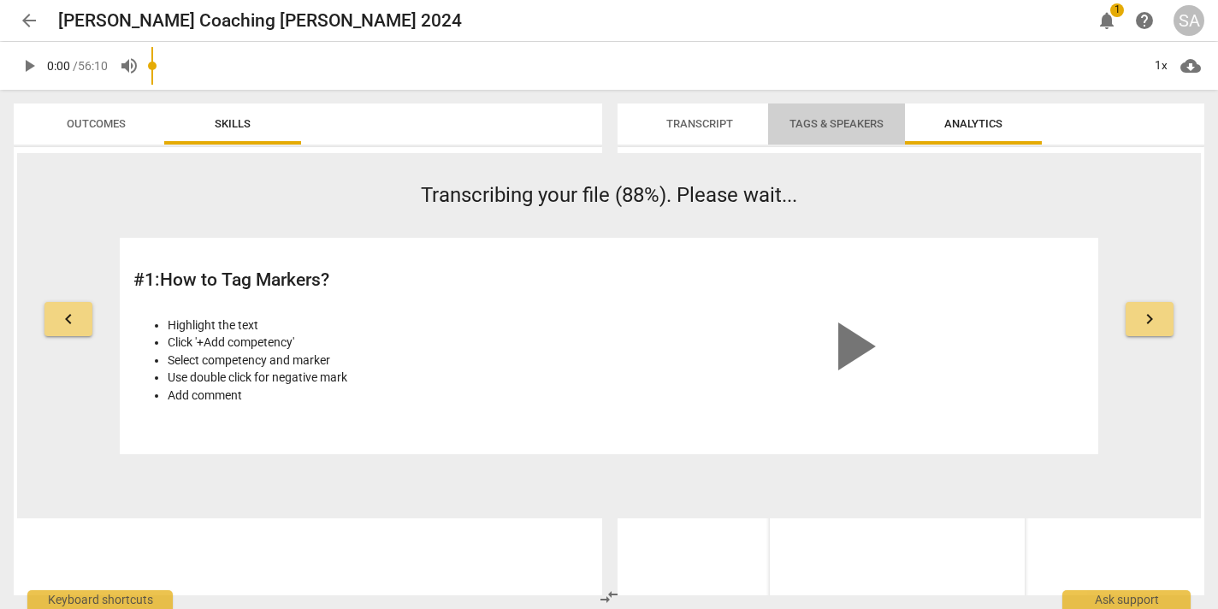
click at [845, 125] on span "Tags & Speakers" at bounding box center [837, 123] width 94 height 13
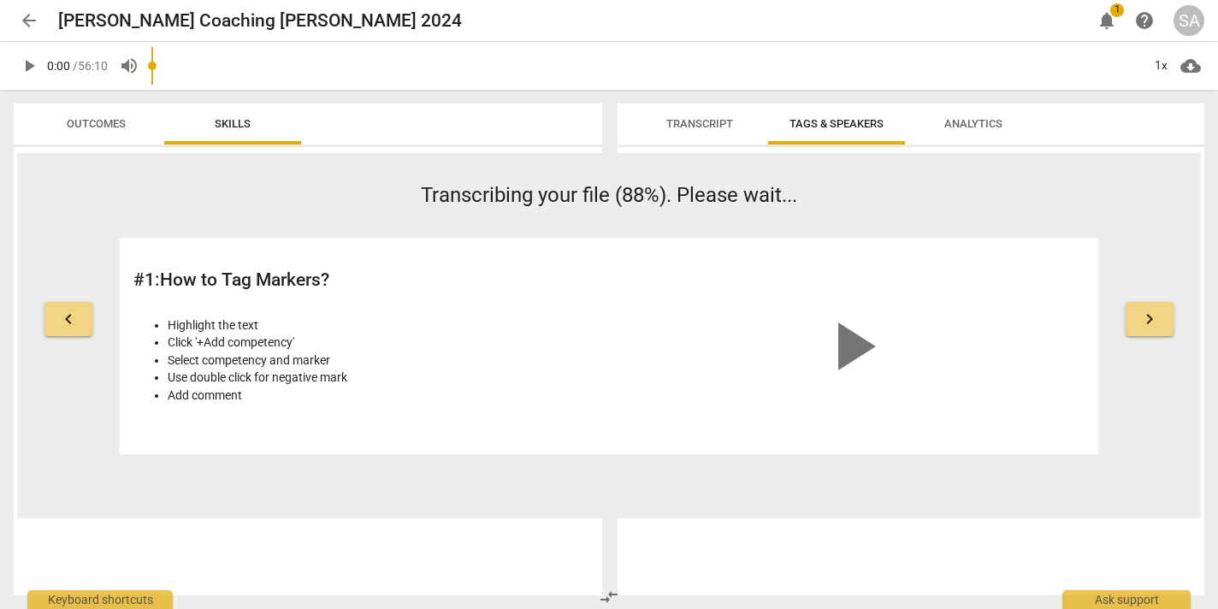
click at [697, 124] on span "Transcript" at bounding box center [699, 123] width 67 height 13
click at [841, 108] on button "Tags & Speakers" at bounding box center [836, 123] width 137 height 41
click at [956, 120] on span "Analytics" at bounding box center [973, 123] width 58 height 13
click at [783, 124] on span "Tags & Speakers" at bounding box center [836, 124] width 135 height 23
click at [1110, 18] on span "notifications" at bounding box center [1107, 20] width 21 height 21
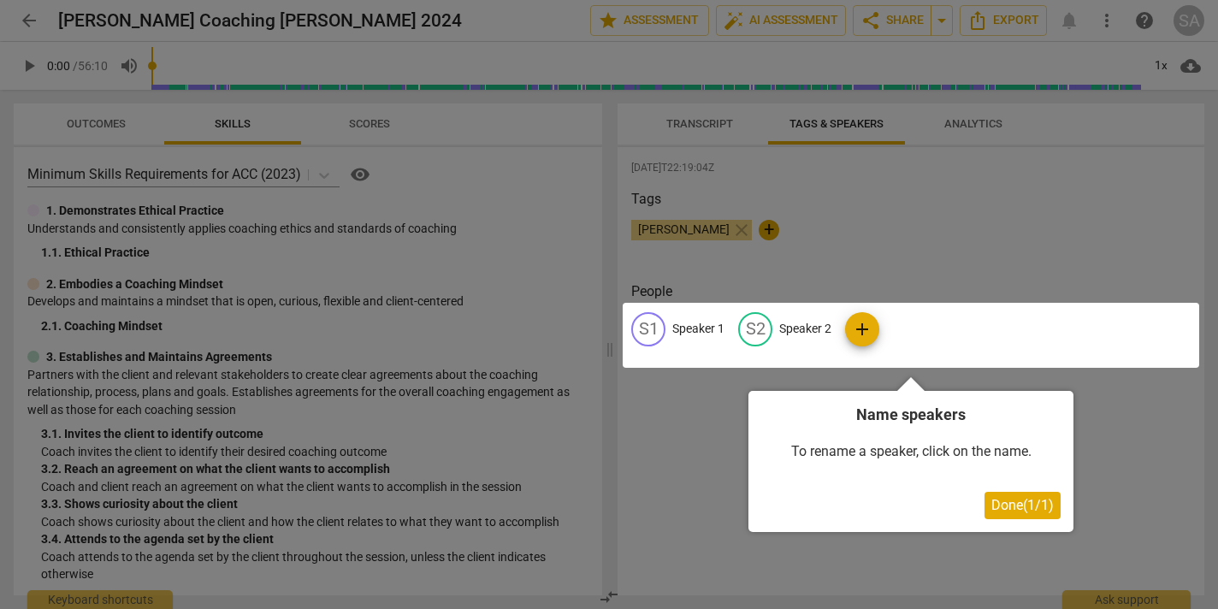
click at [701, 331] on div at bounding box center [911, 335] width 577 height 65
click at [700, 330] on div at bounding box center [911, 335] width 577 height 65
click at [869, 318] on div at bounding box center [911, 335] width 577 height 65
click at [943, 234] on div at bounding box center [609, 304] width 1218 height 609
click at [1012, 515] on button "Done ( 1 / 1 )" at bounding box center [1023, 505] width 76 height 27
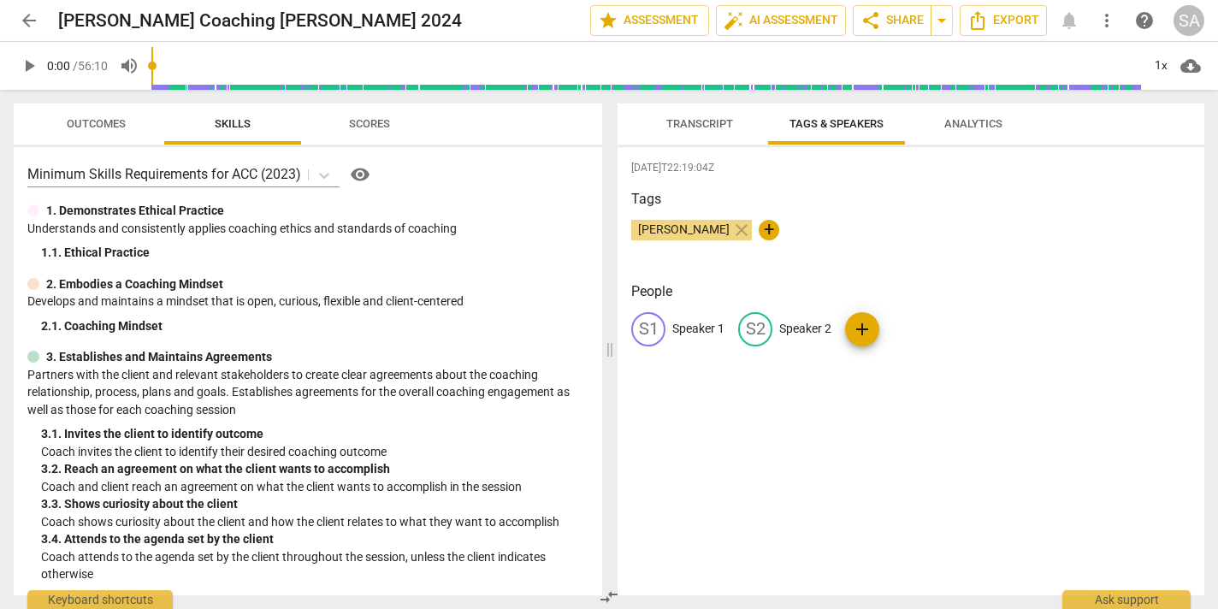
click at [691, 333] on p "Speaker 1" at bounding box center [698, 329] width 52 height 18
click at [872, 227] on div "[PERSON_NAME] close +" at bounding box center [910, 237] width 559 height 34
click at [702, 111] on button "Transcript" at bounding box center [699, 123] width 137 height 41
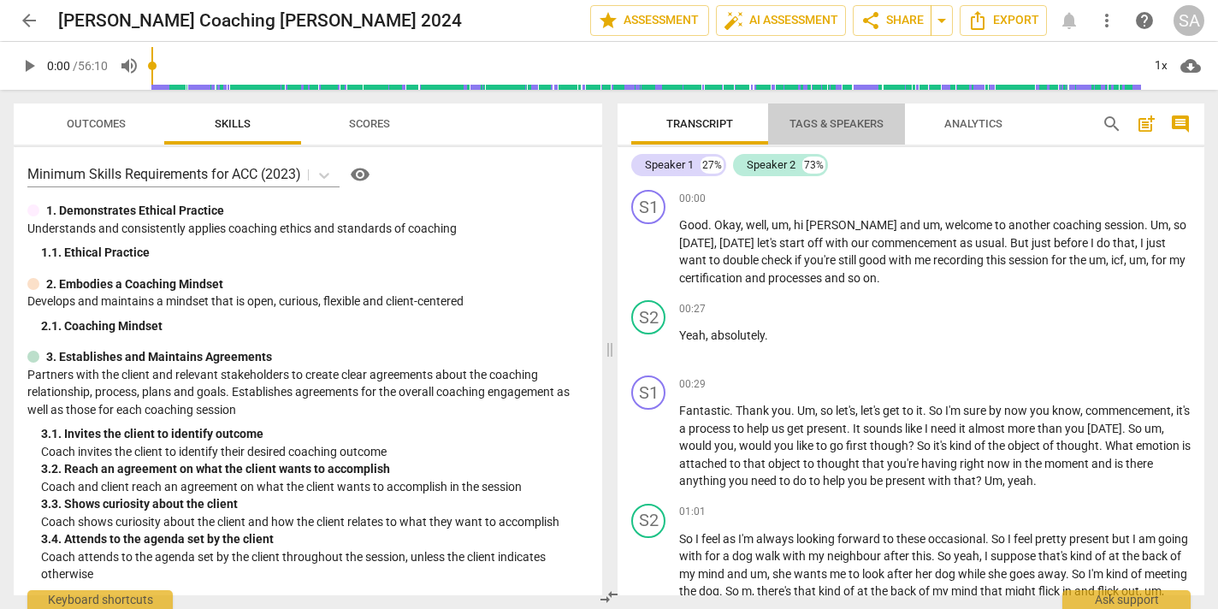
click at [837, 121] on span "Tags & Speakers" at bounding box center [837, 123] width 94 height 13
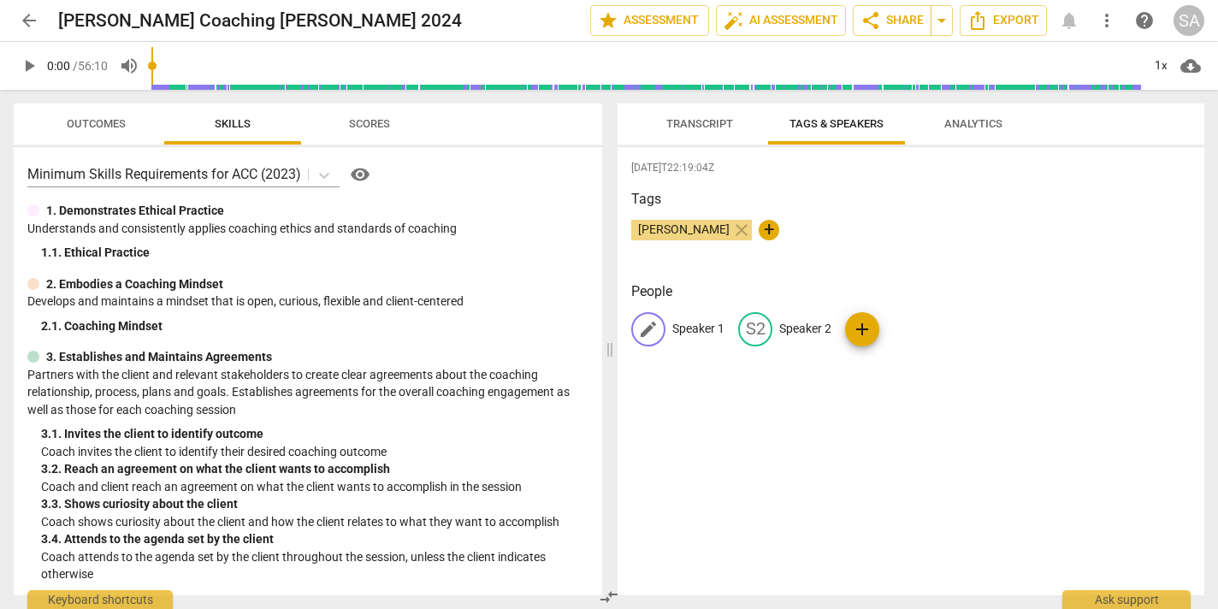
click at [705, 335] on p "Speaker 1" at bounding box center [698, 329] width 52 height 18
type input "Sarah"
click at [906, 336] on p "Speaker 2" at bounding box center [916, 329] width 52 height 18
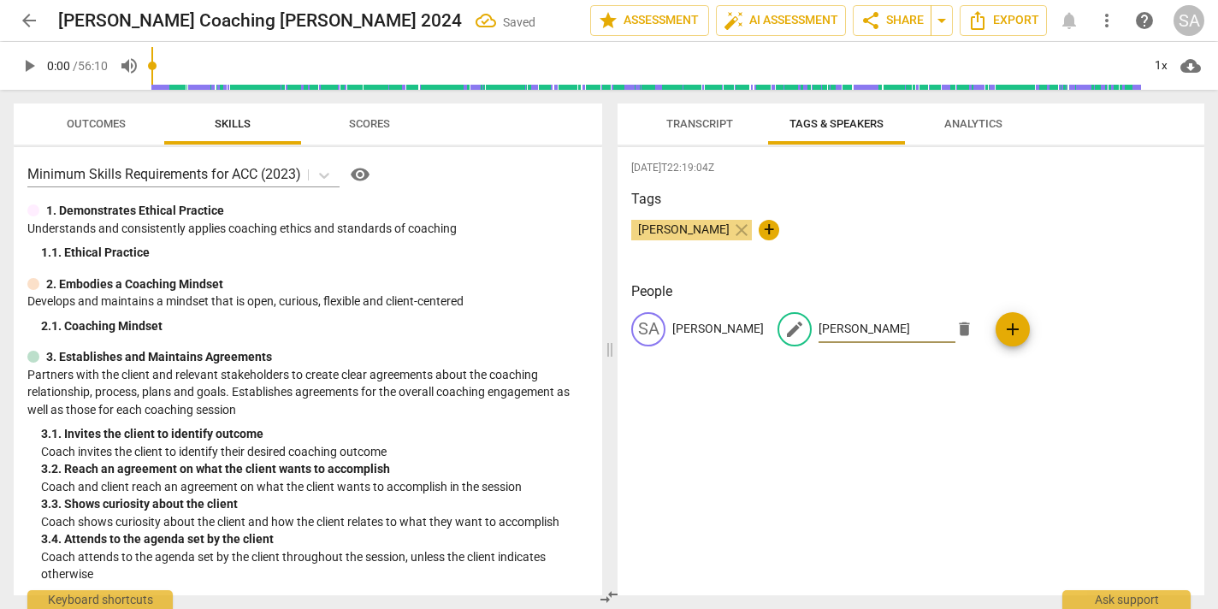
type input "[PERSON_NAME]"
click at [1153, 376] on div "2025-09-09T22:19:04Z Tags Sarah Anthony close + People SA Sarah edit Kerrie del…" at bounding box center [911, 371] width 587 height 448
click at [658, 429] on div "2025-09-09T22:19:04Z Tags Sarah Anthony close + People SA Sarah KE Kerrie add" at bounding box center [911, 371] width 587 height 448
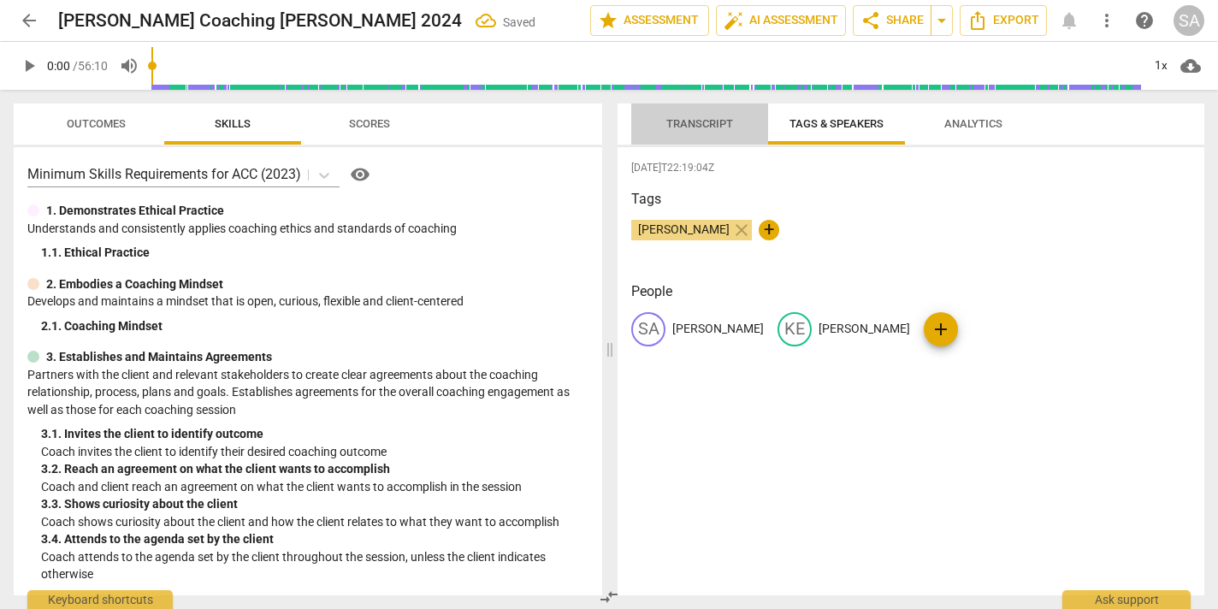
click at [715, 130] on span "Transcript" at bounding box center [700, 124] width 108 height 23
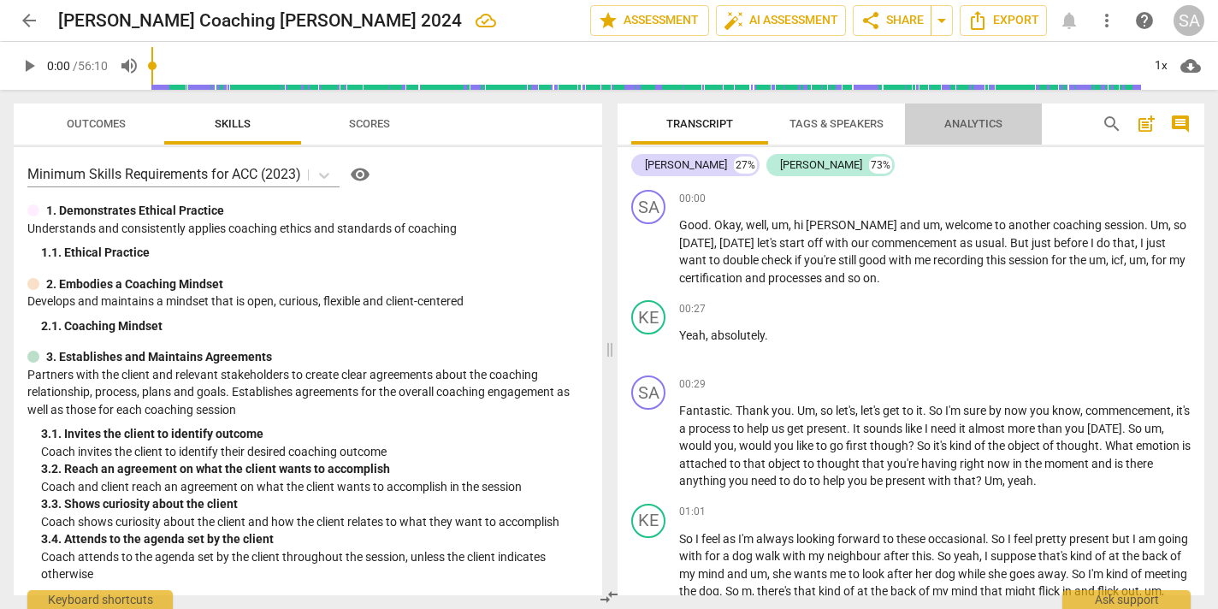
click at [970, 128] on span "Analytics" at bounding box center [973, 123] width 58 height 13
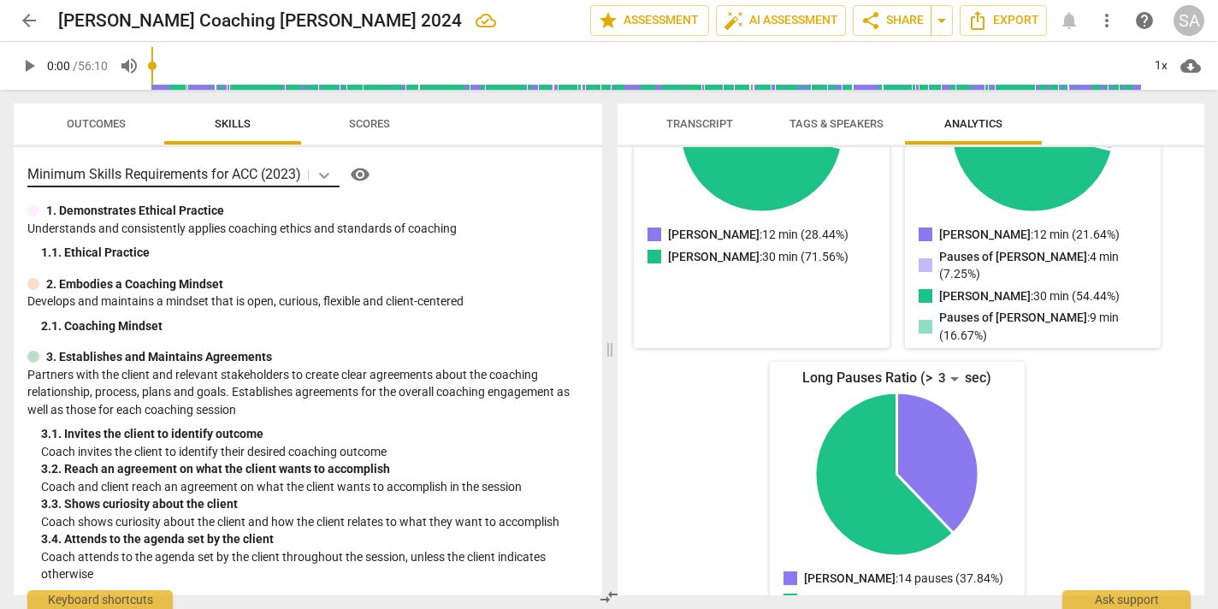
click at [322, 173] on icon at bounding box center [324, 175] width 17 height 17
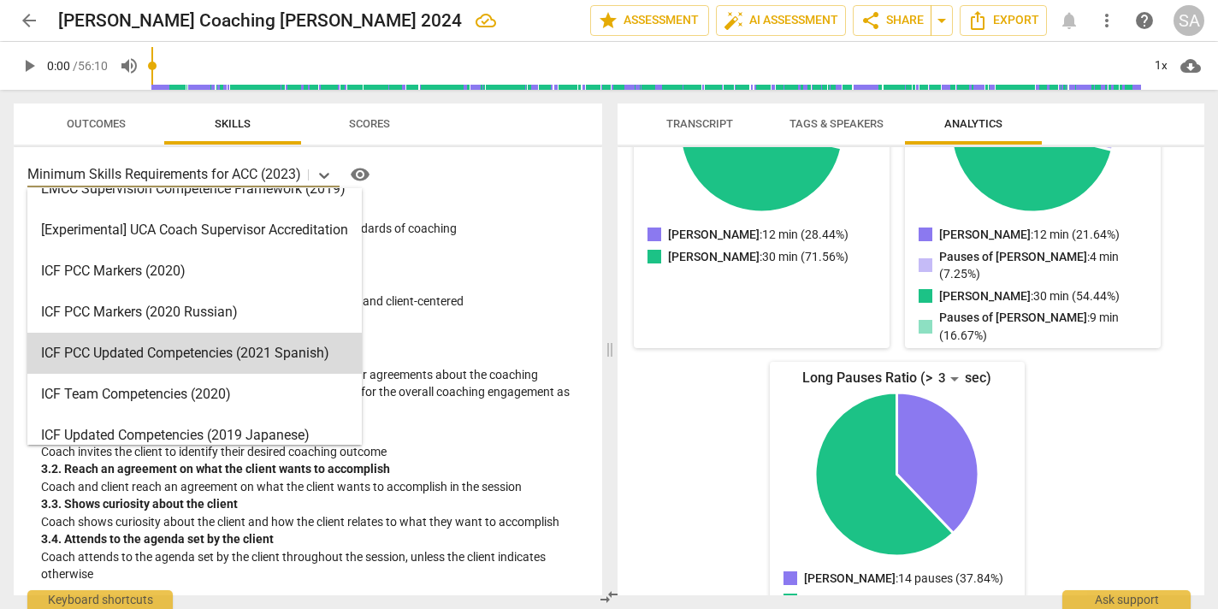
scroll to position [8, 0]
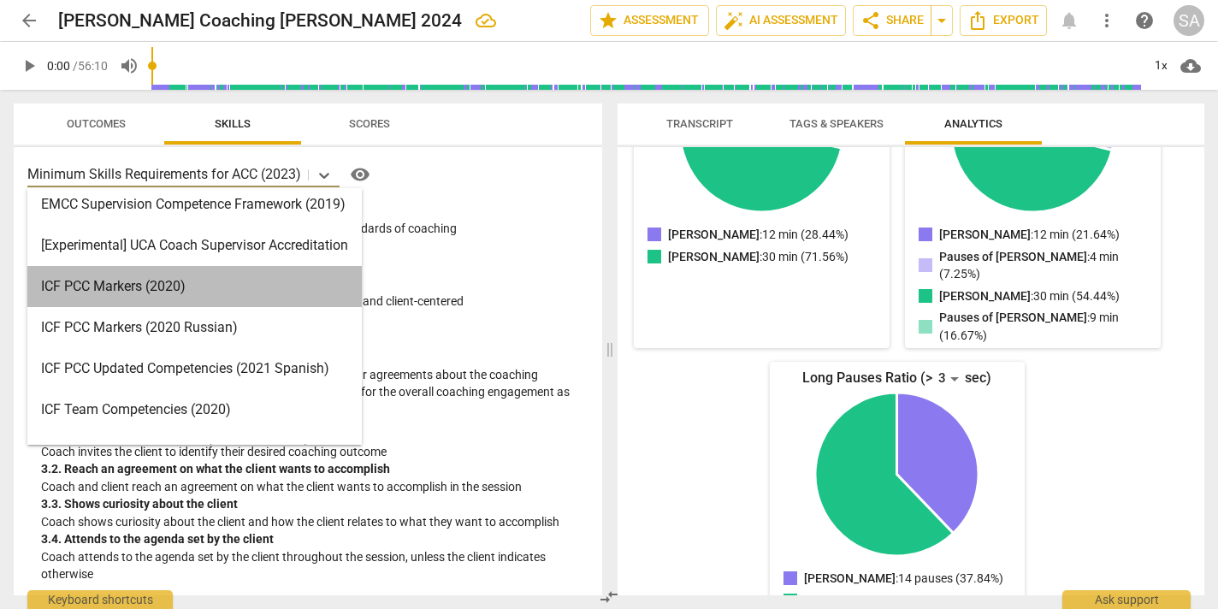
click at [169, 288] on div "ICF PCC Markers (2020)" at bounding box center [194, 286] width 334 height 41
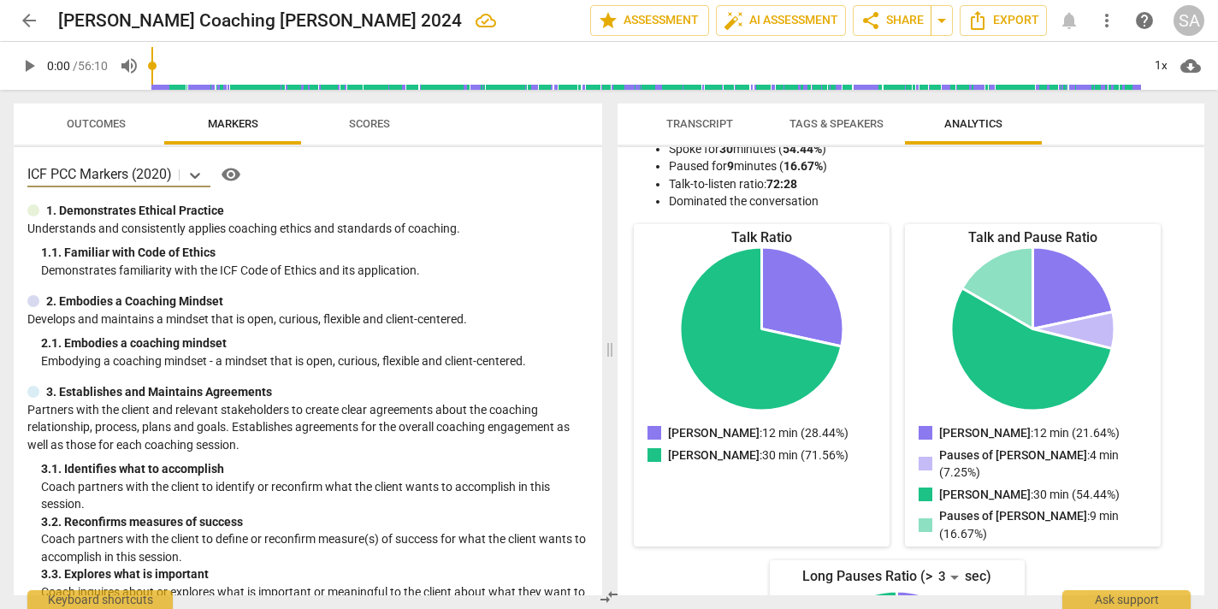
scroll to position [0, 0]
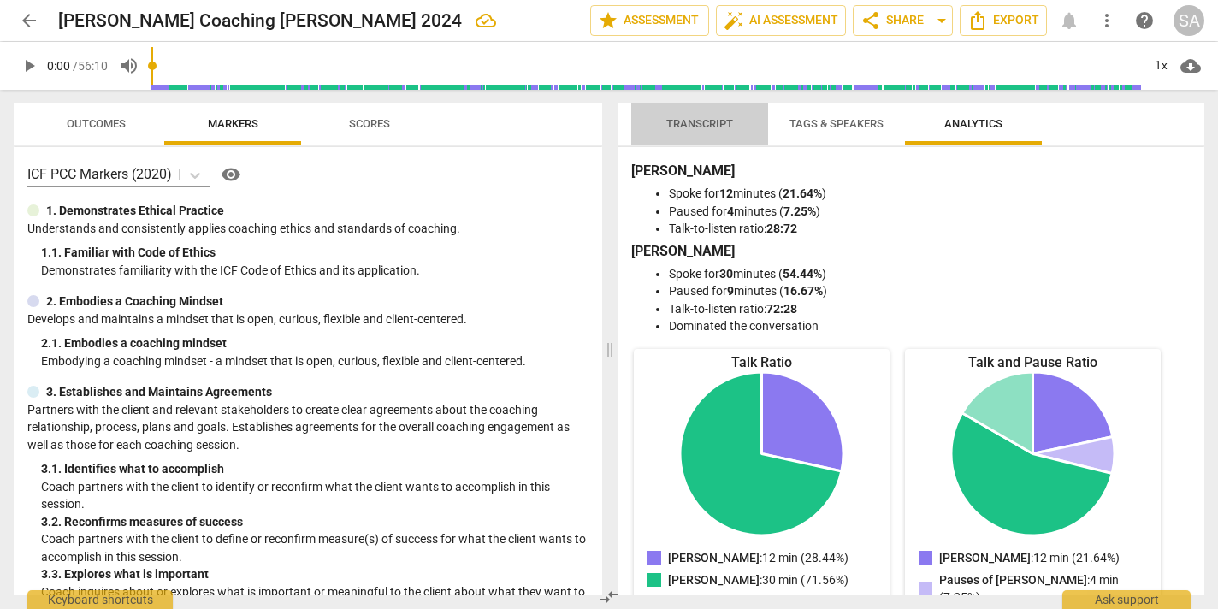
click at [715, 124] on span "Transcript" at bounding box center [699, 123] width 67 height 13
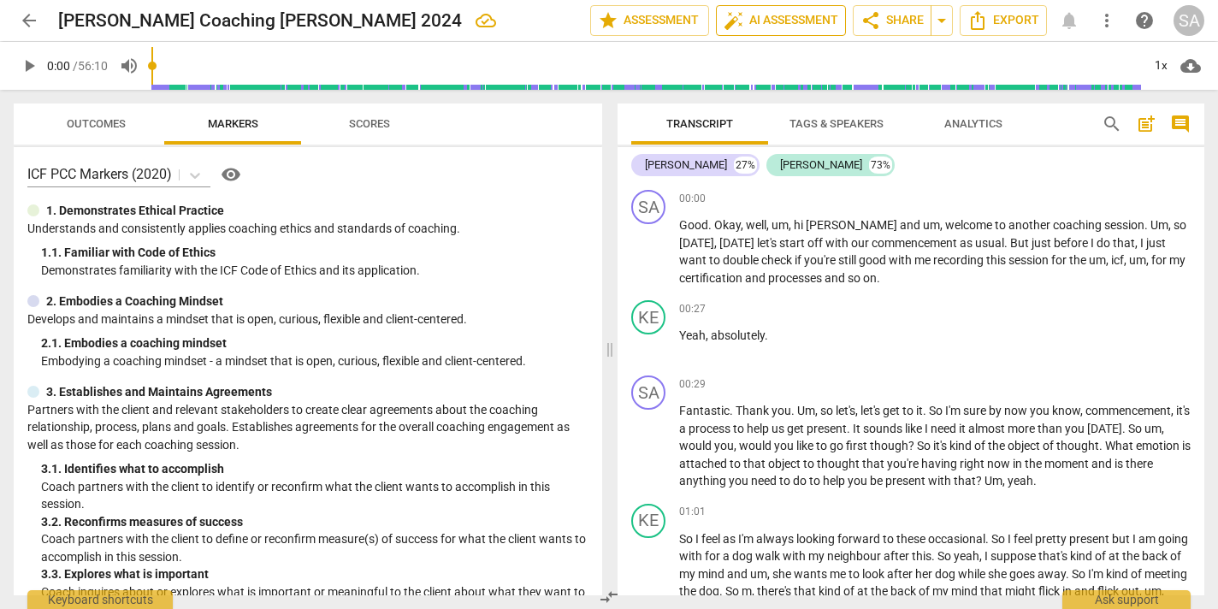
click at [778, 23] on span "auto_fix_high AI Assessment" at bounding box center [781, 20] width 115 height 21
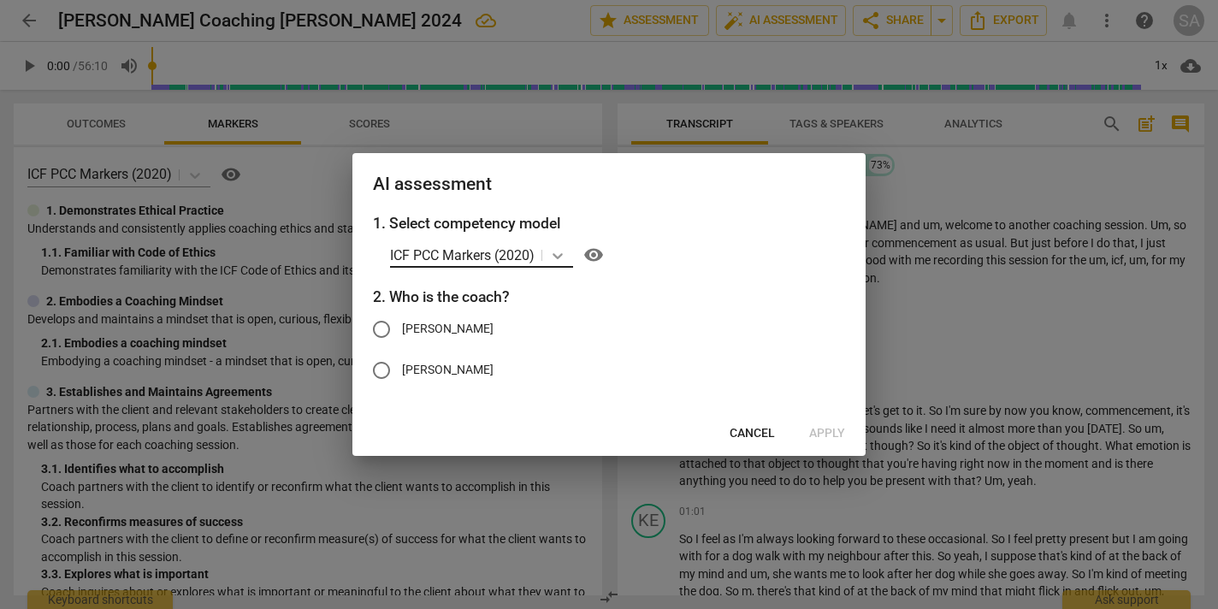
click at [558, 256] on icon at bounding box center [558, 256] width 10 height 6
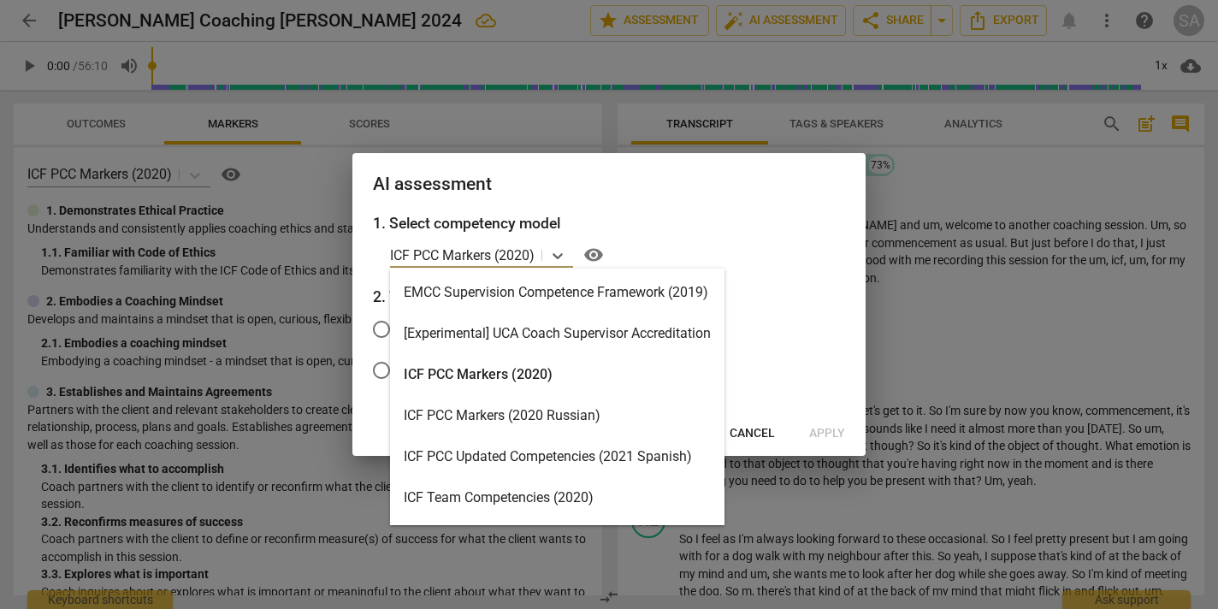
click at [539, 371] on div "ICF PCC Markers (2020)" at bounding box center [557, 374] width 334 height 41
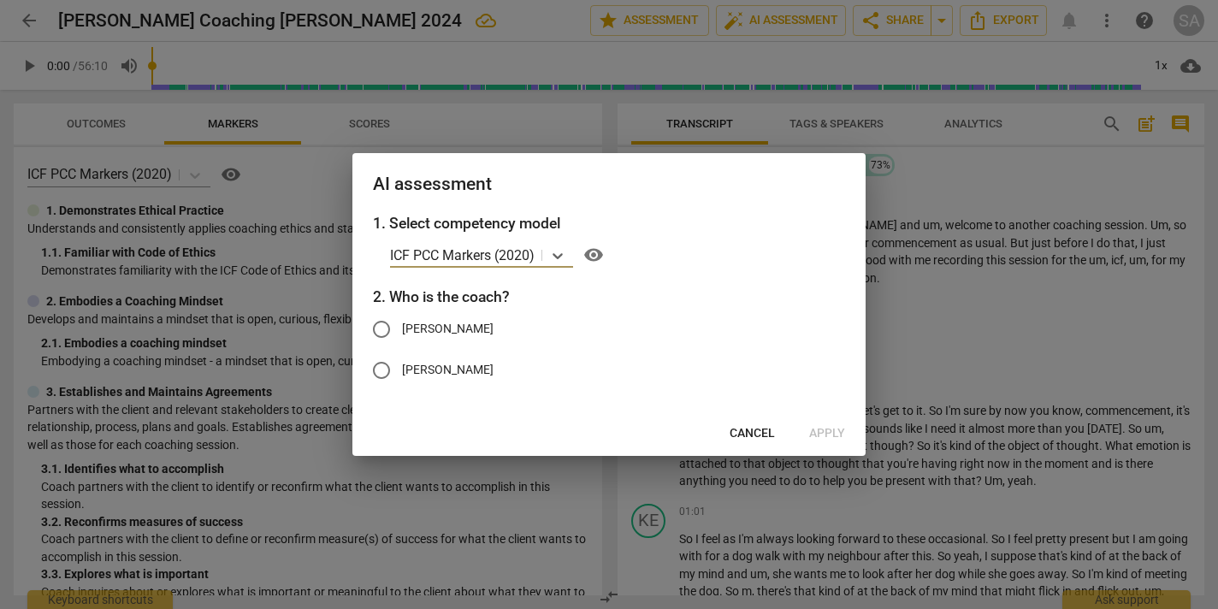
click at [382, 328] on input "[PERSON_NAME]" at bounding box center [381, 329] width 41 height 41
radio input "true"
click at [831, 441] on span "Apply" at bounding box center [827, 433] width 36 height 17
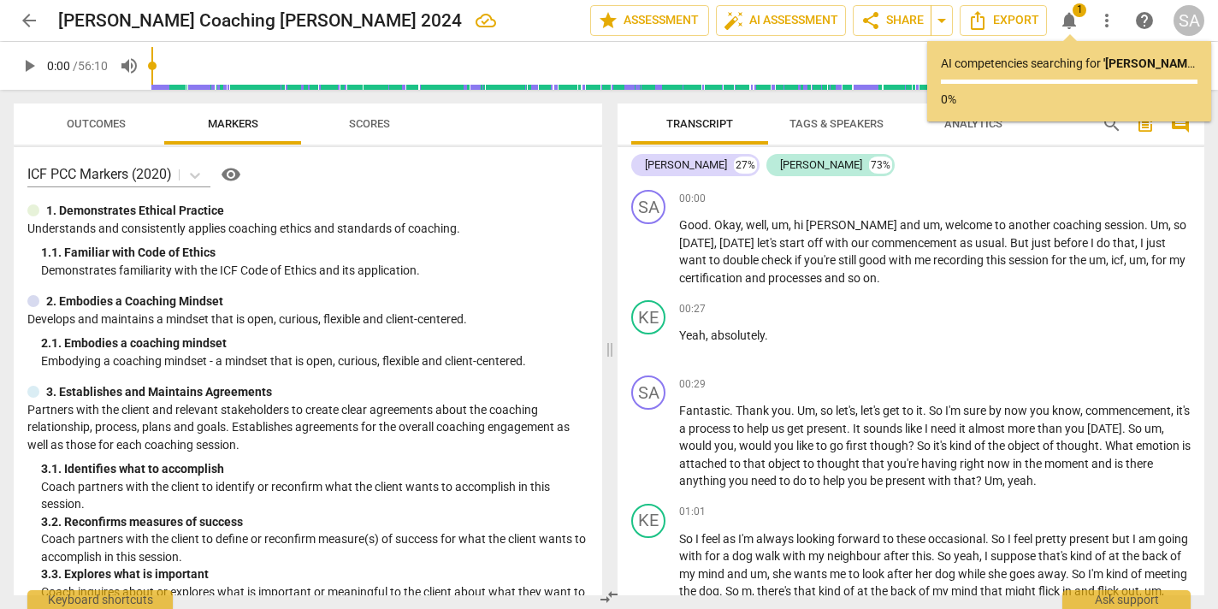
click at [86, 130] on span "Outcomes" at bounding box center [96, 124] width 100 height 23
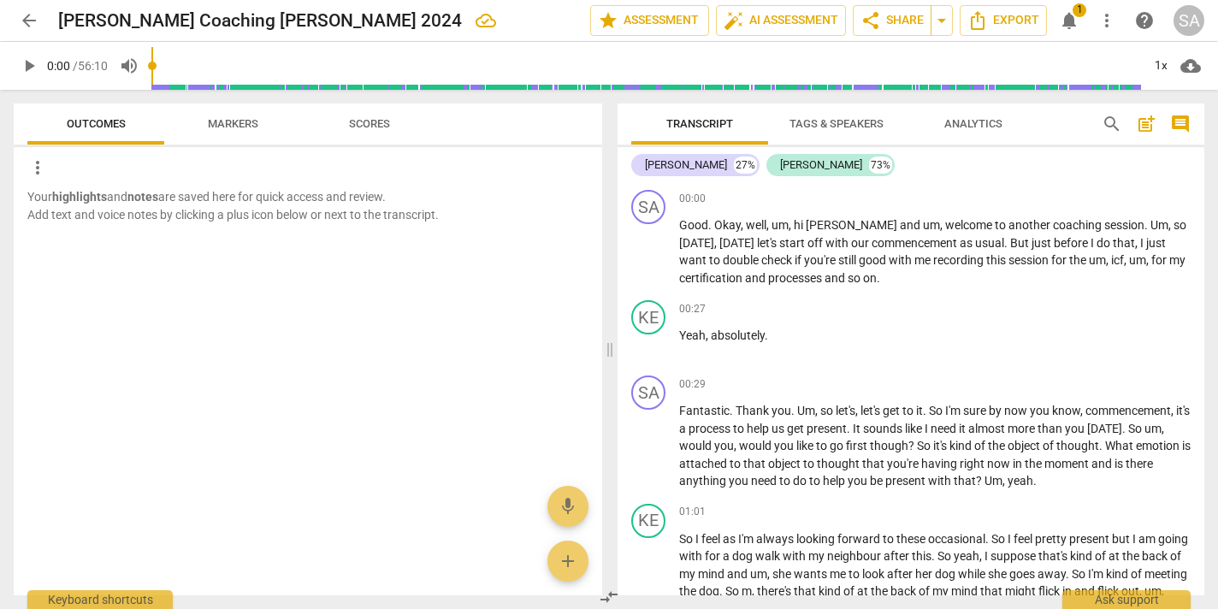
click at [371, 126] on span "Scores" at bounding box center [369, 123] width 41 height 13
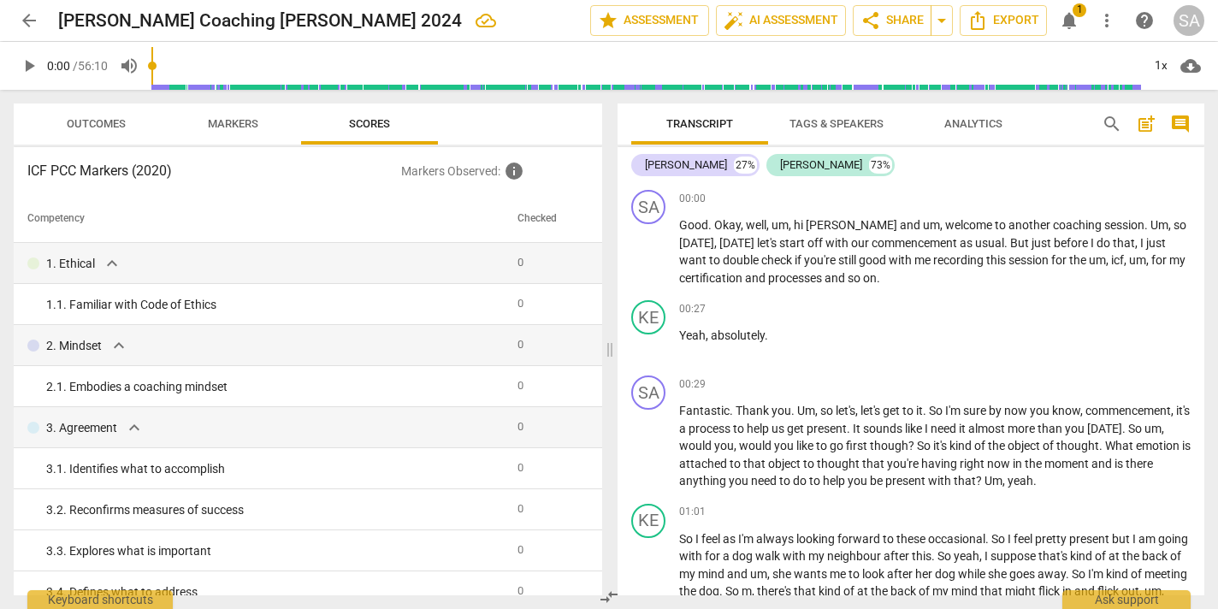
click at [80, 119] on span "Outcomes" at bounding box center [96, 123] width 59 height 13
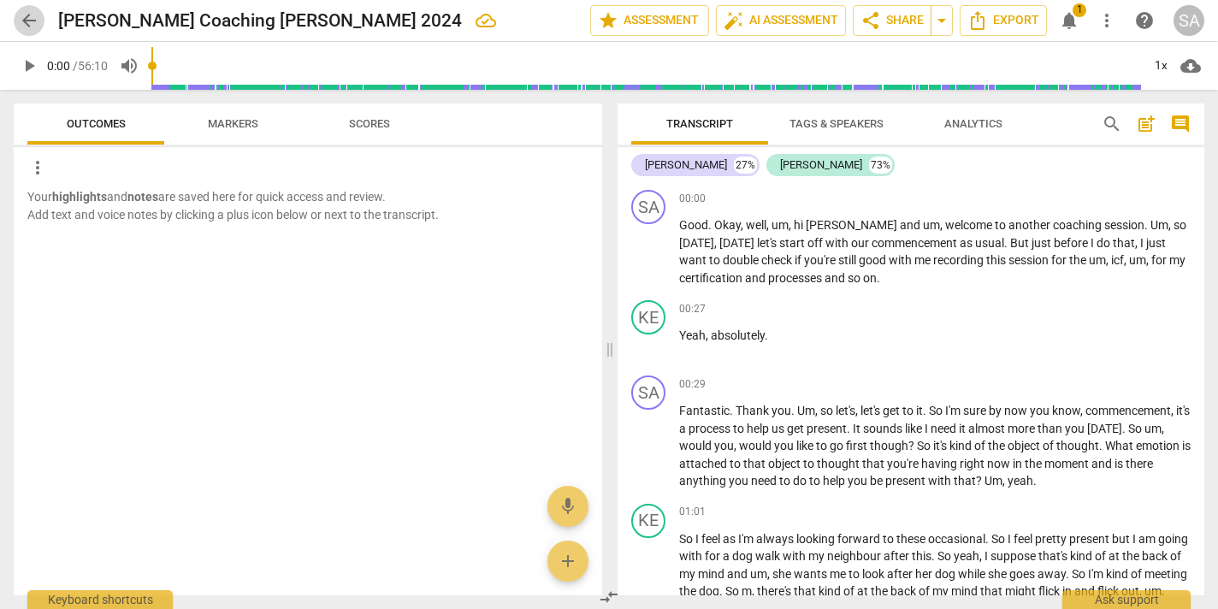
click at [30, 16] on span "arrow_back" at bounding box center [29, 20] width 21 height 21
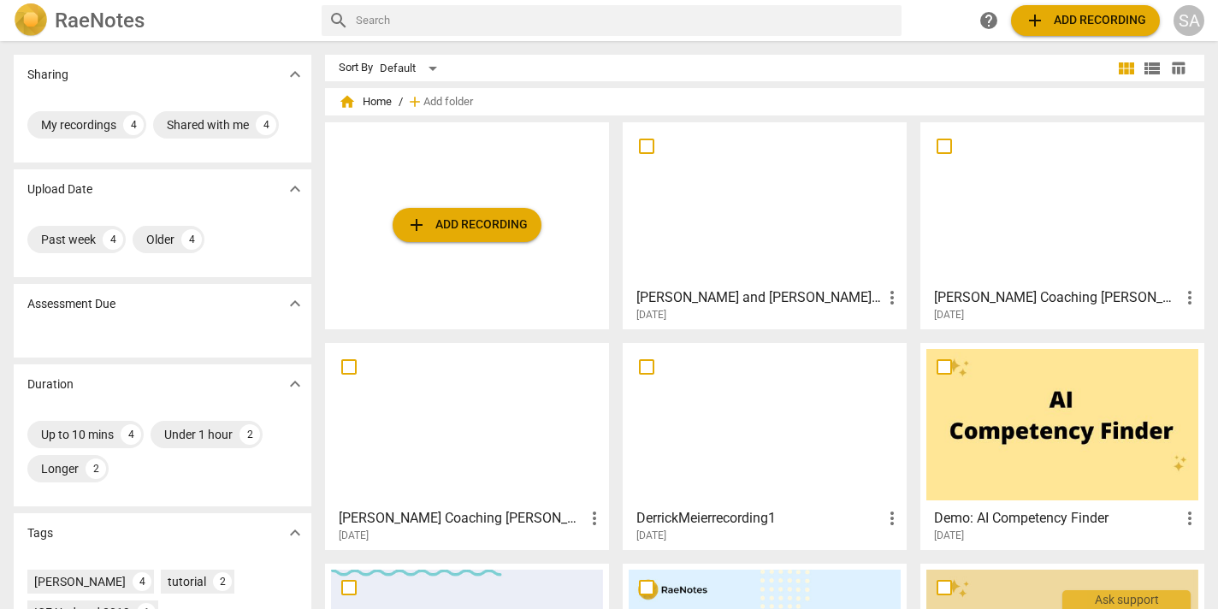
click at [1094, 275] on div at bounding box center [1062, 203] width 272 height 151
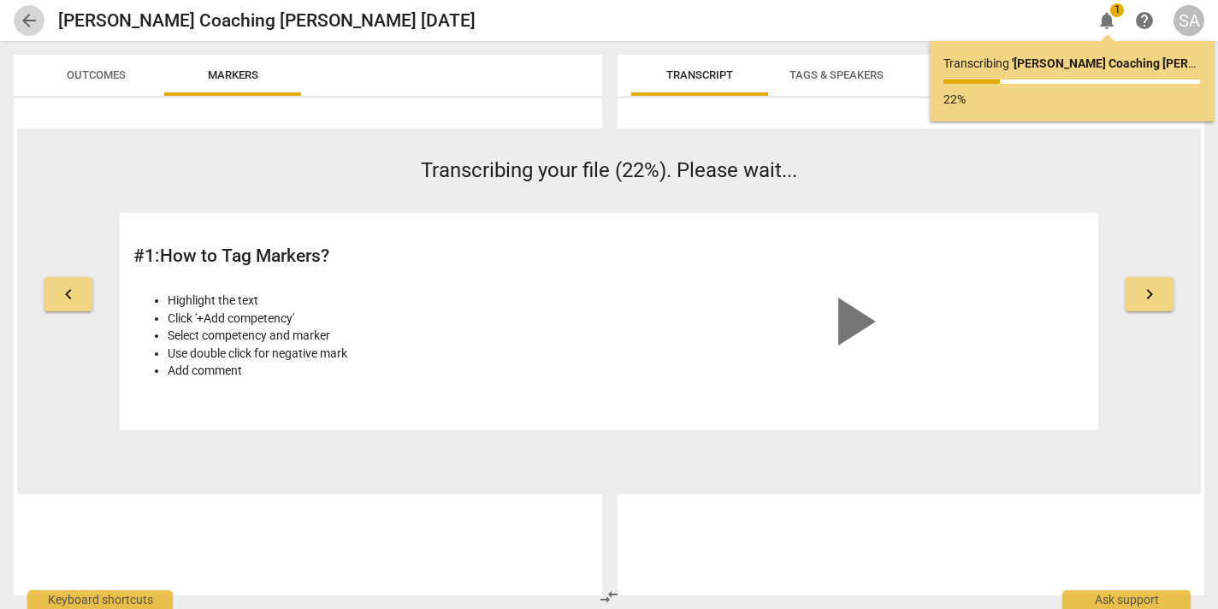
click at [24, 15] on span "arrow_back" at bounding box center [29, 20] width 21 height 21
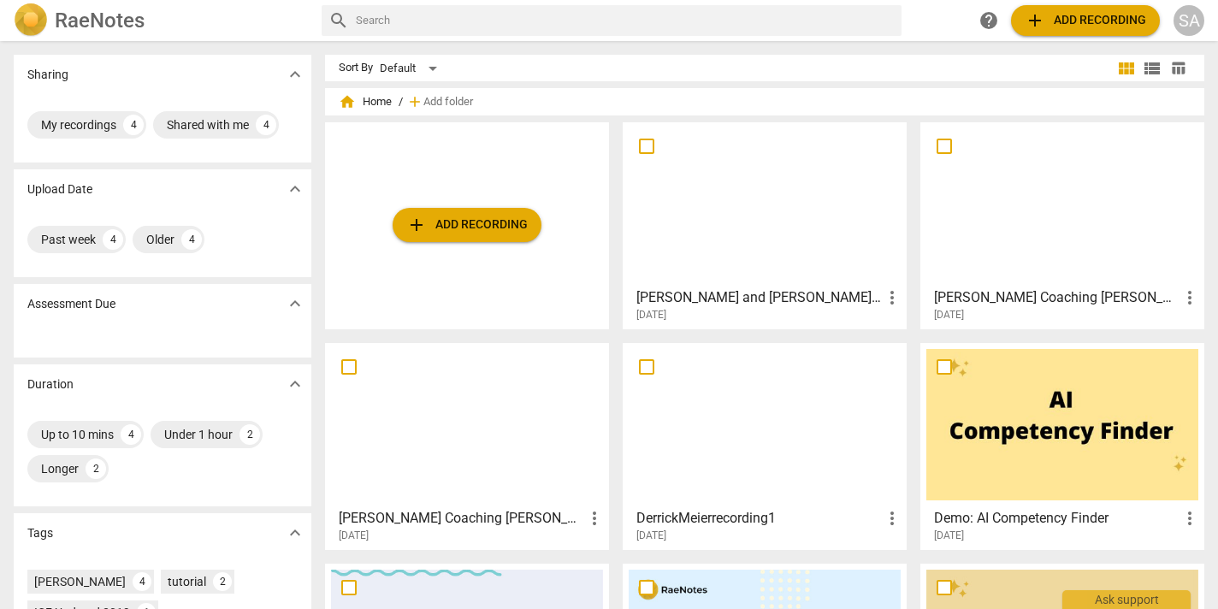
click at [784, 455] on div at bounding box center [765, 424] width 272 height 151
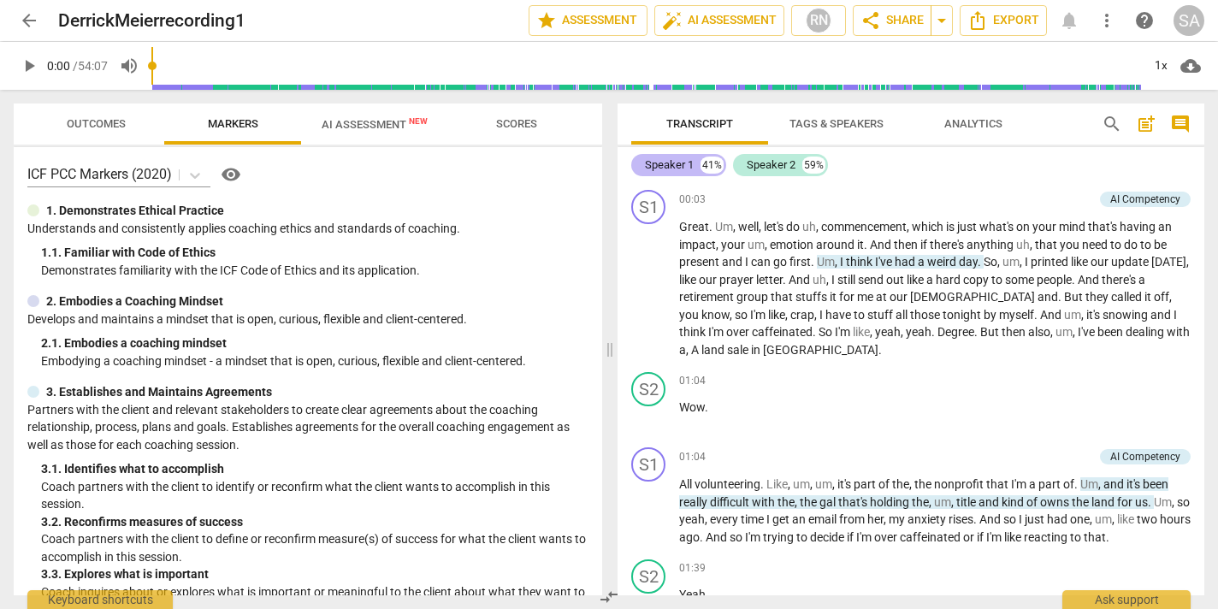
click at [683, 160] on div "Speaker 1" at bounding box center [669, 165] width 49 height 17
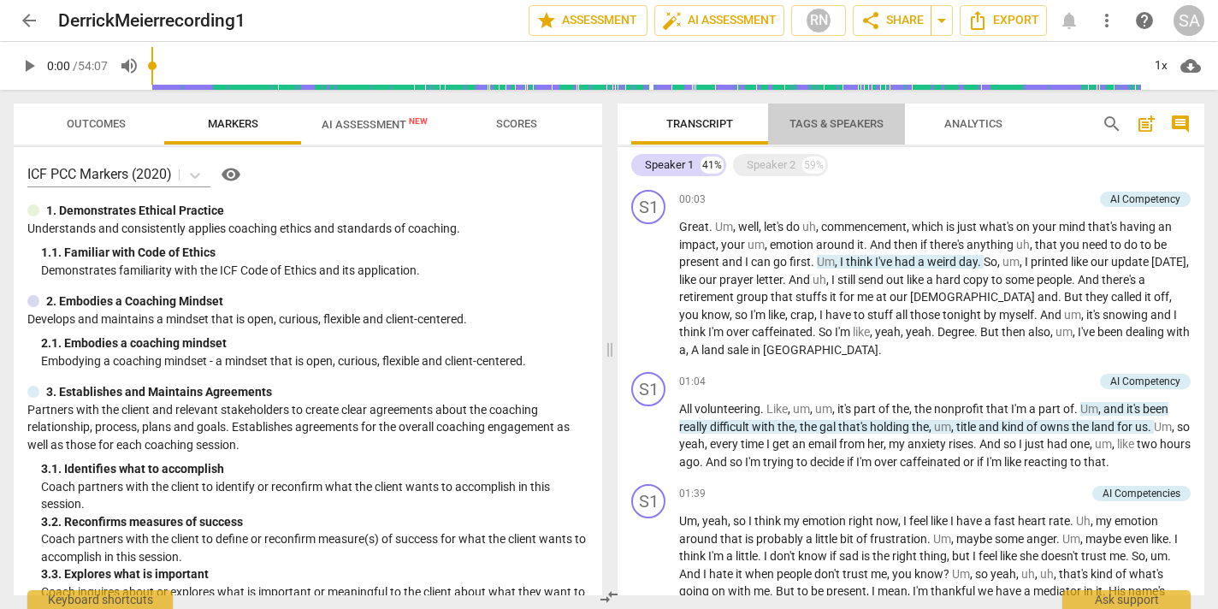
click at [814, 133] on span "Tags & Speakers" at bounding box center [836, 124] width 135 height 23
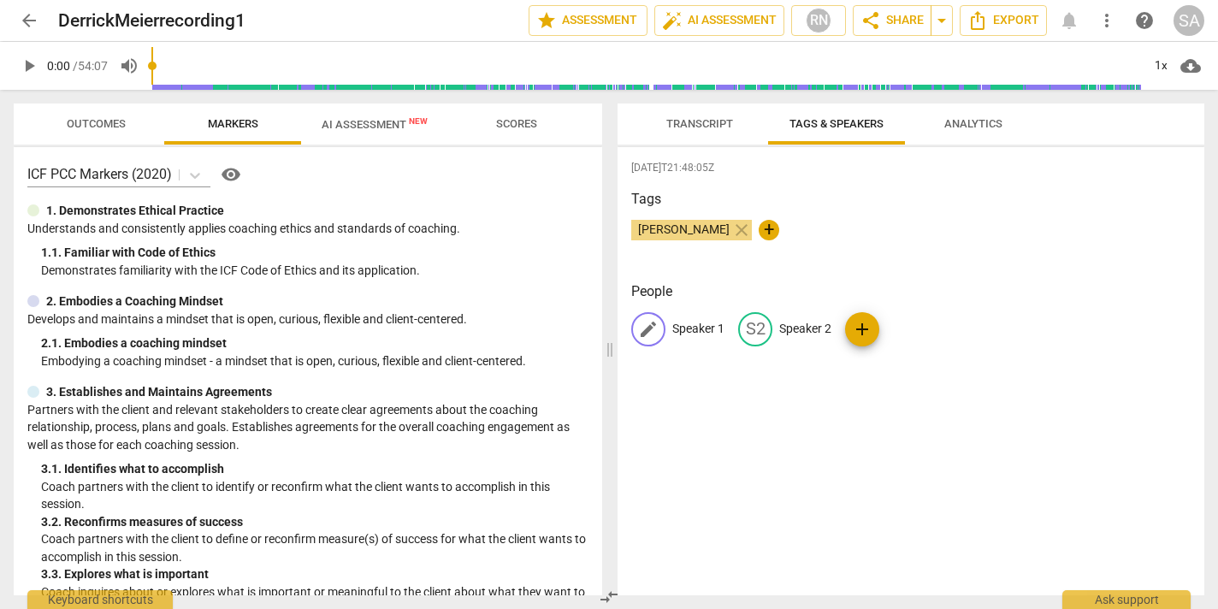
click at [703, 340] on div "edit Speaker 1" at bounding box center [677, 329] width 93 height 34
type input "Derrick"
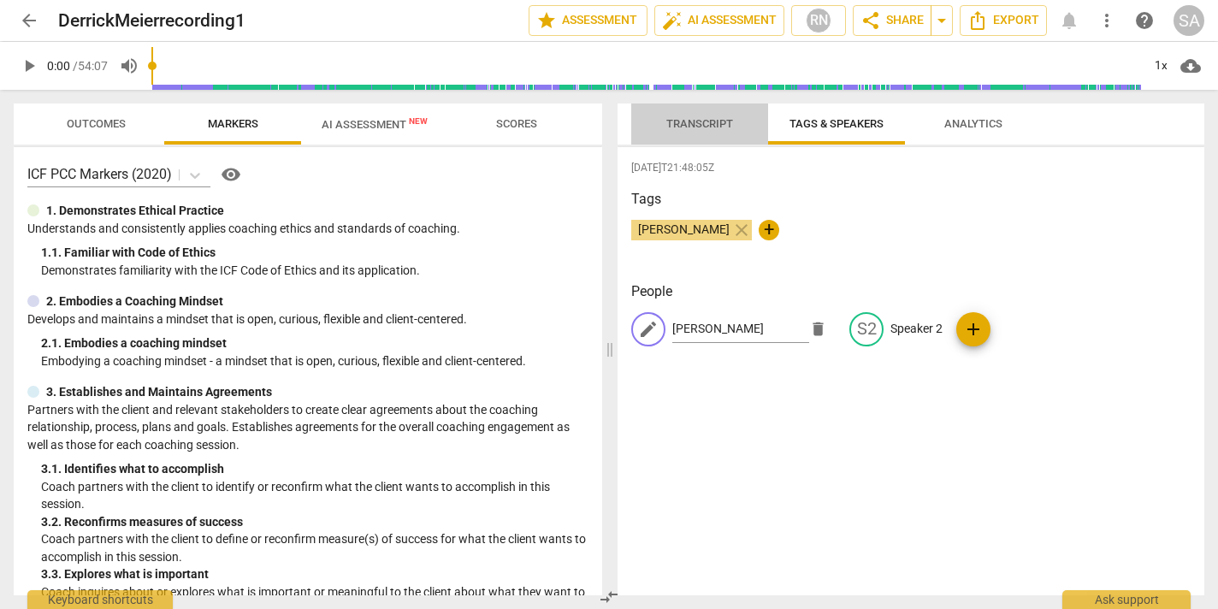
click at [692, 126] on span "Transcript" at bounding box center [699, 123] width 67 height 13
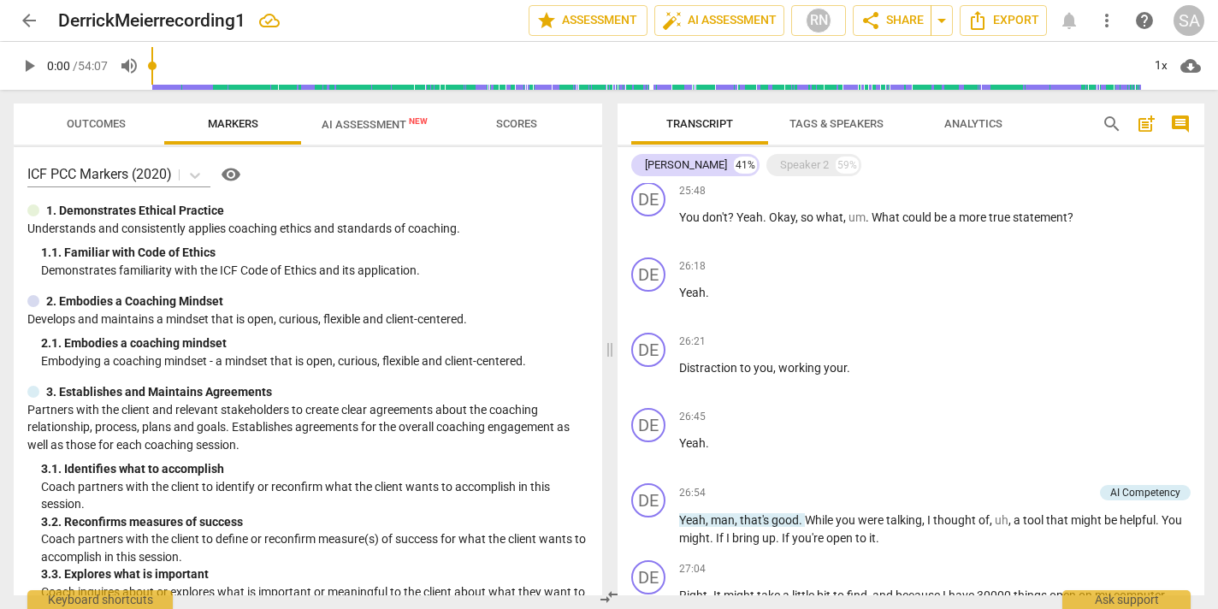
scroll to position [5448, 0]
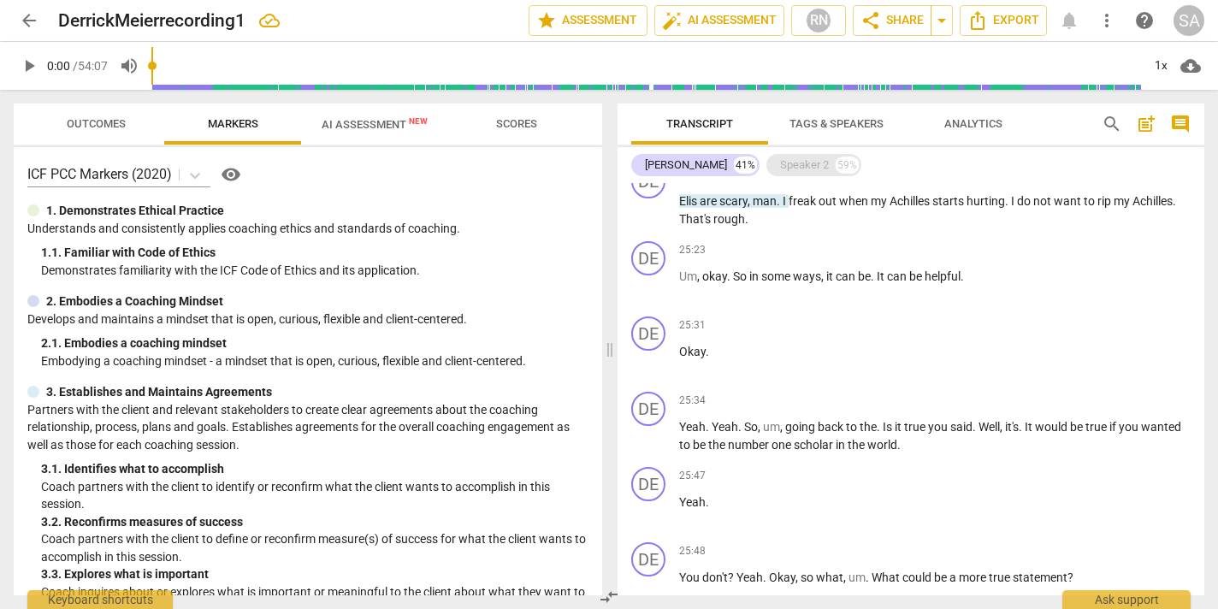
click at [780, 167] on div "Speaker 2" at bounding box center [804, 165] width 49 height 17
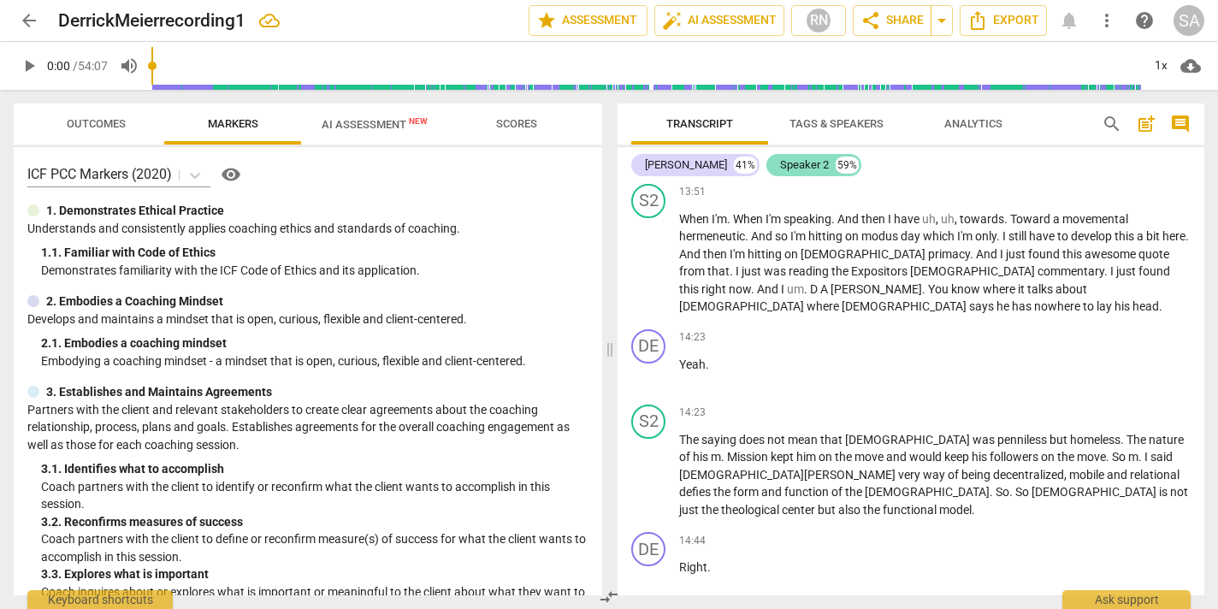
scroll to position [11949, 0]
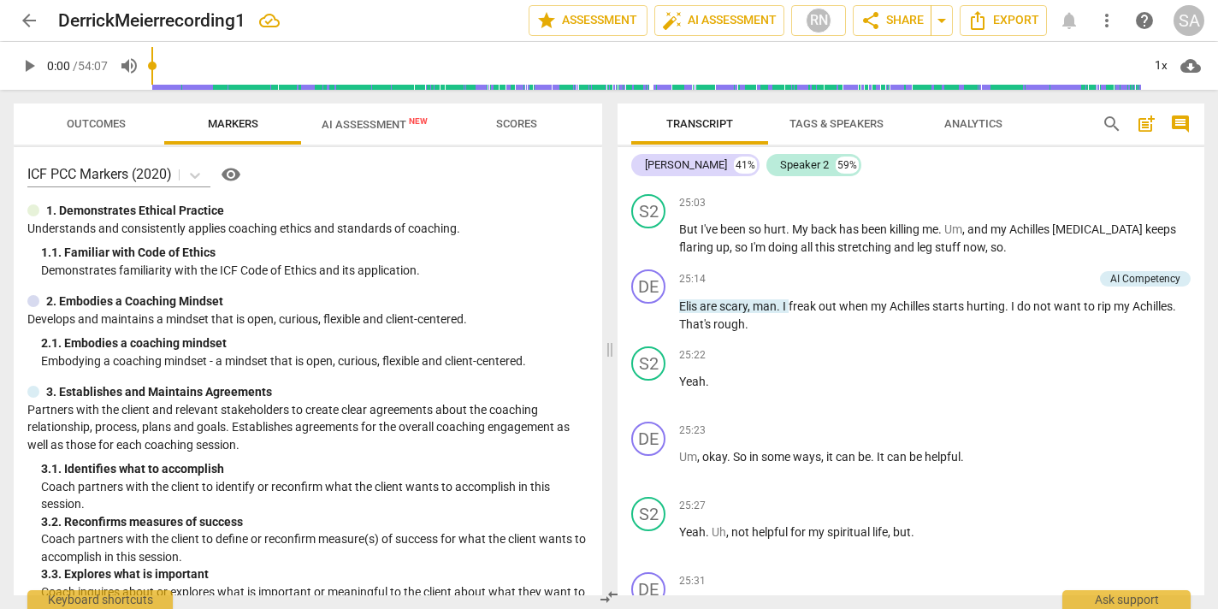
click at [842, 124] on span "Tags & Speakers" at bounding box center [837, 123] width 94 height 13
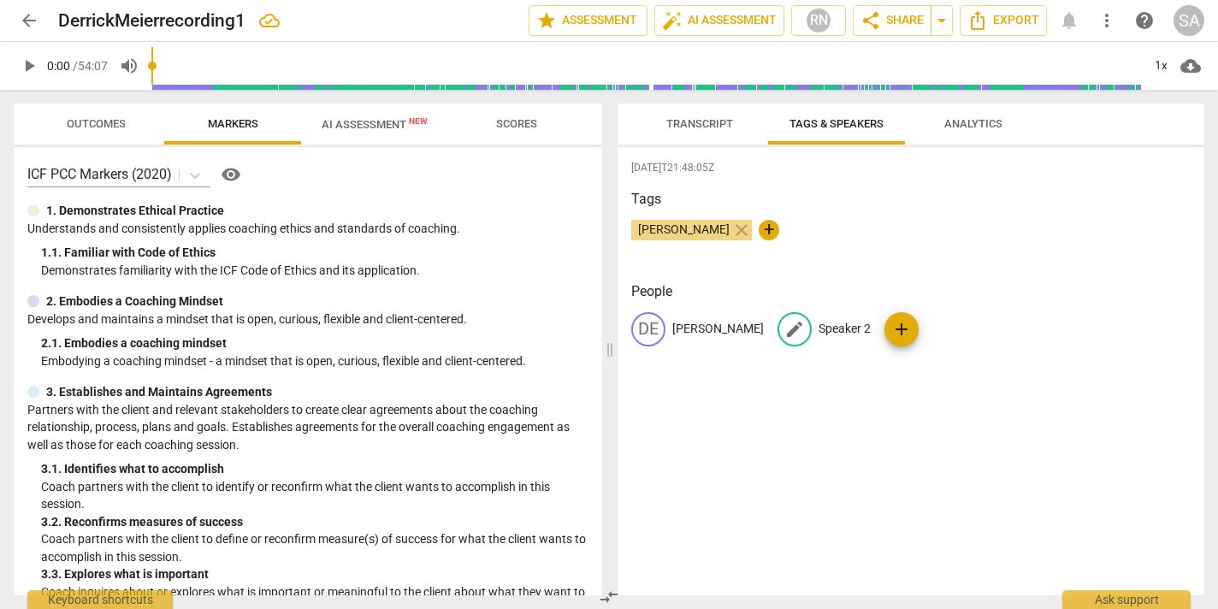
click at [819, 328] on p "Speaker 2" at bounding box center [845, 329] width 52 height 18
type input "Wes"
click at [1013, 285] on h3 "People" at bounding box center [910, 291] width 559 height 21
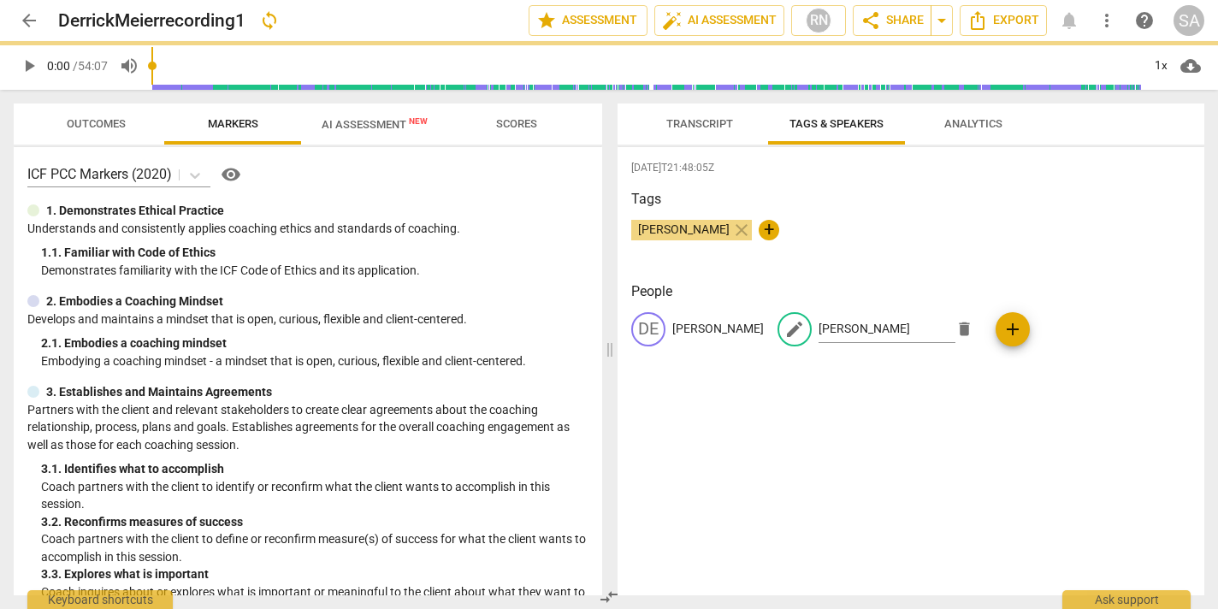
click at [719, 121] on span "Transcript" at bounding box center [699, 123] width 67 height 13
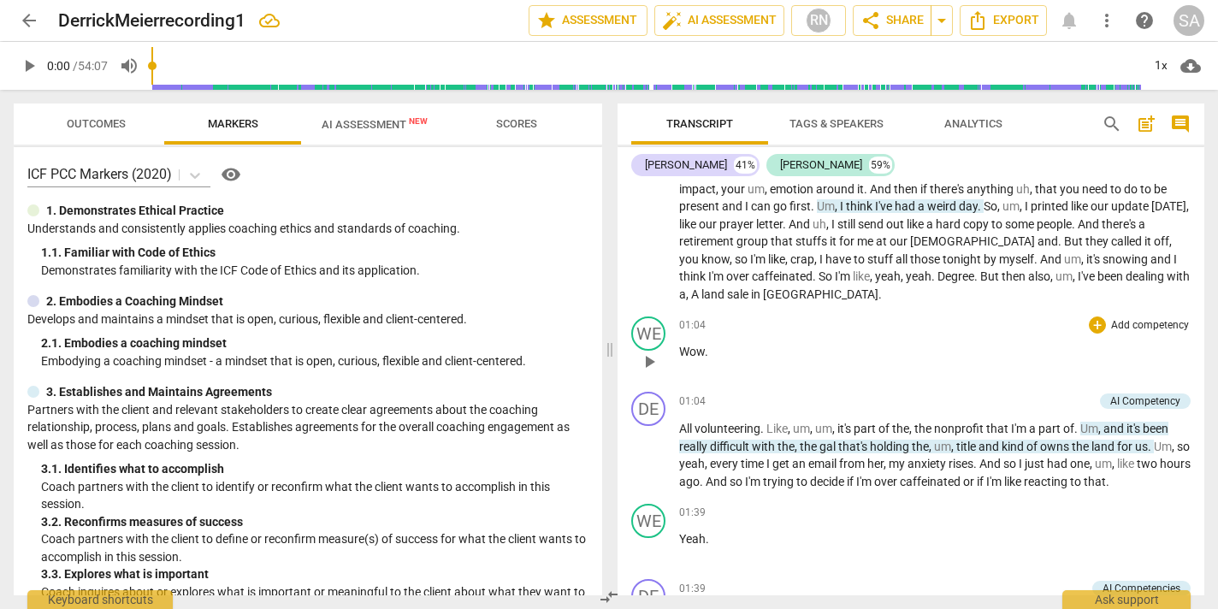
scroll to position [0, 0]
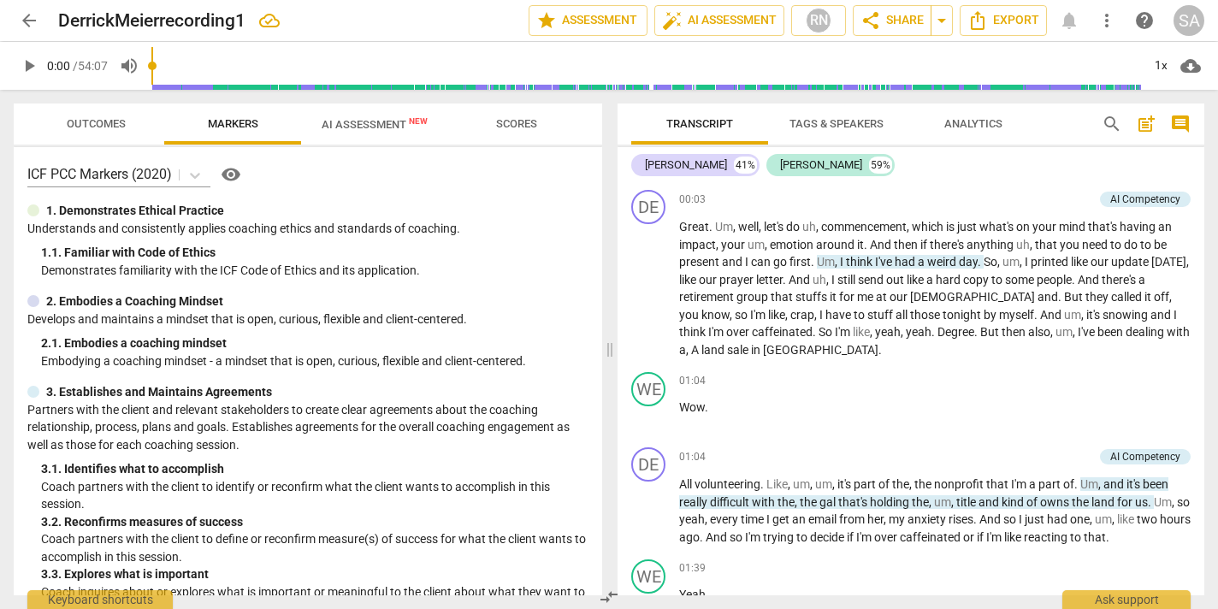
click at [27, 66] on span "play_arrow" at bounding box center [29, 66] width 21 height 21
click at [817, 261] on span "Um" at bounding box center [826, 262] width 18 height 14
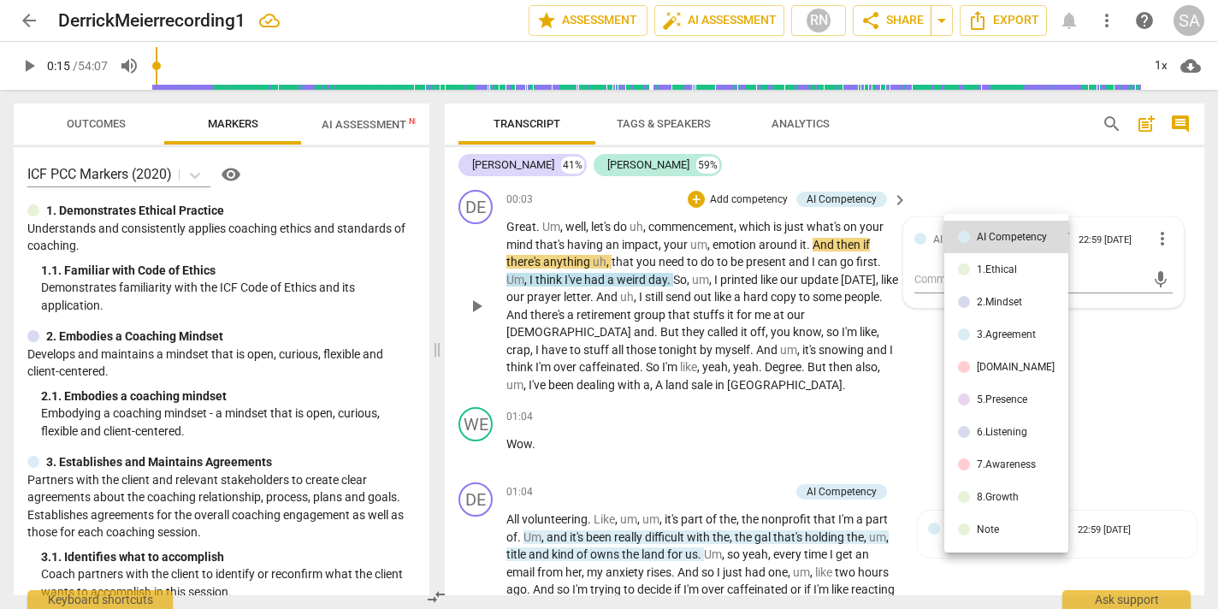
click at [14, 68] on div at bounding box center [609, 304] width 1218 height 609
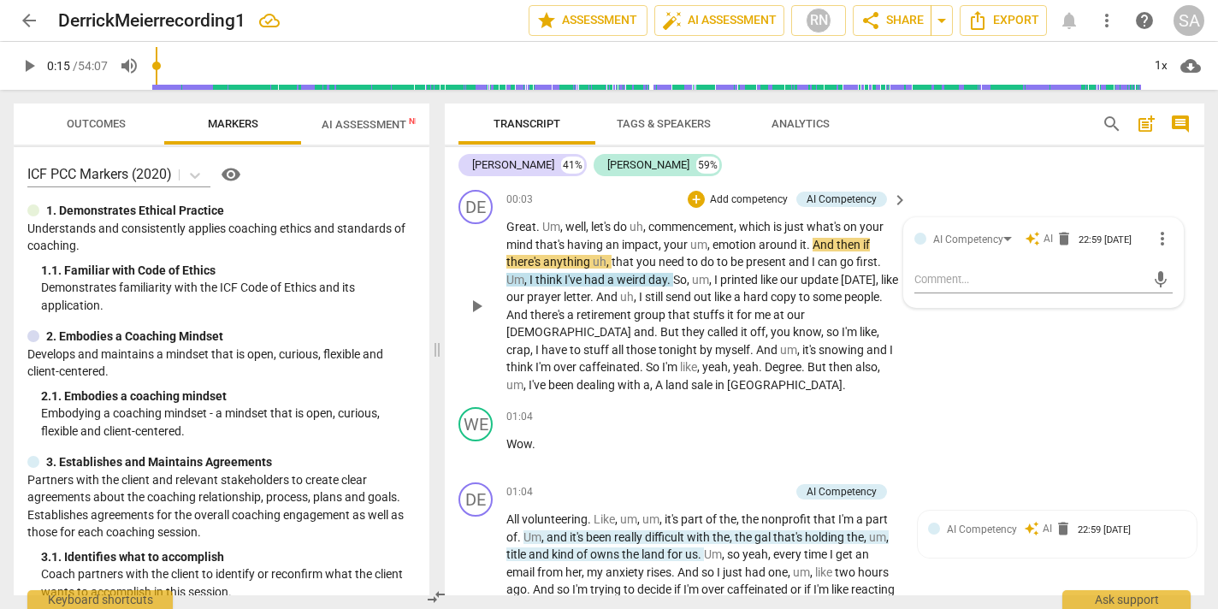
click at [27, 66] on span "play_arrow" at bounding box center [29, 66] width 21 height 21
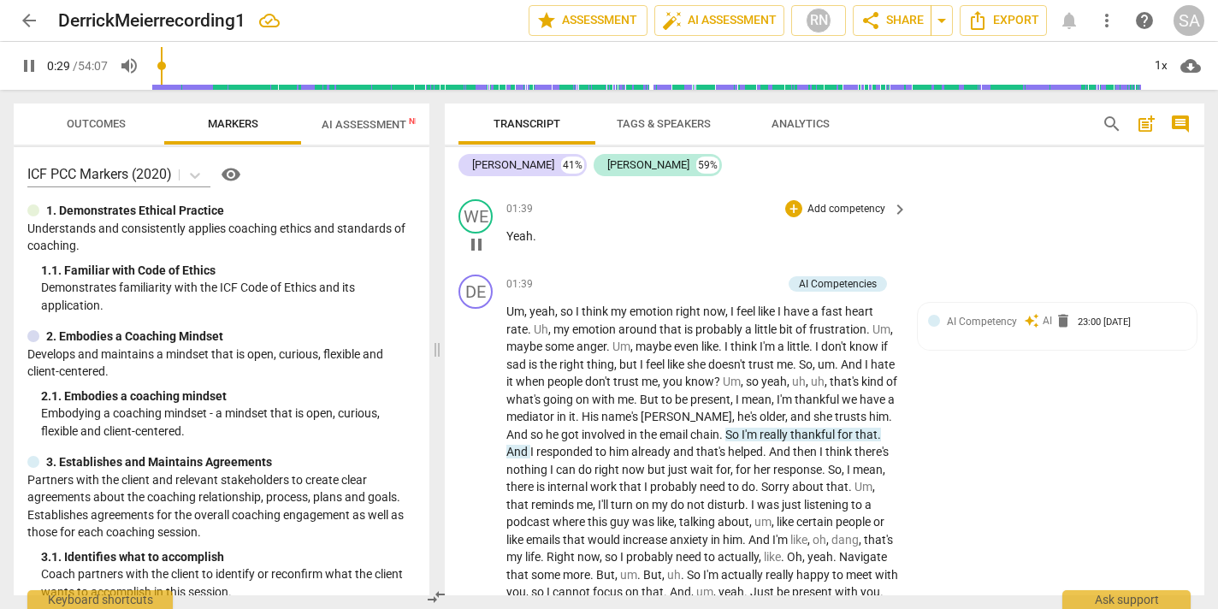
scroll to position [441, 0]
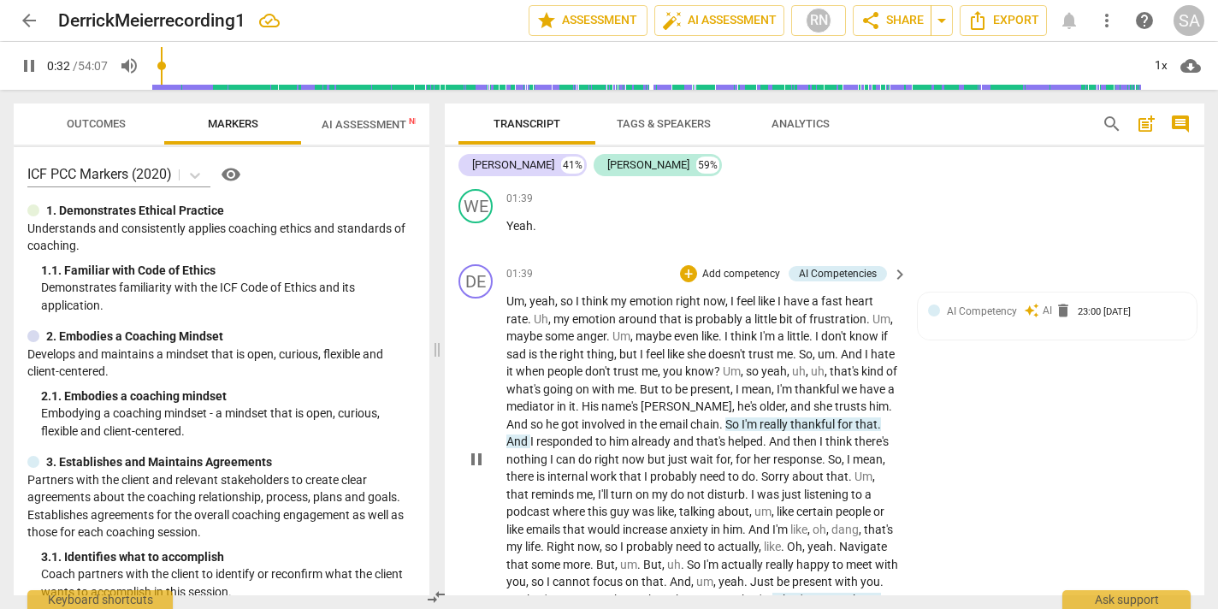
click at [513, 297] on span "Um" at bounding box center [515, 301] width 18 height 14
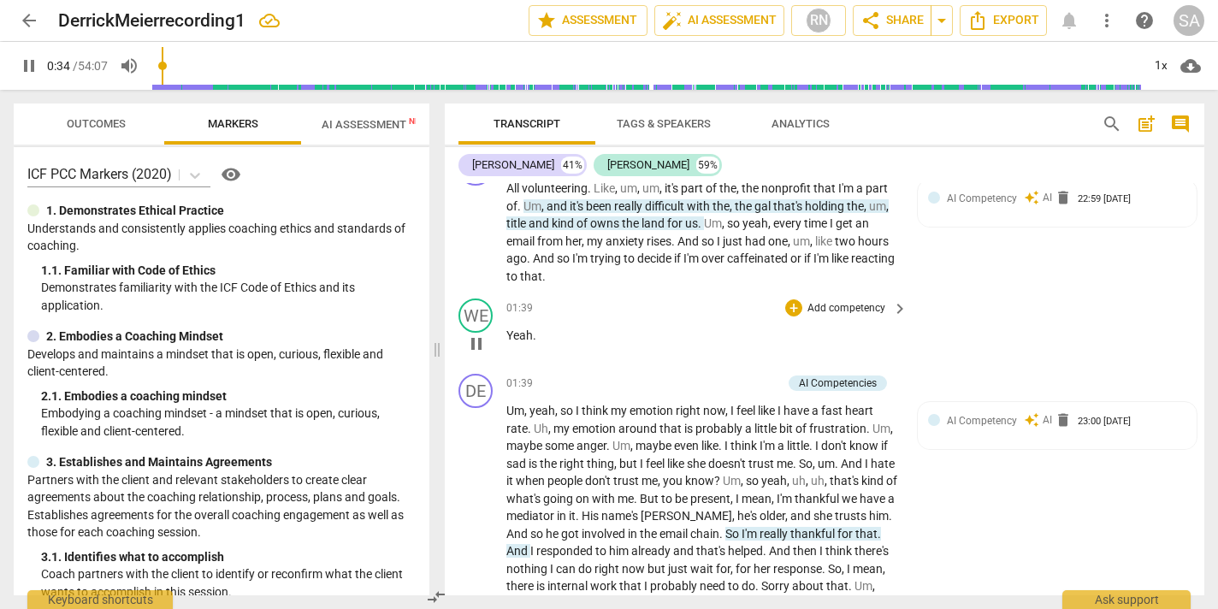
scroll to position [328, 0]
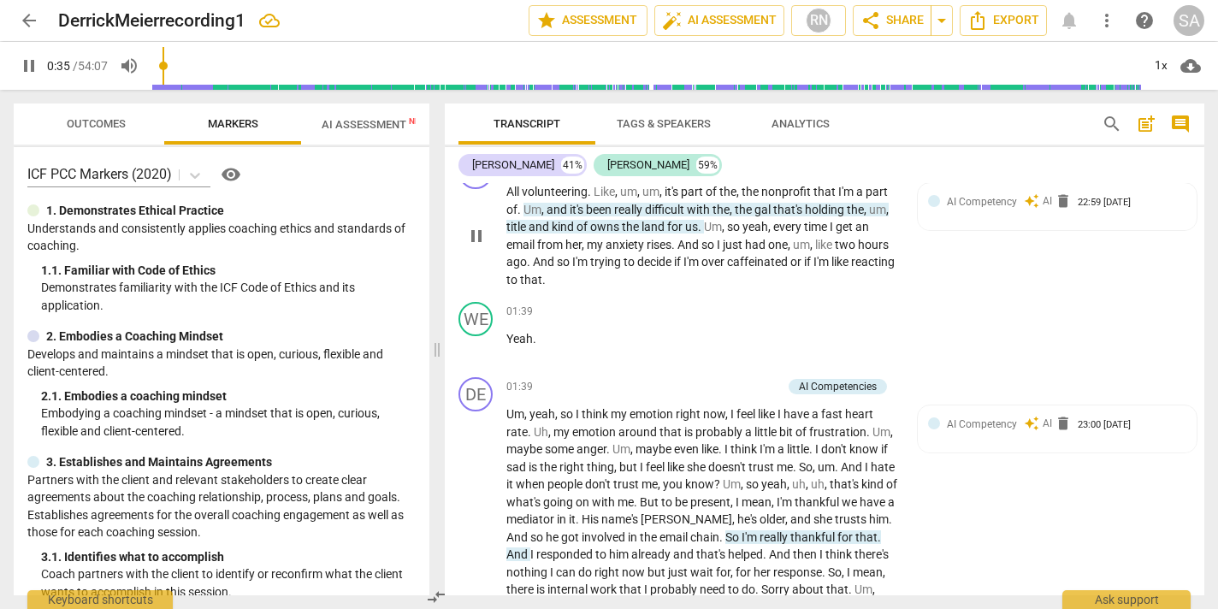
click at [527, 228] on span "title" at bounding box center [517, 227] width 22 height 14
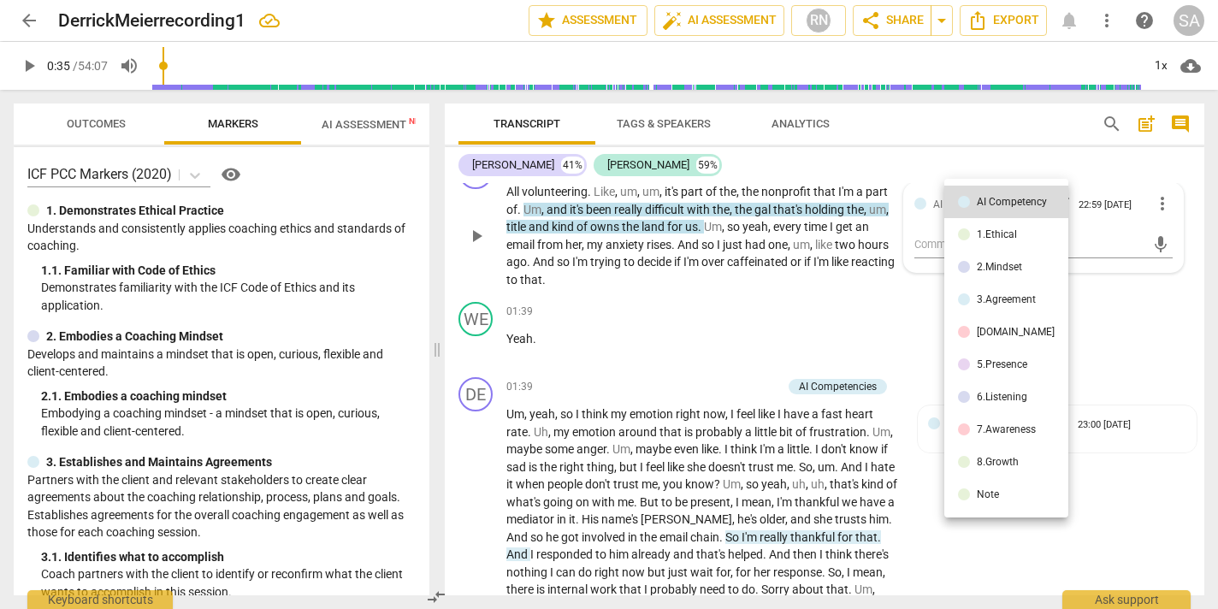
click at [714, 238] on div at bounding box center [609, 304] width 1218 height 609
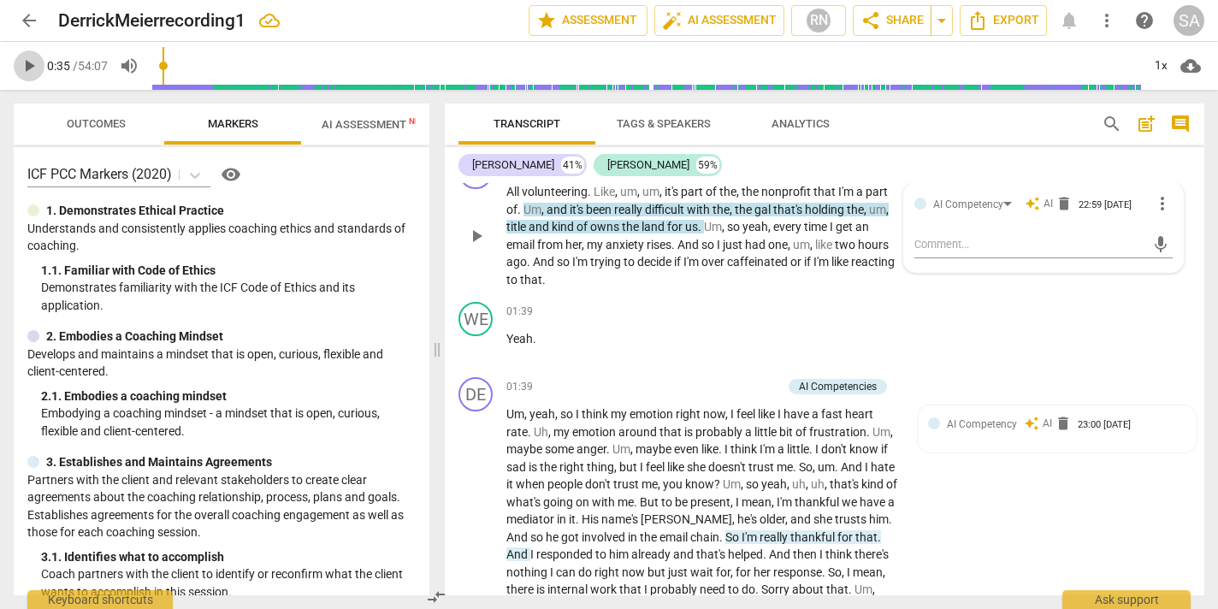
click at [24, 57] on span "play_arrow" at bounding box center [29, 66] width 21 height 21
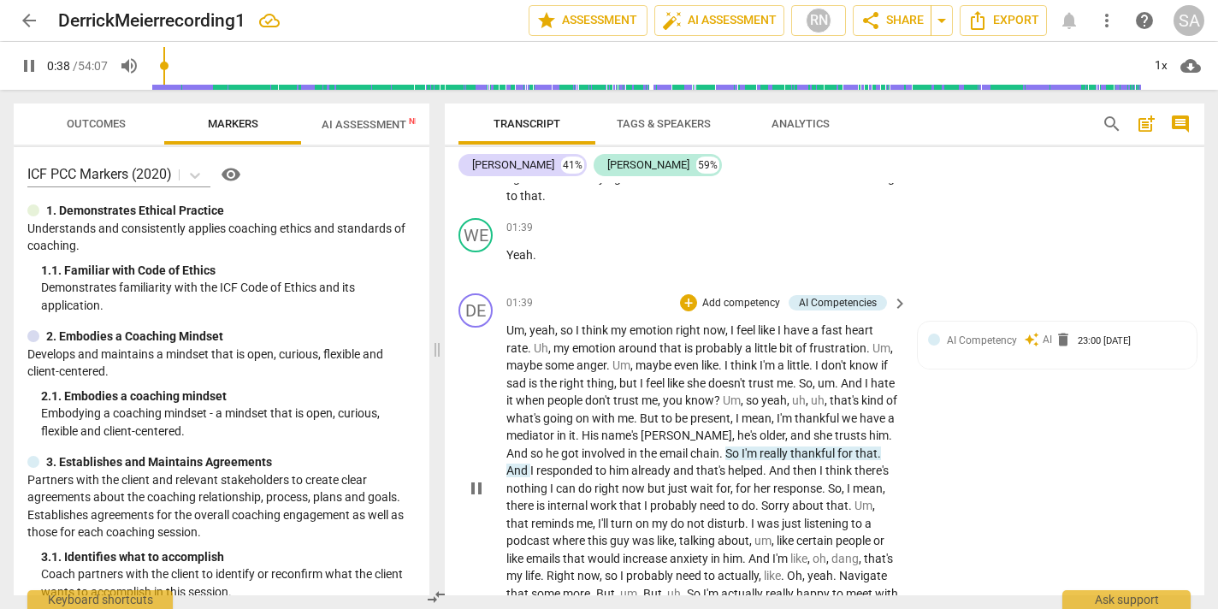
scroll to position [413, 0]
click at [517, 336] on p "Um , yeah , so I think my emotion right now , I feel like I have a fast heart r…" at bounding box center [702, 487] width 393 height 334
click at [34, 59] on span "pause" at bounding box center [29, 66] width 21 height 21
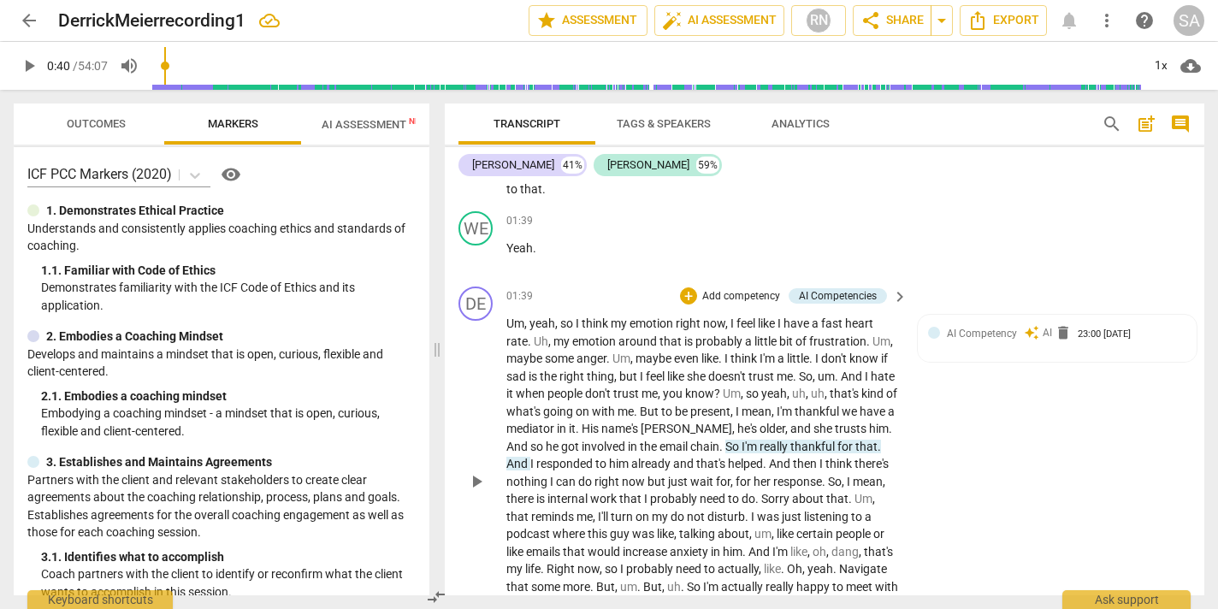
click at [618, 418] on p "Um , yeah , so I think my emotion right now , I feel like I have a fast heart r…" at bounding box center [702, 482] width 393 height 334
click at [487, 482] on span "play_arrow" at bounding box center [476, 481] width 27 height 21
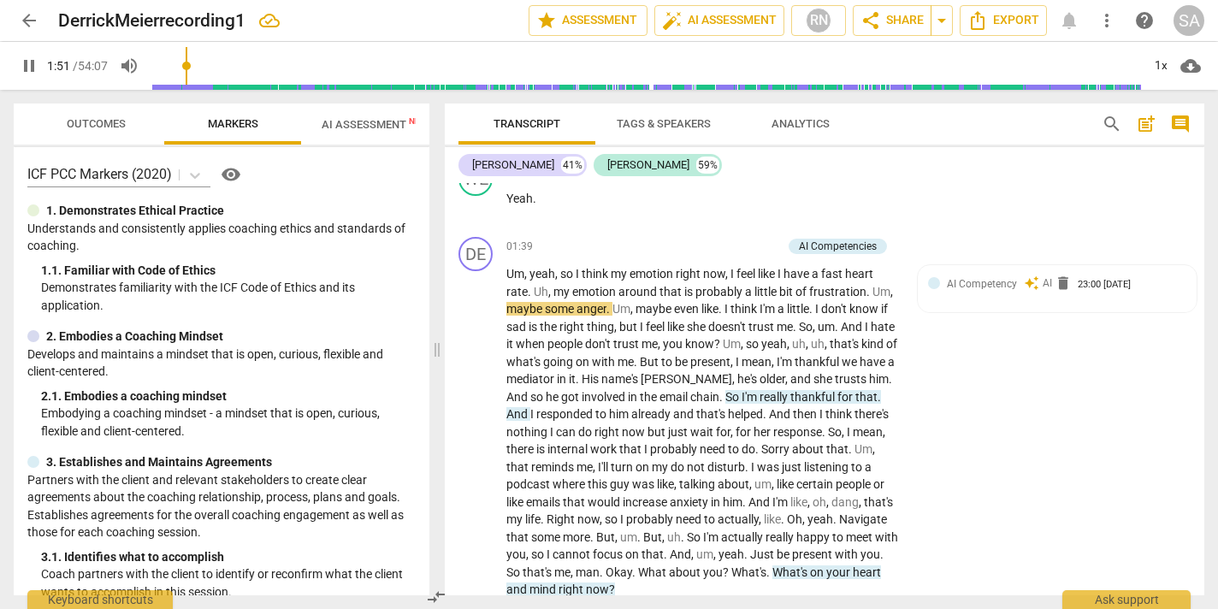
scroll to position [0, 0]
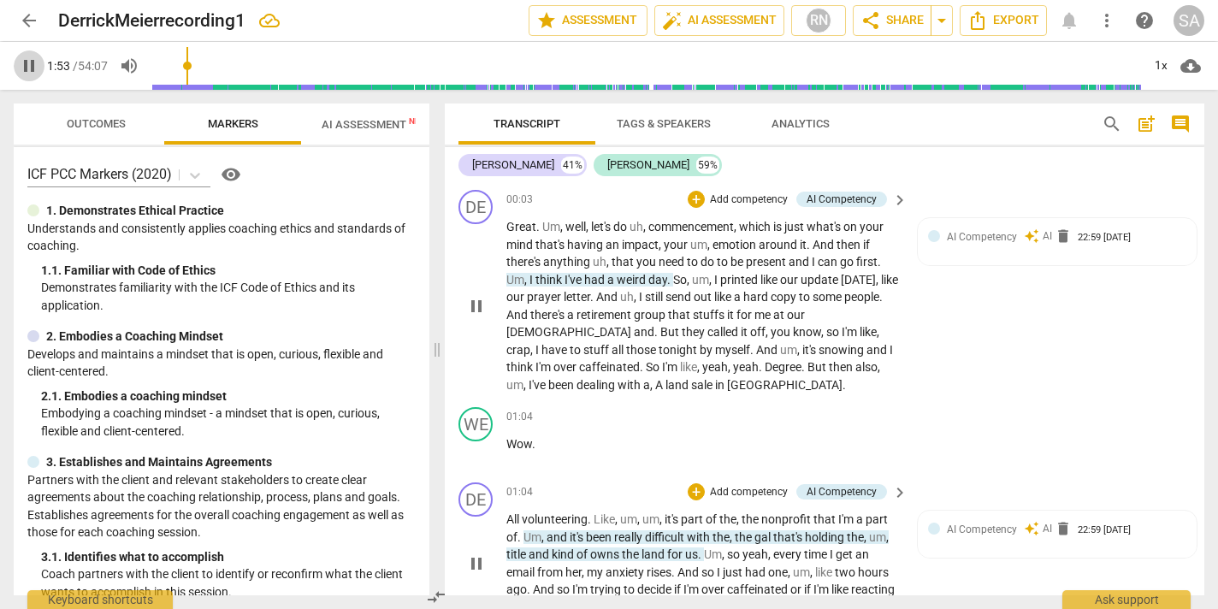
click at [28, 62] on span "pause" at bounding box center [29, 66] width 21 height 21
type input "114"
click at [370, 118] on span "AI Assessment New" at bounding box center [375, 124] width 106 height 13
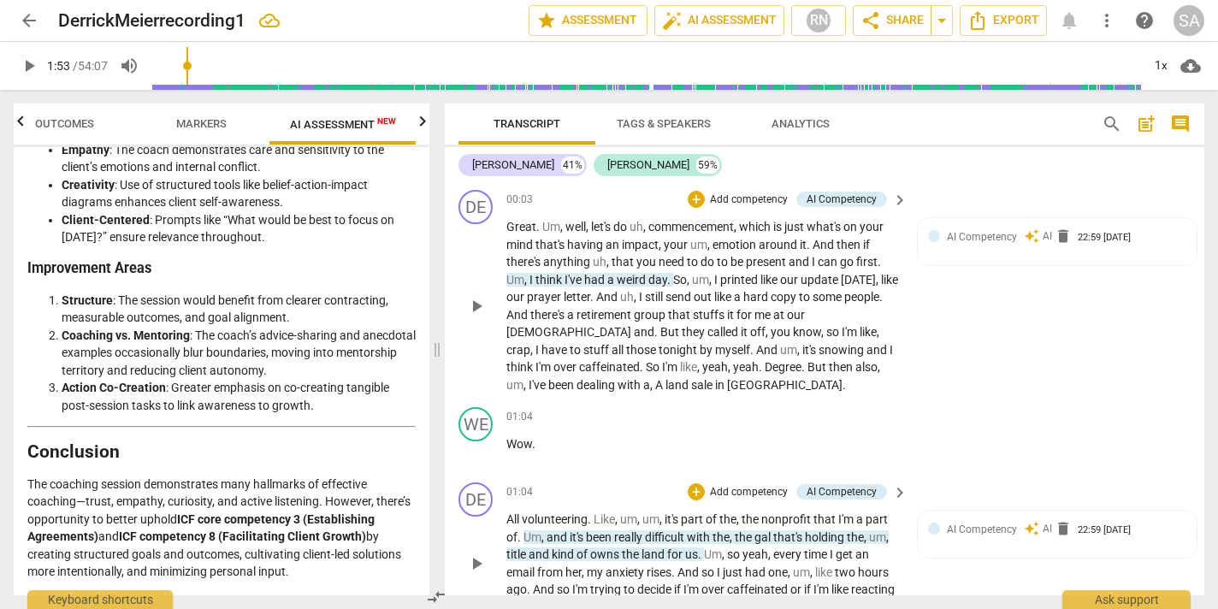
scroll to position [3461, 0]
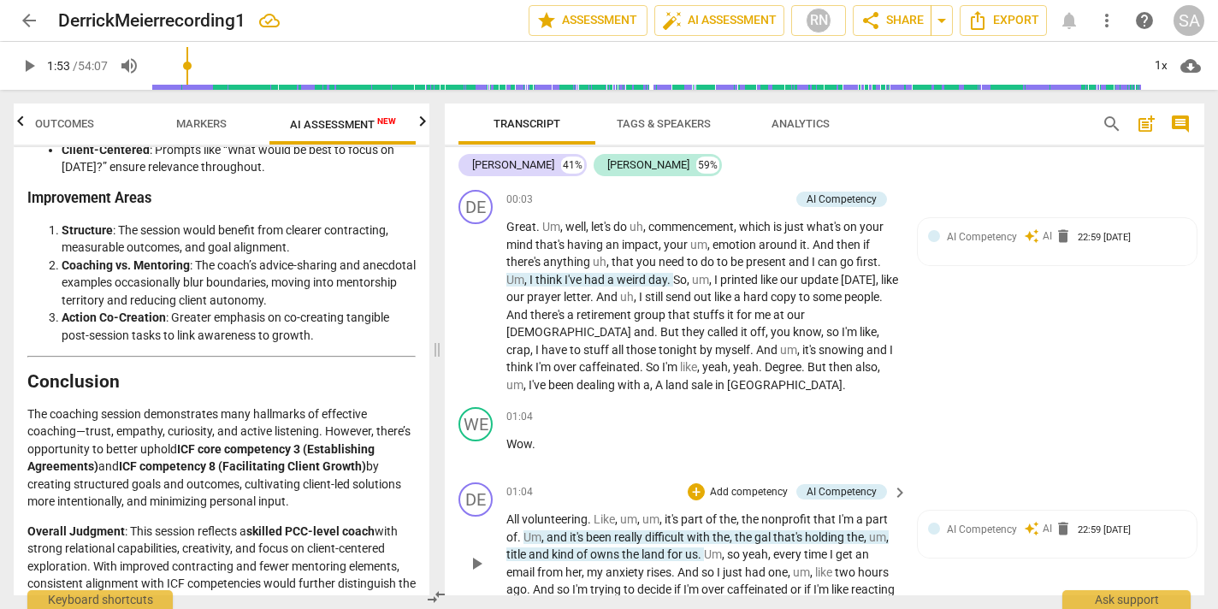
click at [789, 117] on span "Analytics" at bounding box center [801, 123] width 58 height 13
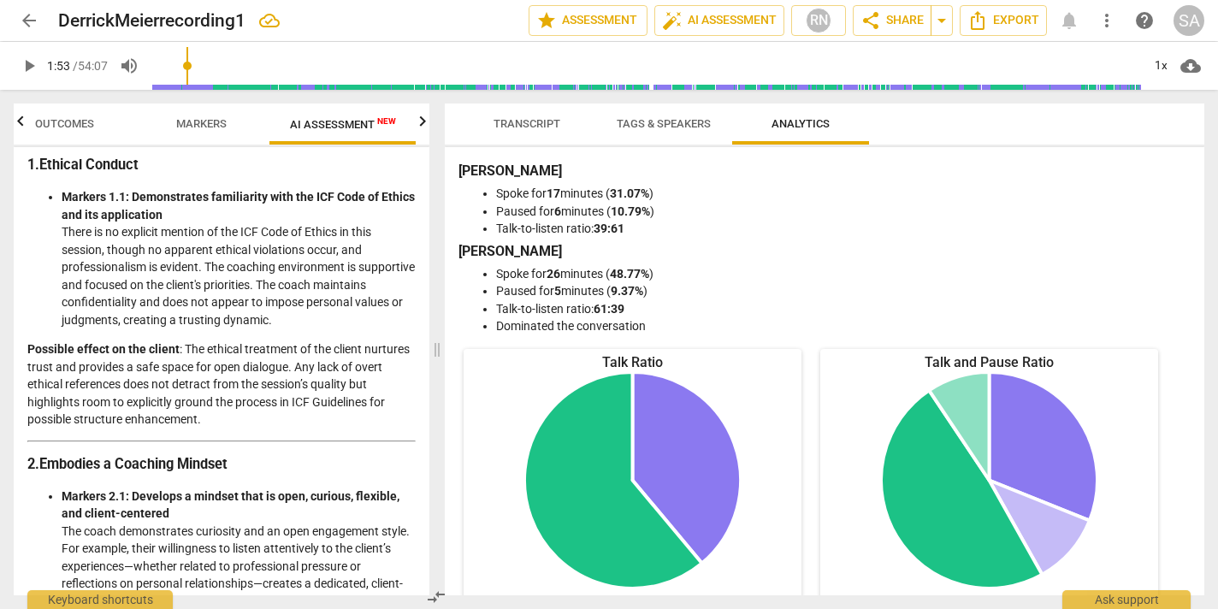
scroll to position [0, 0]
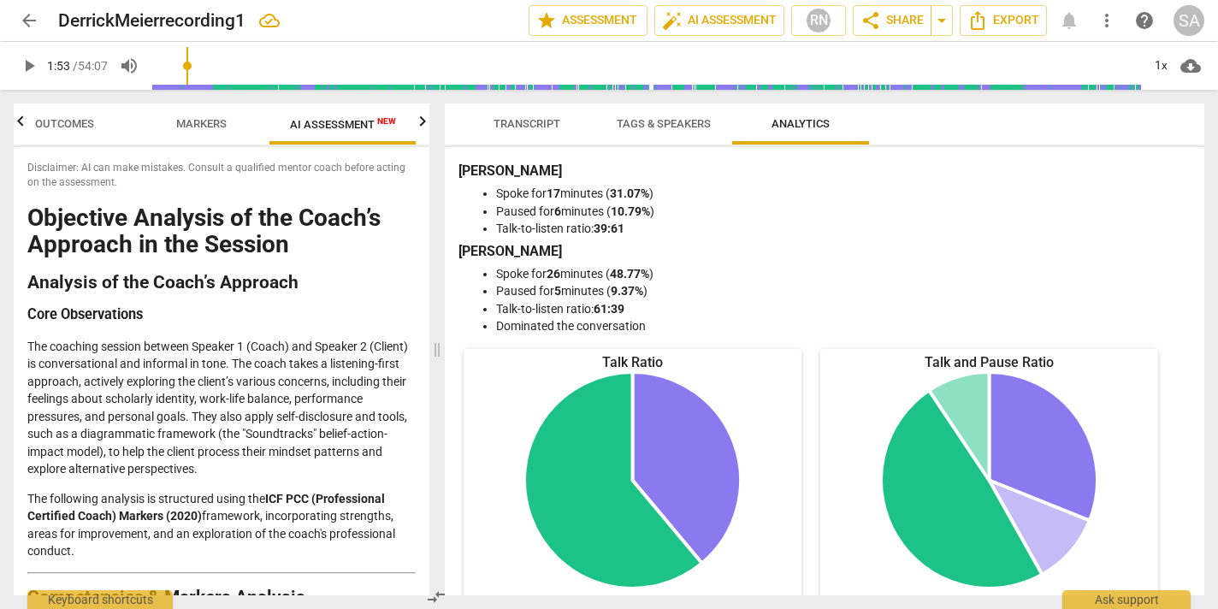
click at [195, 107] on button "Markers" at bounding box center [201, 123] width 137 height 41
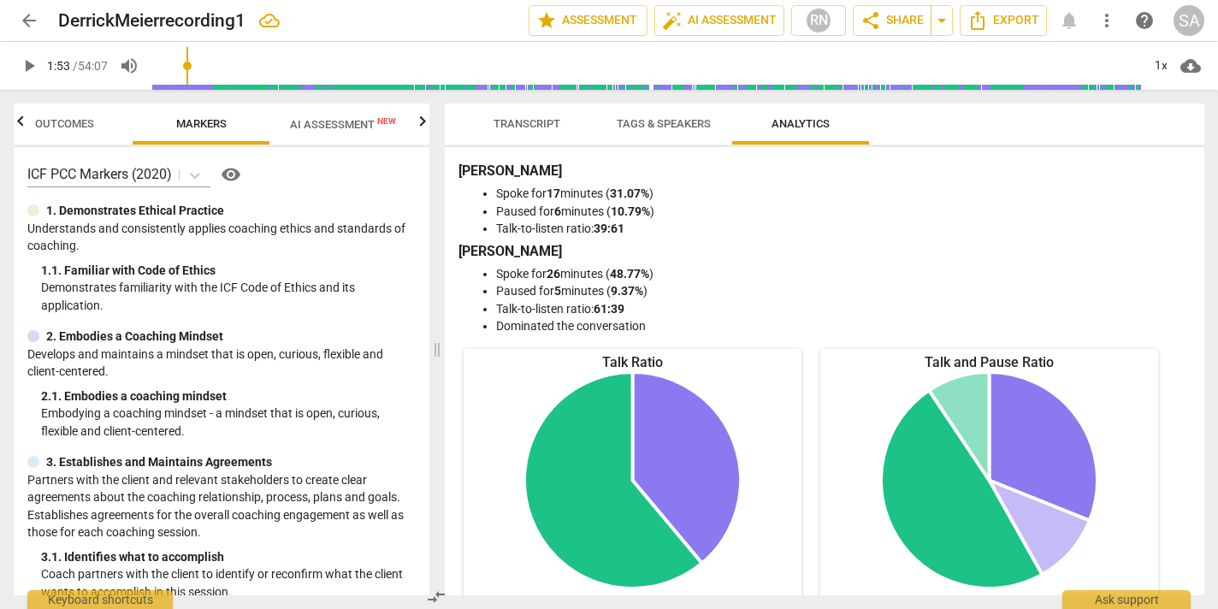
click at [338, 120] on span "AI Assessment New" at bounding box center [343, 124] width 106 height 13
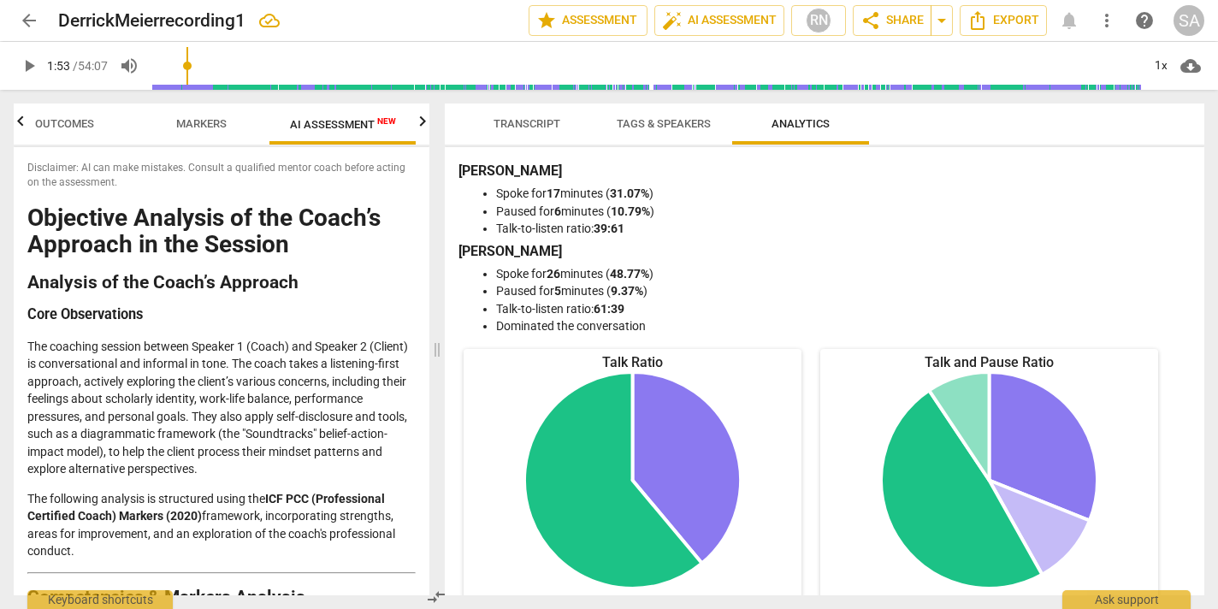
click at [422, 124] on icon "button" at bounding box center [422, 121] width 21 height 21
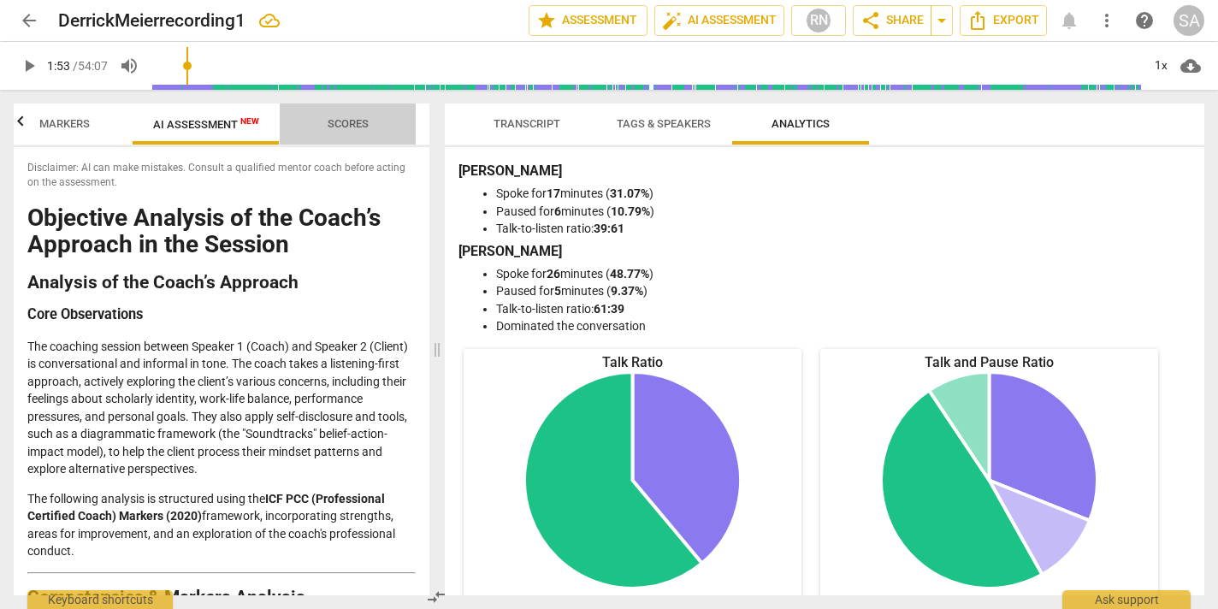
click at [364, 123] on span "Scores" at bounding box center [348, 123] width 41 height 13
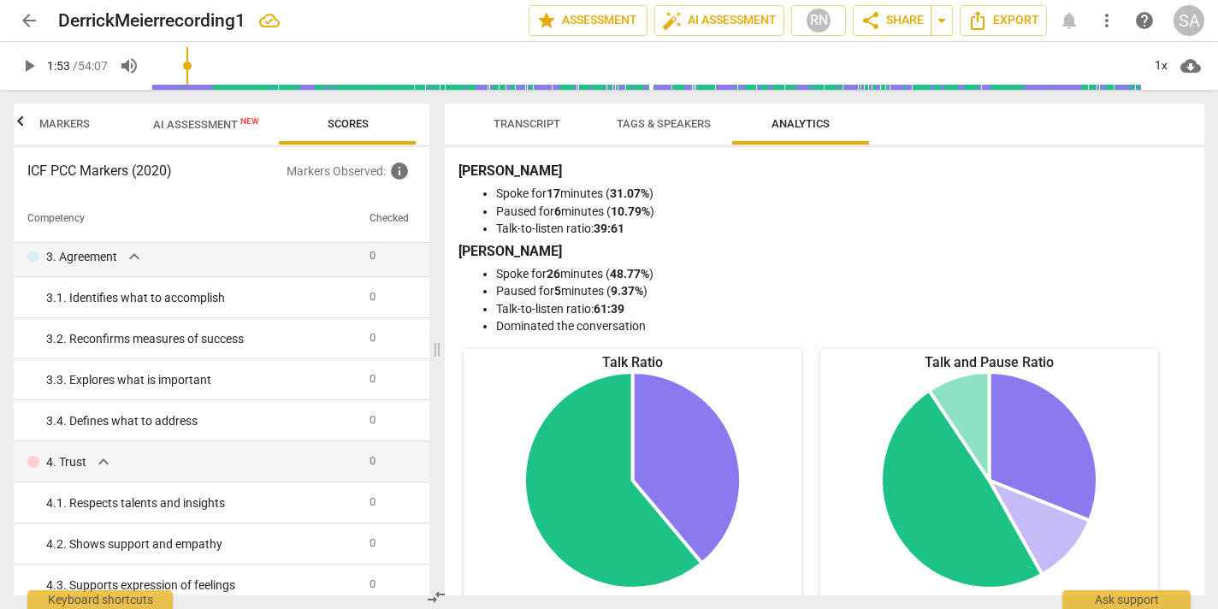
scroll to position [0, 0]
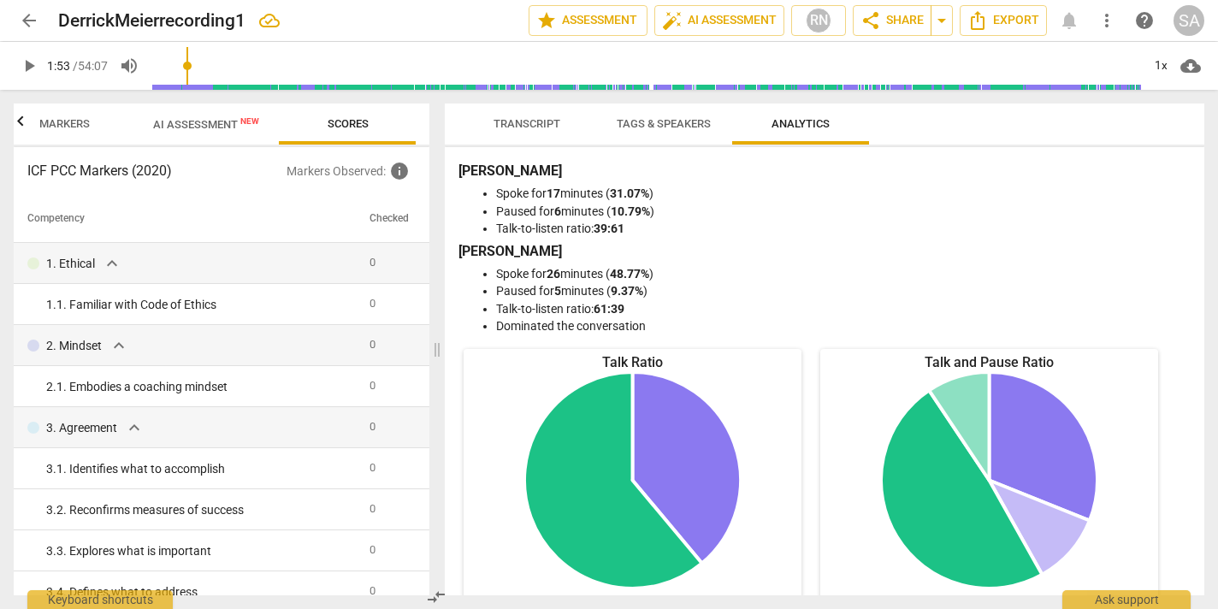
click at [47, 125] on span "Markers" at bounding box center [64, 123] width 50 height 13
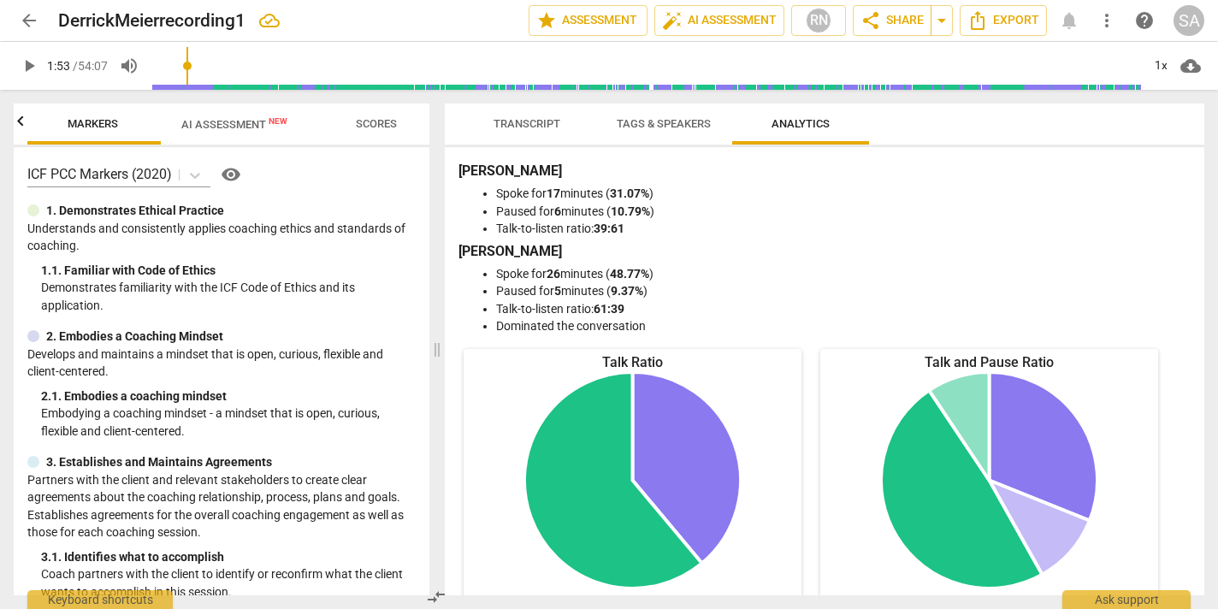
scroll to position [0, 137]
click at [194, 174] on icon at bounding box center [195, 176] width 10 height 6
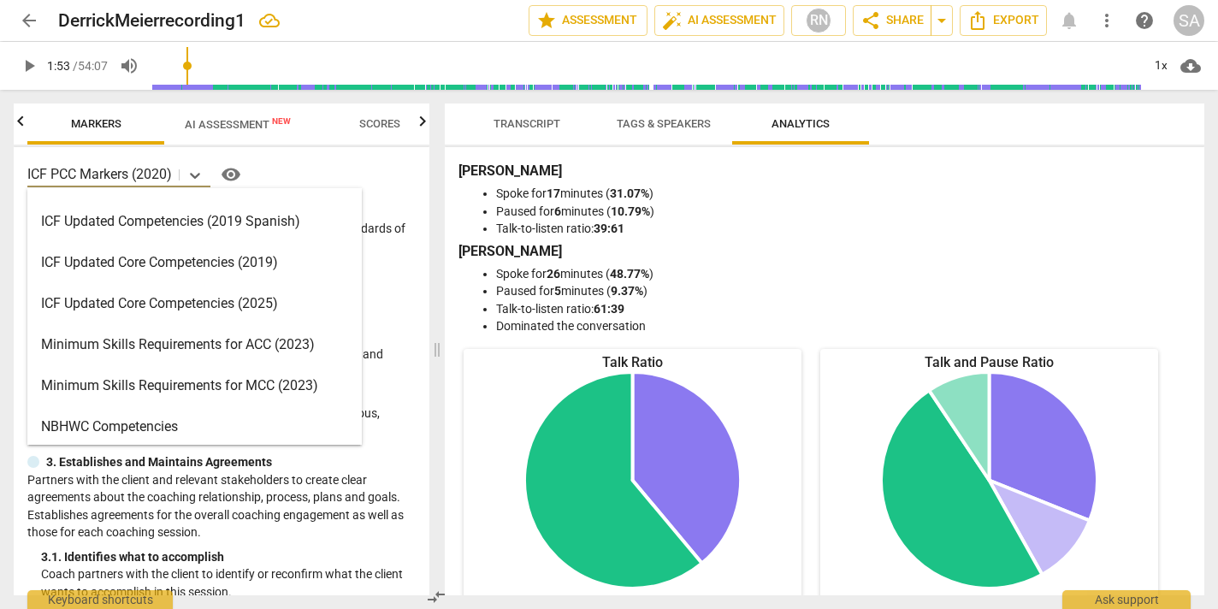
scroll to position [283, 0]
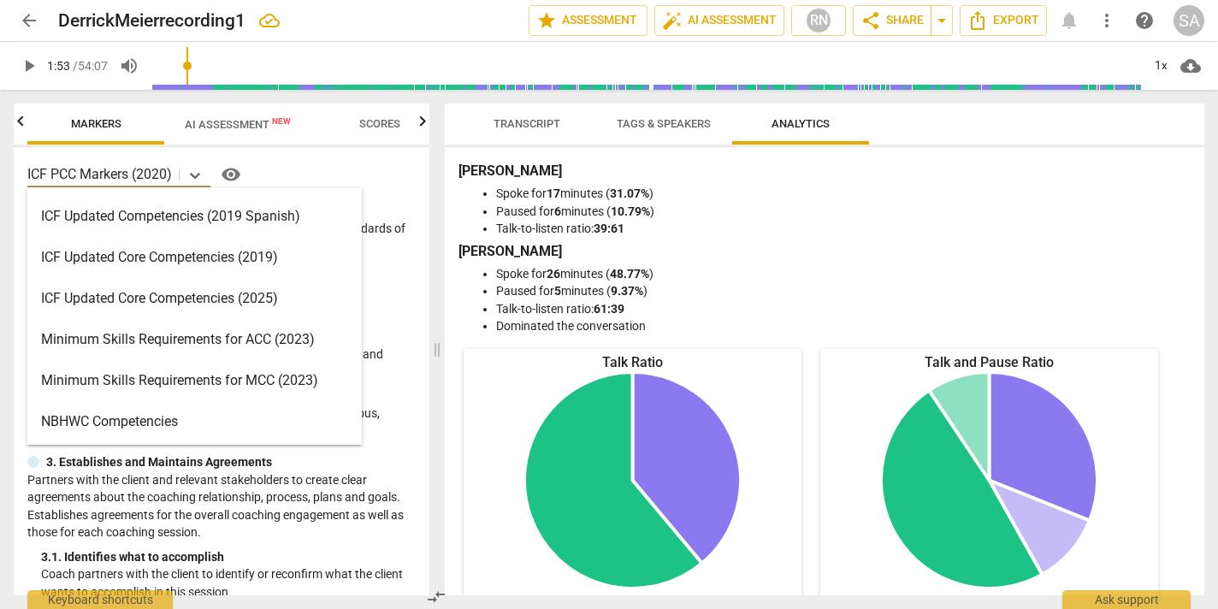
click at [189, 347] on div "Minimum Skills Requirements for ACC (2023)" at bounding box center [194, 339] width 334 height 41
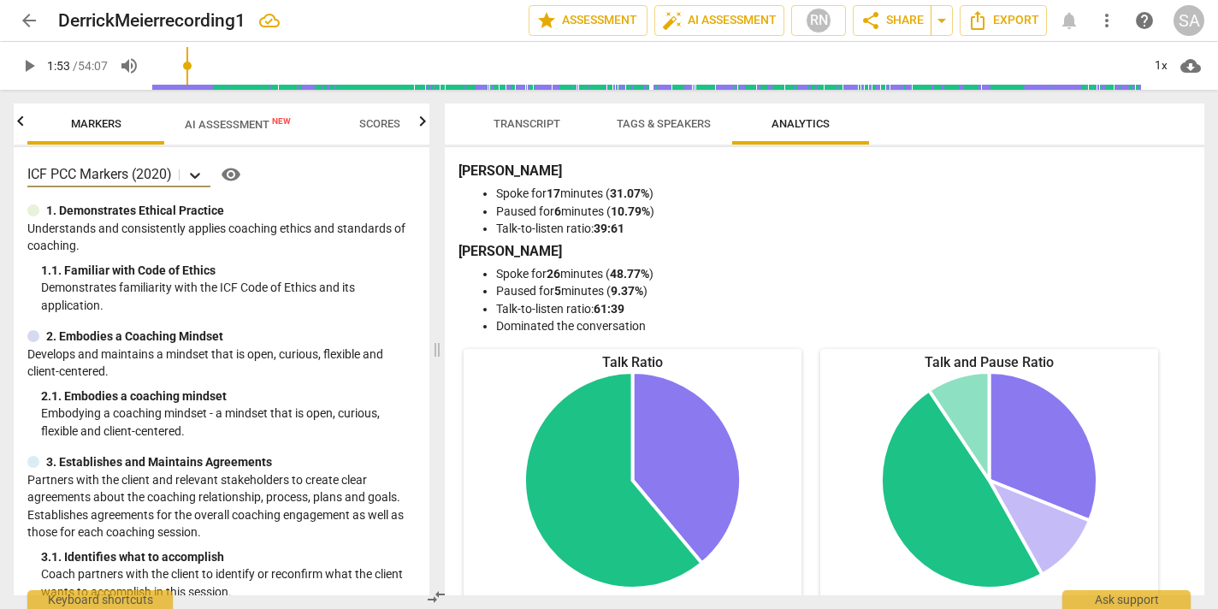
click at [197, 174] on icon at bounding box center [194, 175] width 17 height 17
click at [346, 161] on div "ICF PCC Markers (2020) visibility" at bounding box center [221, 174] width 388 height 27
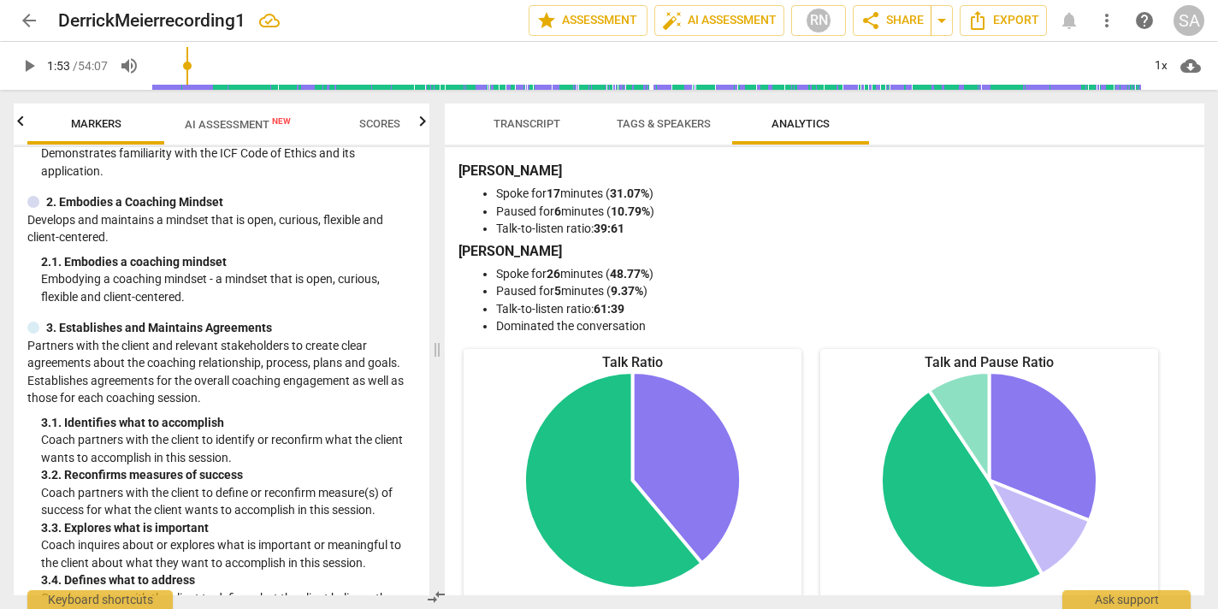
scroll to position [0, 0]
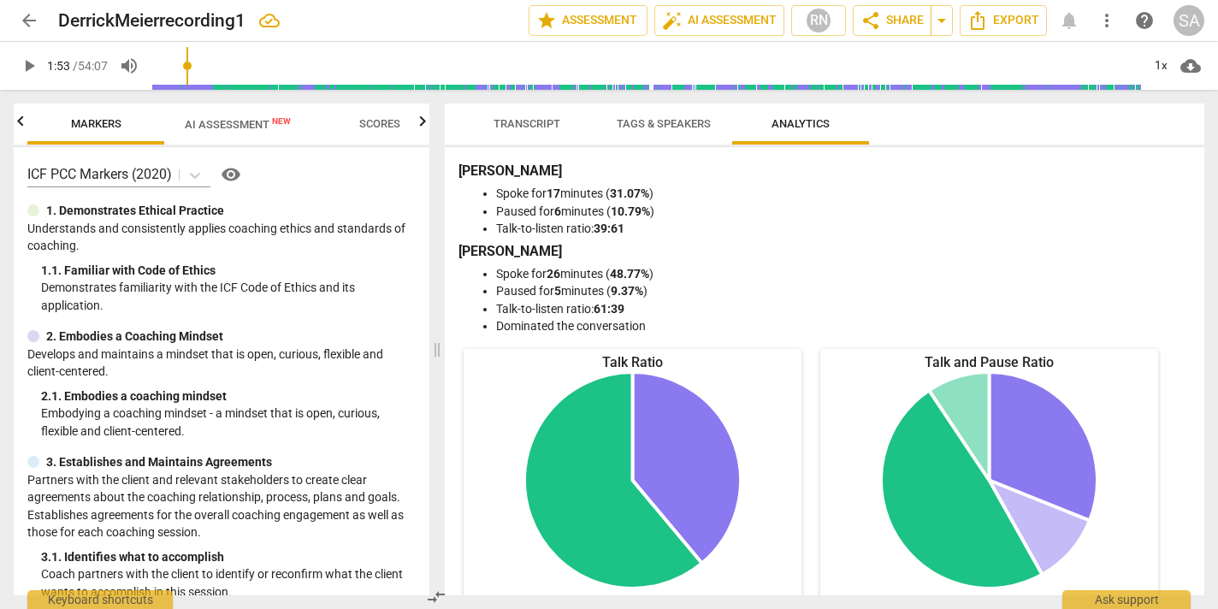
click at [37, 18] on span "arrow_back" at bounding box center [29, 20] width 21 height 21
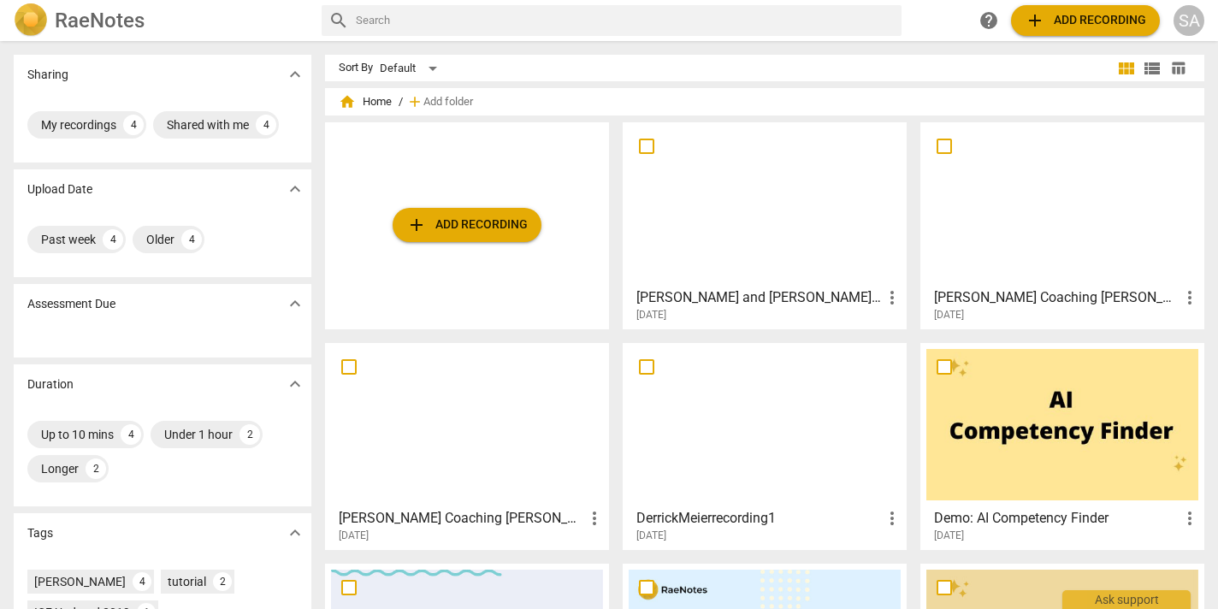
click at [1050, 275] on div at bounding box center [1062, 203] width 272 height 151
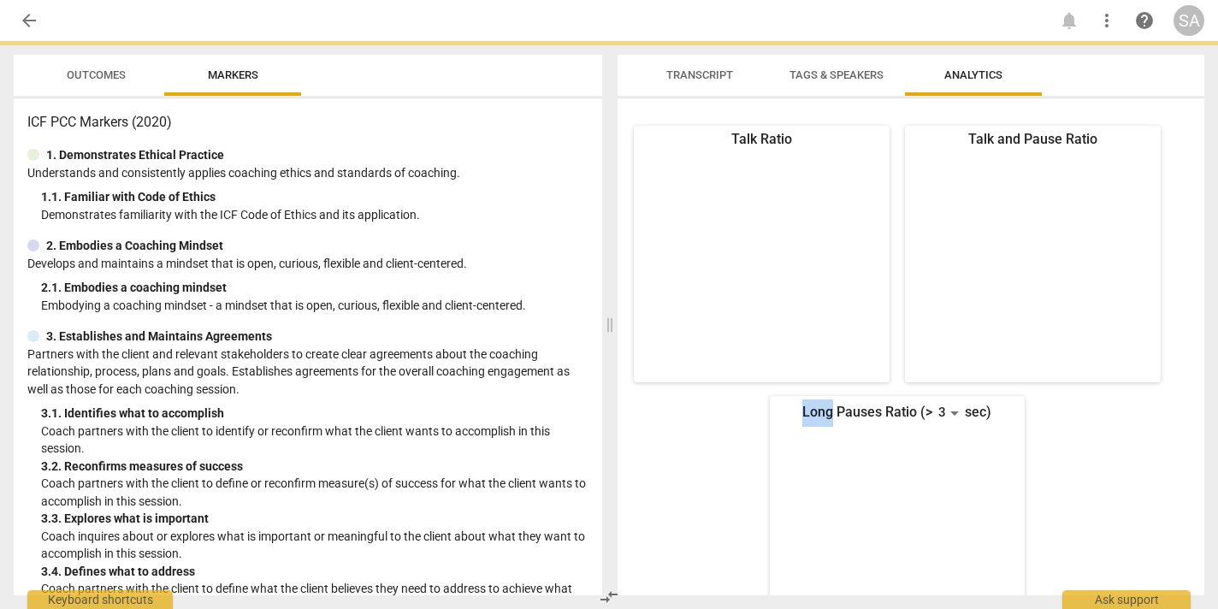
click at [1050, 275] on icon at bounding box center [1032, 230] width 163 height 163
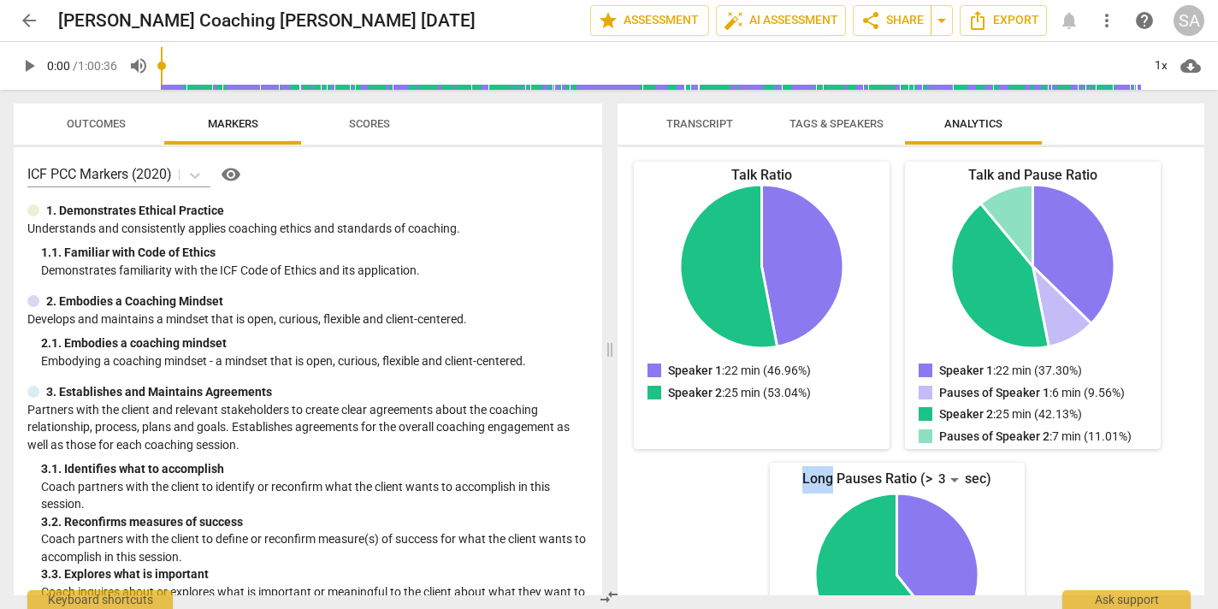
scroll to position [193, 0]
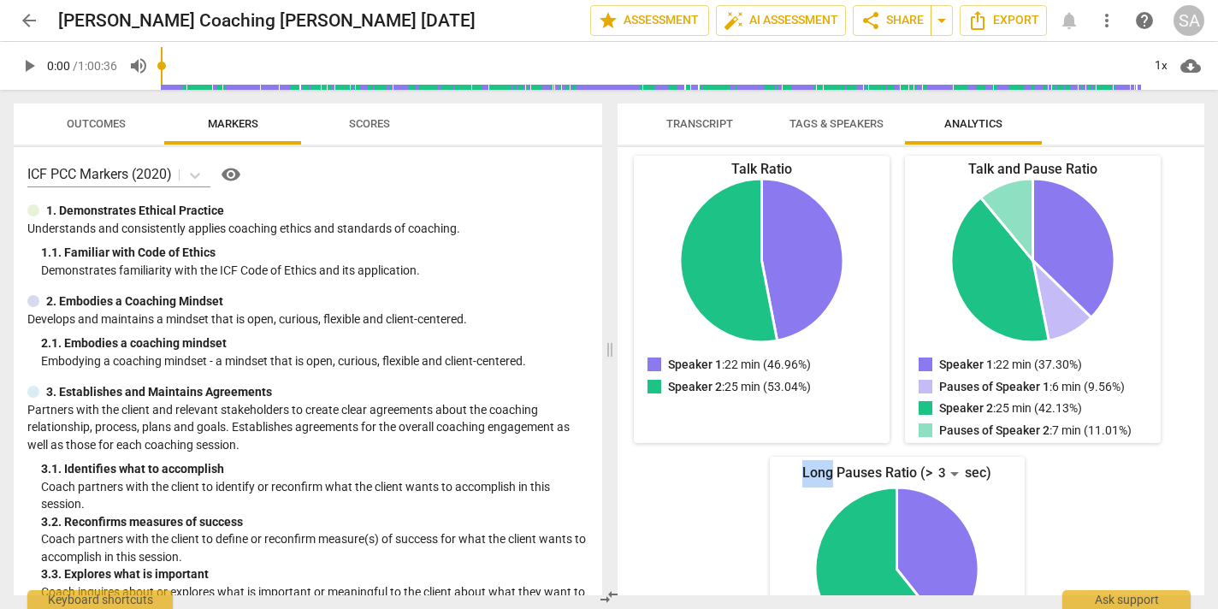
click at [375, 124] on span "Scores" at bounding box center [369, 123] width 41 height 13
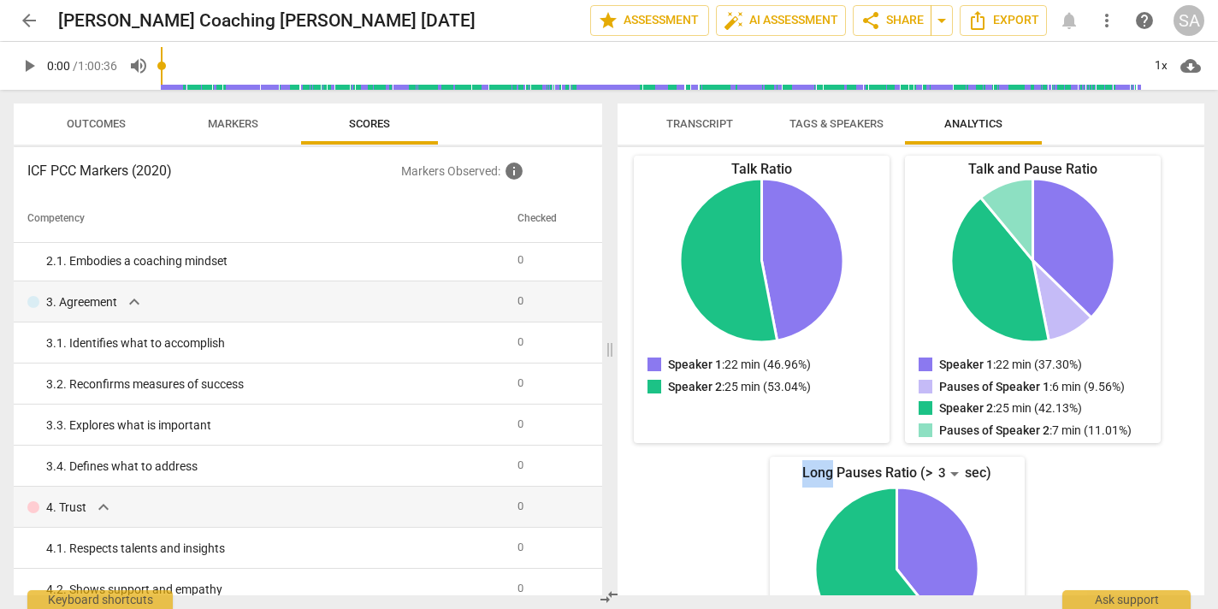
scroll to position [89, 0]
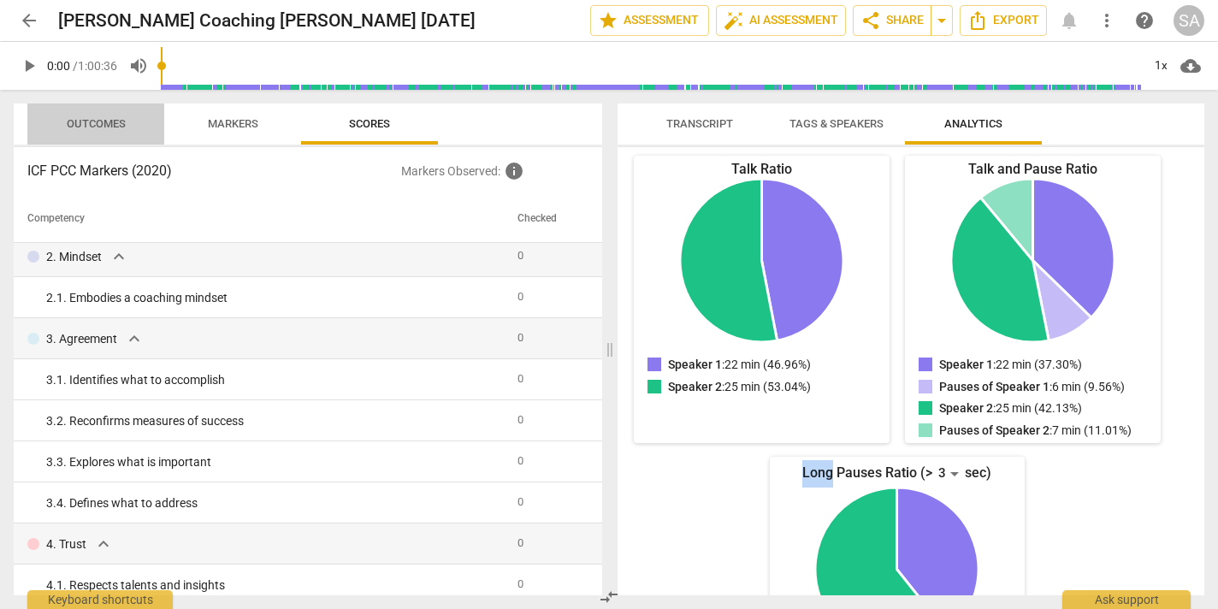
click at [102, 130] on span "Outcomes" at bounding box center [96, 124] width 100 height 23
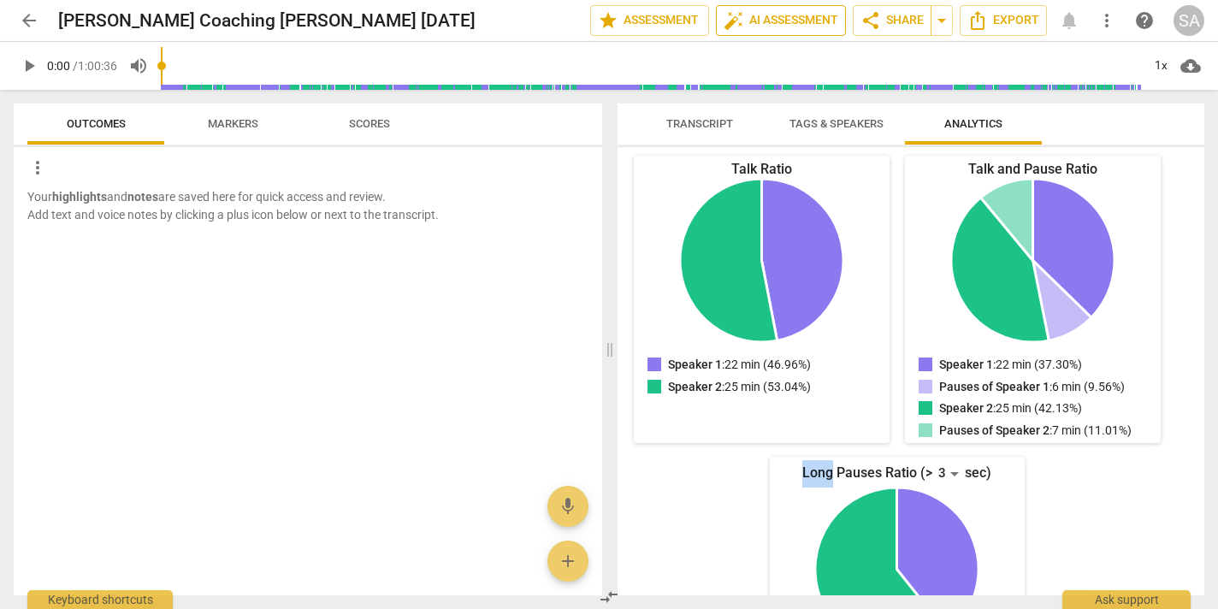
click at [798, 18] on span "auto_fix_high AI Assessment" at bounding box center [781, 20] width 115 height 21
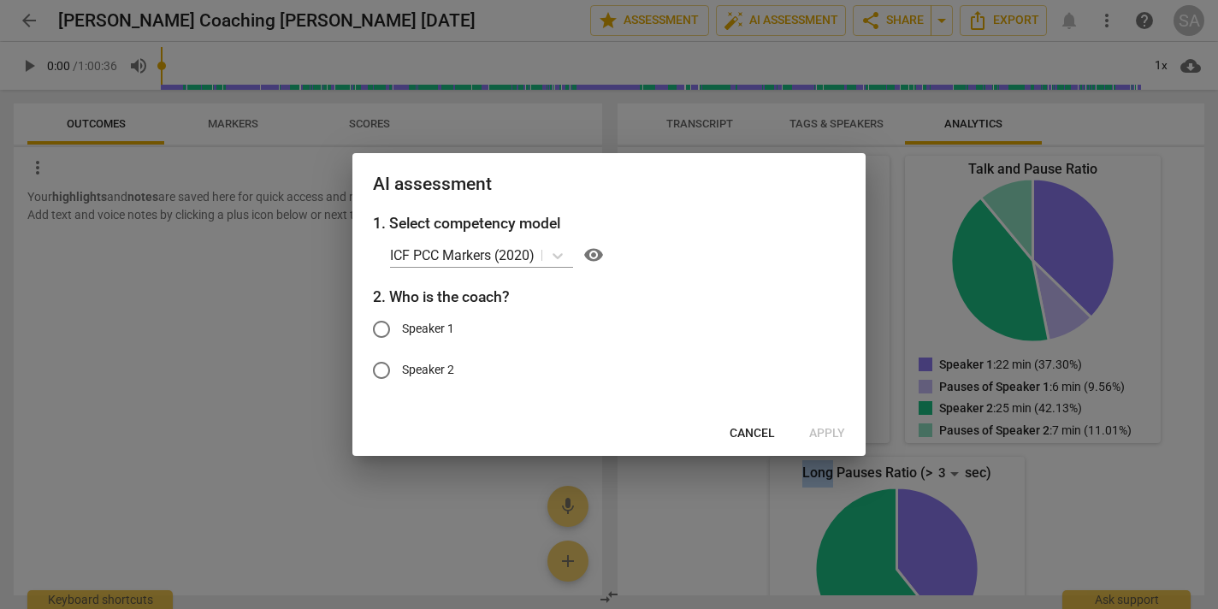
click at [381, 330] on input "Speaker 1" at bounding box center [381, 329] width 41 height 41
radio input "true"
click at [825, 432] on span "Apply" at bounding box center [827, 433] width 36 height 17
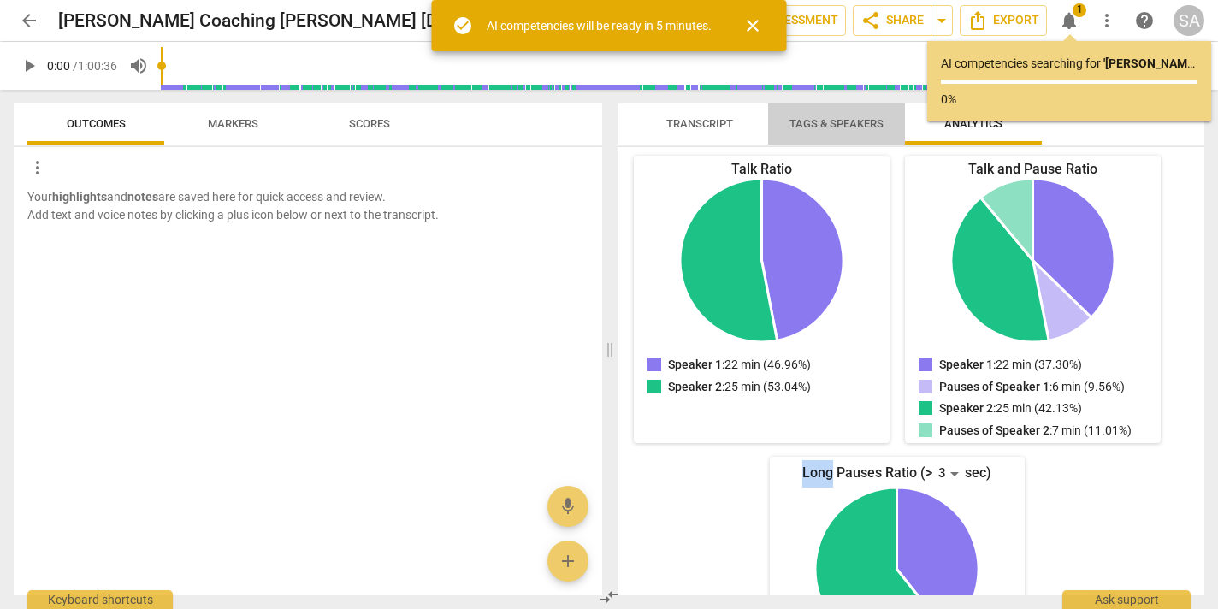
click at [827, 117] on span "Tags & Speakers" at bounding box center [837, 123] width 94 height 13
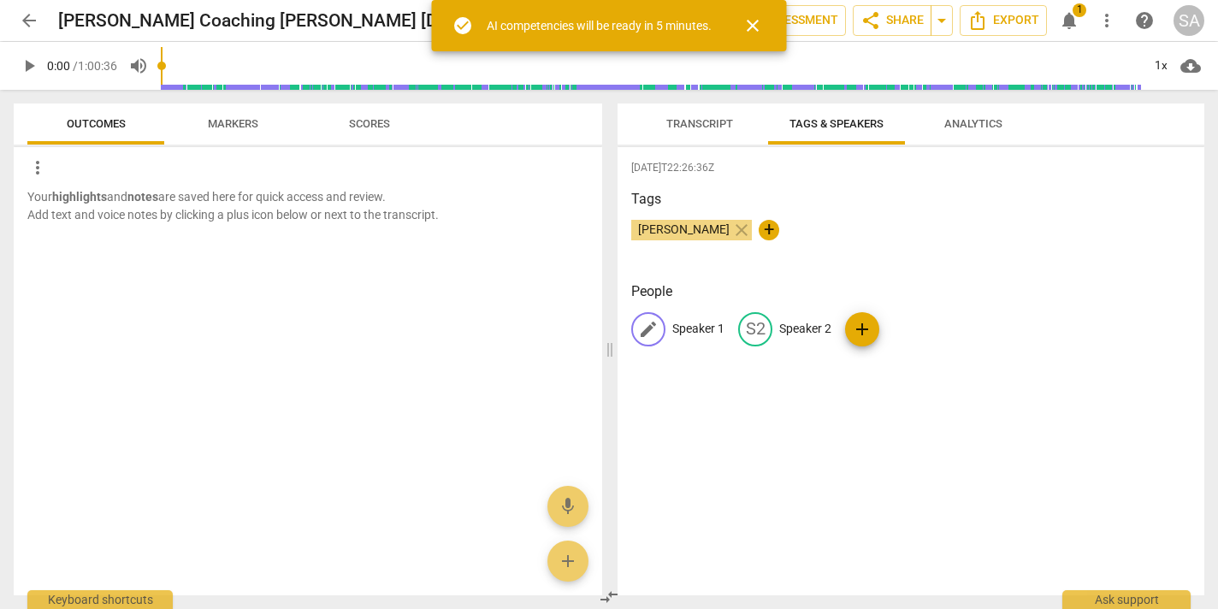
click at [707, 323] on p "Speaker 1" at bounding box center [698, 329] width 52 height 18
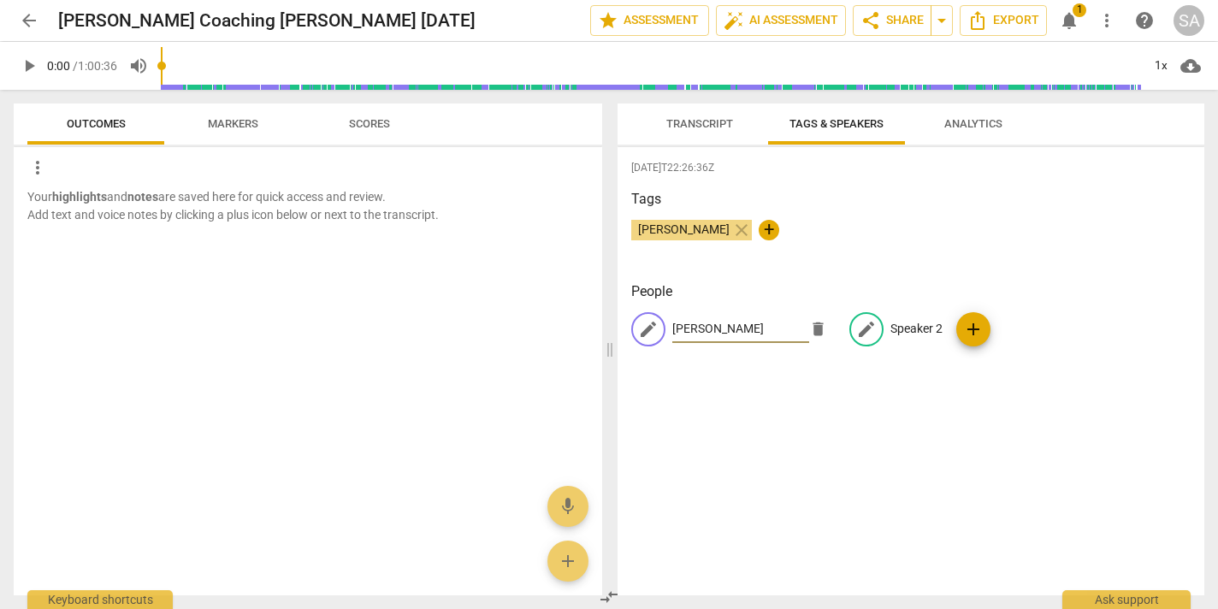
type input "[PERSON_NAME]"
click at [902, 318] on div "edit Speaker 2" at bounding box center [895, 329] width 93 height 34
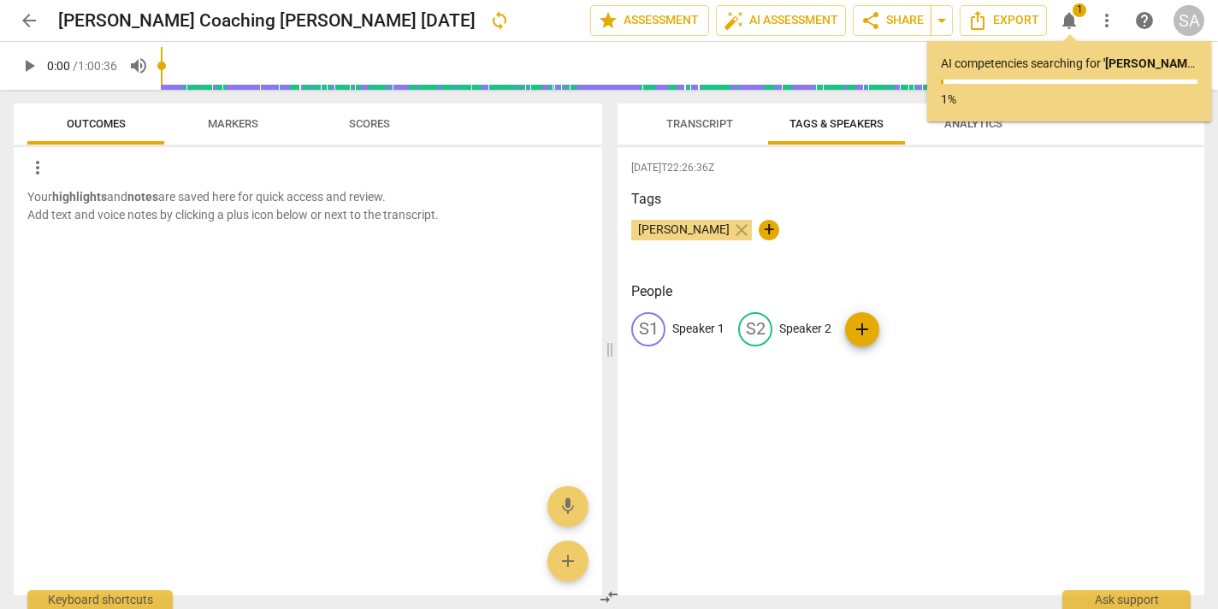
click at [956, 335] on div "S1 Speaker 1 S2 Speaker 2 add" at bounding box center [910, 336] width 559 height 48
click at [778, 327] on div "edit" at bounding box center [795, 329] width 34 height 34
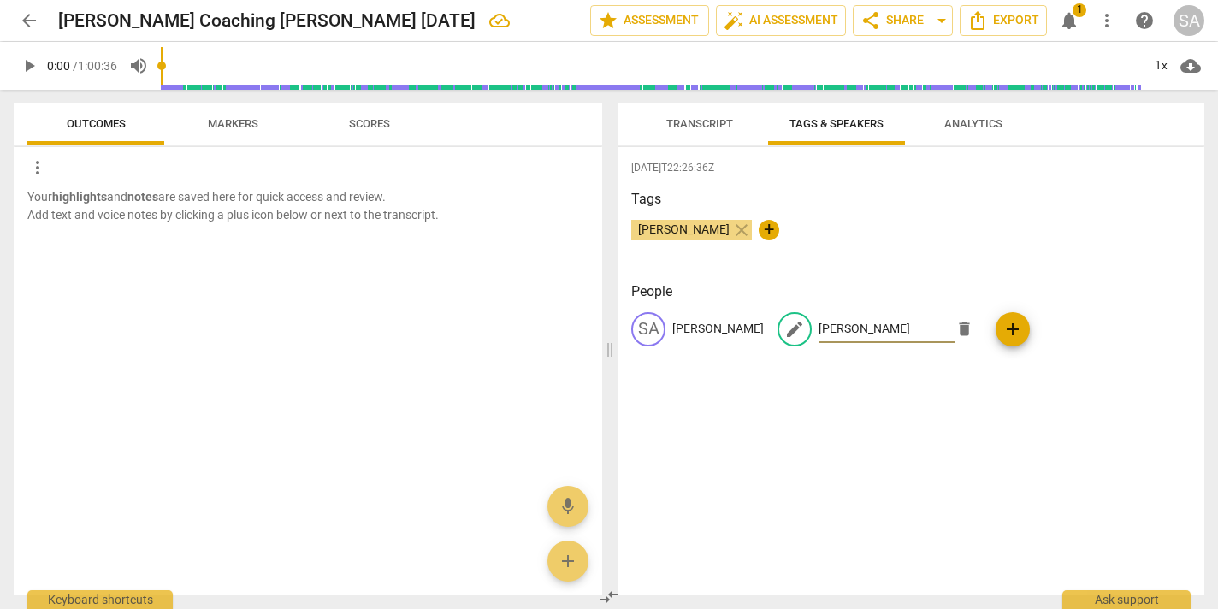
type input "[PERSON_NAME]"
click at [1088, 306] on div "People SA Sarah edit Kerrie delete add" at bounding box center [910, 327] width 559 height 92
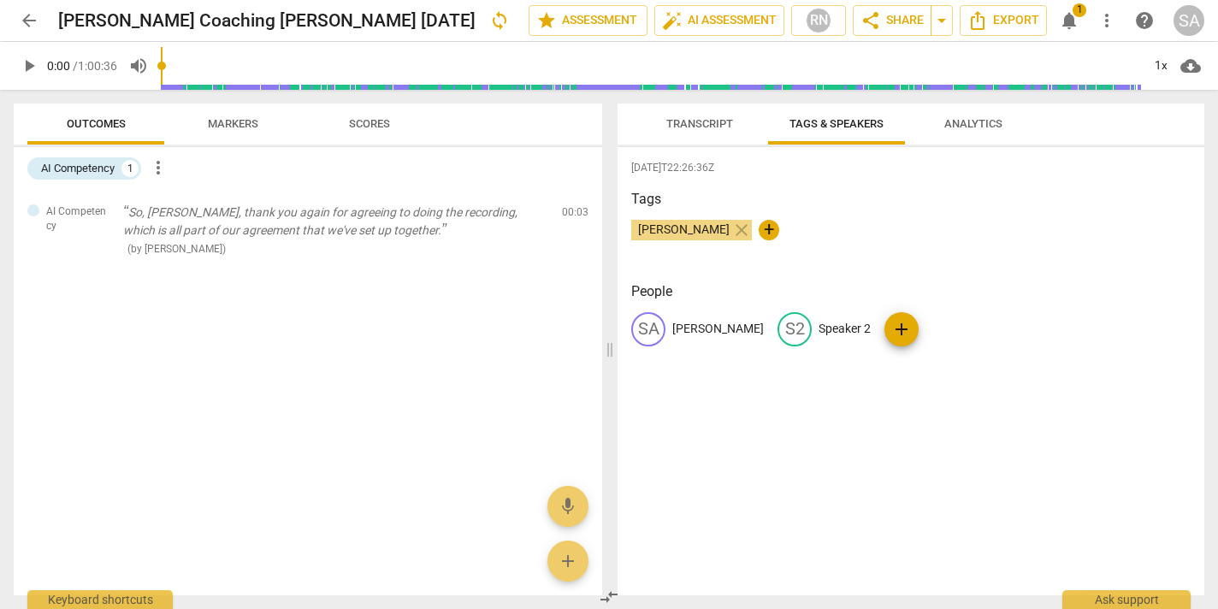
click at [818, 434] on div "2025-09-09T22:26:36Z Tags Sarah Anthony close + People SA Sarah S2 Speaker 2 add" at bounding box center [911, 371] width 587 height 448
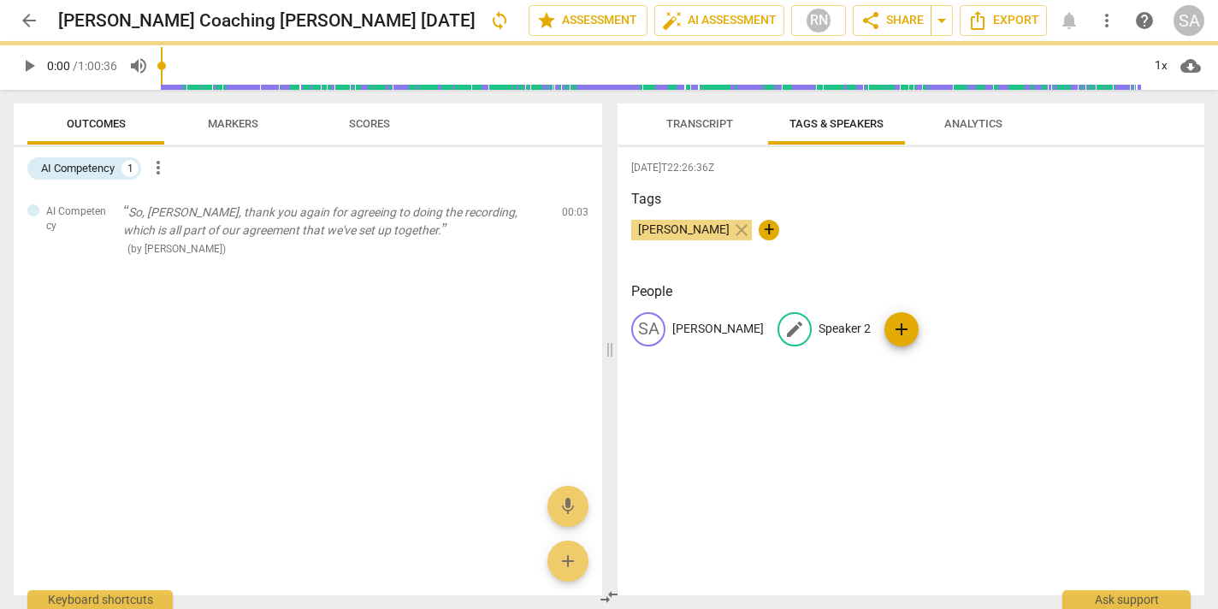
click at [819, 331] on p "Speaker 2" at bounding box center [845, 329] width 52 height 18
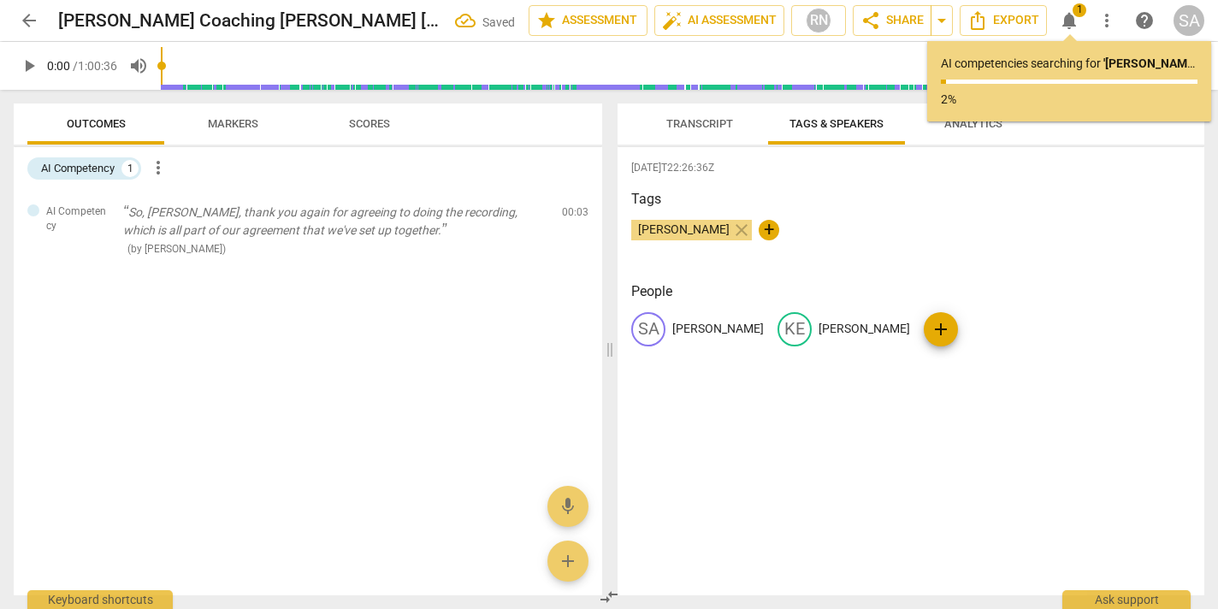
click at [947, 328] on div "SA Sarah KE Kerrie add" at bounding box center [910, 336] width 559 height 48
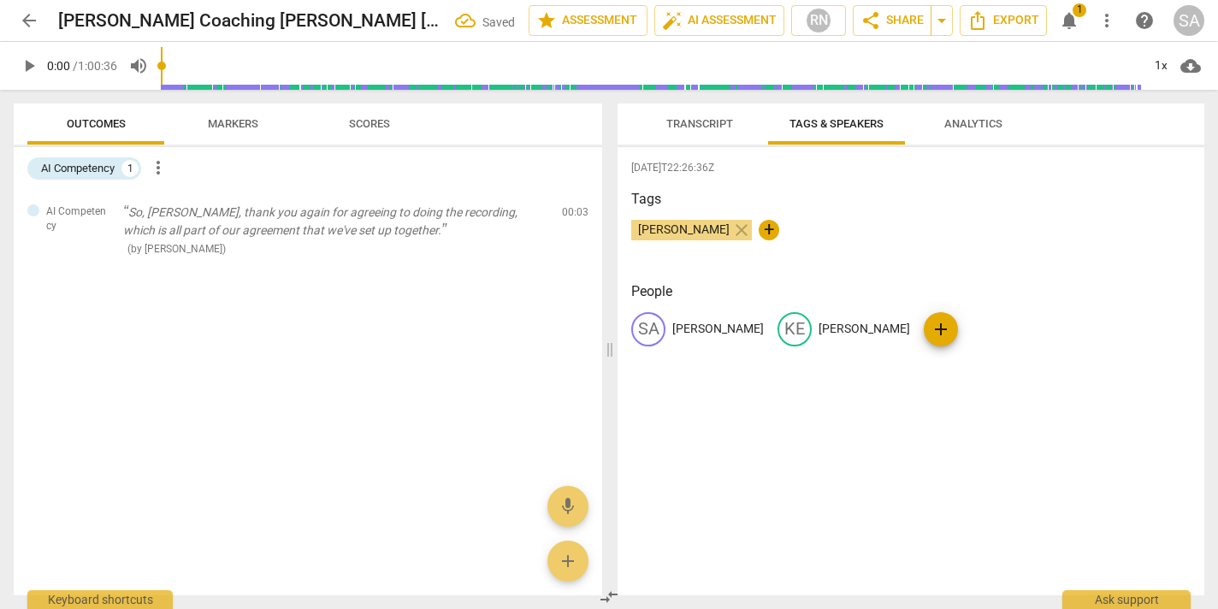
click at [231, 127] on span "Markers" at bounding box center [233, 123] width 50 height 13
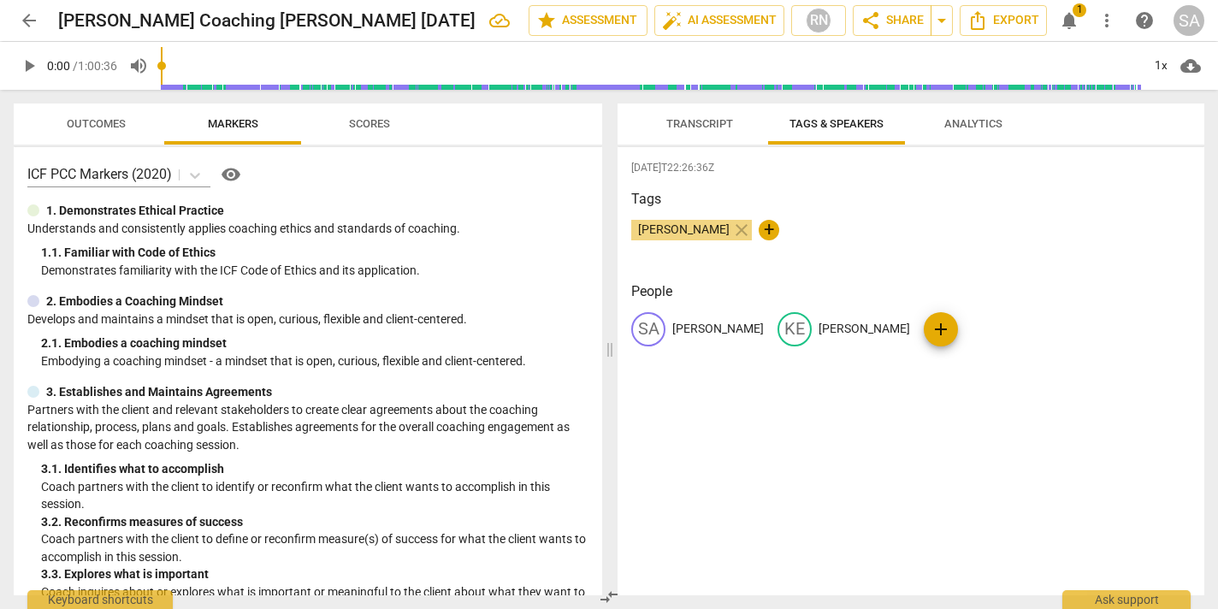
click at [32, 21] on span "arrow_back" at bounding box center [29, 20] width 21 height 21
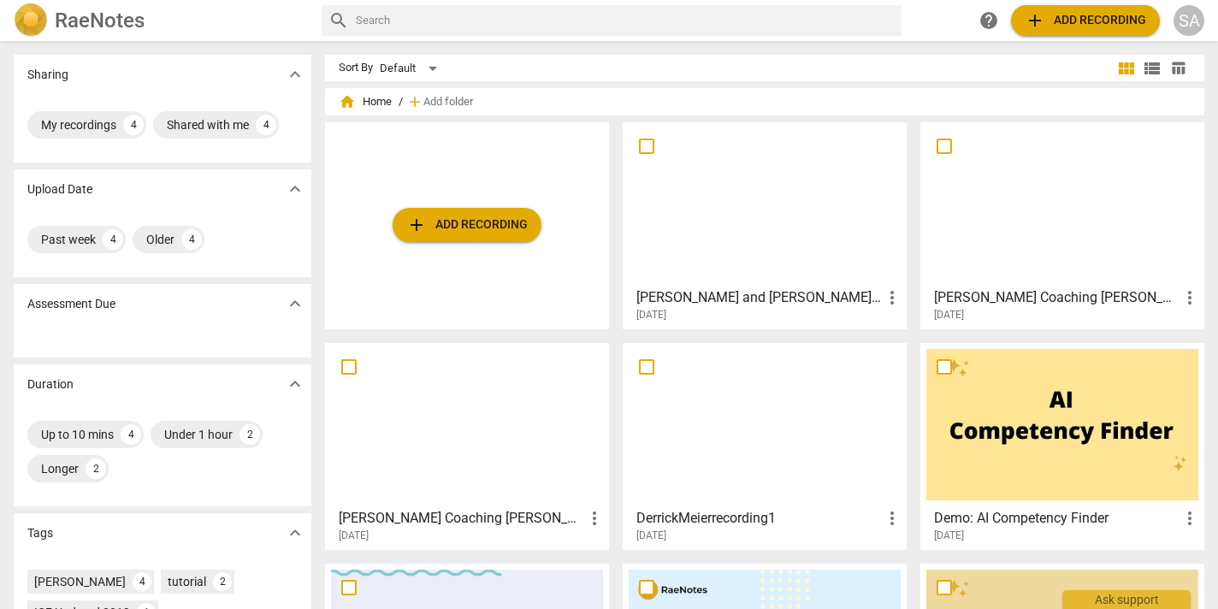
click at [483, 454] on div at bounding box center [467, 424] width 272 height 151
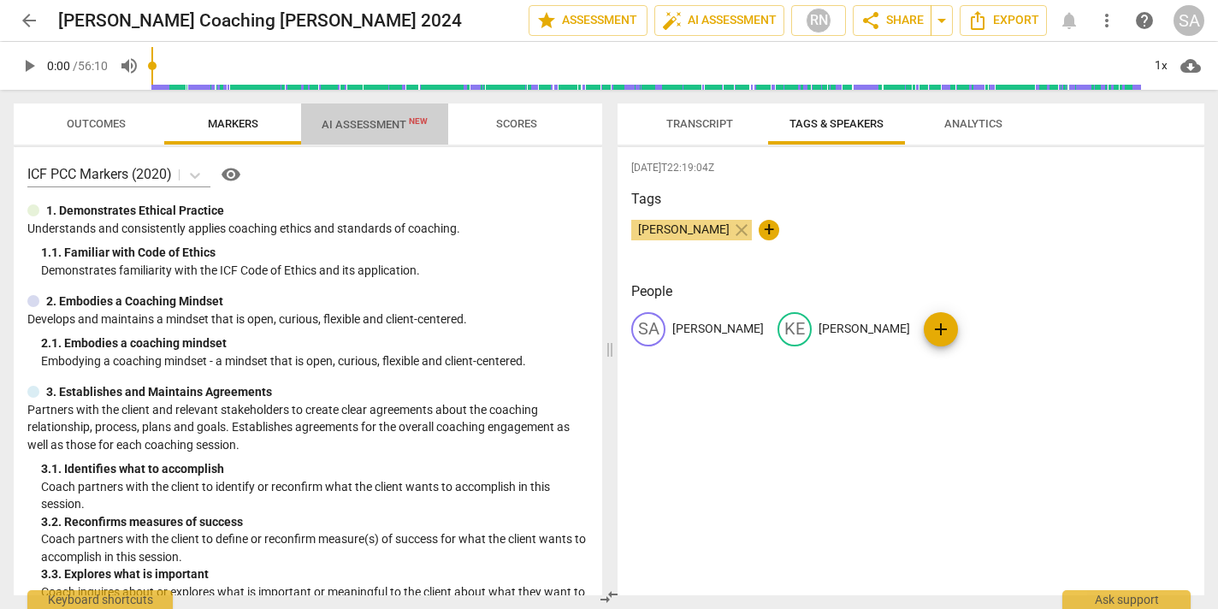
click at [375, 116] on span "AI Assessment New" at bounding box center [374, 124] width 147 height 26
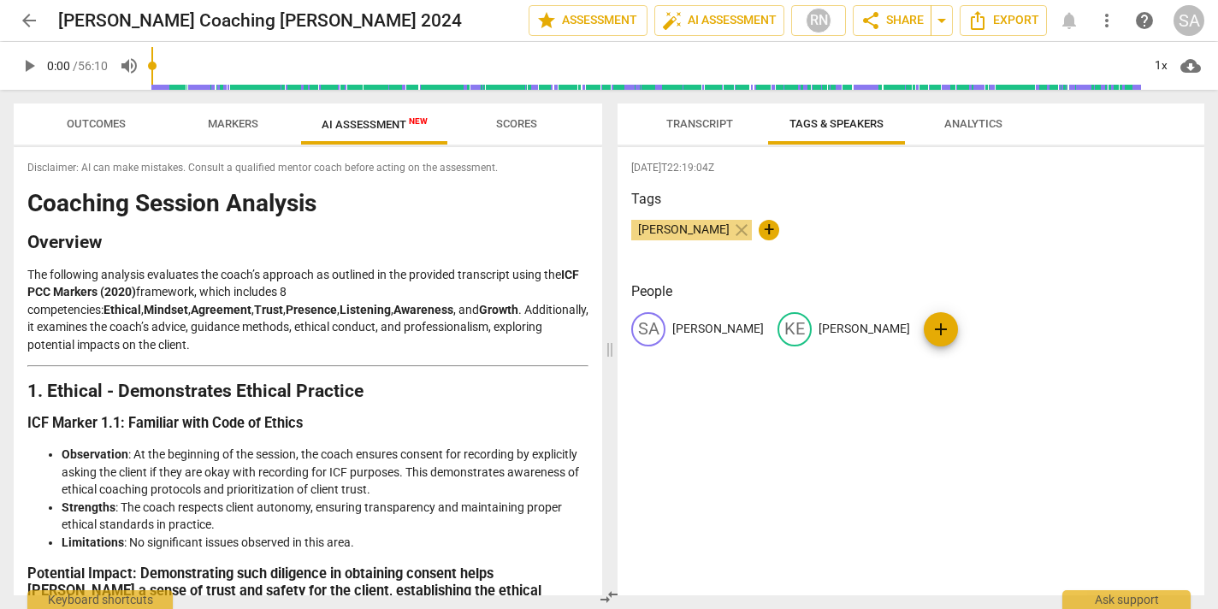
click at [522, 126] on span "Scores" at bounding box center [516, 123] width 41 height 13
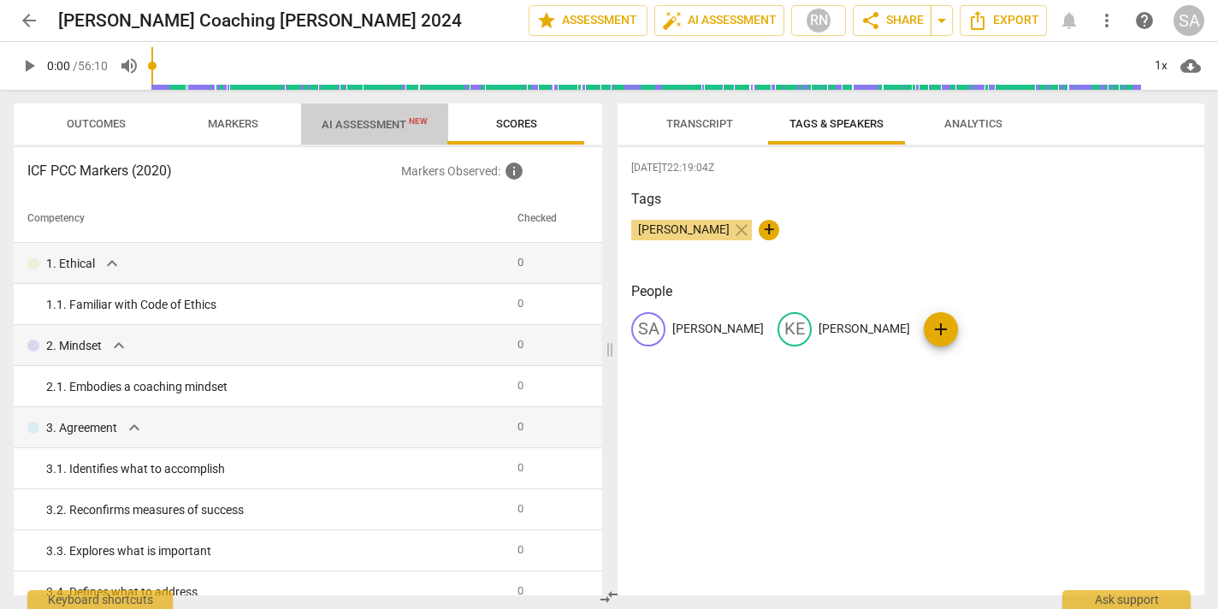
click at [372, 121] on span "AI Assessment New" at bounding box center [375, 124] width 106 height 13
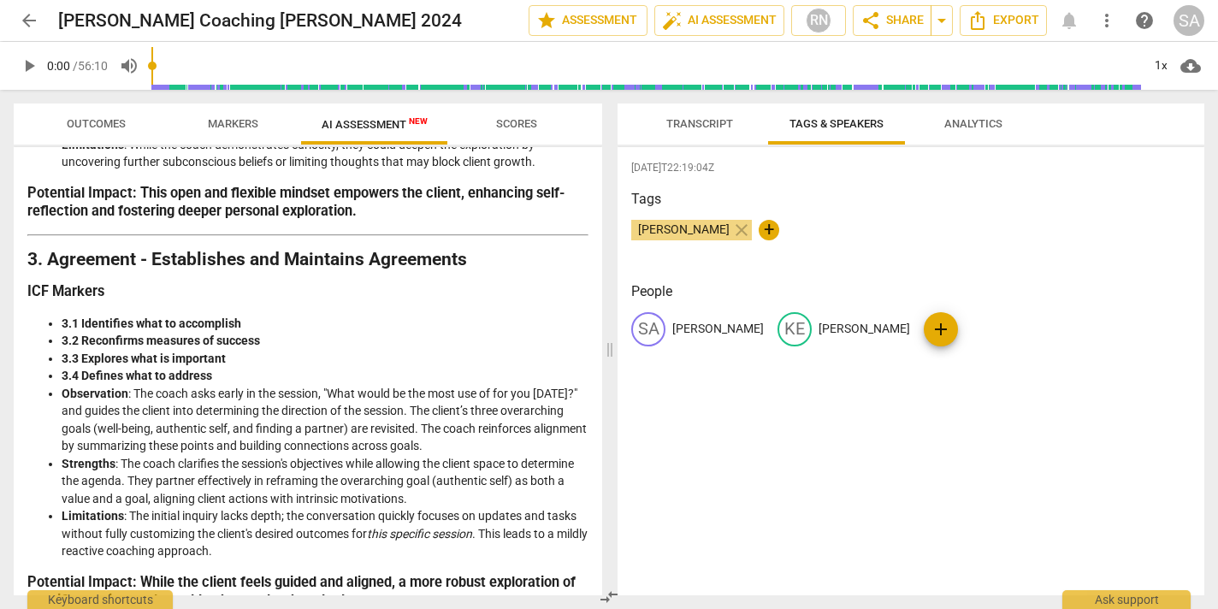
scroll to position [676, 0]
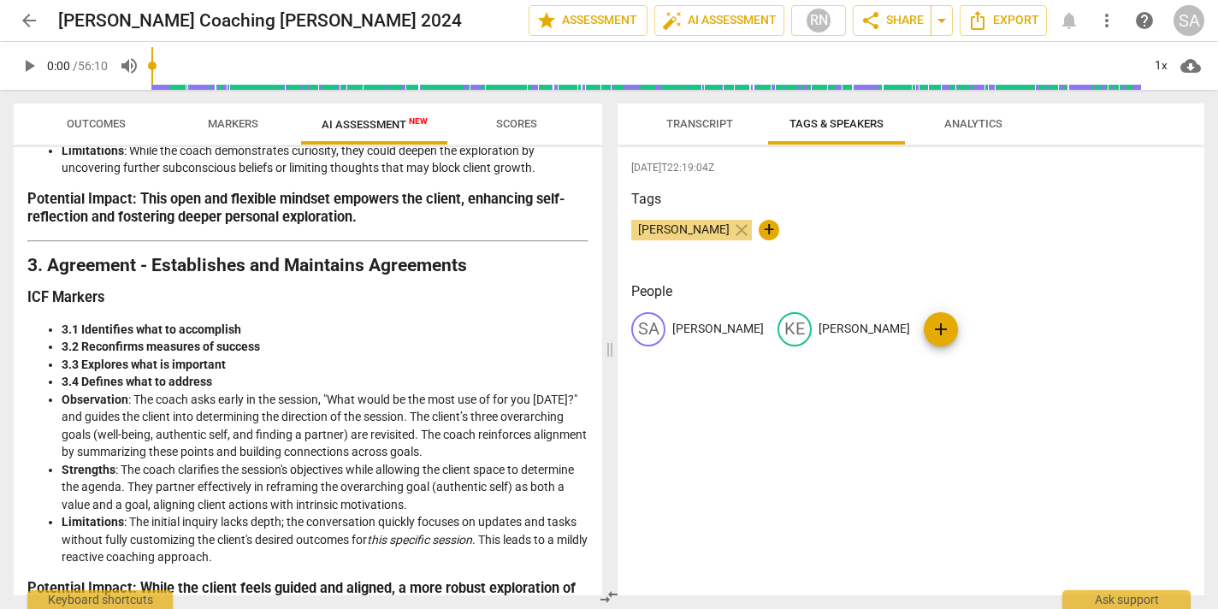
click at [512, 117] on span "Scores" at bounding box center [516, 123] width 41 height 13
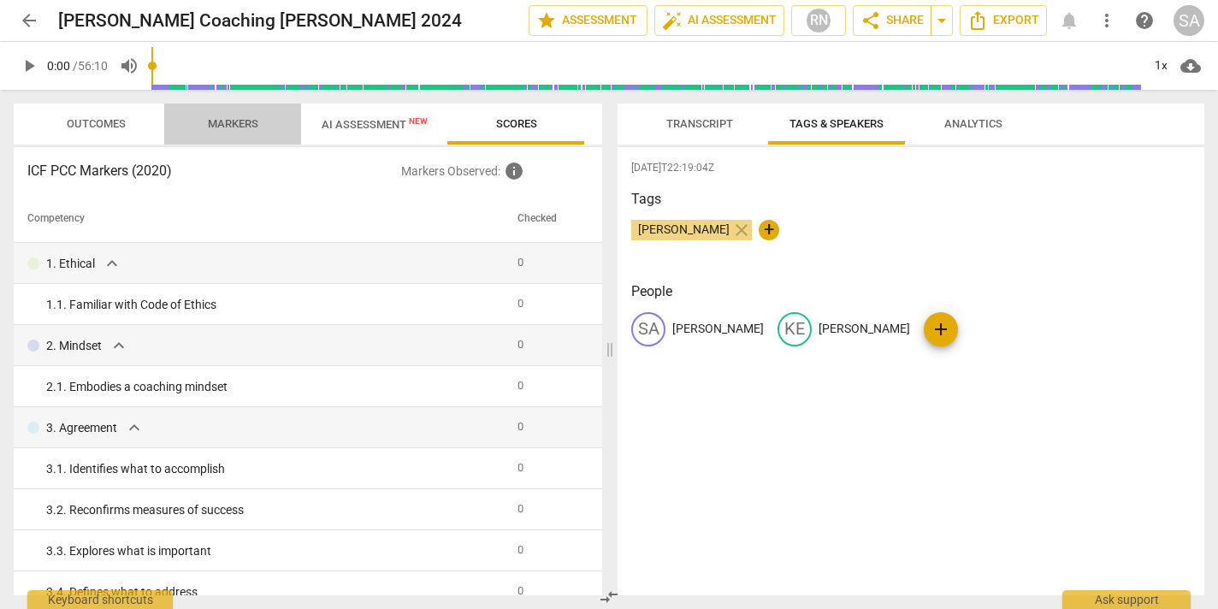
click at [239, 125] on span "Markers" at bounding box center [233, 123] width 50 height 13
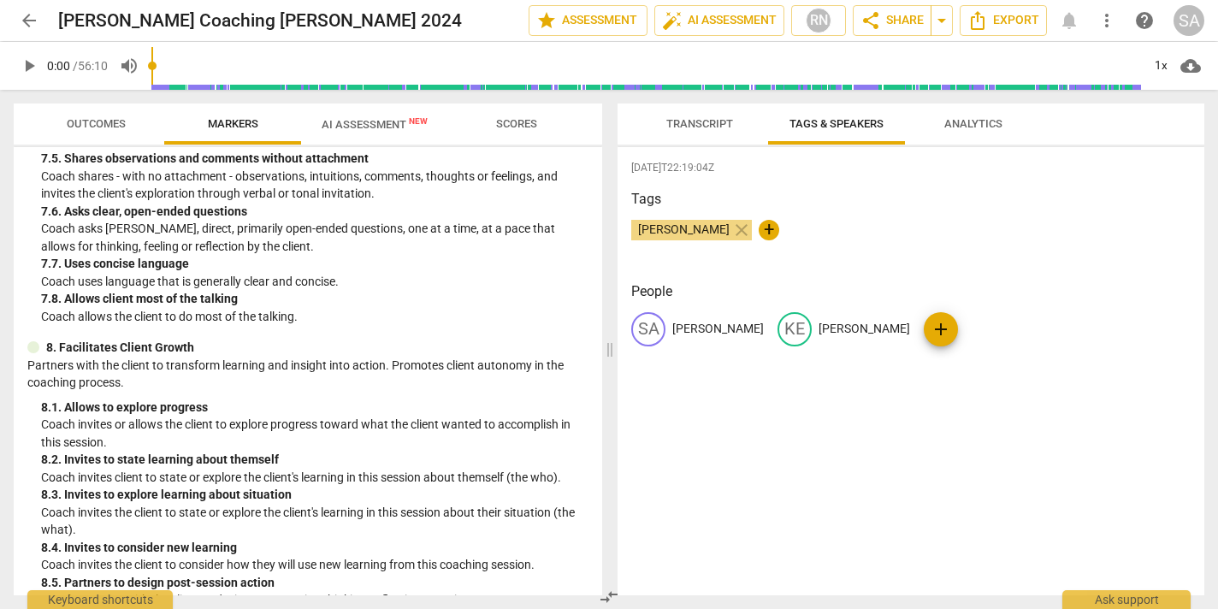
scroll to position [1875, 0]
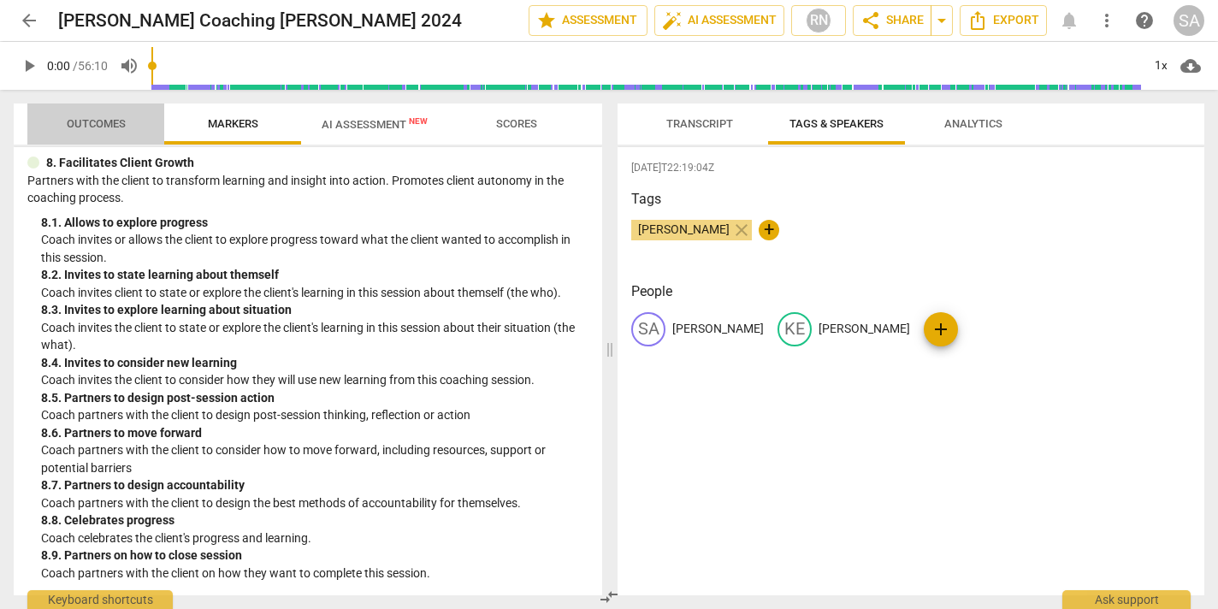
click at [84, 129] on span "Outcomes" at bounding box center [96, 123] width 59 height 13
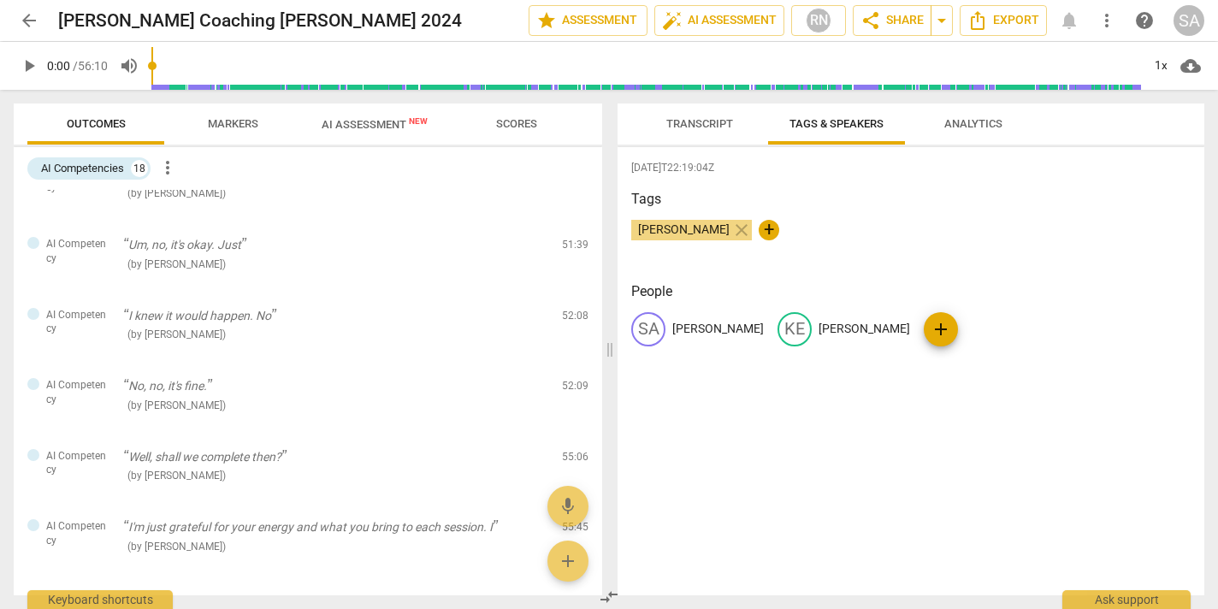
scroll to position [998, 0]
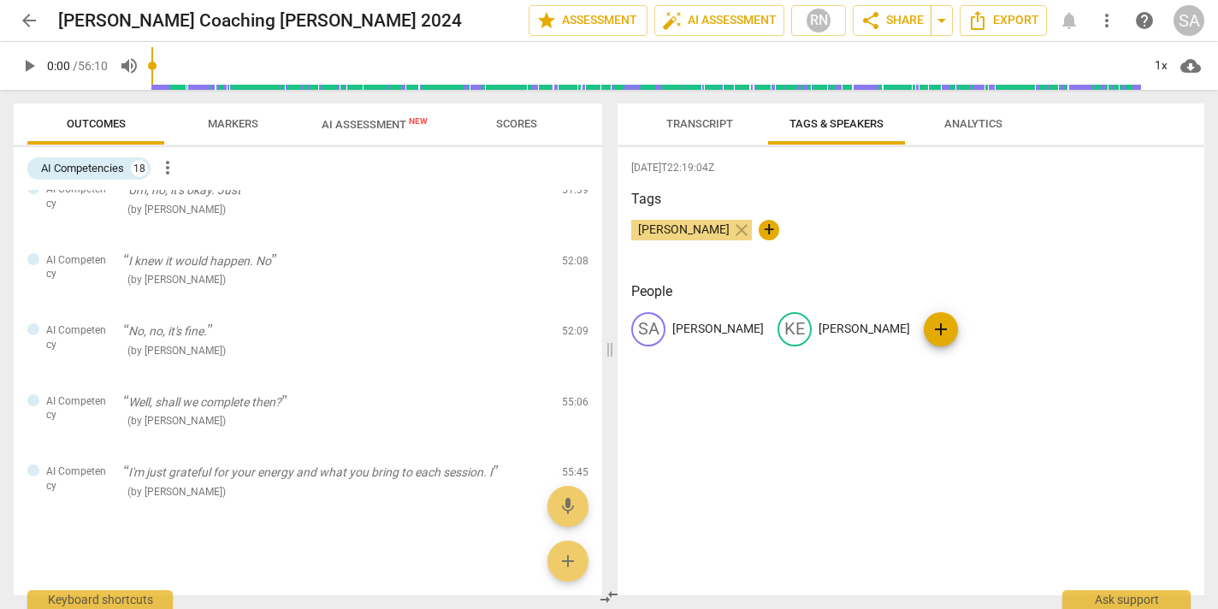
click at [688, 128] on span "Transcript" at bounding box center [699, 123] width 67 height 13
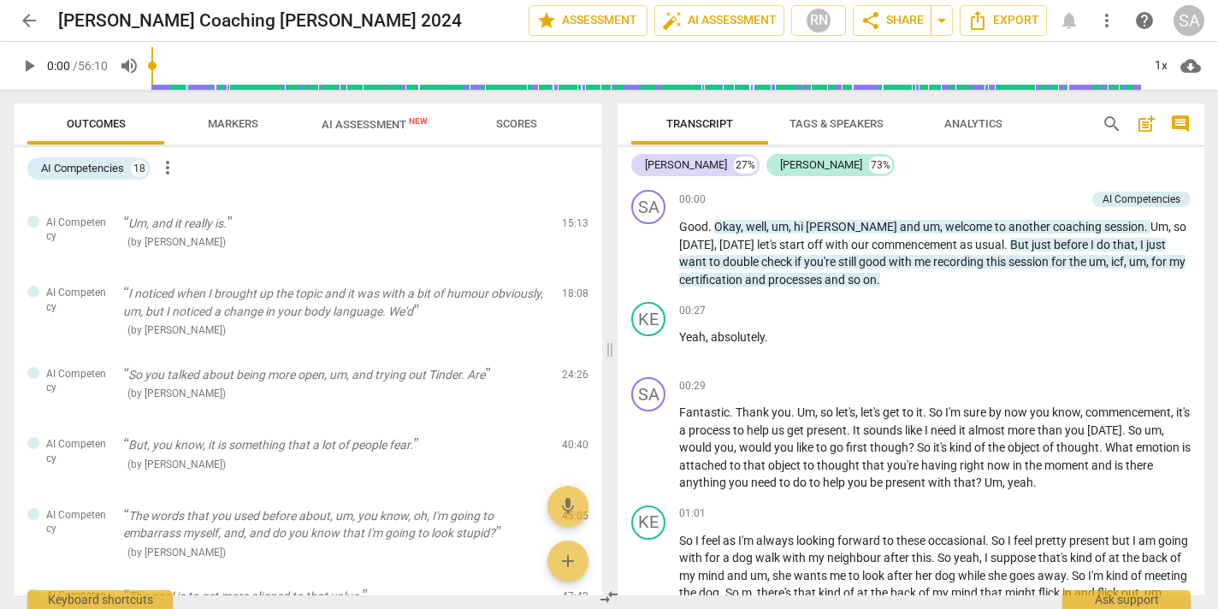
scroll to position [0, 0]
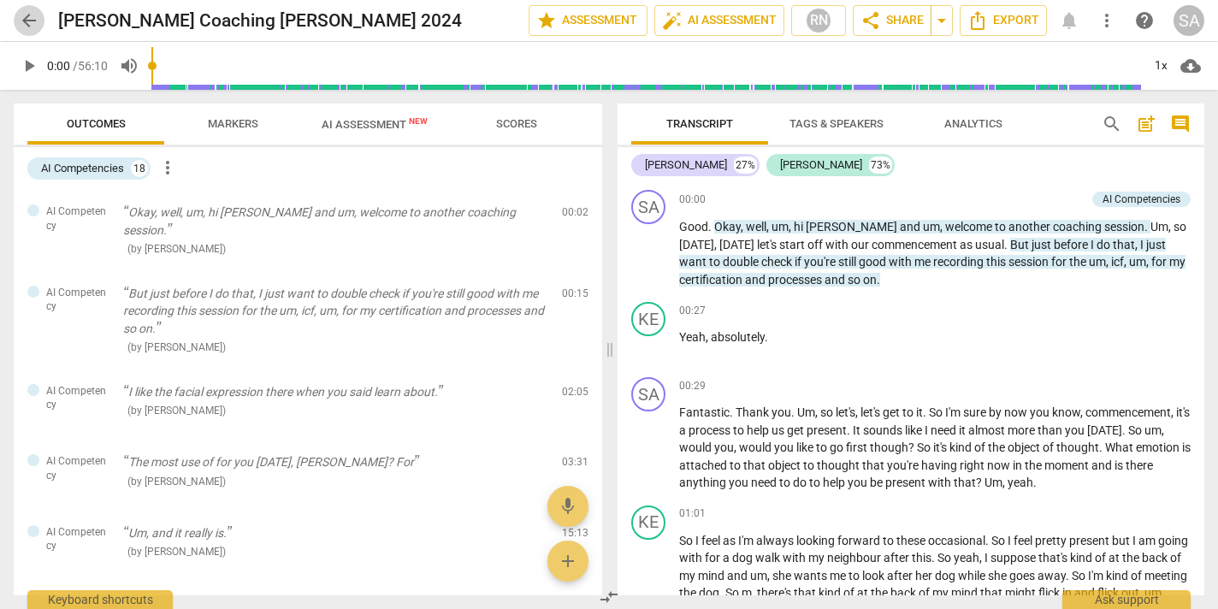
click at [27, 18] on span "arrow_back" at bounding box center [29, 20] width 21 height 21
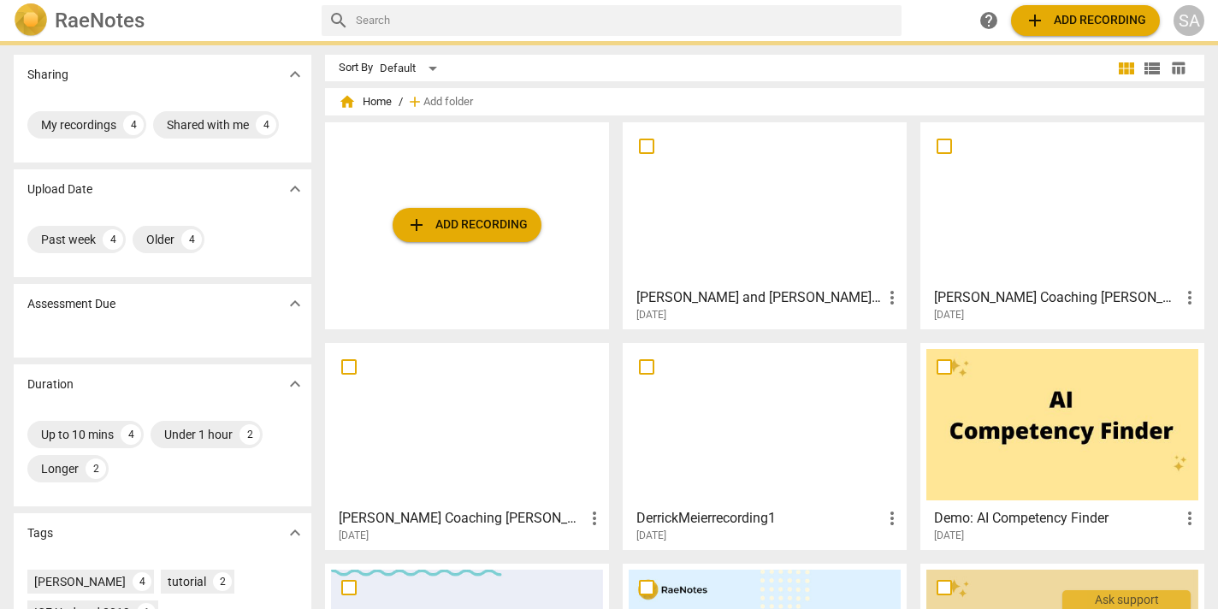
click at [1055, 210] on div at bounding box center [1062, 203] width 272 height 151
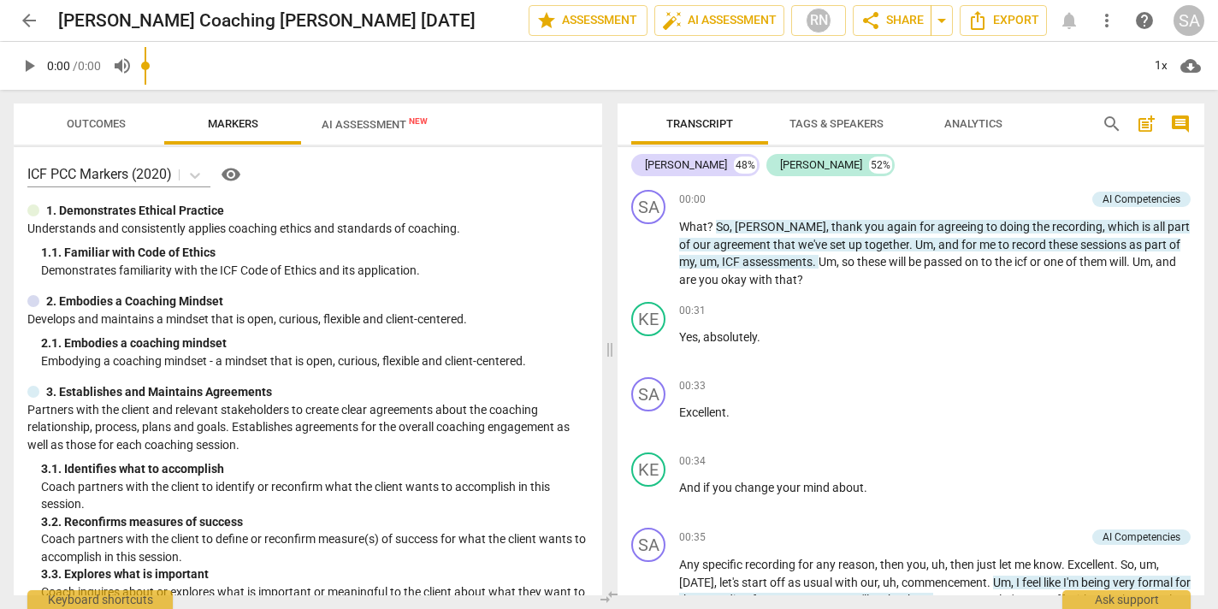
click at [390, 120] on span "AI Assessment New" at bounding box center [375, 124] width 106 height 13
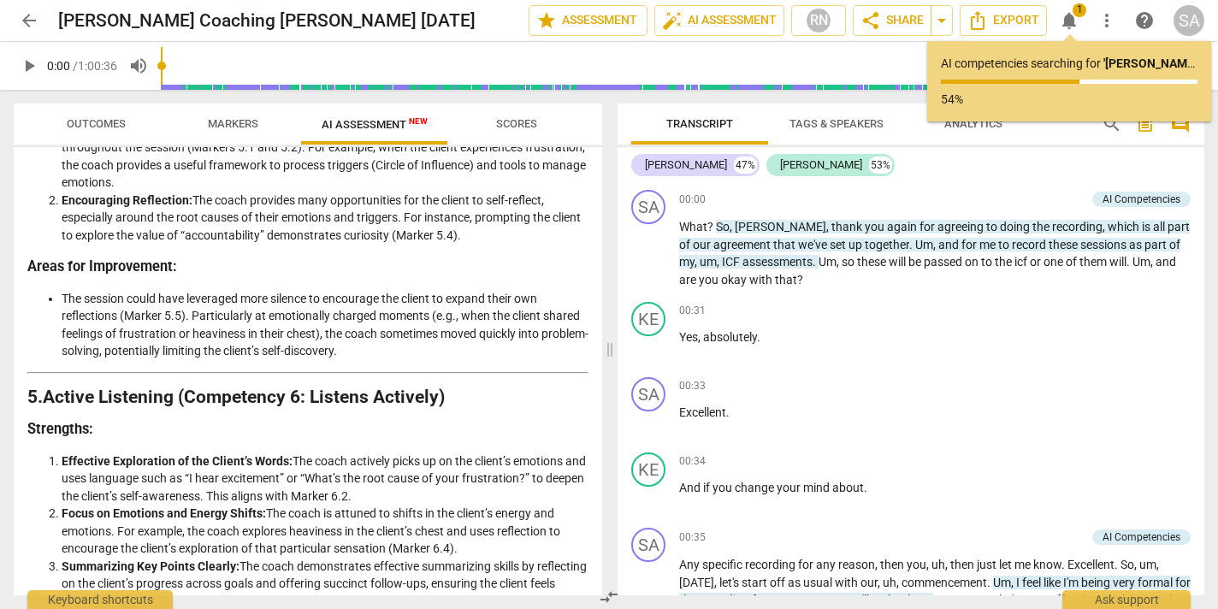
scroll to position [1310, 0]
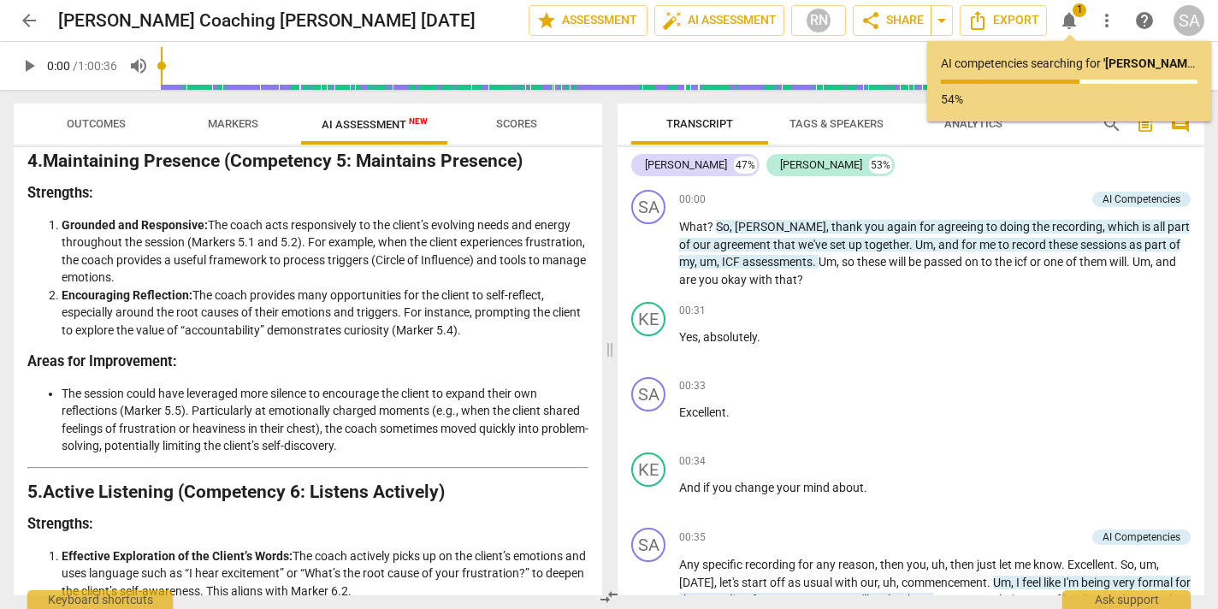
click at [525, 115] on span "Scores" at bounding box center [517, 124] width 82 height 23
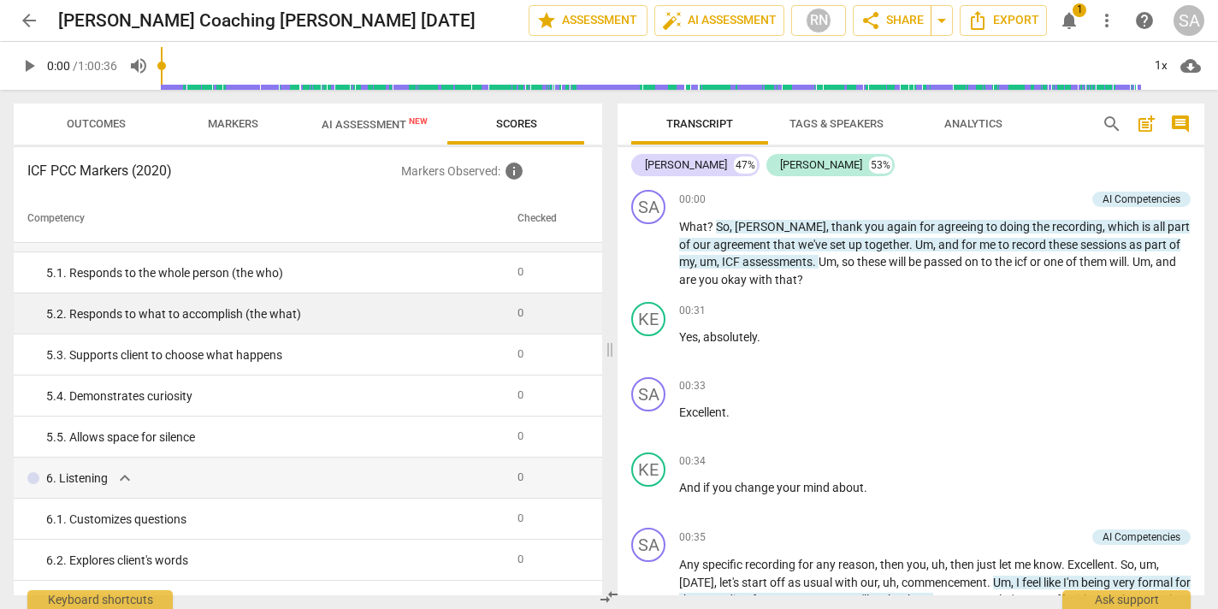
scroll to position [1044, 0]
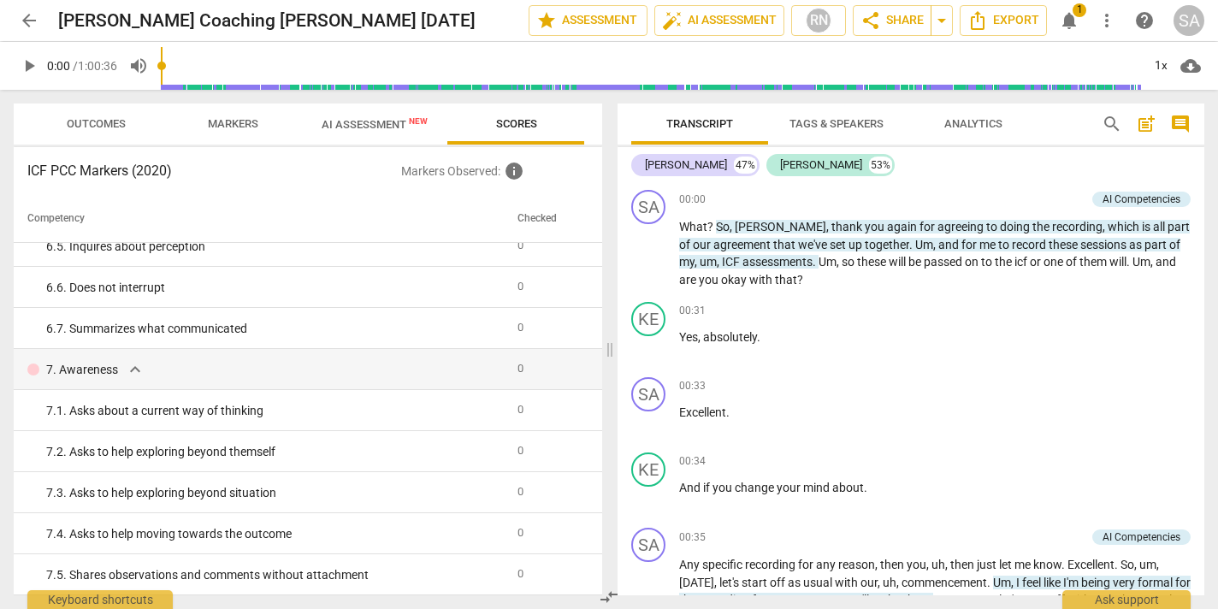
click at [210, 123] on span "Markers" at bounding box center [233, 123] width 50 height 13
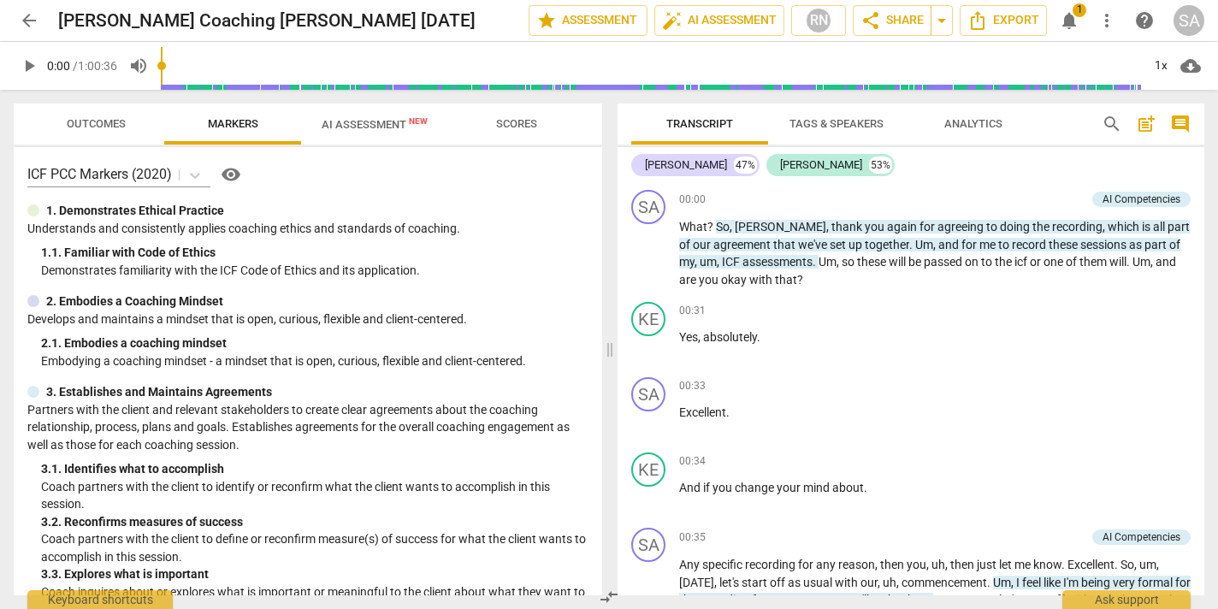
click at [90, 121] on span "Outcomes" at bounding box center [96, 123] width 59 height 13
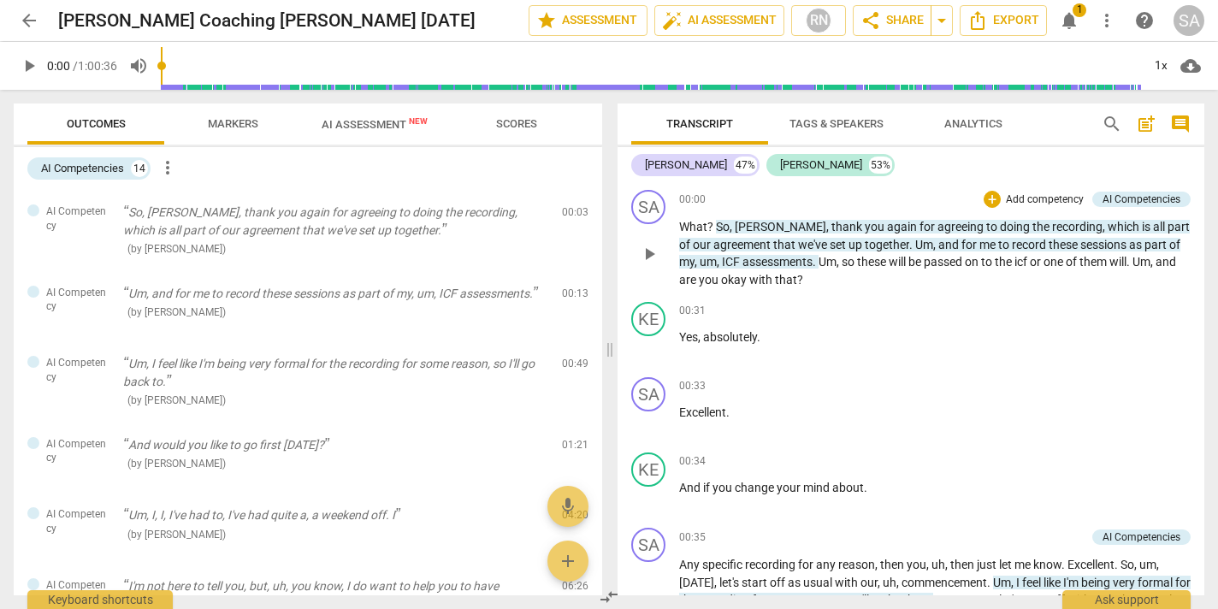
click at [744, 226] on span "Terry" at bounding box center [781, 227] width 92 height 14
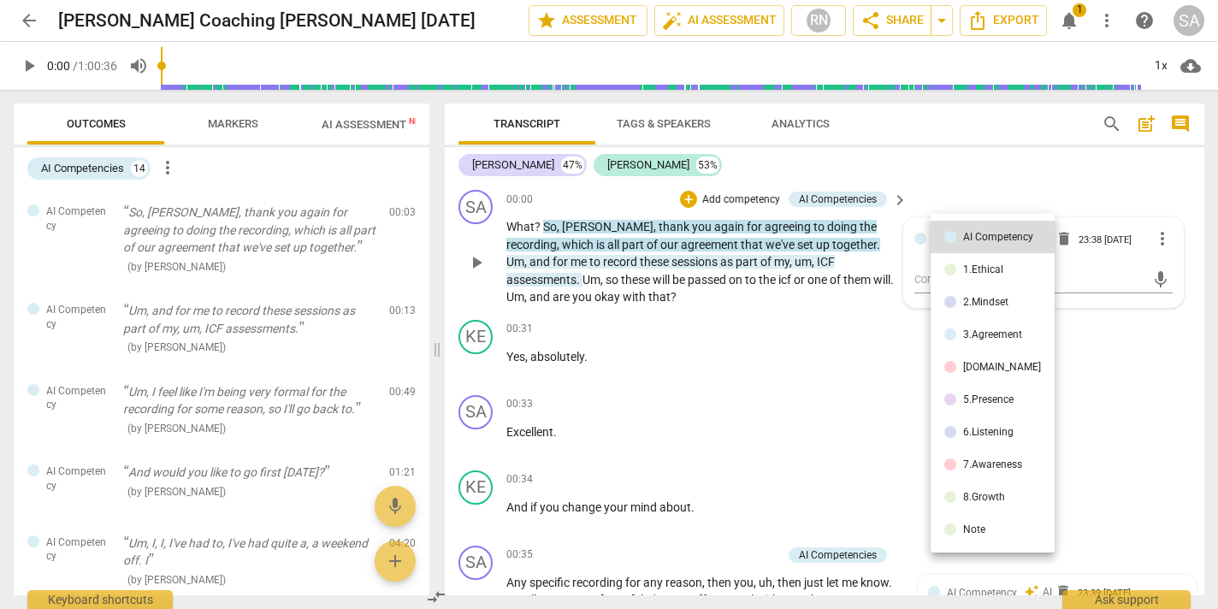
click at [843, 370] on div at bounding box center [609, 304] width 1218 height 609
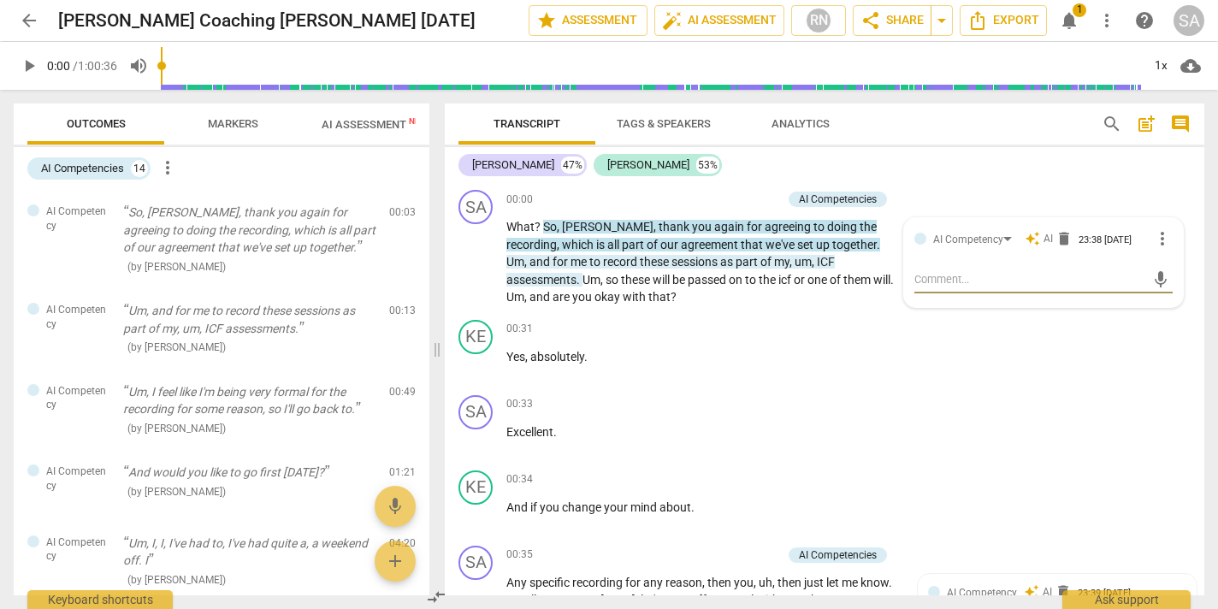
click at [573, 231] on span "Terry" at bounding box center [608, 227] width 92 height 14
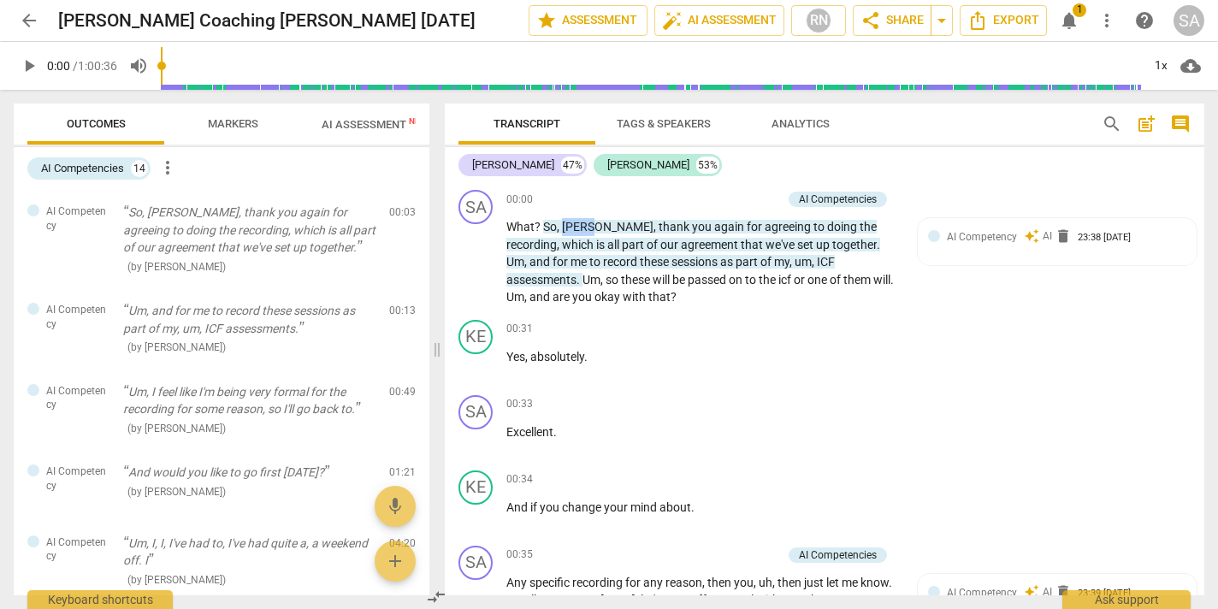
click at [573, 231] on span "Terry" at bounding box center [608, 227] width 92 height 14
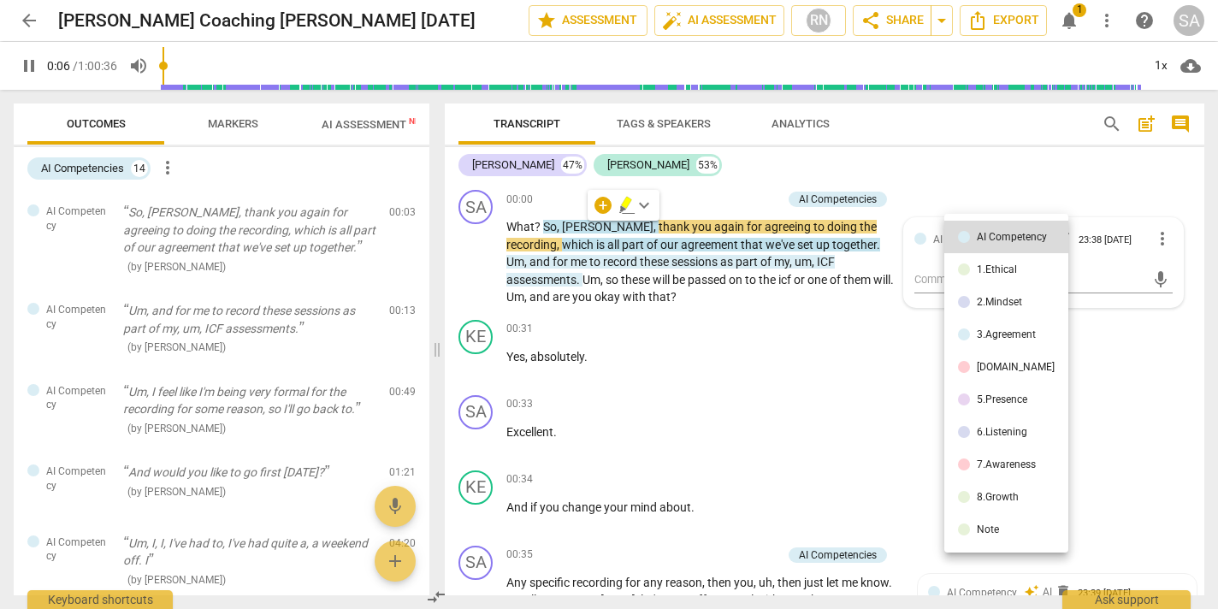
click at [565, 225] on div at bounding box center [609, 304] width 1218 height 609
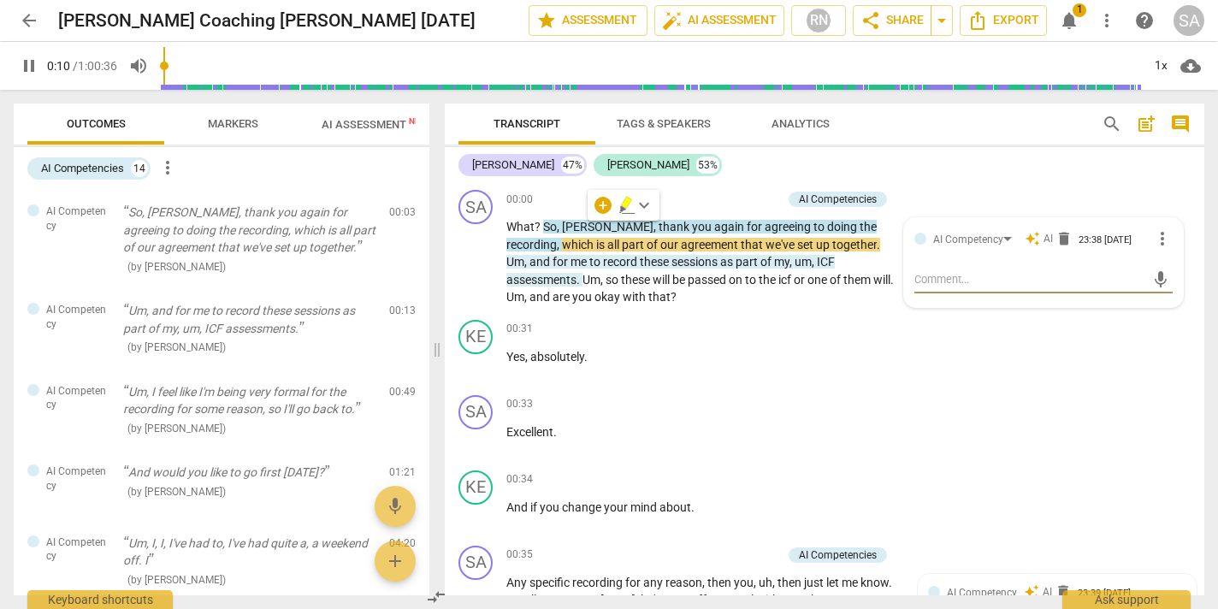
type input "11"
click at [32, 16] on span "arrow_back" at bounding box center [29, 20] width 21 height 21
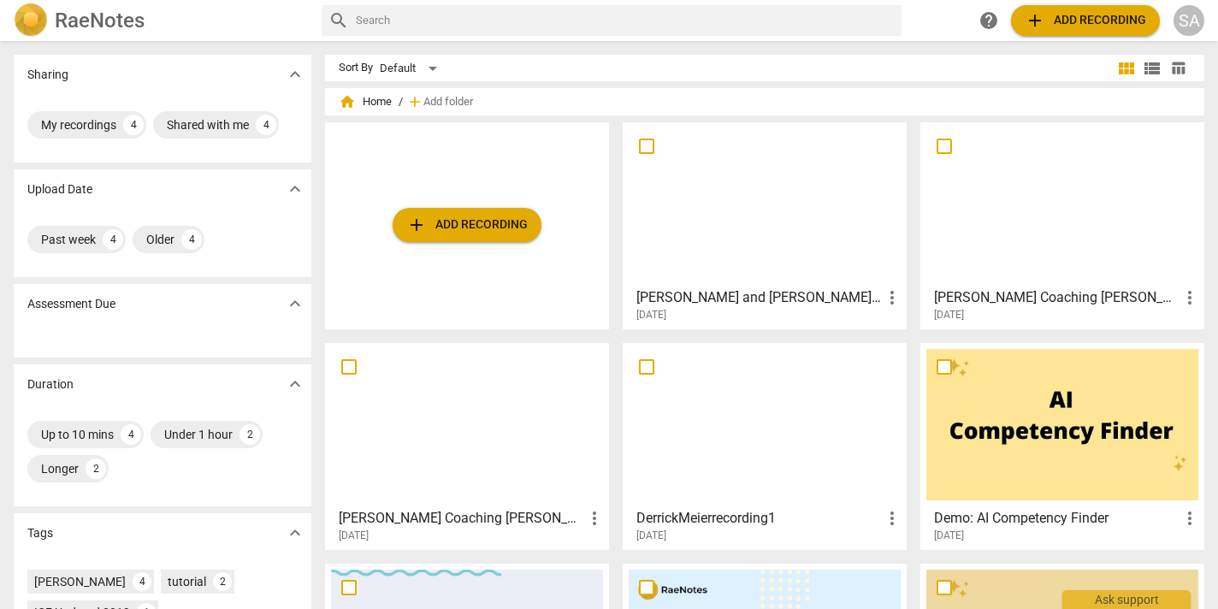
click at [737, 222] on div at bounding box center [765, 203] width 272 height 151
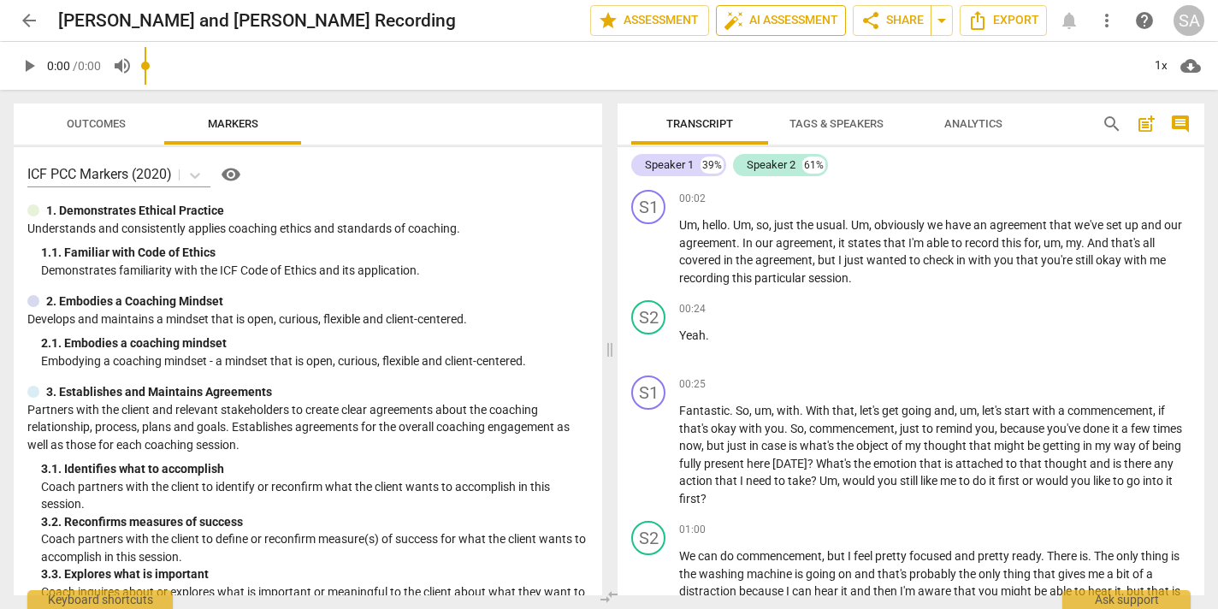
click at [772, 25] on span "auto_fix_high AI Assessment" at bounding box center [781, 20] width 115 height 21
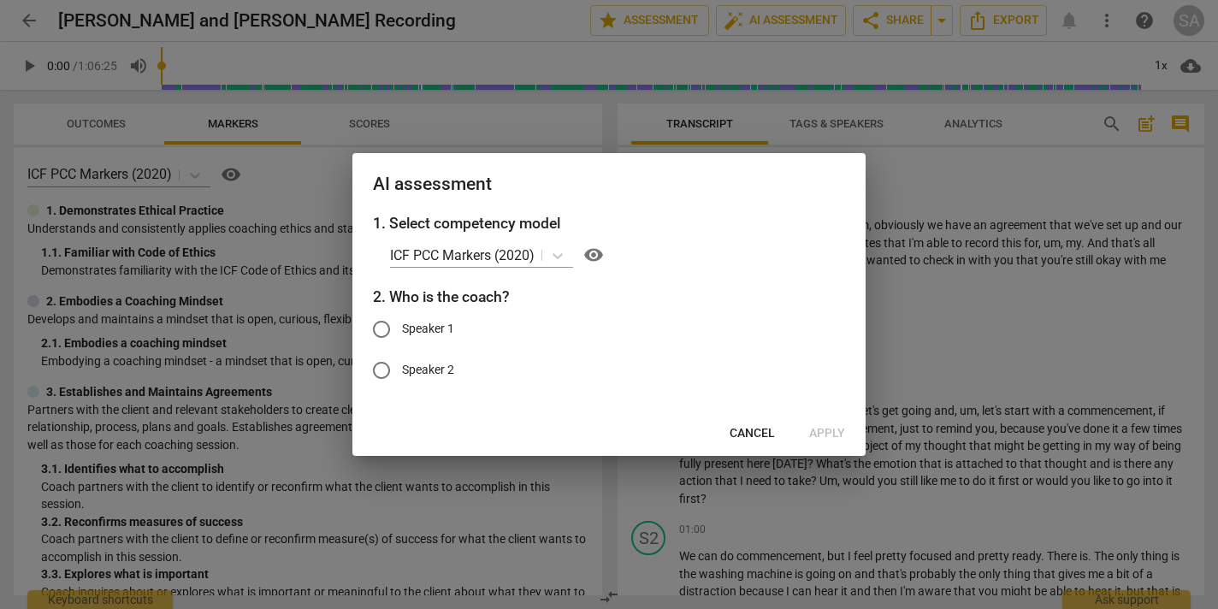
click at [387, 324] on input "Speaker 1" at bounding box center [381, 329] width 41 height 41
radio input "true"
click at [833, 434] on span "Apply" at bounding box center [827, 433] width 36 height 17
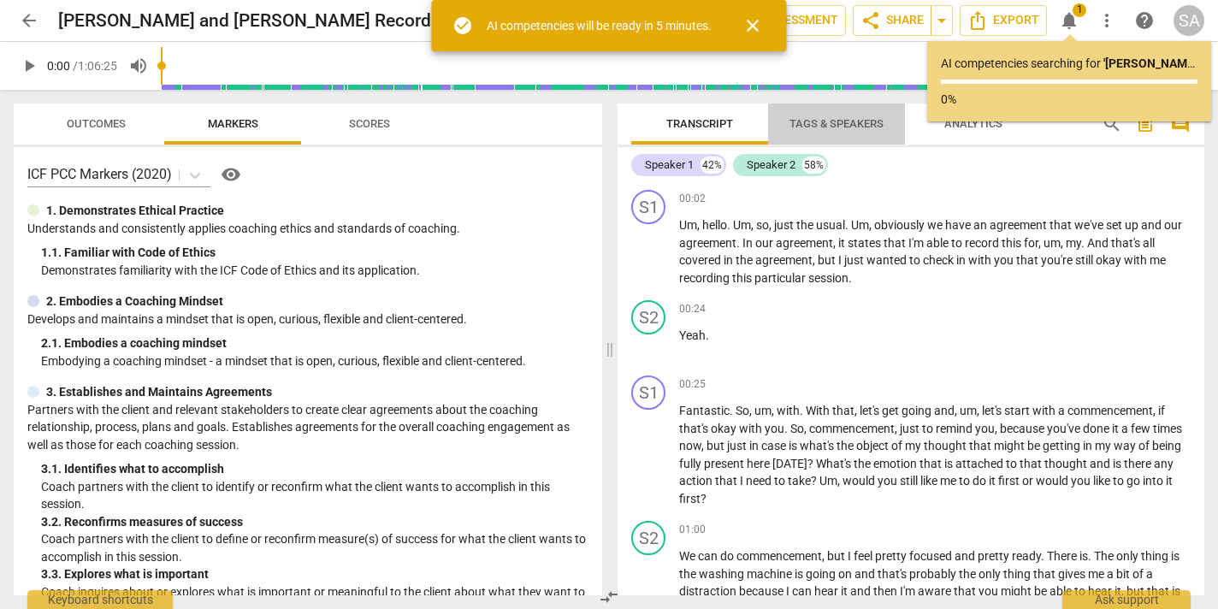
click at [824, 132] on span "Tags & Speakers" at bounding box center [836, 124] width 135 height 23
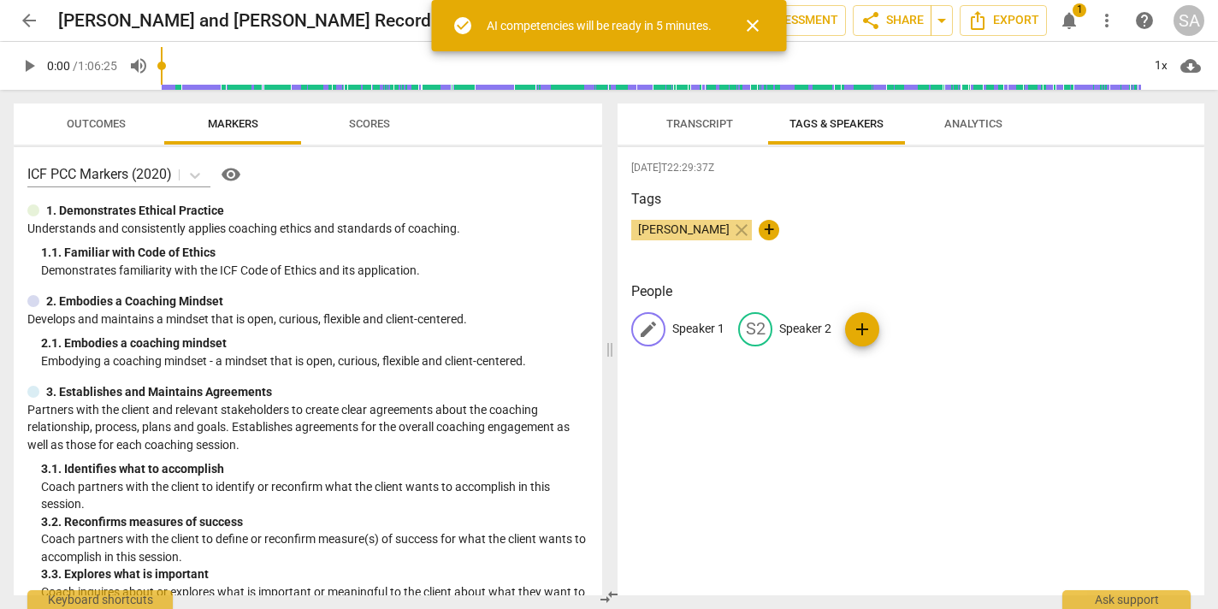
click at [699, 317] on div "edit Speaker 1" at bounding box center [677, 329] width 93 height 34
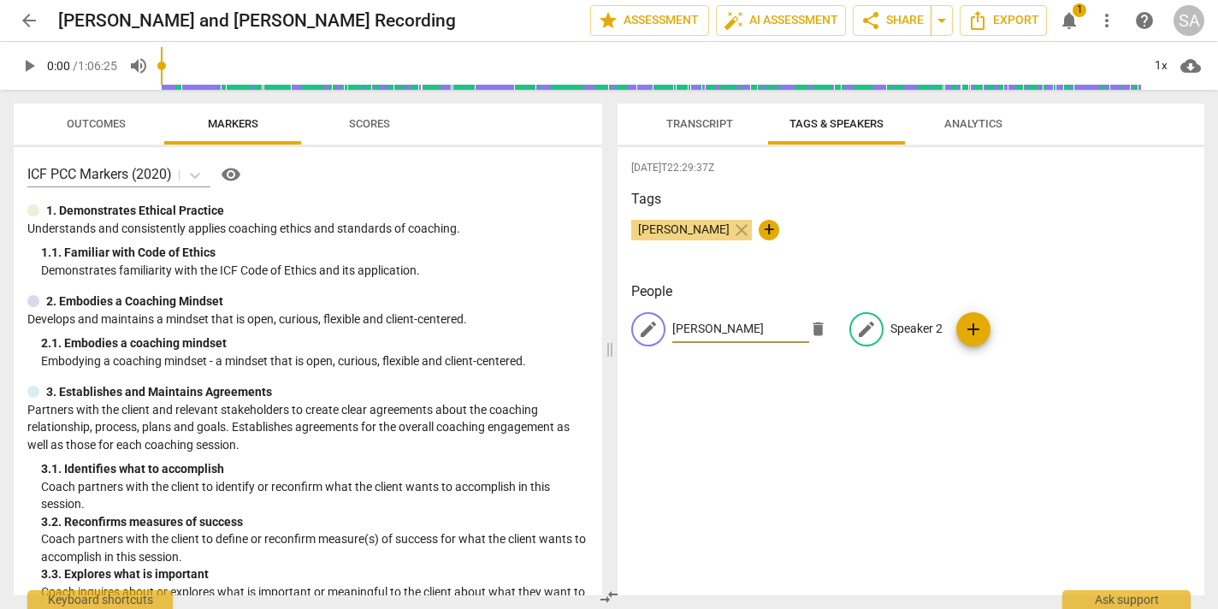
type input "[PERSON_NAME]"
click at [904, 336] on p "Speaker 2" at bounding box center [916, 329] width 52 height 18
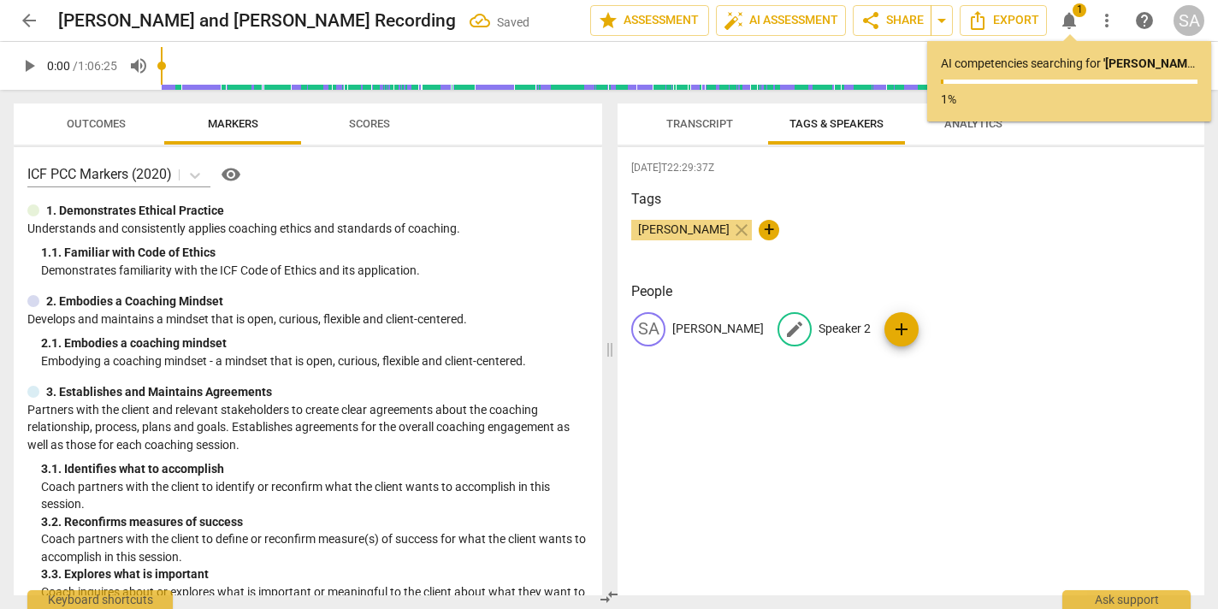
click at [819, 327] on p "Speaker 2" at bounding box center [845, 329] width 52 height 18
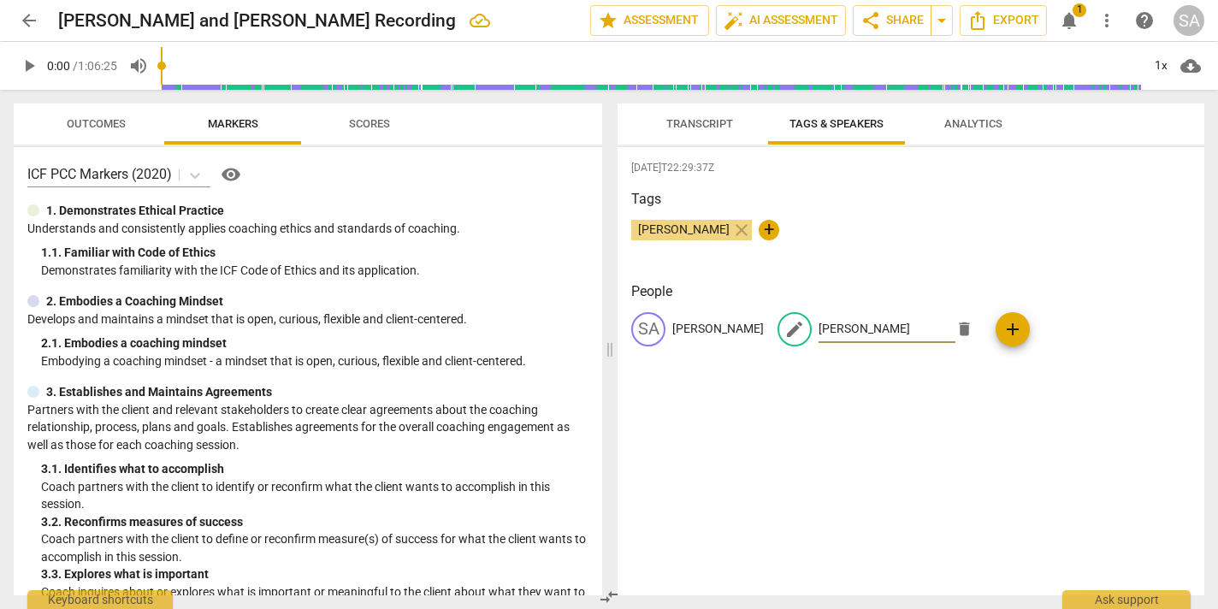
type input "[PERSON_NAME]"
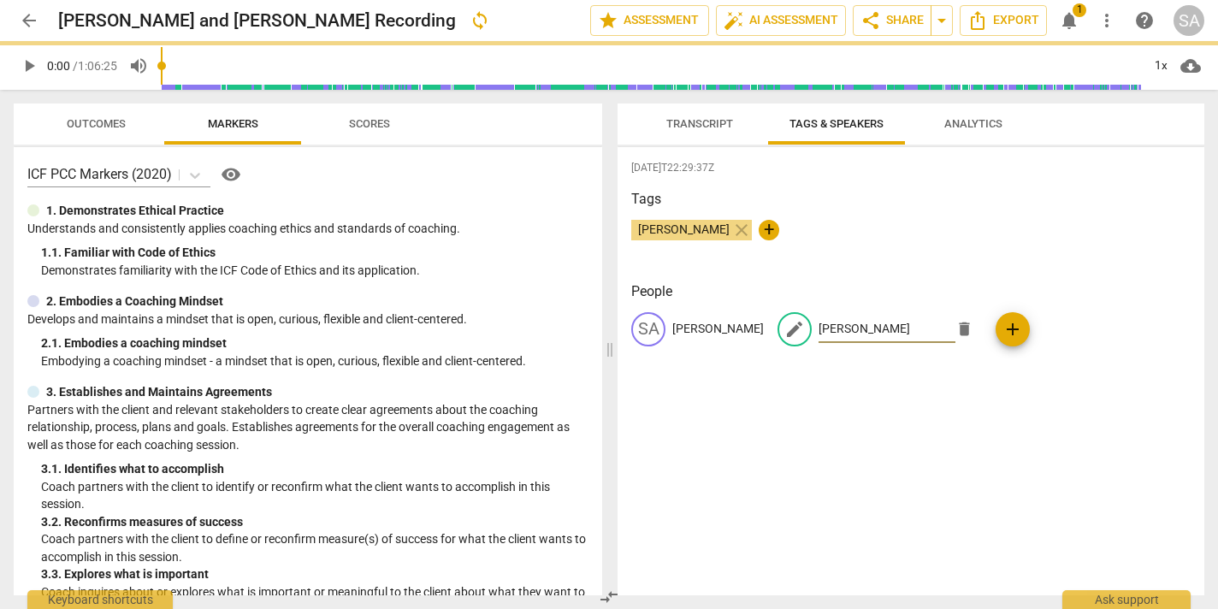
click at [825, 410] on div "2025-09-09T22:29:37Z Tags Sarah Anthony close + People SA Sarah edit Kerrie del…" at bounding box center [911, 371] width 587 height 448
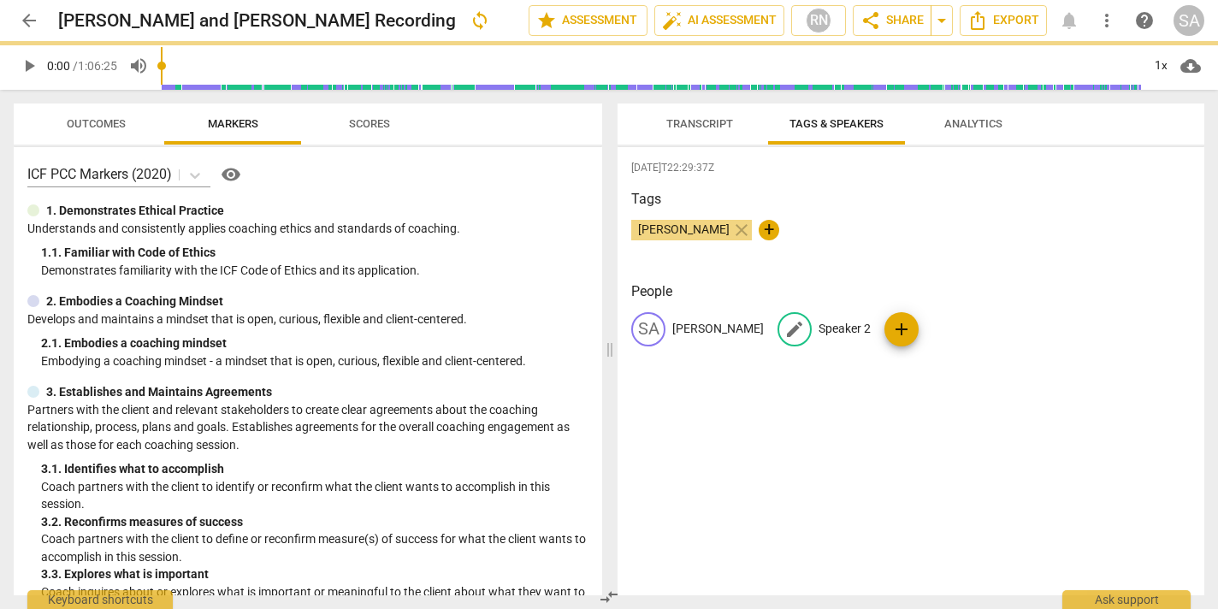
click at [819, 327] on p "Speaker 2" at bounding box center [845, 329] width 52 height 18
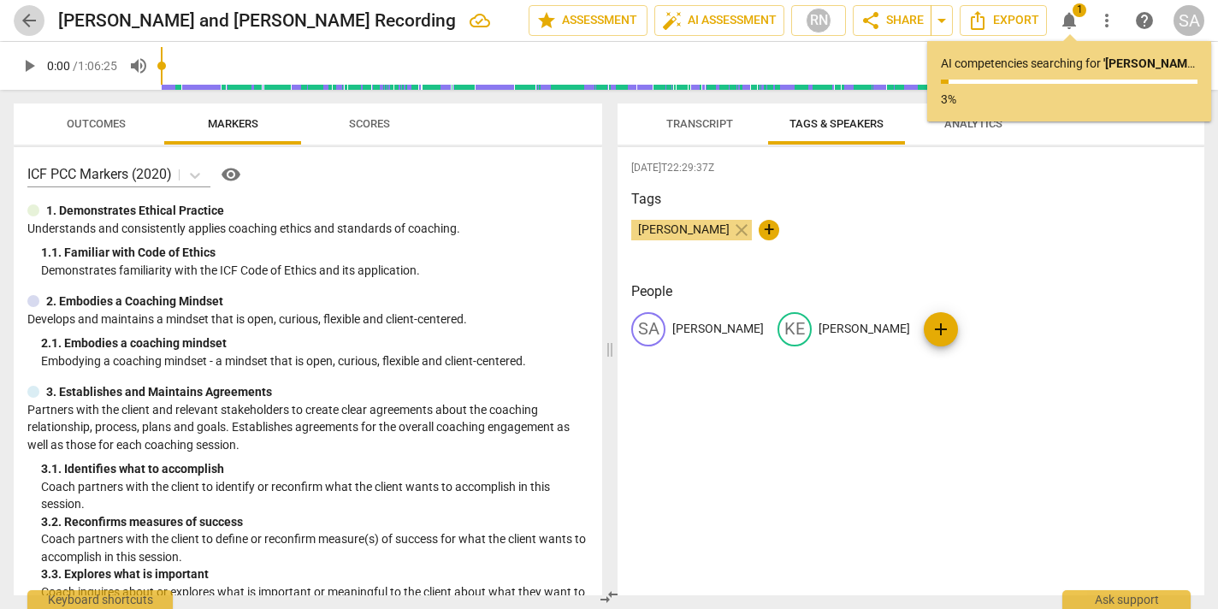
click at [29, 21] on span "arrow_back" at bounding box center [29, 20] width 21 height 21
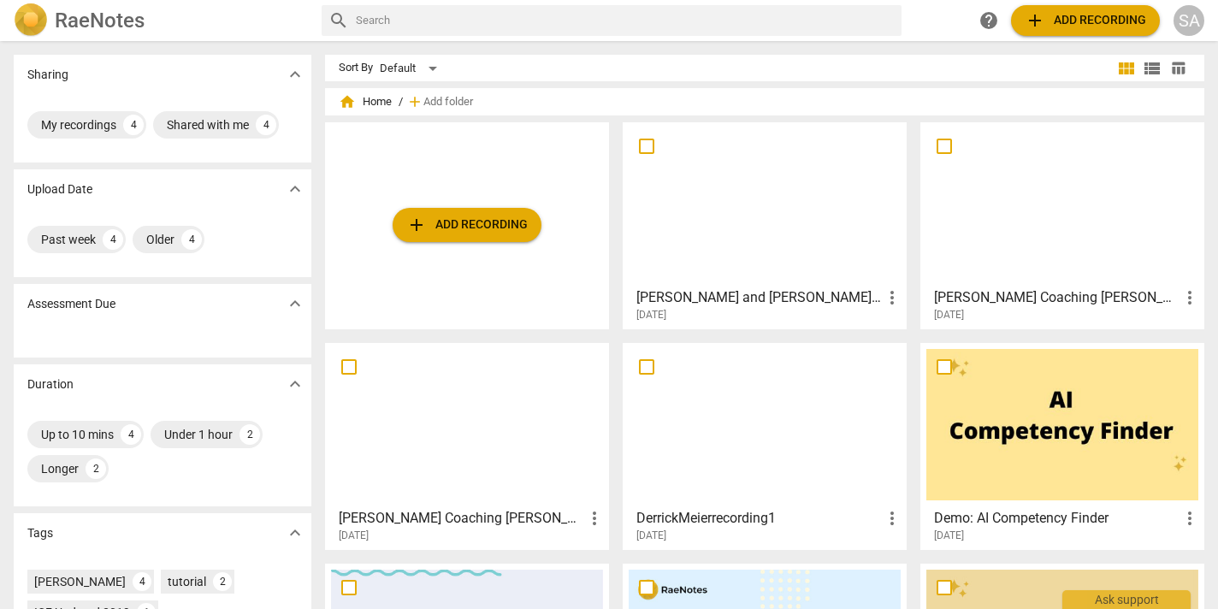
click at [471, 443] on div at bounding box center [467, 424] width 272 height 151
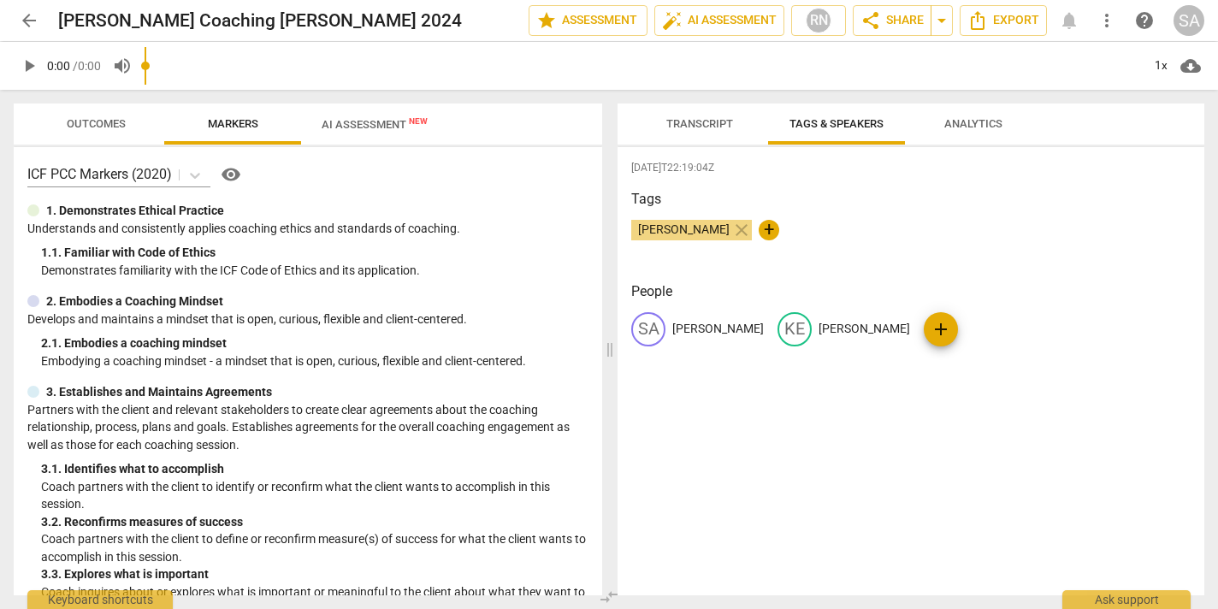
scroll to position [884, 0]
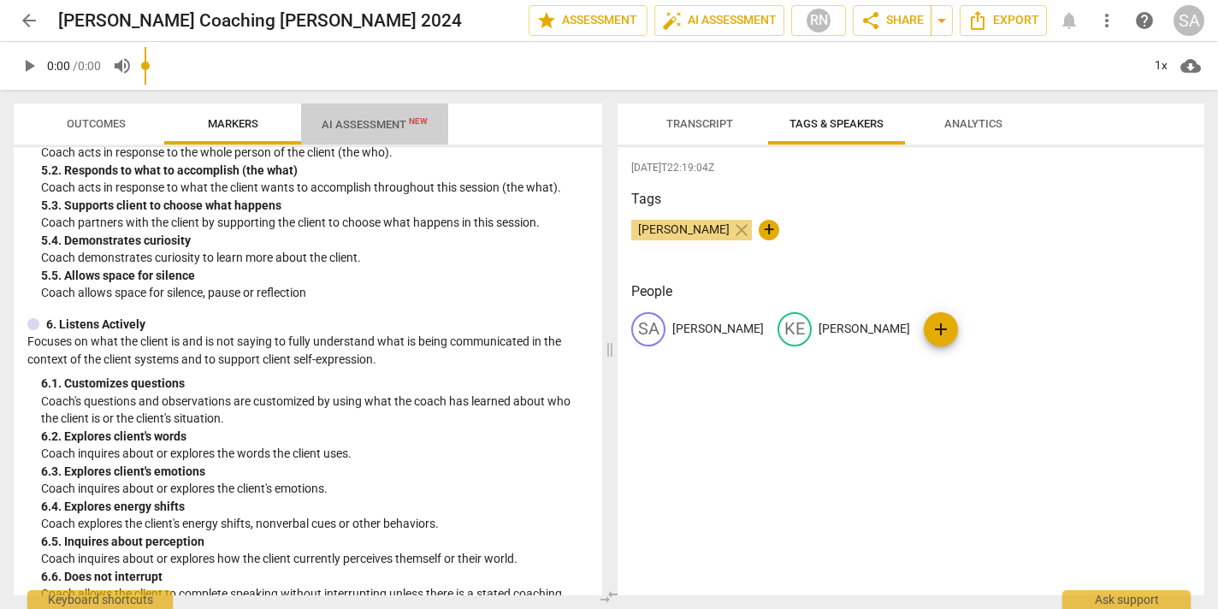
click at [352, 121] on span "AI Assessment New" at bounding box center [375, 124] width 106 height 13
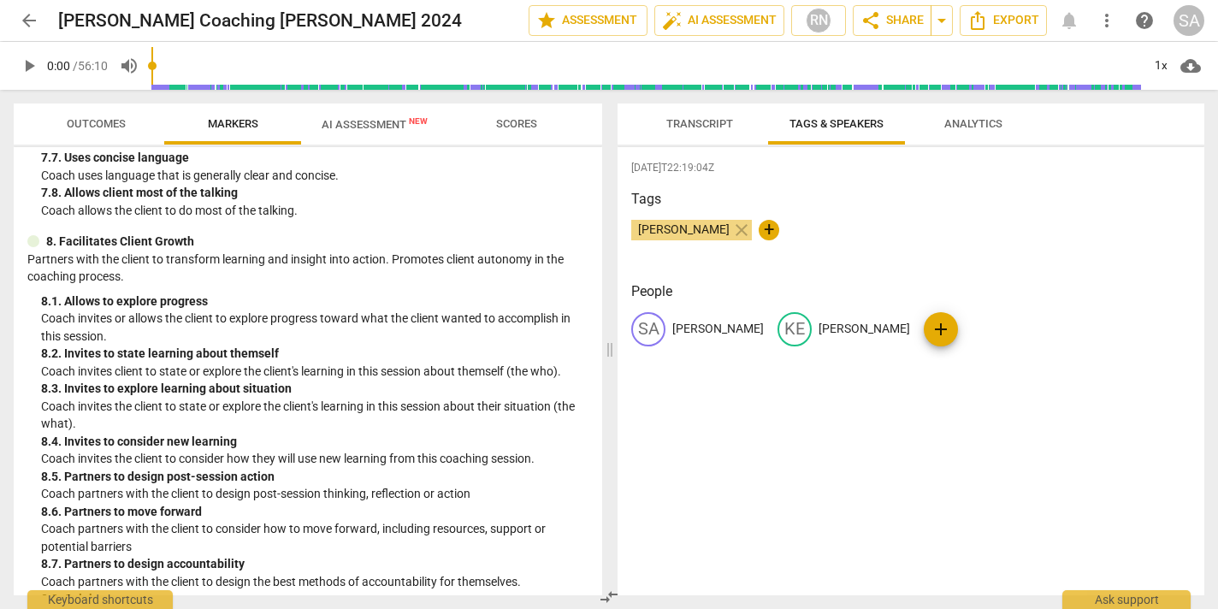
scroll to position [1875, 0]
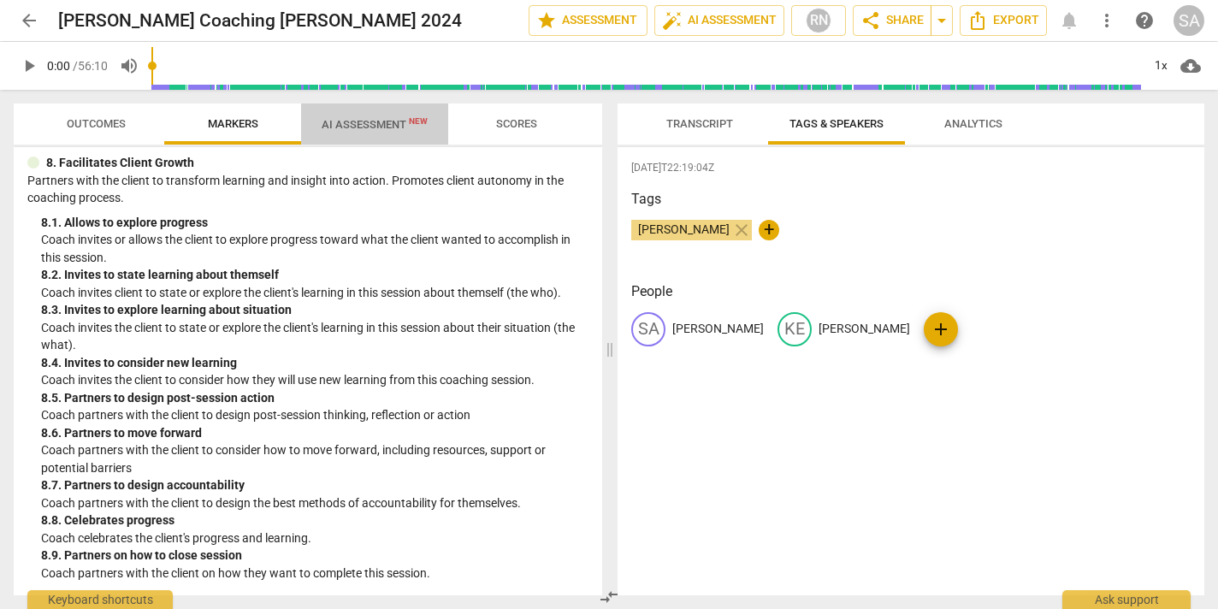
click at [363, 120] on span "AI Assessment New" at bounding box center [375, 124] width 106 height 13
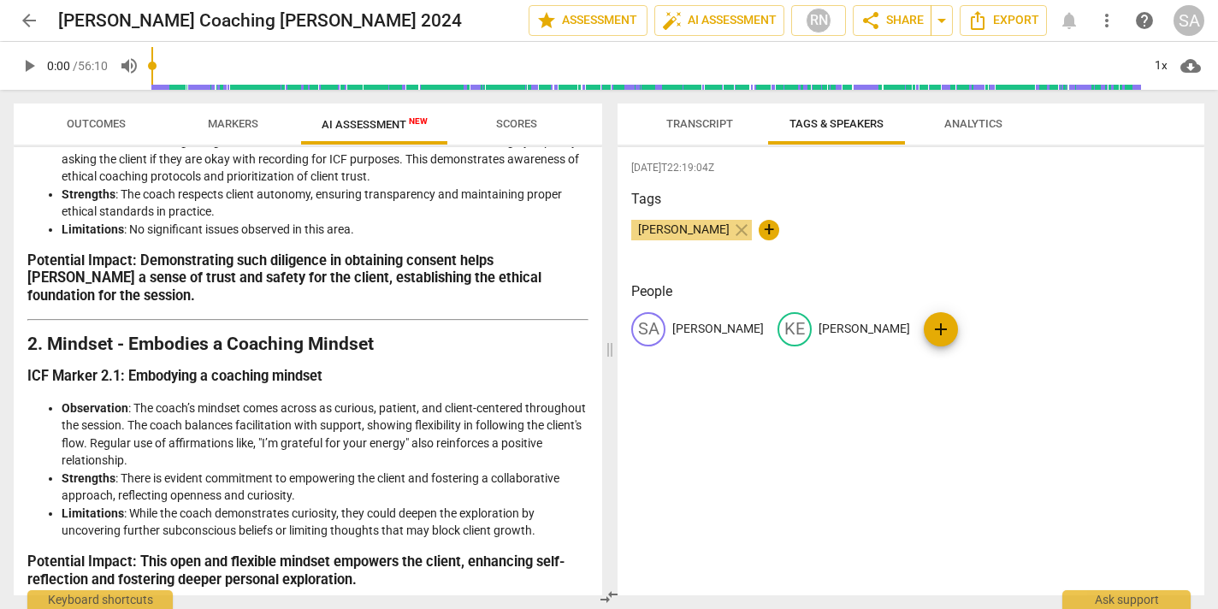
scroll to position [0, 0]
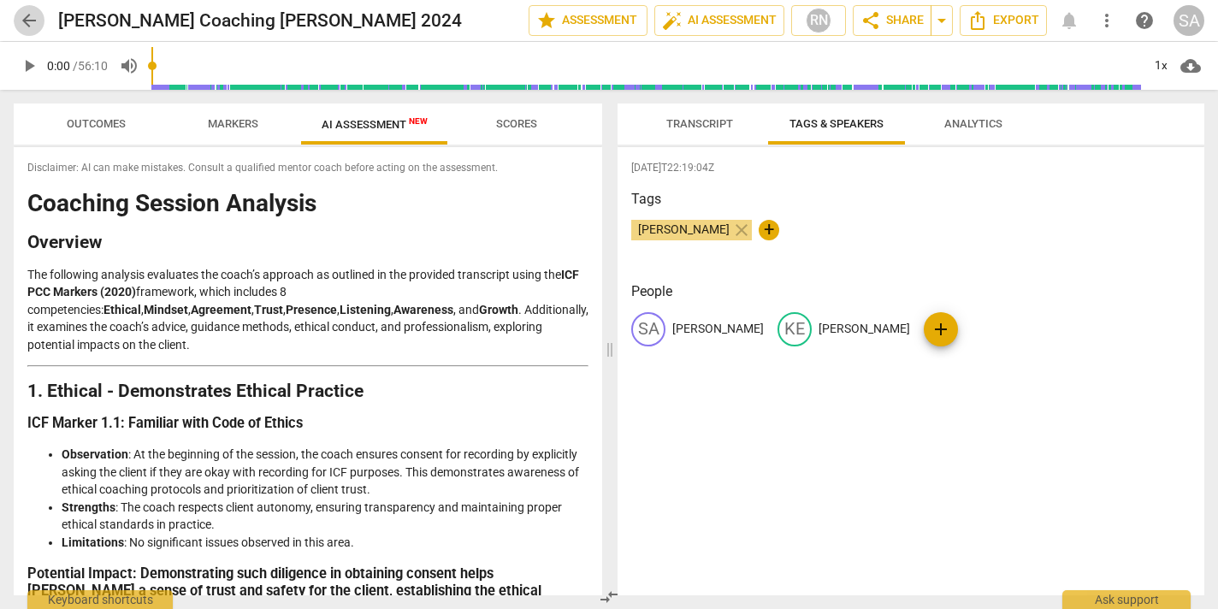
click at [33, 14] on span "arrow_back" at bounding box center [29, 20] width 21 height 21
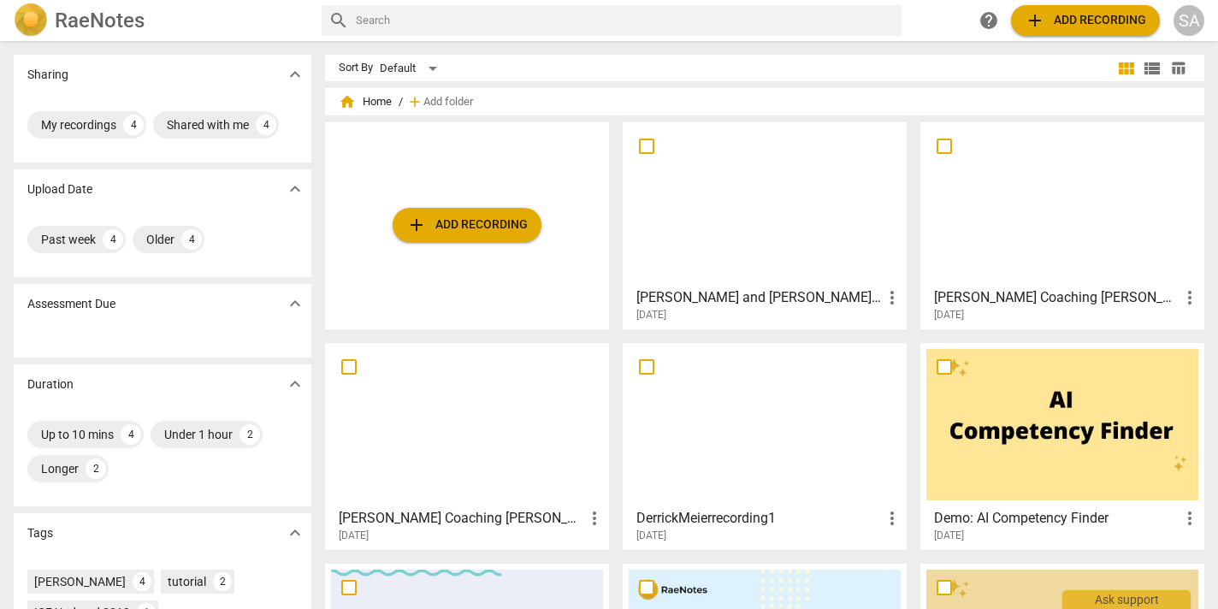
click at [705, 225] on div at bounding box center [765, 203] width 272 height 151
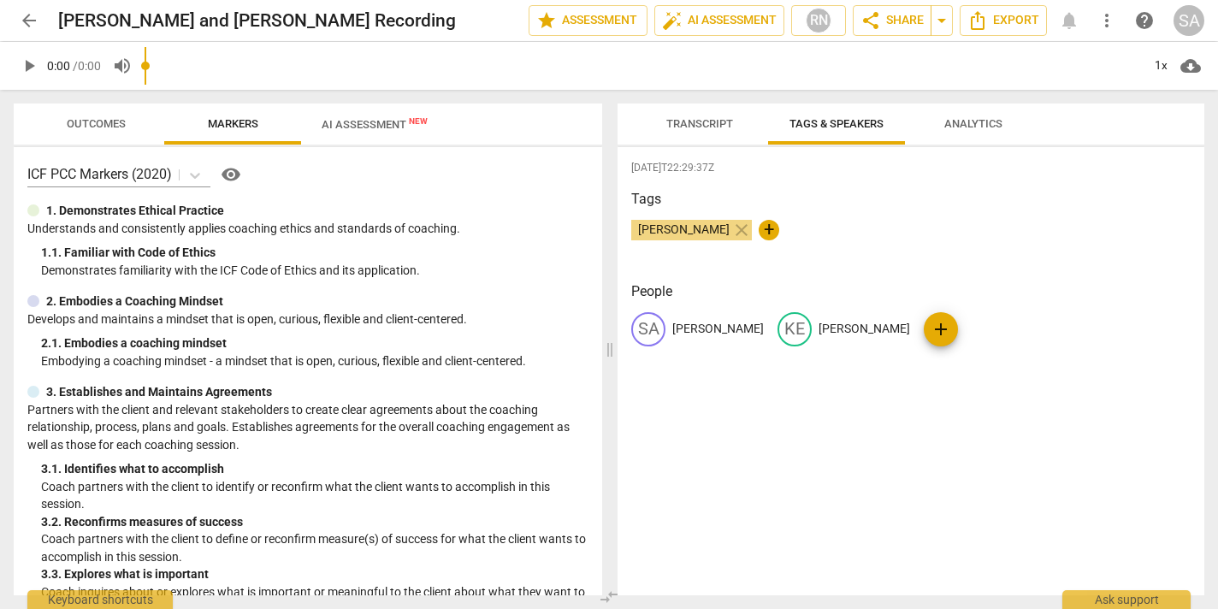
click at [710, 128] on span "Transcript" at bounding box center [699, 123] width 67 height 13
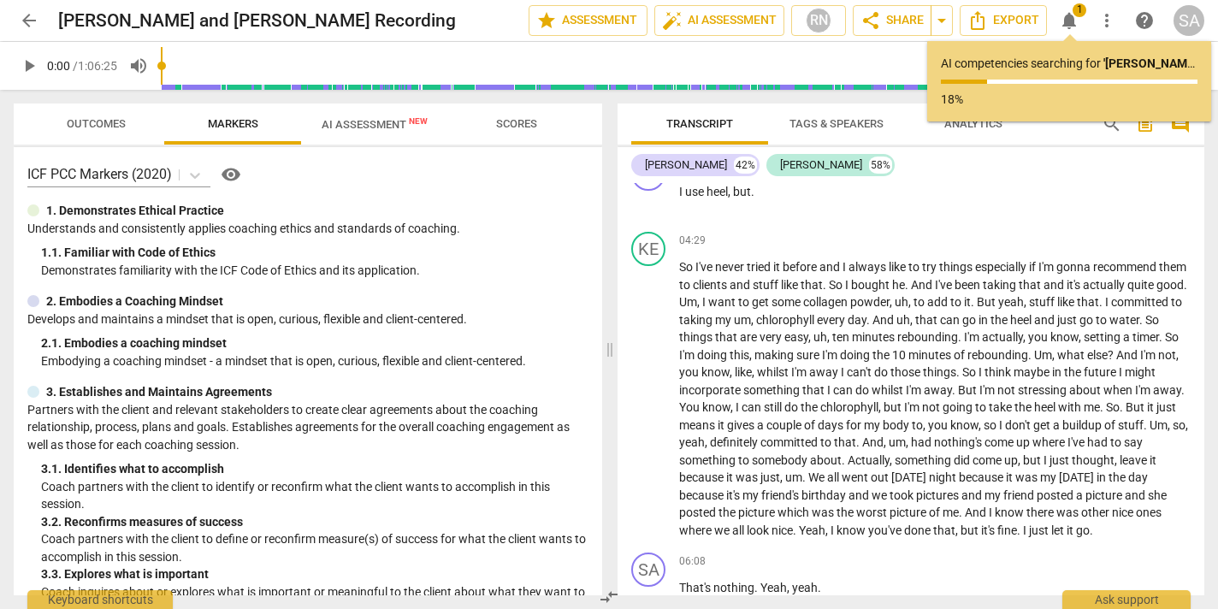
scroll to position [2723, 0]
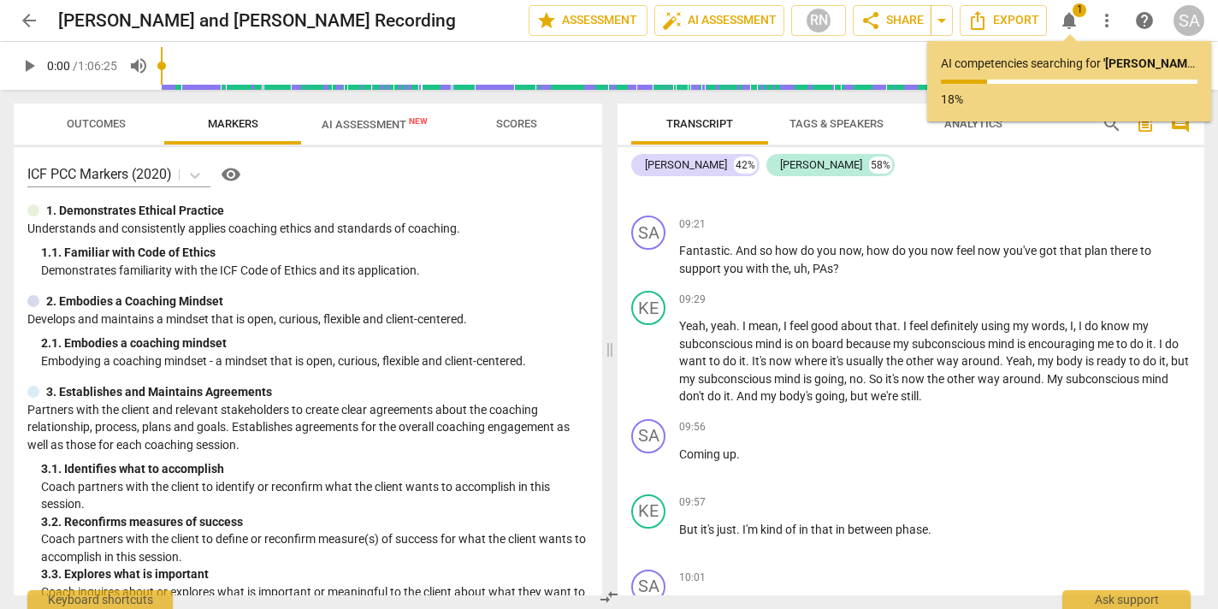
click at [28, 18] on span "arrow_back" at bounding box center [29, 20] width 21 height 21
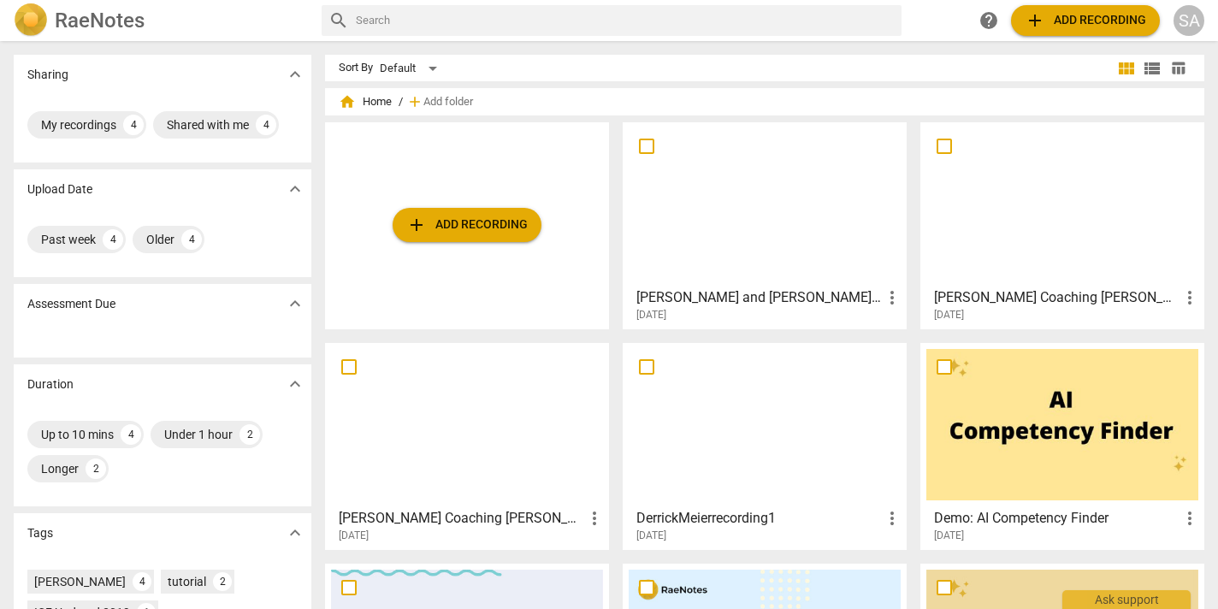
click at [507, 413] on div at bounding box center [467, 424] width 272 height 151
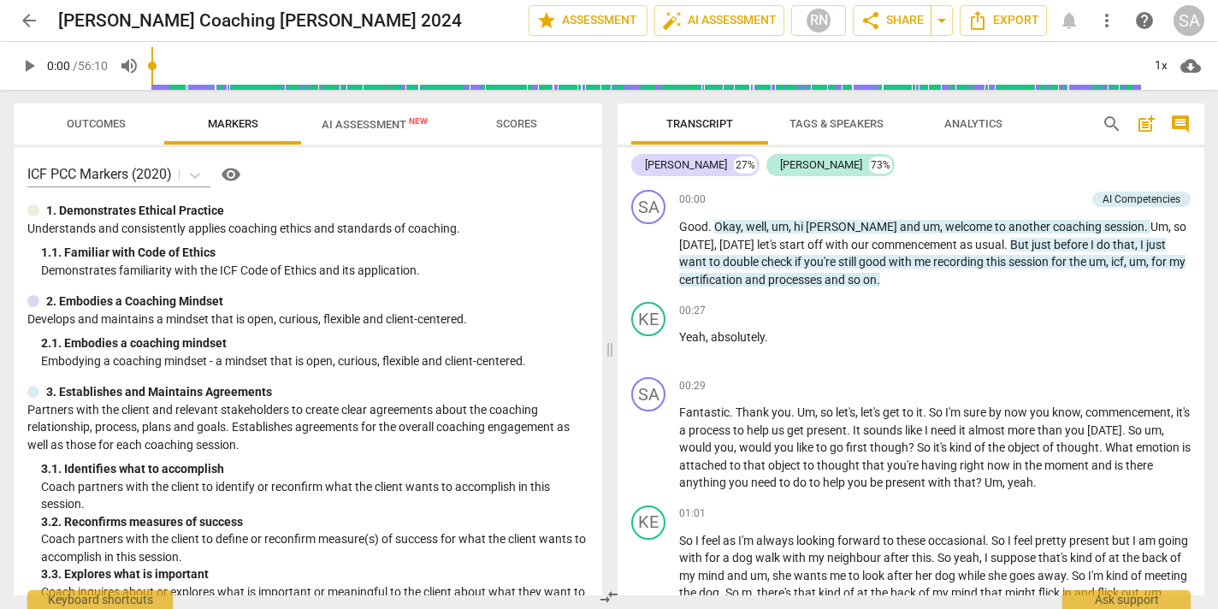
click at [27, 23] on span "arrow_back" at bounding box center [29, 20] width 21 height 21
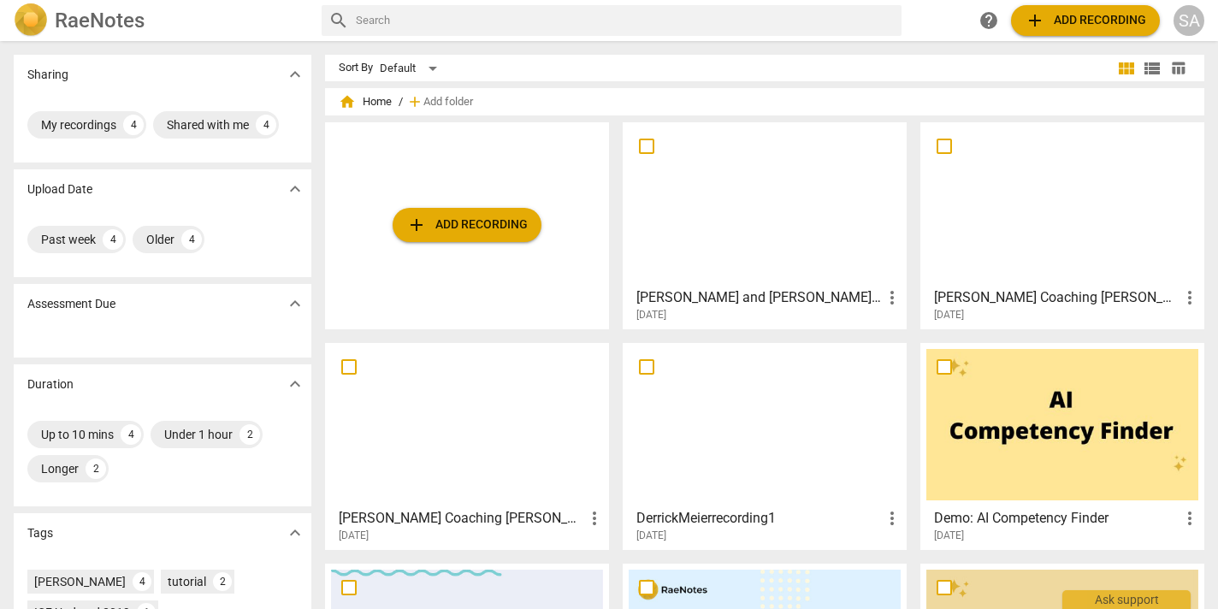
click at [1045, 235] on div at bounding box center [1062, 203] width 272 height 151
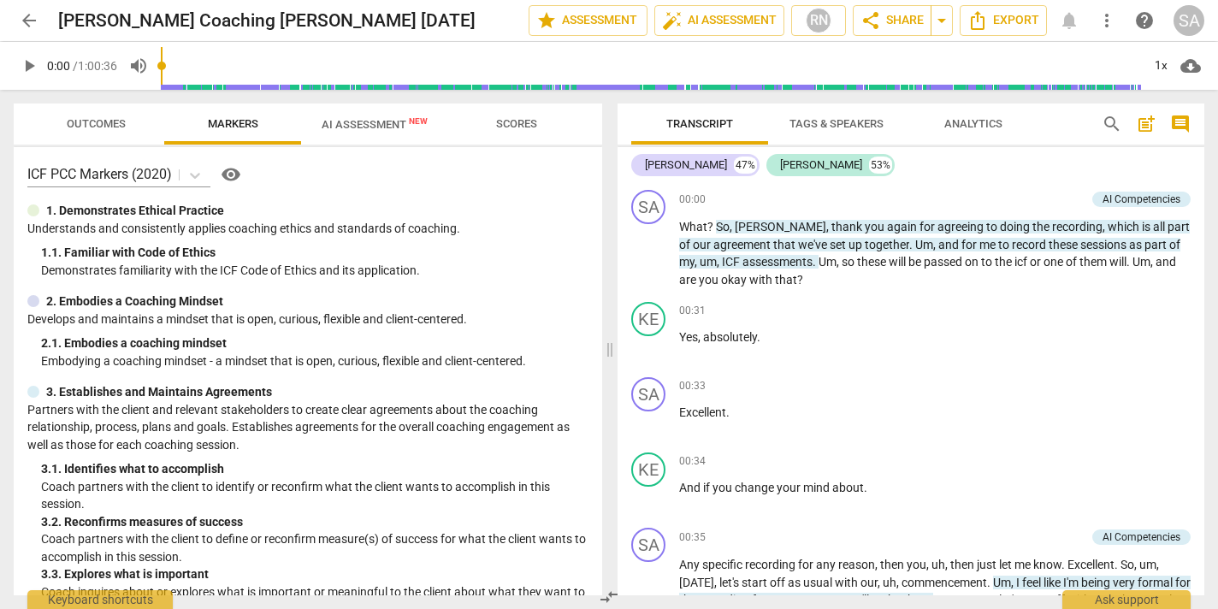
click at [30, 19] on span "arrow_back" at bounding box center [29, 20] width 21 height 21
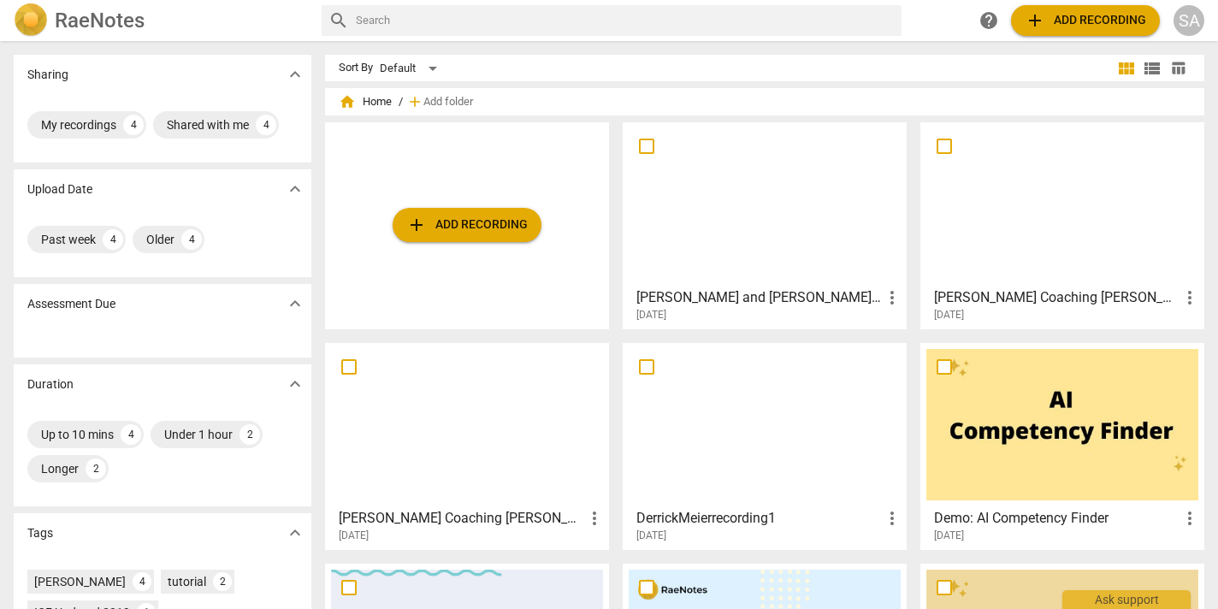
click at [703, 224] on div at bounding box center [765, 203] width 272 height 151
click at [484, 466] on div at bounding box center [467, 424] width 272 height 151
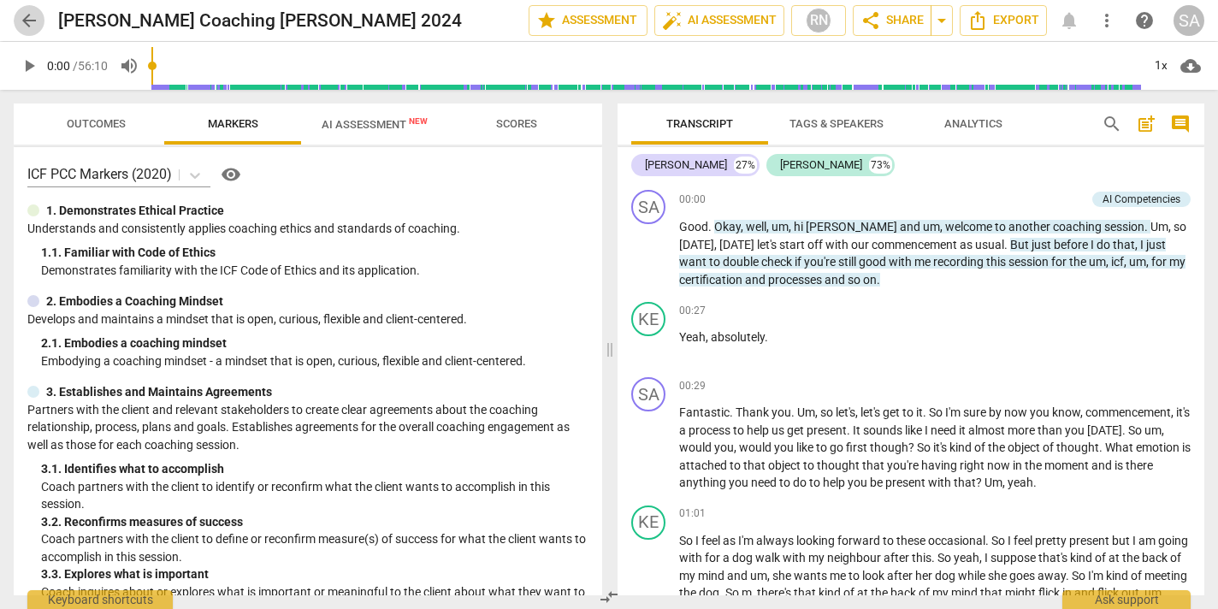
click at [23, 10] on span "arrow_back" at bounding box center [29, 20] width 21 height 21
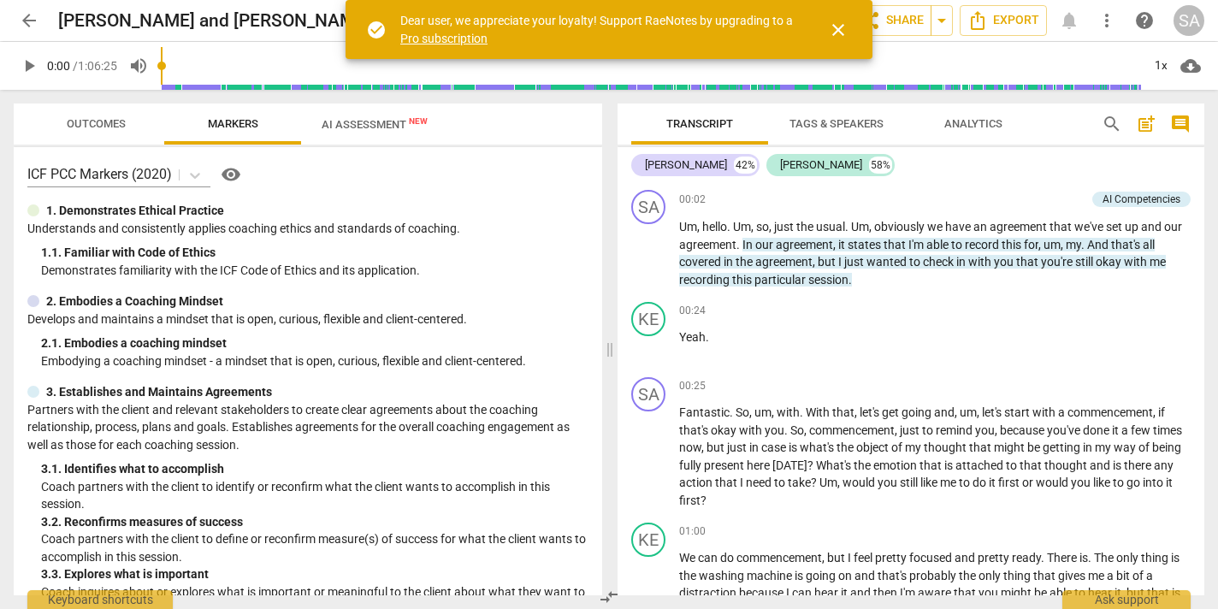
click at [358, 127] on span "AI Assessment New" at bounding box center [375, 124] width 106 height 13
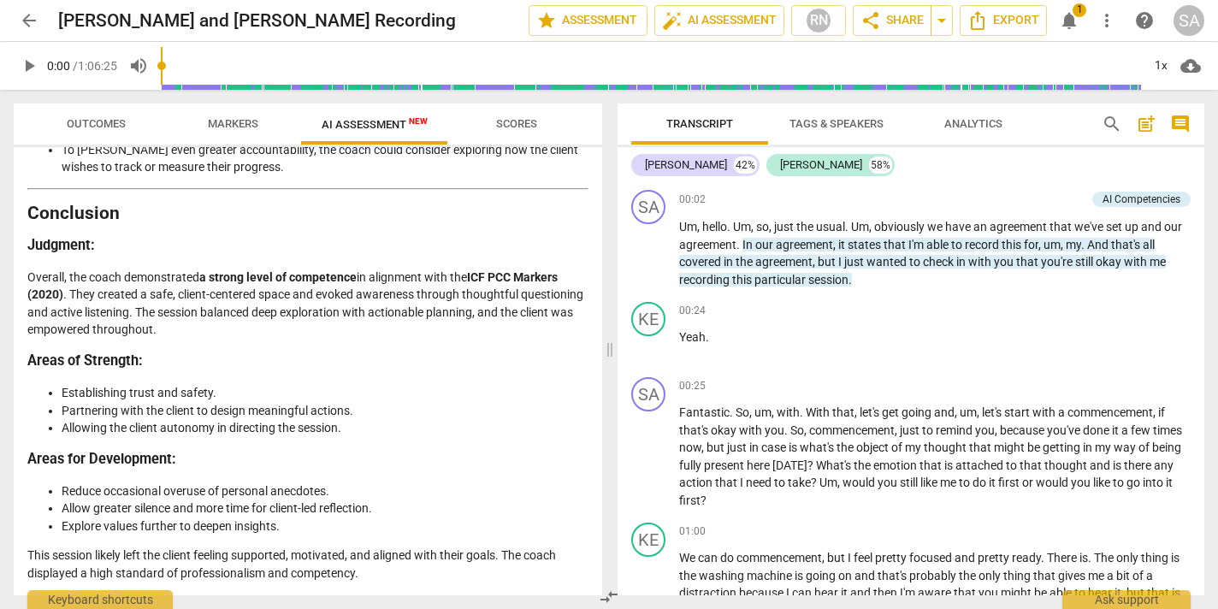
scroll to position [4030, 0]
click at [956, 121] on span "Analytics" at bounding box center [973, 123] width 58 height 13
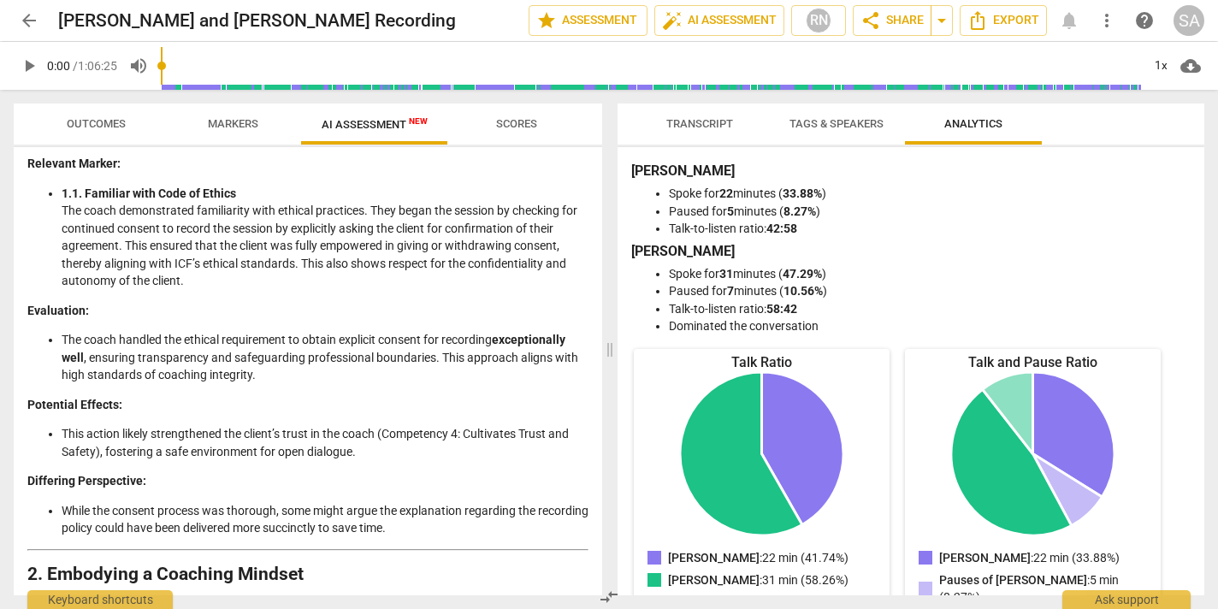
scroll to position [0, 0]
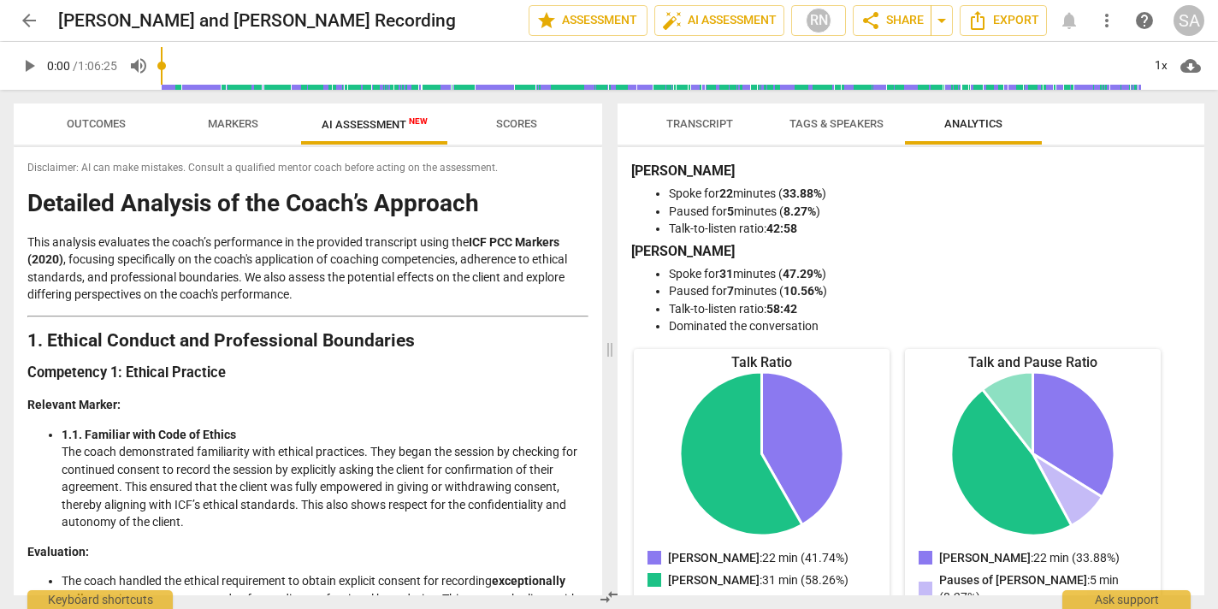
click at [96, 126] on span "Outcomes" at bounding box center [96, 123] width 59 height 13
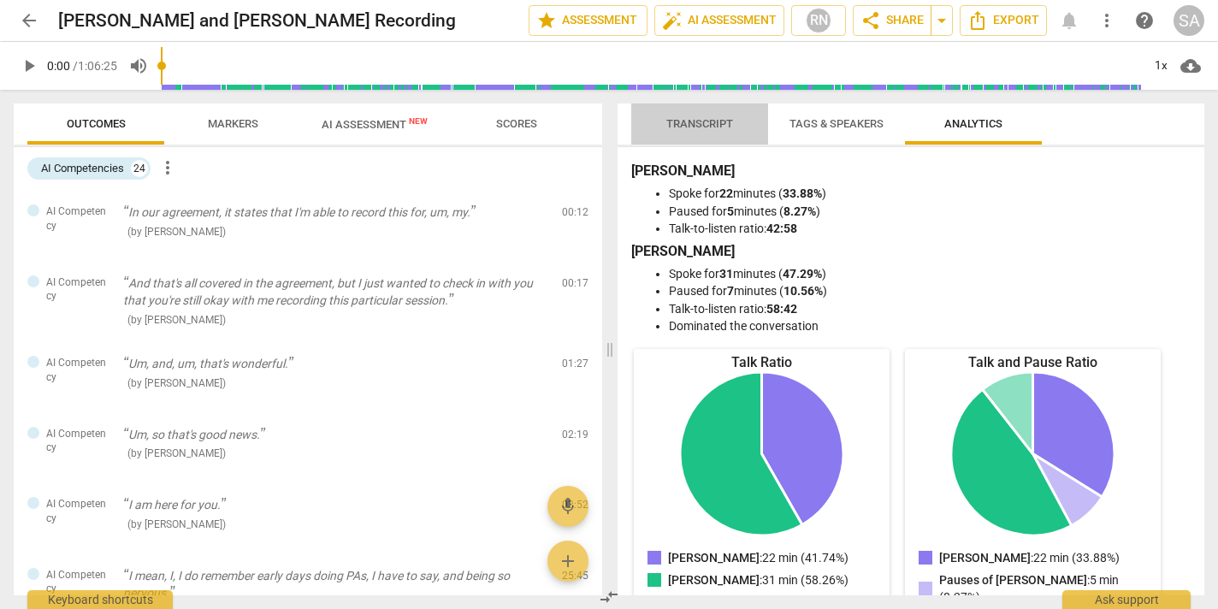
click at [689, 120] on span "Transcript" at bounding box center [699, 123] width 67 height 13
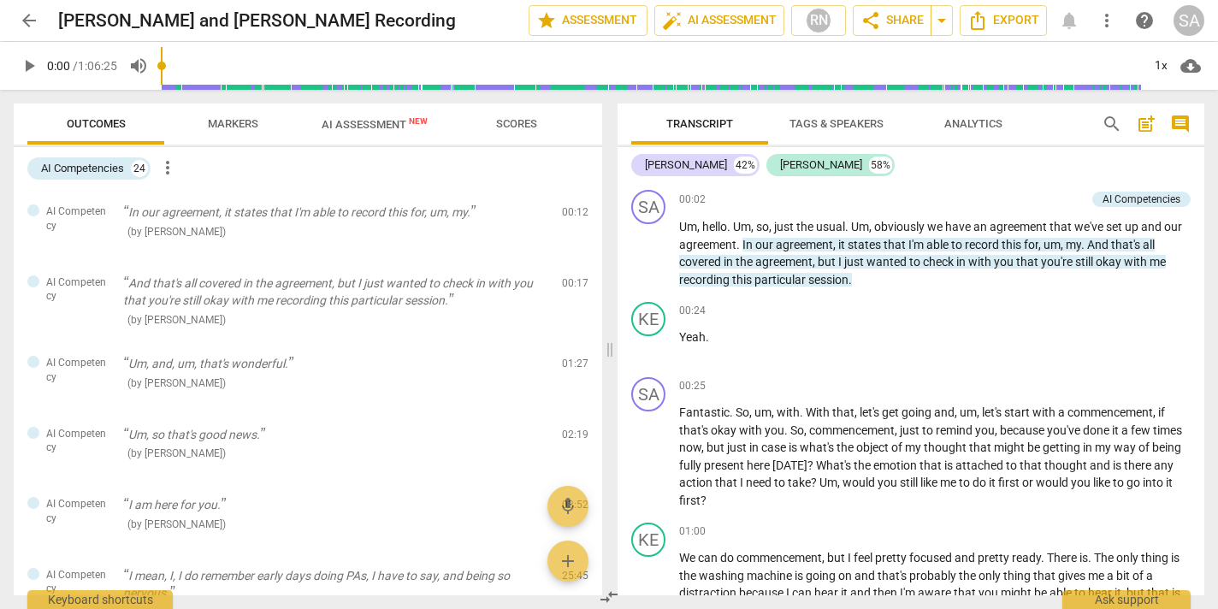
click at [29, 16] on span "arrow_back" at bounding box center [29, 20] width 21 height 21
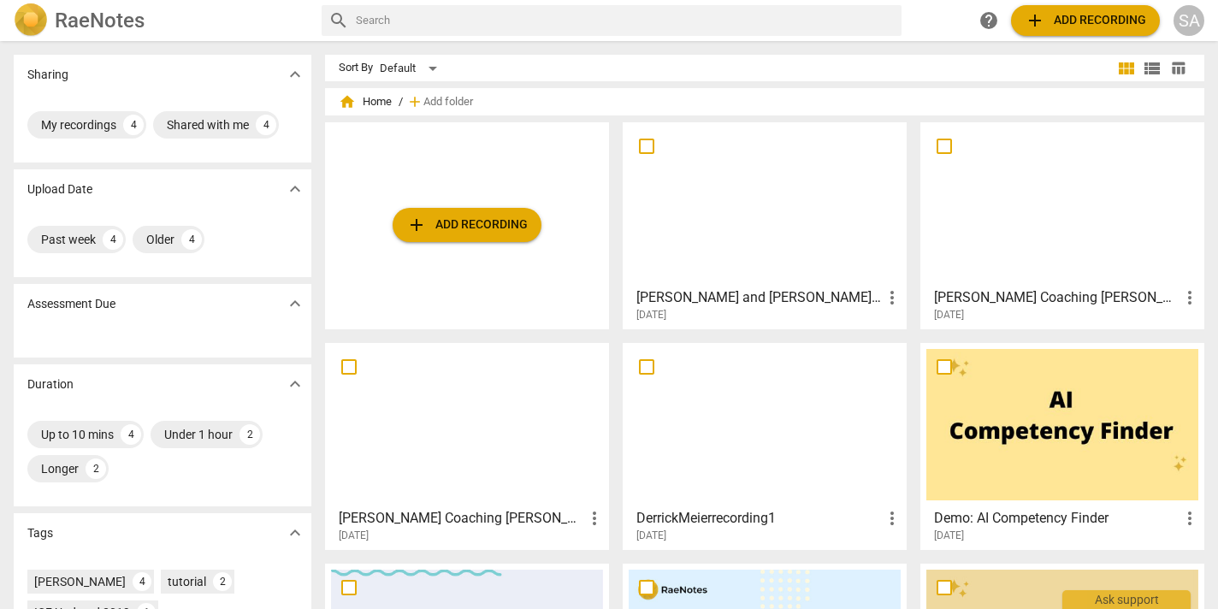
click at [1011, 227] on div at bounding box center [1062, 203] width 272 height 151
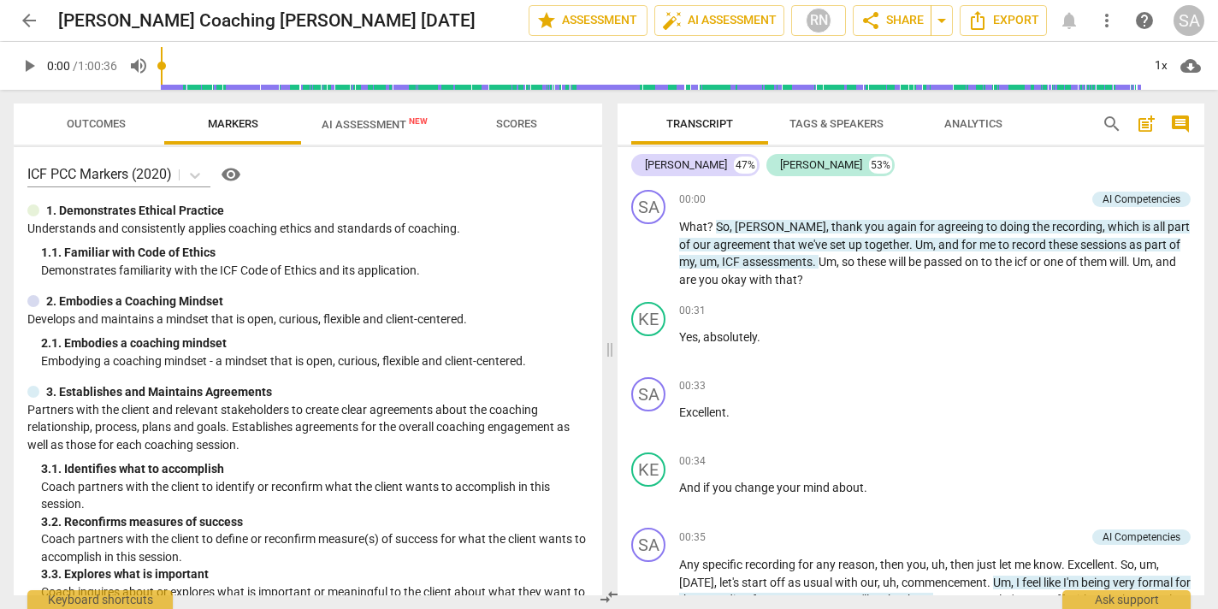
click at [32, 20] on span "arrow_back" at bounding box center [29, 20] width 21 height 21
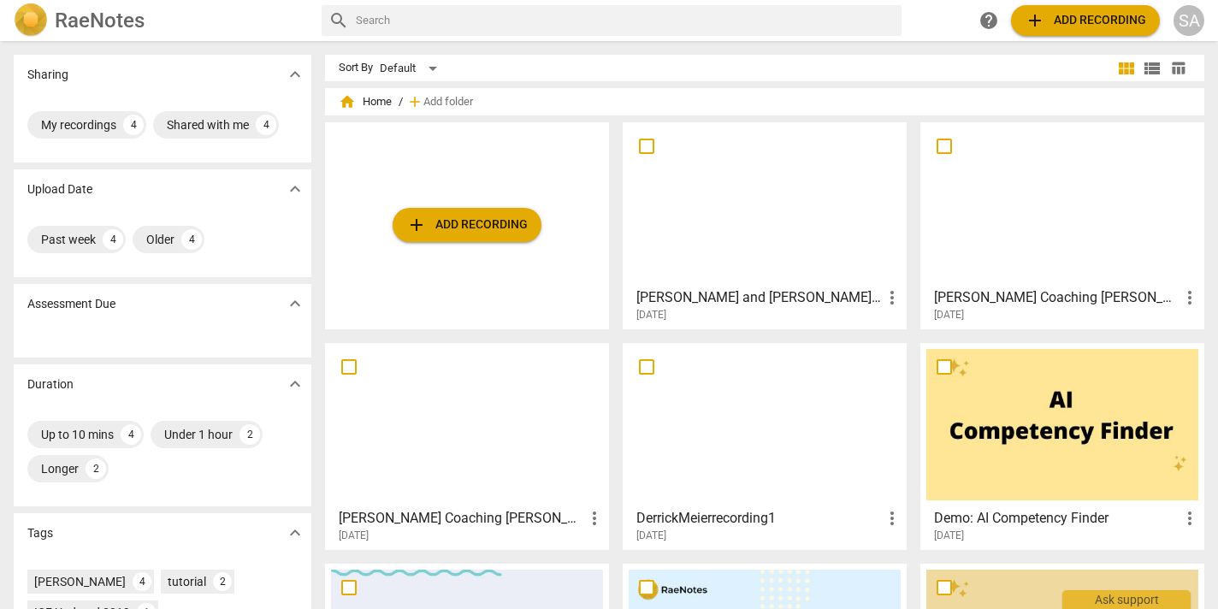
click at [751, 206] on div at bounding box center [765, 203] width 272 height 151
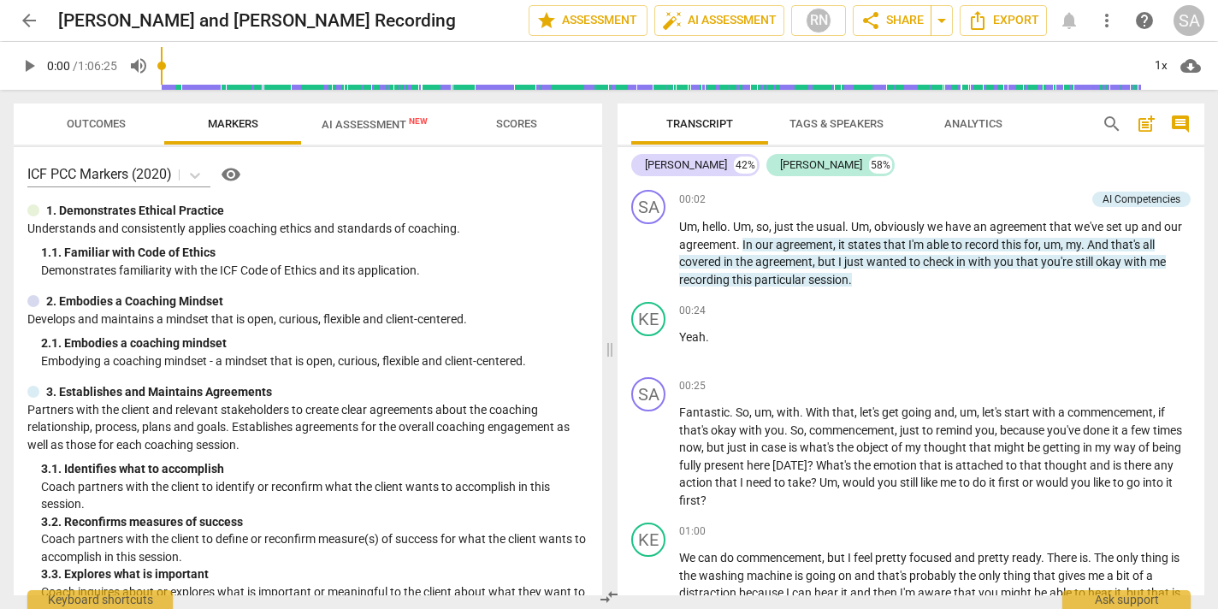
click at [18, 16] on span "arrow_back" at bounding box center [29, 20] width 31 height 21
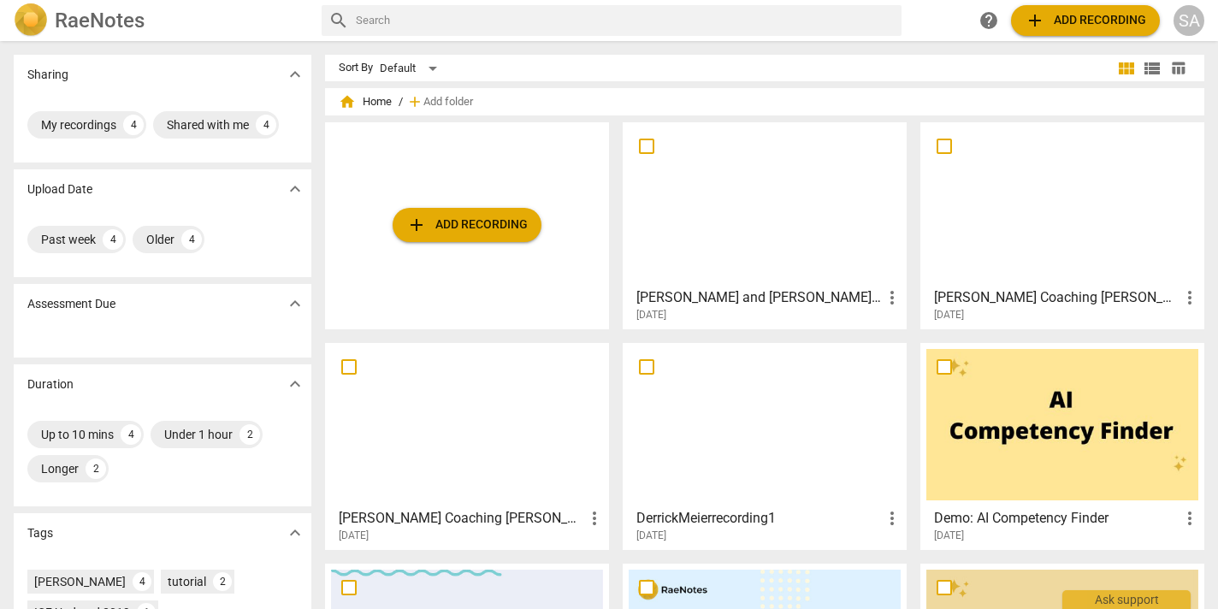
click at [506, 446] on div at bounding box center [467, 424] width 272 height 151
click at [476, 218] on span "add Add recording" at bounding box center [466, 225] width 121 height 21
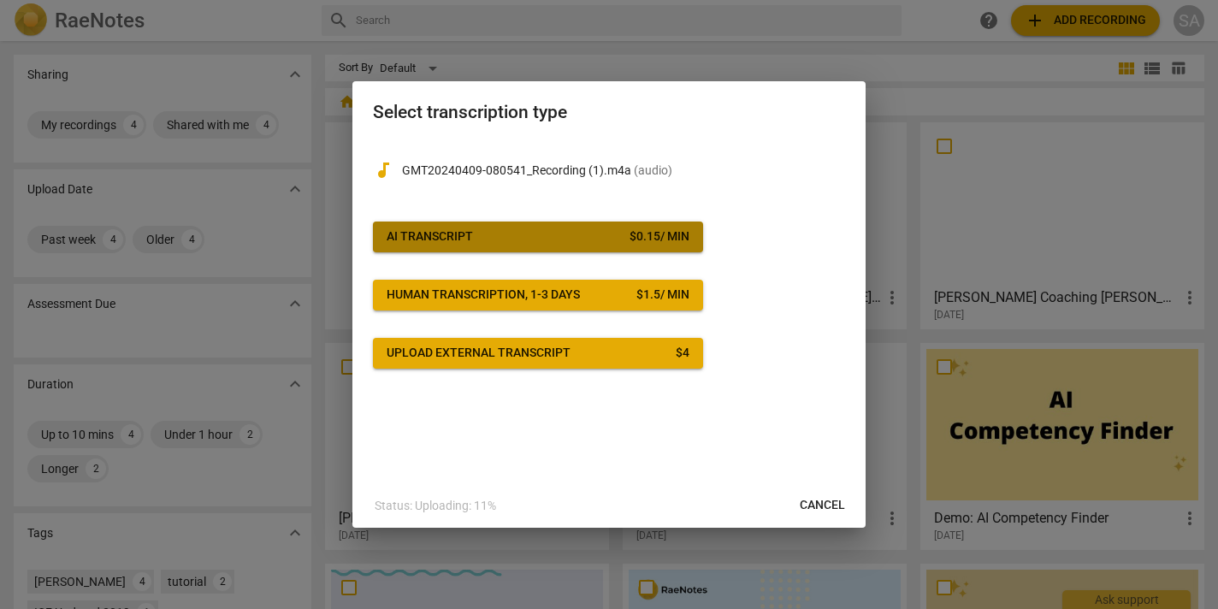
click at [583, 237] on span "AI Transcript $ 0.15 / min" at bounding box center [538, 236] width 303 height 17
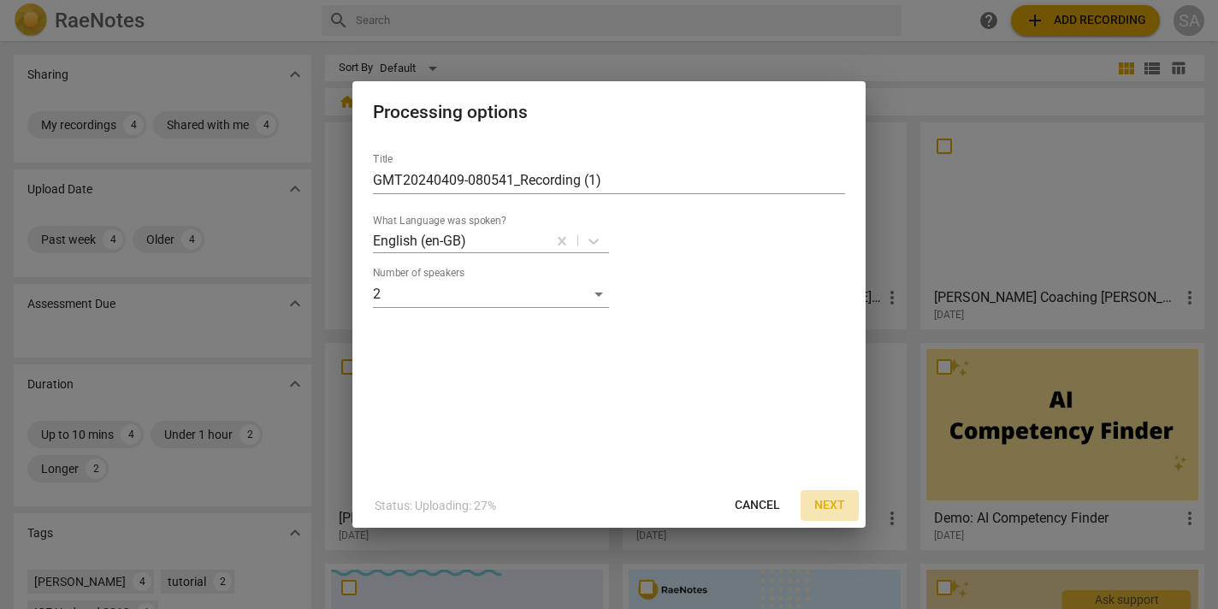
click at [836, 501] on span "Next" at bounding box center [829, 505] width 31 height 17
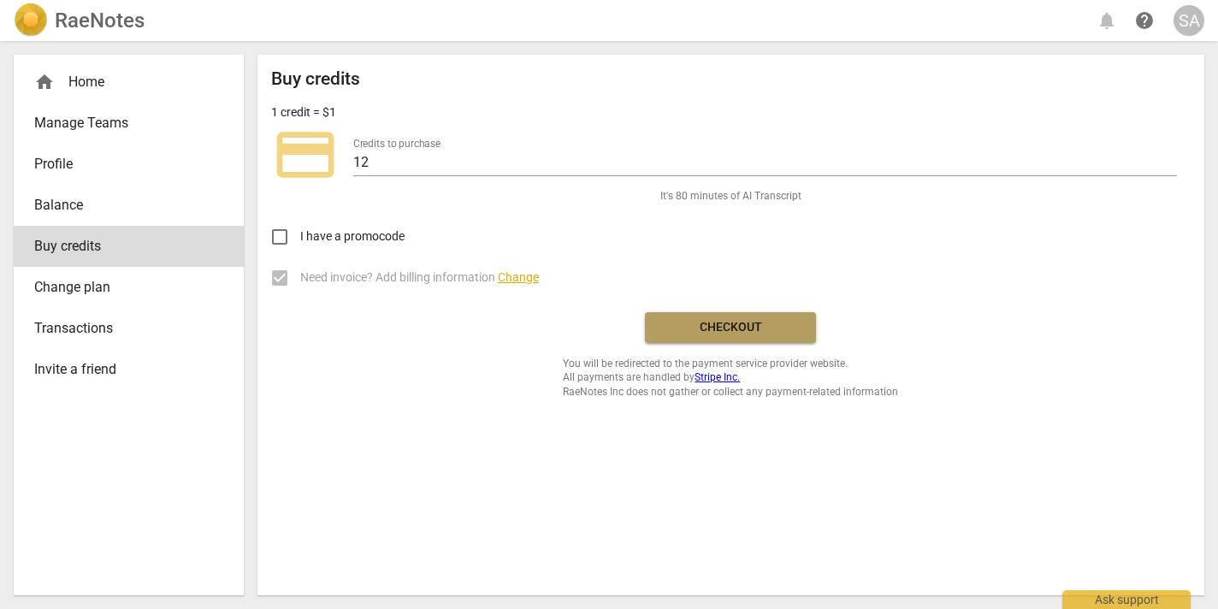
click at [704, 334] on span "Checkout" at bounding box center [731, 327] width 144 height 17
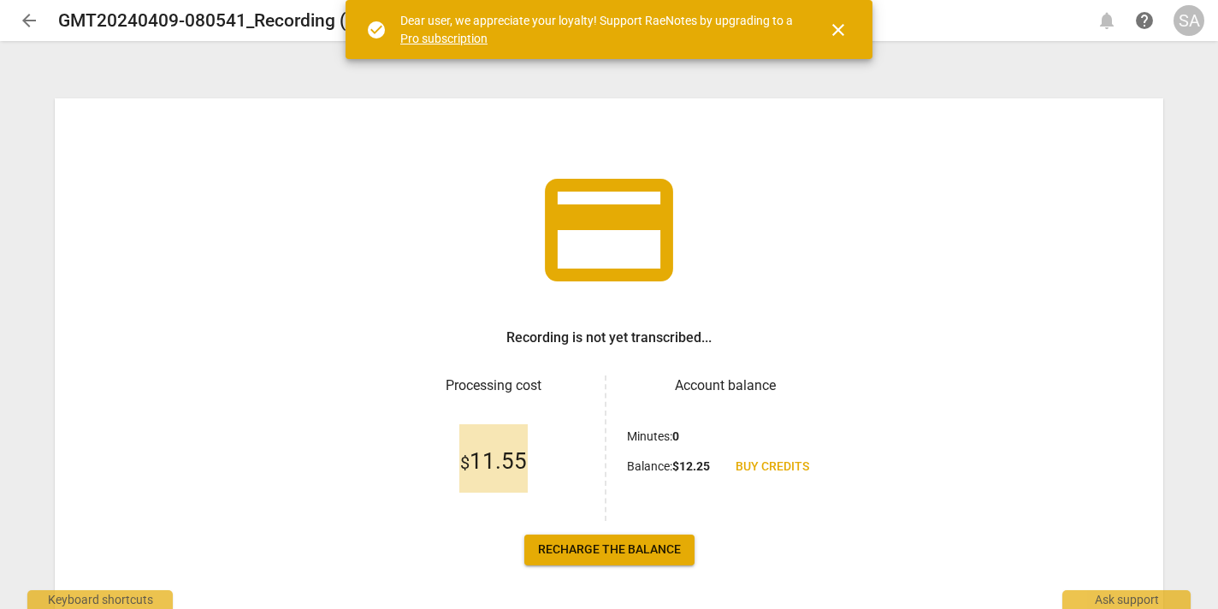
click at [648, 544] on span "Recharge the balance" at bounding box center [609, 549] width 143 height 17
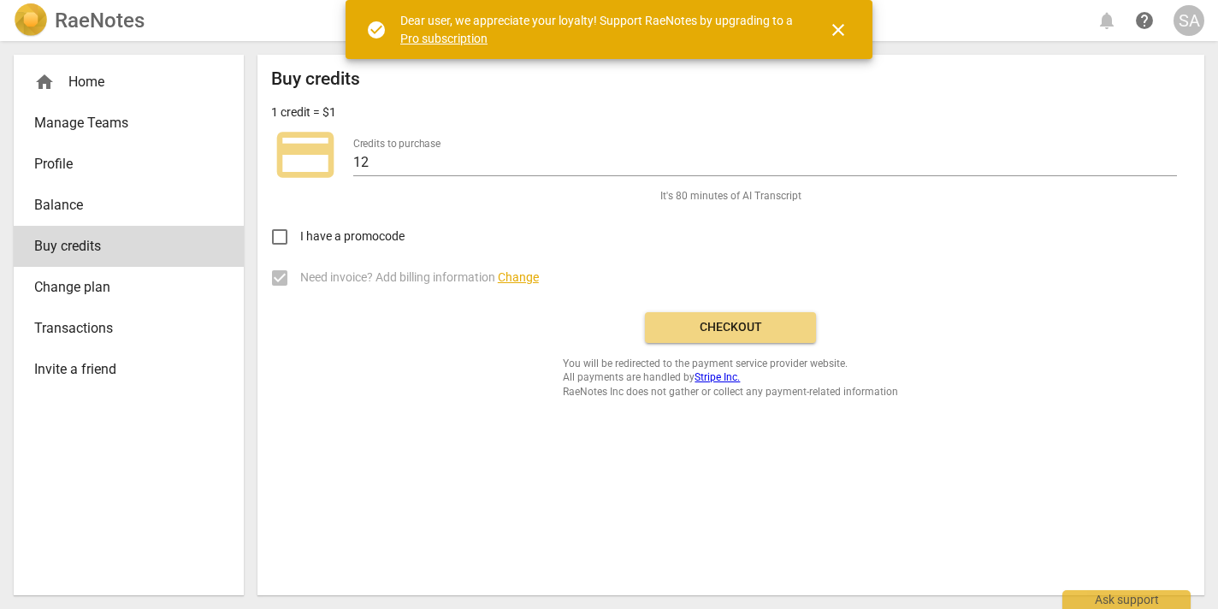
click at [833, 30] on span "close" at bounding box center [838, 30] width 21 height 21
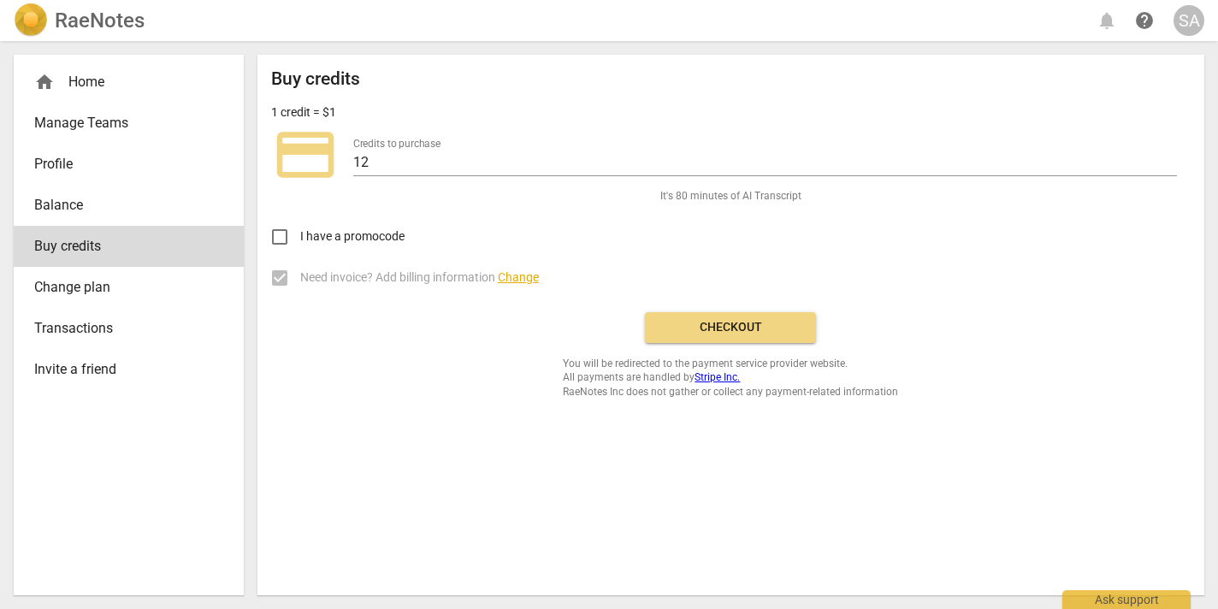
click at [94, 74] on div "home Home" at bounding box center [121, 82] width 175 height 21
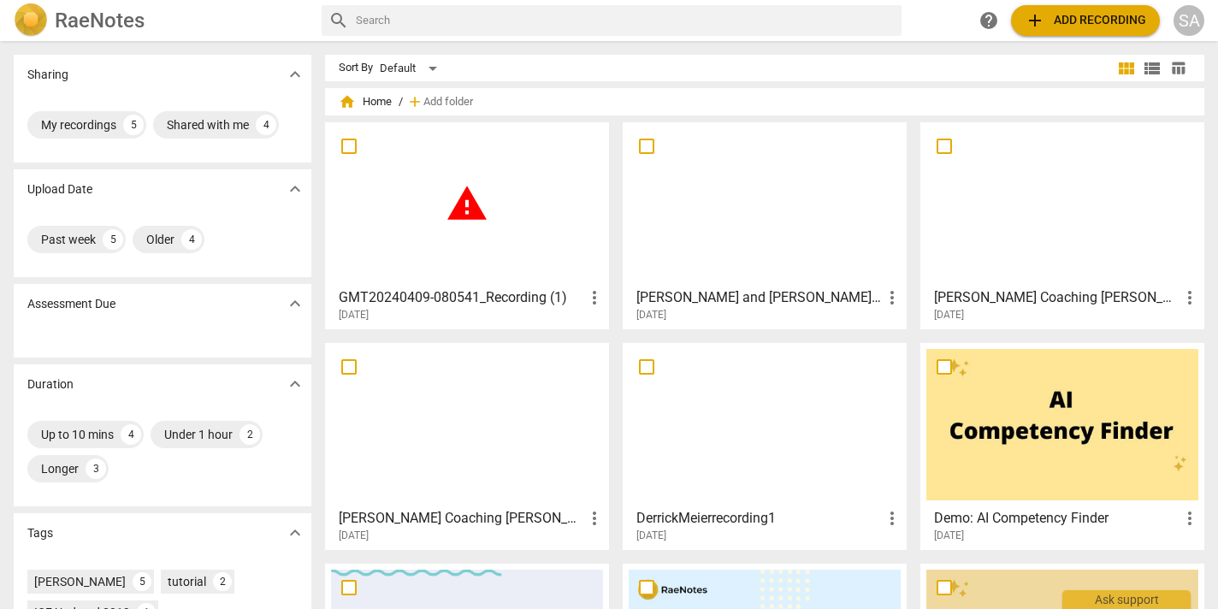
click at [584, 295] on span "more_vert" at bounding box center [594, 297] width 21 height 21
click at [494, 228] on div at bounding box center [609, 304] width 1218 height 609
click at [466, 203] on span "warning" at bounding box center [467, 203] width 43 height 43
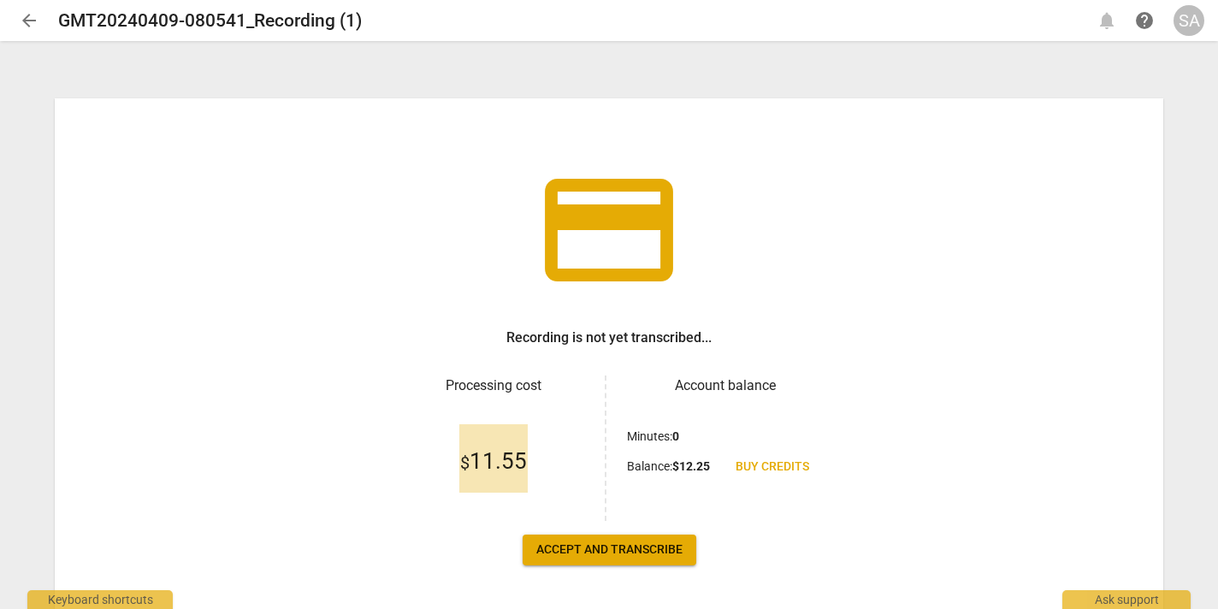
click at [611, 557] on span "Accept and transcribe" at bounding box center [609, 549] width 146 height 17
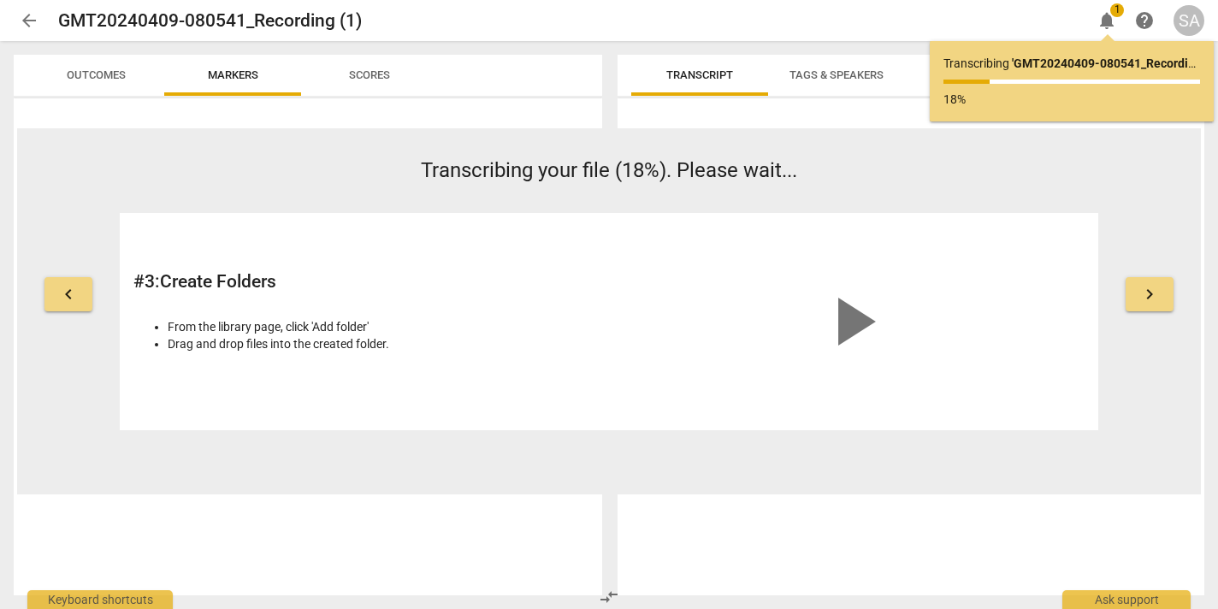
click at [26, 20] on span "arrow_back" at bounding box center [29, 20] width 21 height 21
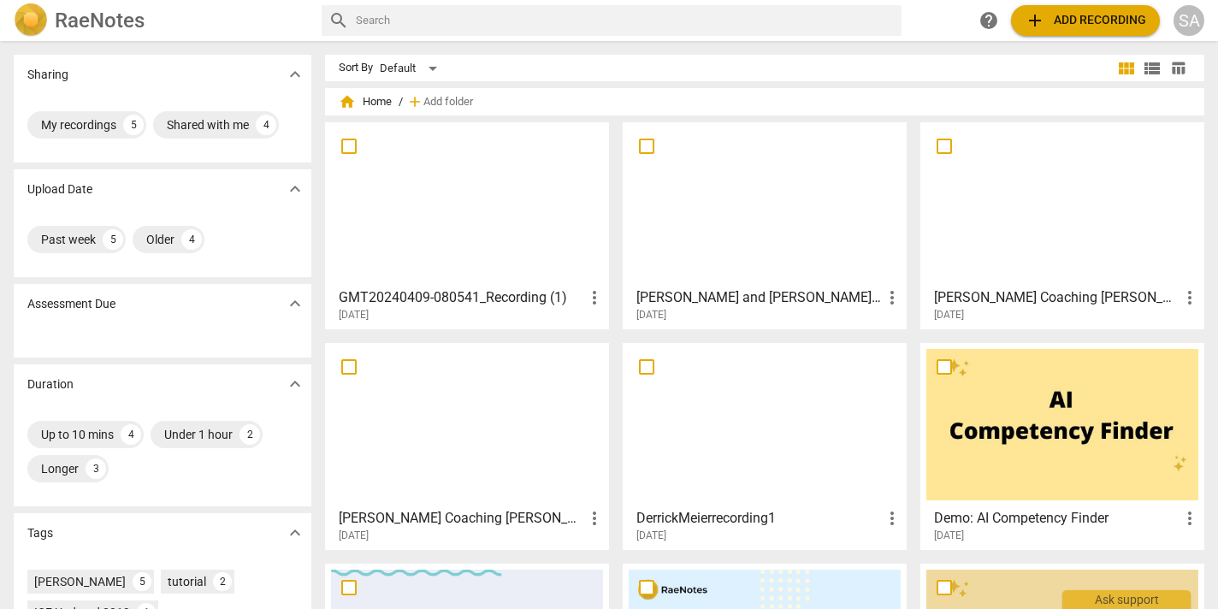
click at [475, 207] on div at bounding box center [467, 203] width 272 height 151
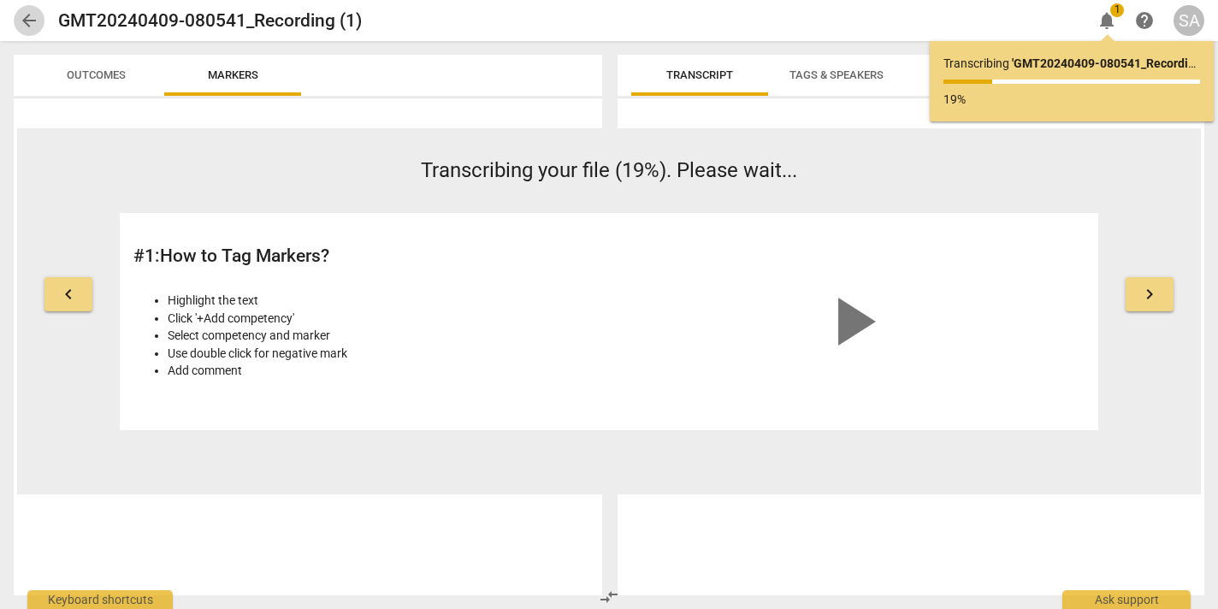
click at [29, 20] on span "arrow_back" at bounding box center [29, 20] width 21 height 21
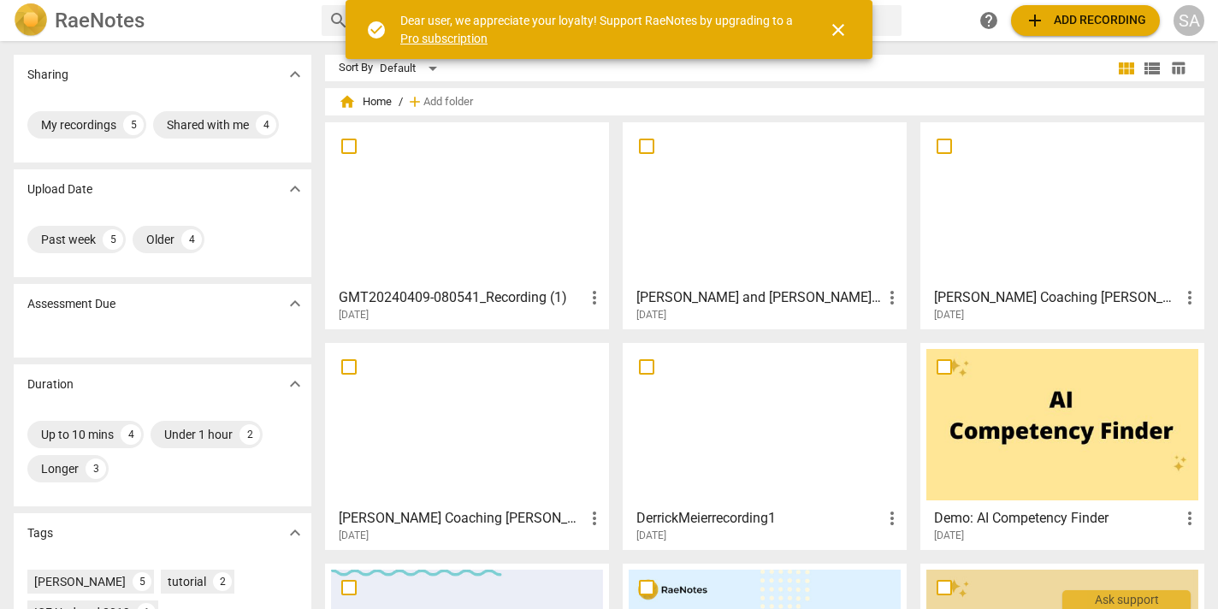
click at [843, 30] on span "close" at bounding box center [838, 30] width 21 height 21
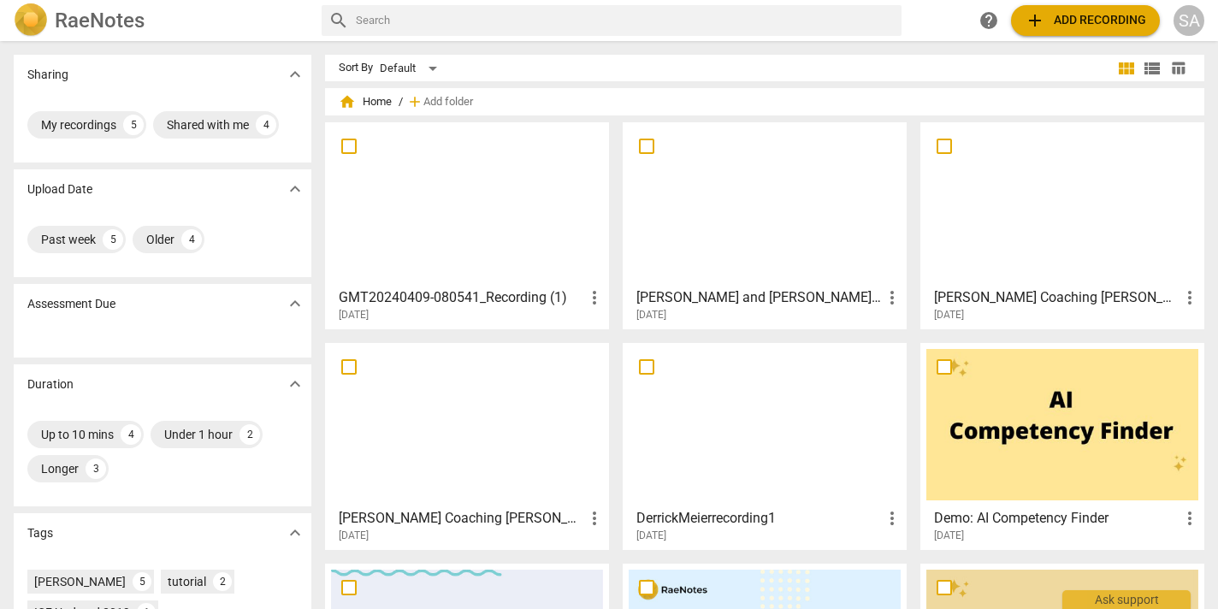
click at [1077, 10] on span "add Add recording" at bounding box center [1085, 20] width 121 height 21
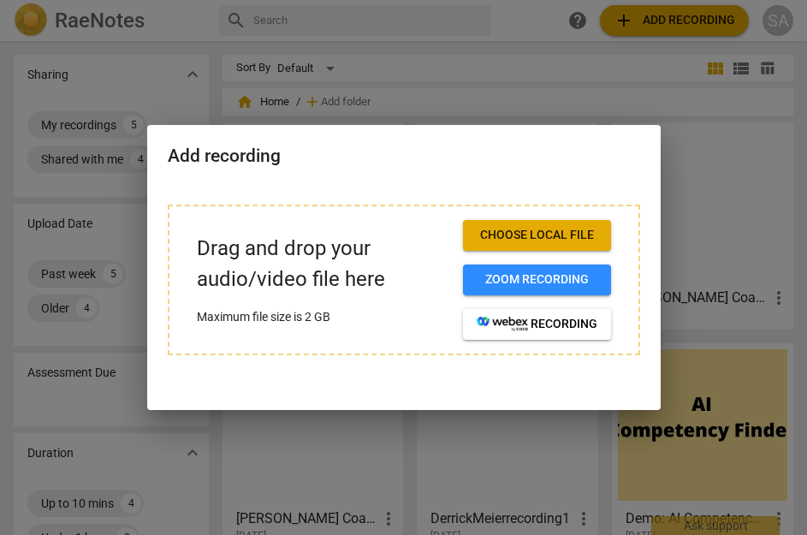
click at [535, 474] on div at bounding box center [403, 267] width 807 height 535
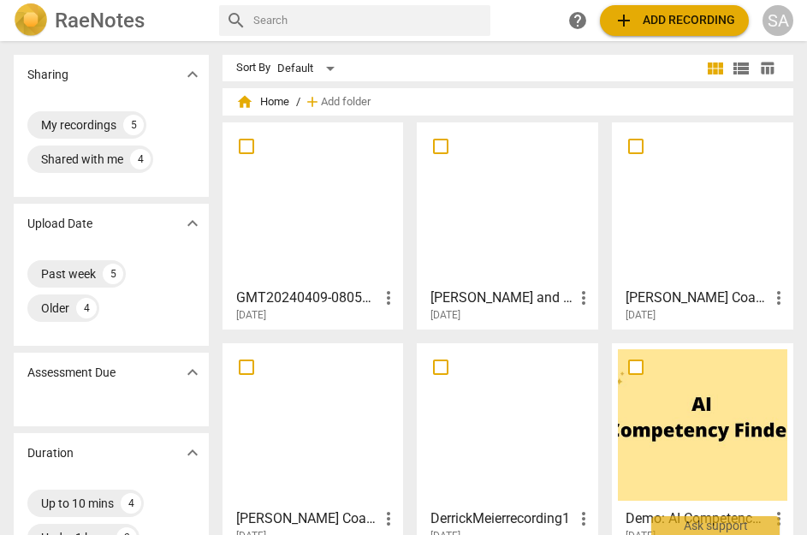
click at [330, 262] on div at bounding box center [312, 203] width 169 height 151
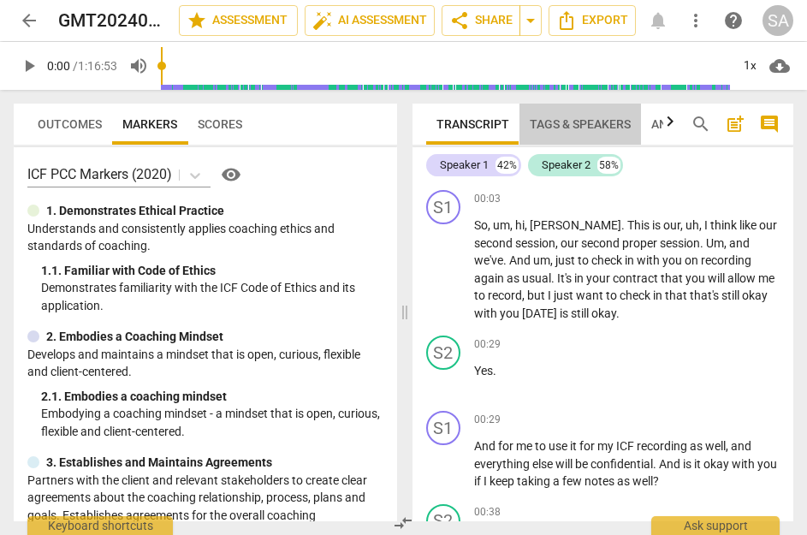
click at [574, 121] on span "Tags & Speakers" at bounding box center [579, 124] width 101 height 14
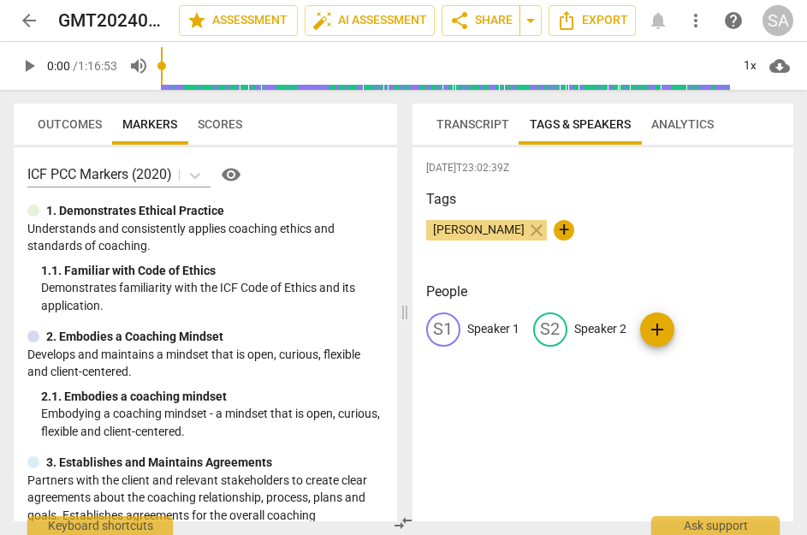
click at [483, 322] on p "Speaker 1" at bounding box center [493, 329] width 52 height 18
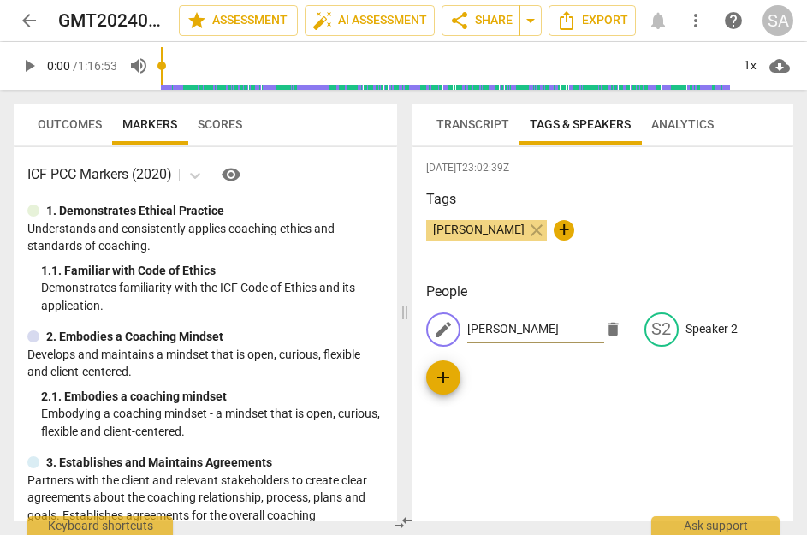
type input "[PERSON_NAME]"
click at [559, 390] on div "[DATE]T23:02:39Z Tags [PERSON_NAME] close + People edit [PERSON_NAME] S2 Speake…" at bounding box center [602, 334] width 381 height 374
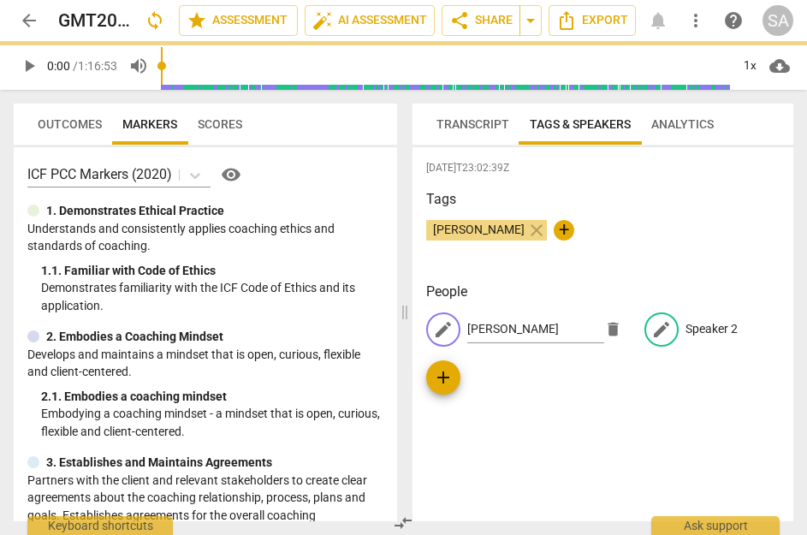
click at [679, 329] on div "edit [PERSON_NAME] delete edit Speaker 2 add" at bounding box center [603, 353] width 354 height 82
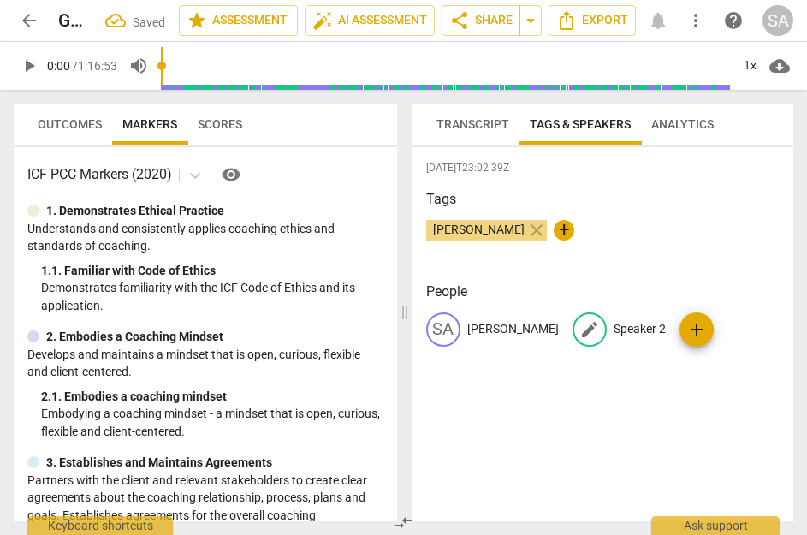
click at [583, 319] on div "edit Speaker 2" at bounding box center [618, 329] width 93 height 34
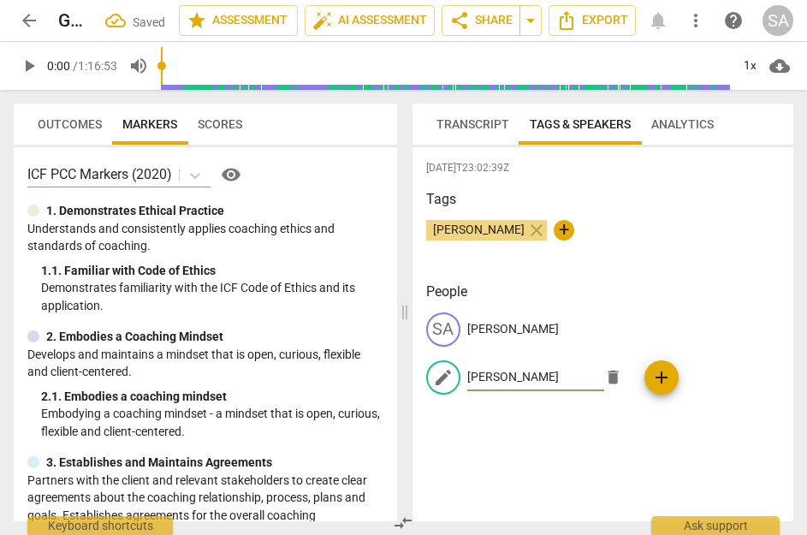
type input "[PERSON_NAME]"
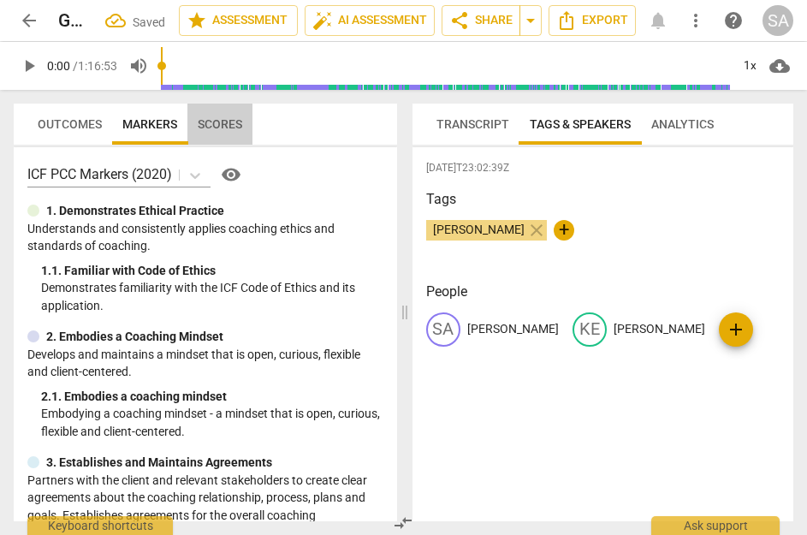
click at [220, 121] on span "Scores" at bounding box center [220, 124] width 44 height 14
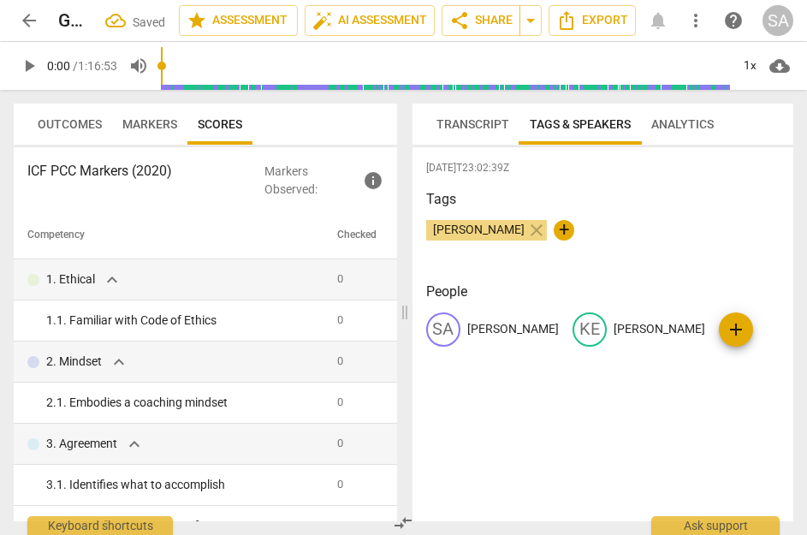
click at [154, 123] on span "Markers" at bounding box center [149, 124] width 55 height 14
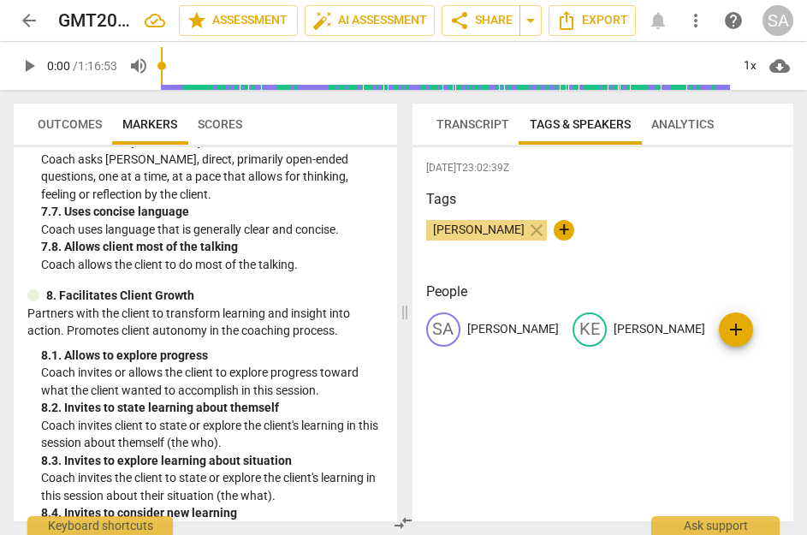
scroll to position [2457, 0]
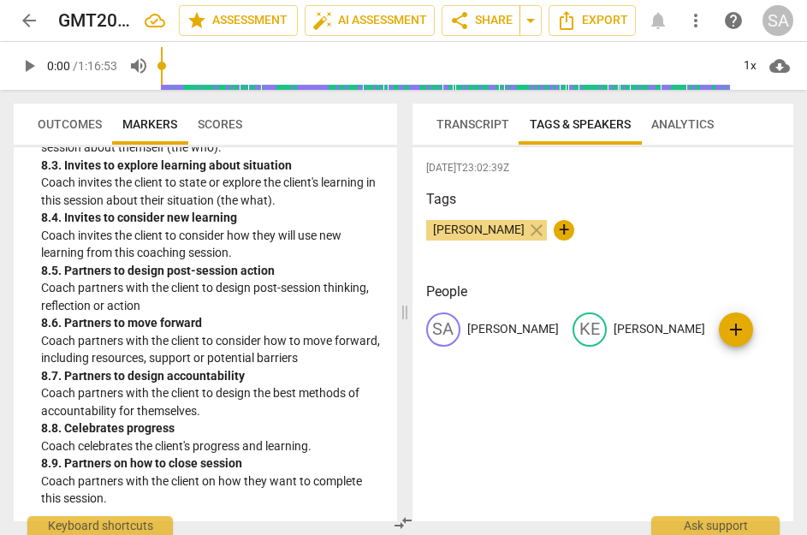
click at [33, 122] on span "Outcomes" at bounding box center [69, 124] width 85 height 24
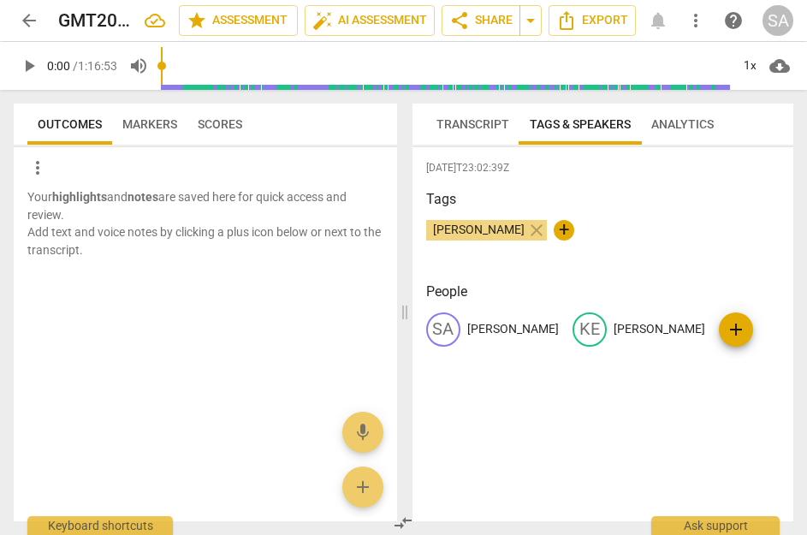
click at [228, 131] on span "Scores" at bounding box center [219, 124] width 65 height 24
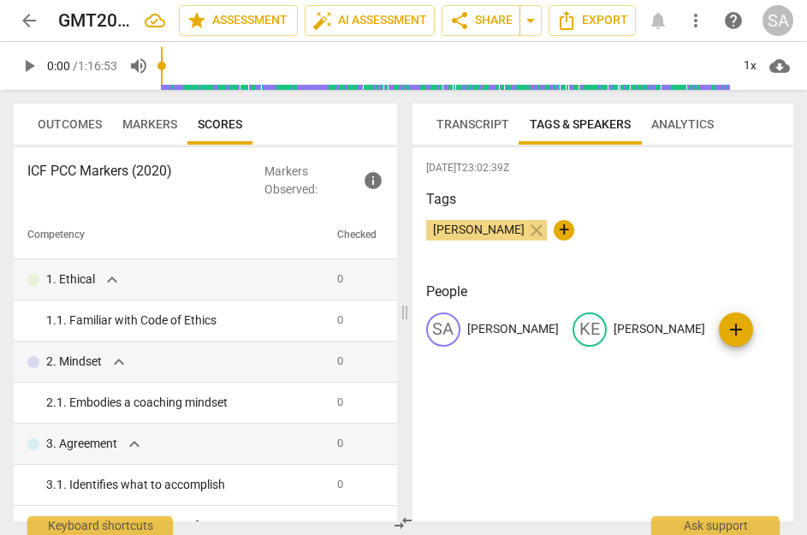
click at [155, 121] on span "Markers" at bounding box center [149, 124] width 55 height 14
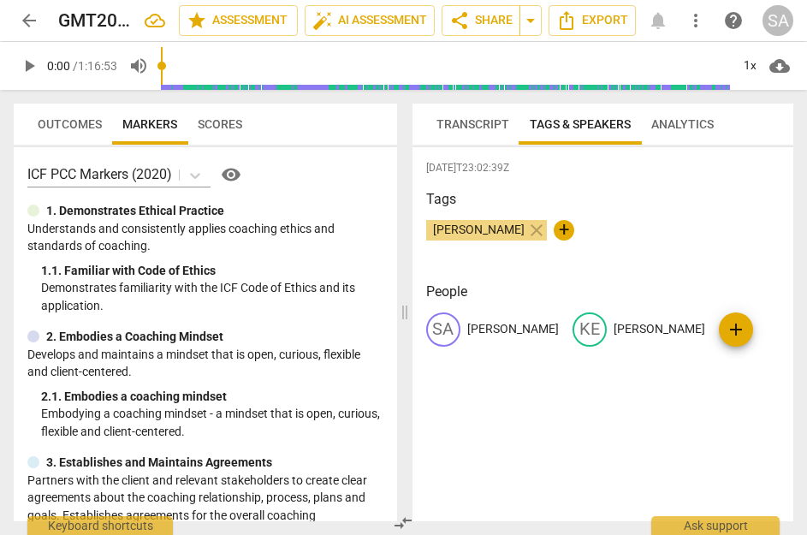
click at [459, 124] on span "Transcript" at bounding box center [472, 124] width 73 height 14
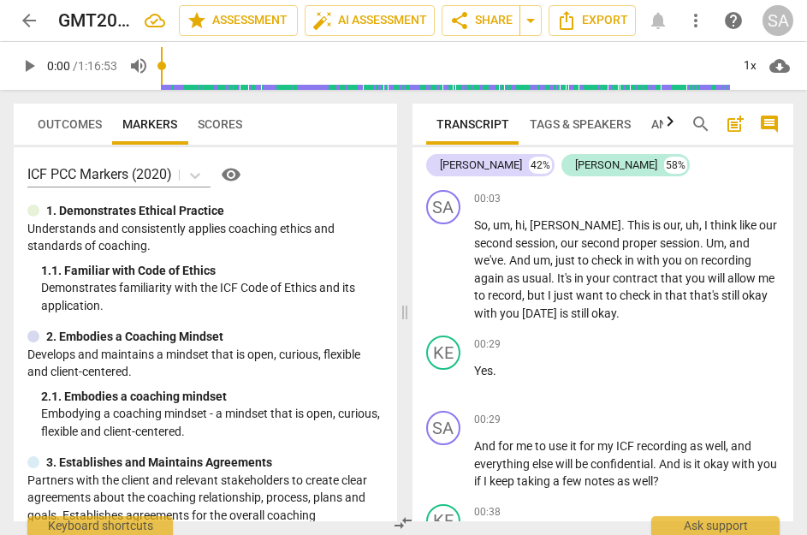
click at [559, 123] on span "Tags & Speakers" at bounding box center [579, 124] width 101 height 14
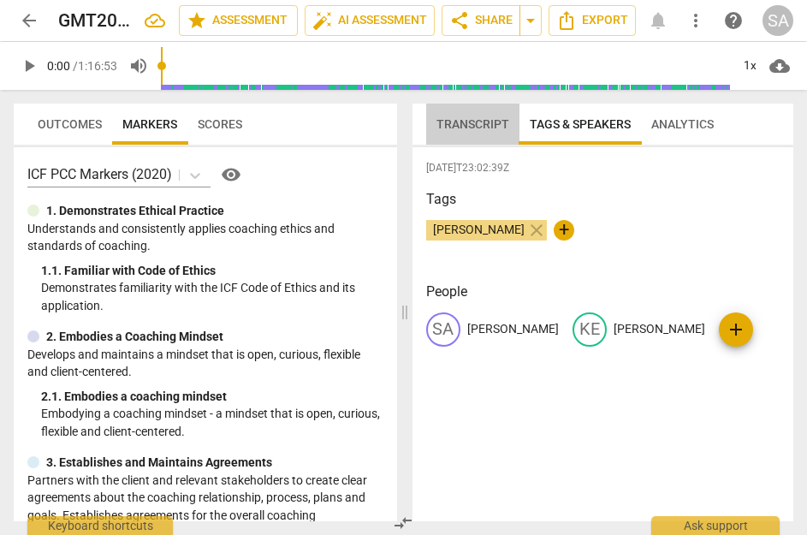
click at [471, 121] on span "Transcript" at bounding box center [472, 124] width 73 height 14
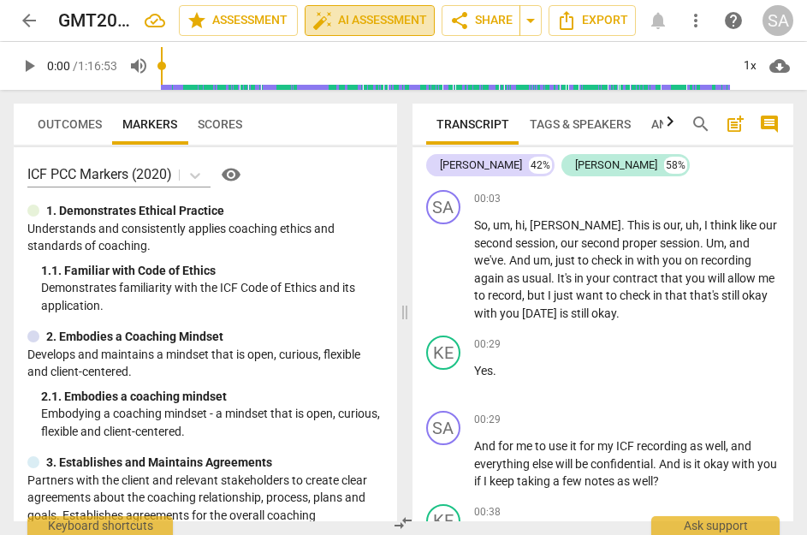
click at [348, 20] on span "auto_fix_high AI Assessment" at bounding box center [369, 20] width 115 height 21
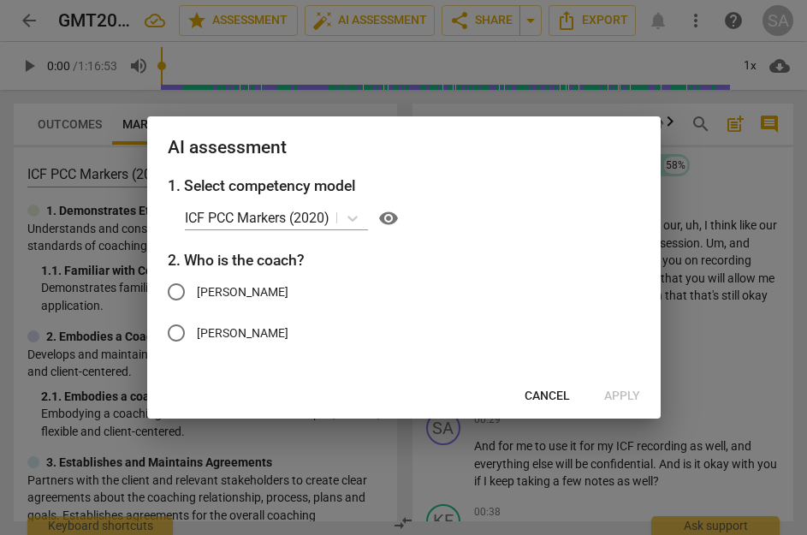
click at [174, 293] on input "[PERSON_NAME]" at bounding box center [176, 291] width 41 height 41
radio input "true"
click at [628, 388] on span "Apply" at bounding box center [622, 395] width 36 height 17
